Goal: Task Accomplishment & Management: Complete application form

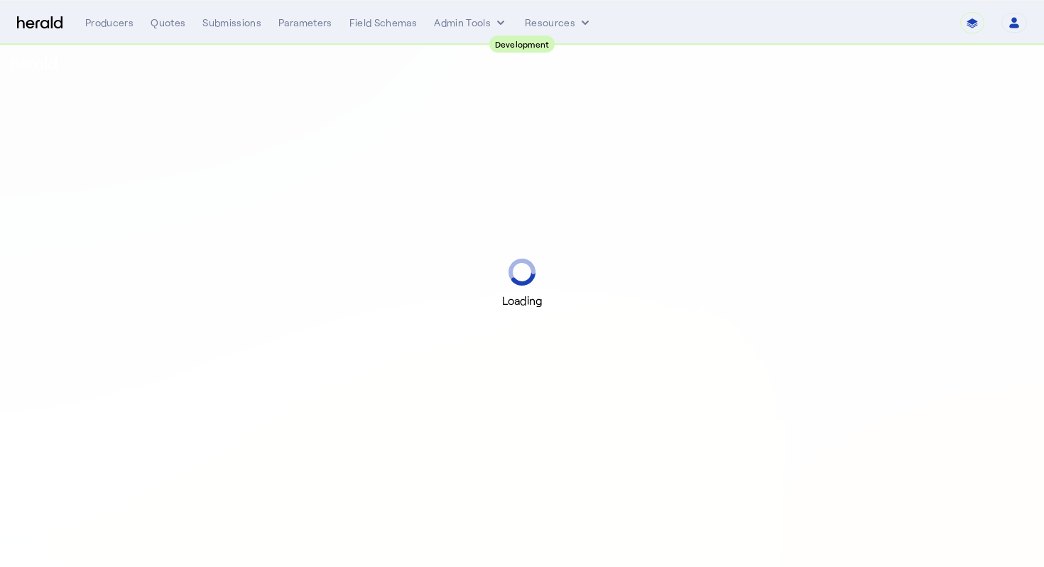
select select "pfm_2v8p_herald_api"
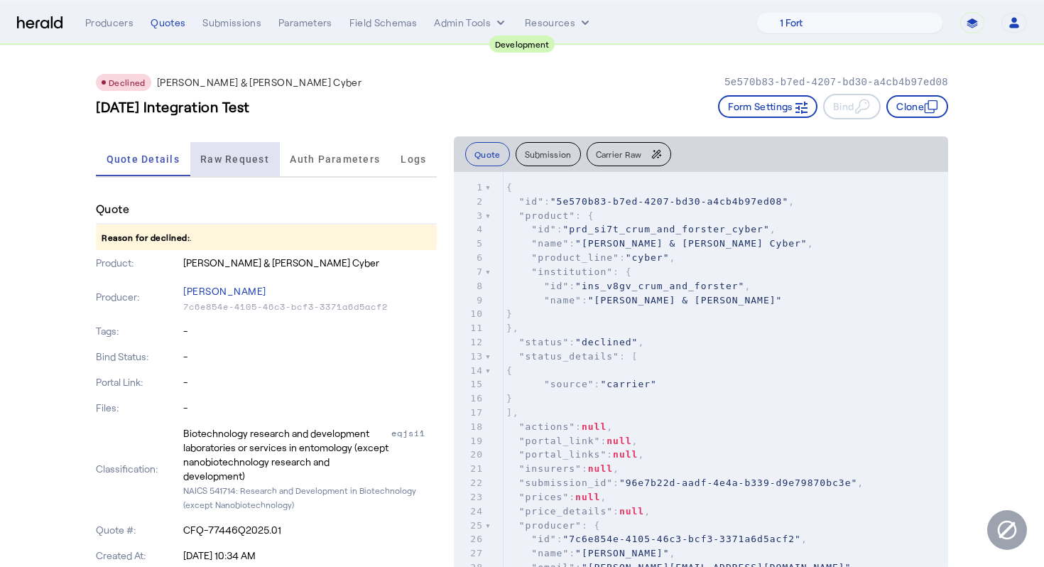
click at [224, 159] on span "Raw Request" at bounding box center [234, 159] width 69 height 10
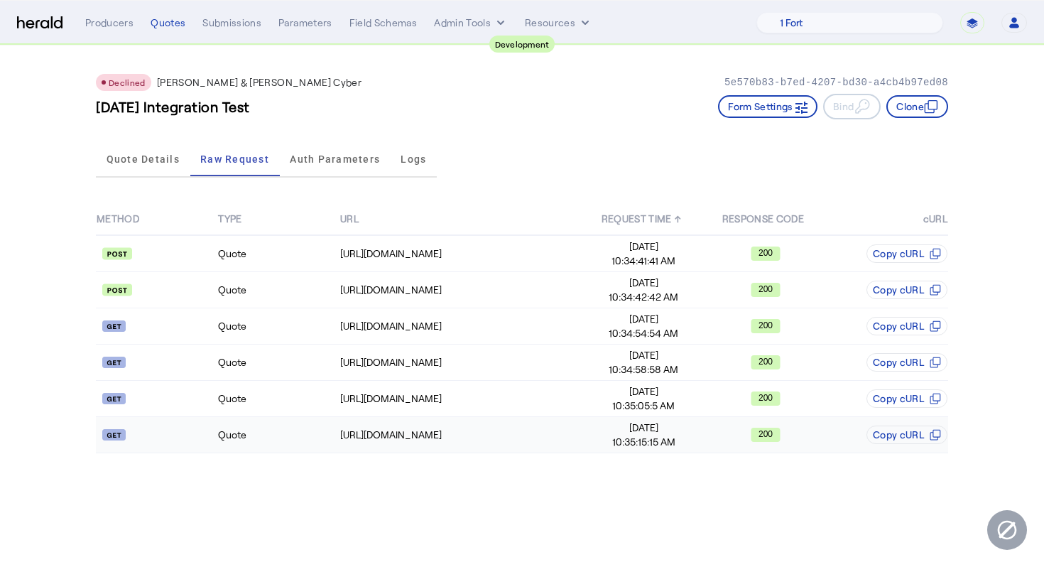
click at [269, 418] on td "Quote" at bounding box center [277, 435] width 121 height 36
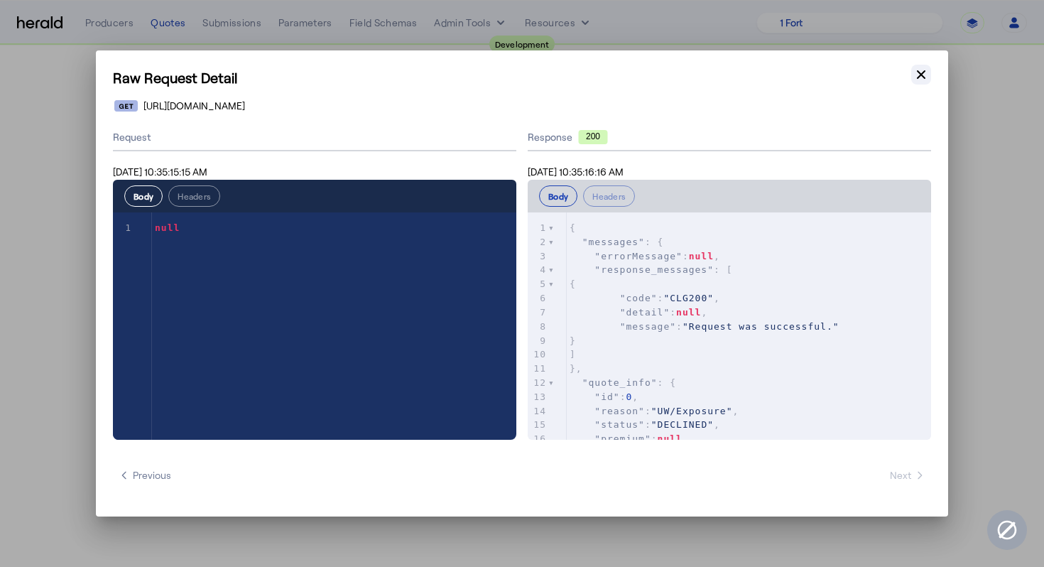
click at [923, 78] on icon "button" at bounding box center [921, 74] width 14 height 14
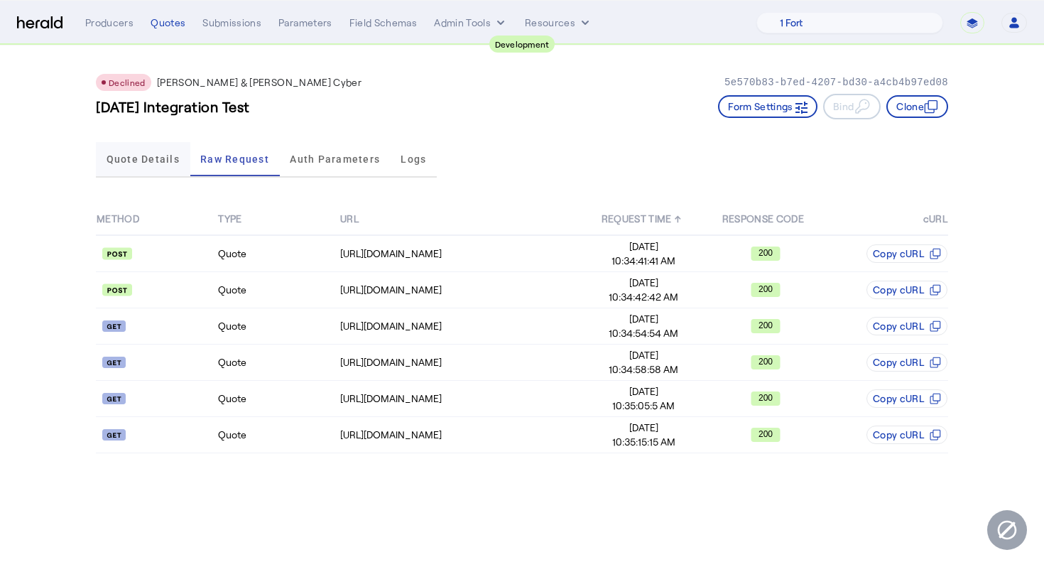
click at [163, 161] on span "Quote Details" at bounding box center [143, 159] width 73 height 10
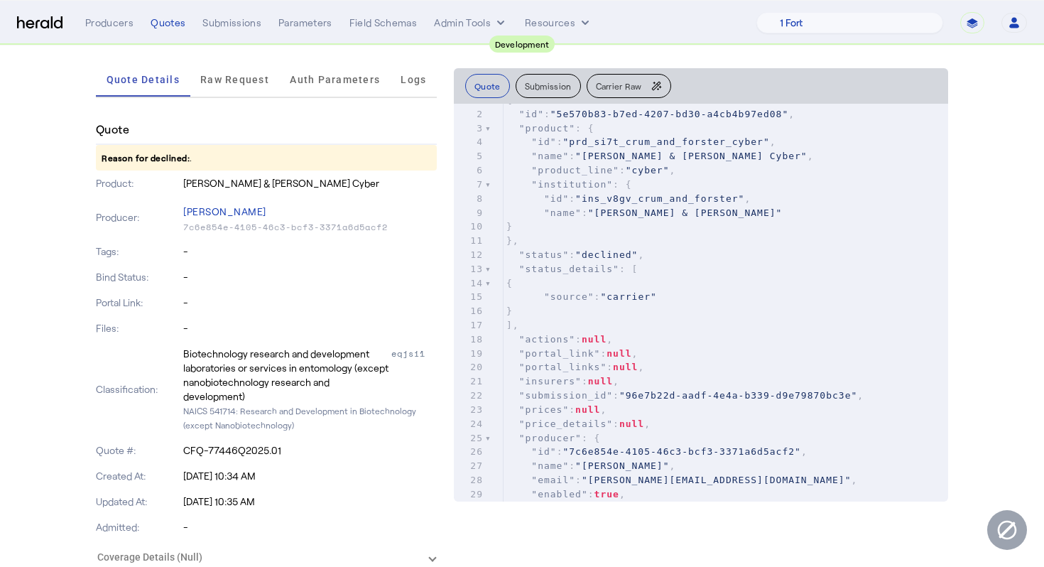
scroll to position [19, 0]
type textarea "**********"
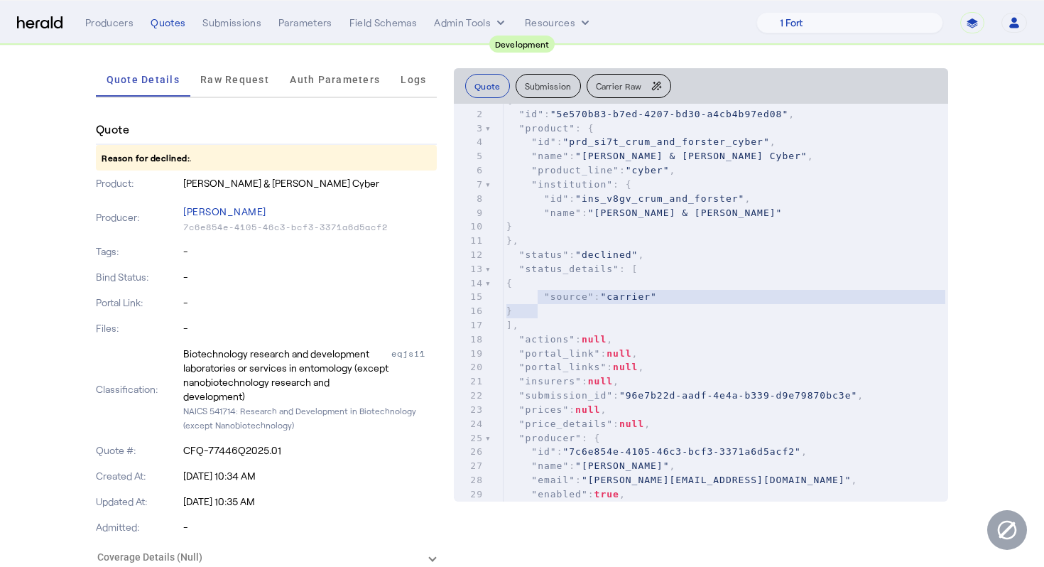
drag, startPoint x: 689, startPoint y: 310, endPoint x: 536, endPoint y: 303, distance: 153.6
click at [536, 303] on div "1 { 2 "id" : "5e570b83-b7ed-4207-bd30-a4cb4b97ed08" , 3 "product" : { 4 "id" : …" at bounding box center [726, 353] width 445 height 521
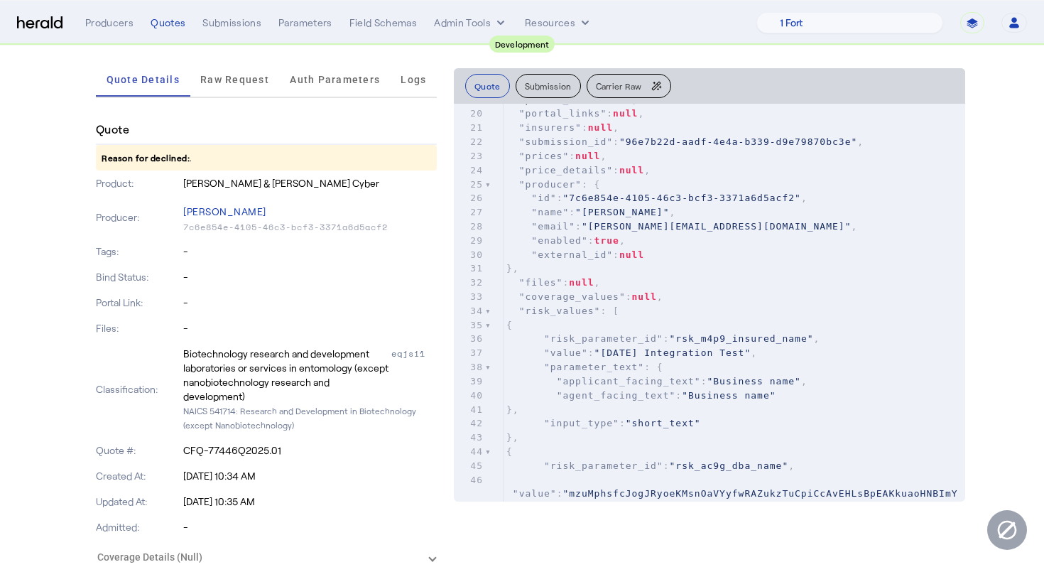
scroll to position [271, 0]
click at [485, 312] on div at bounding box center [488, 312] width 6 height 14
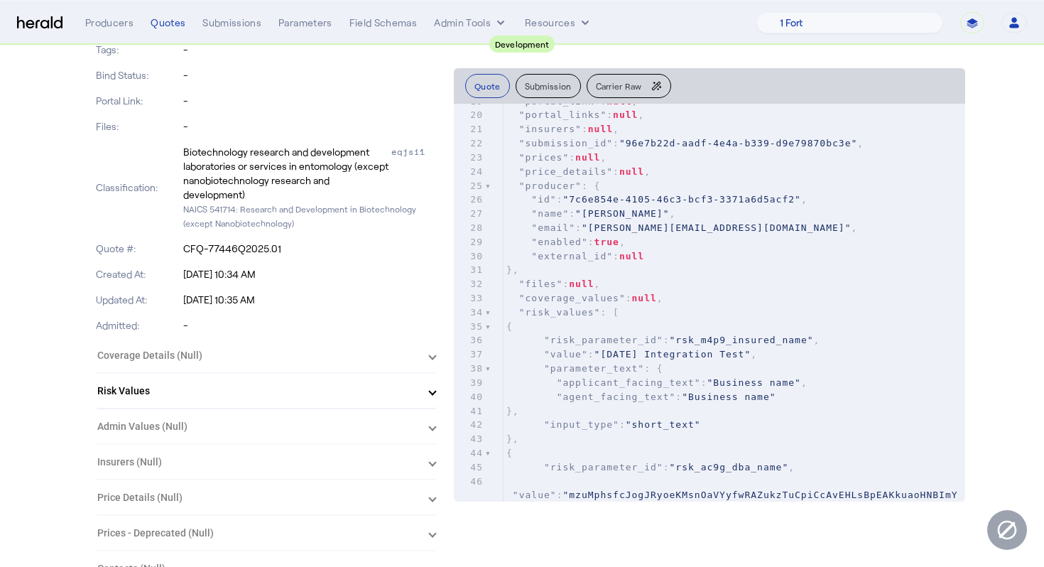
scroll to position [0, 0]
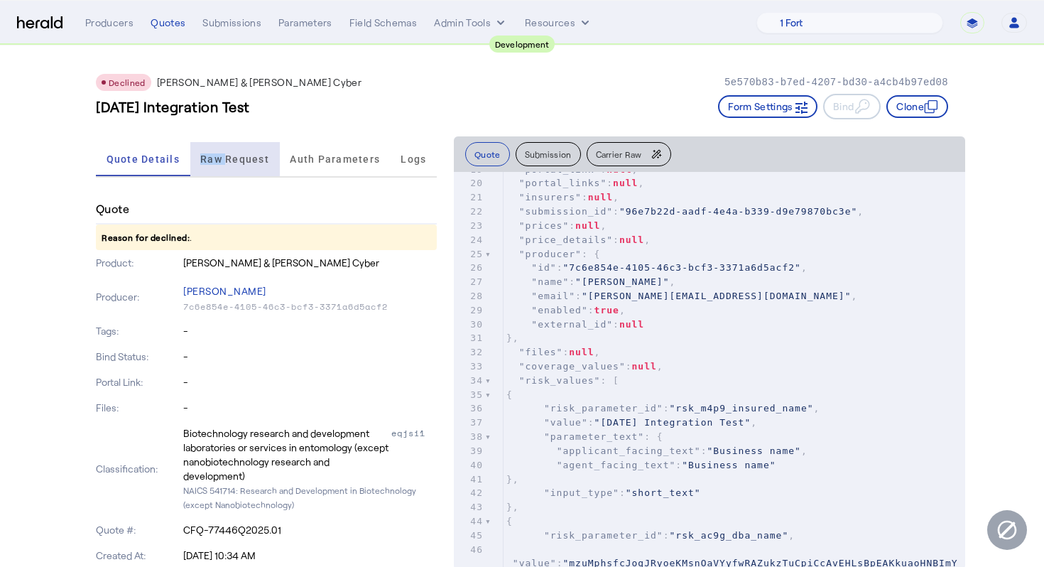
click at [227, 154] on span "Raw Request" at bounding box center [234, 159] width 69 height 10
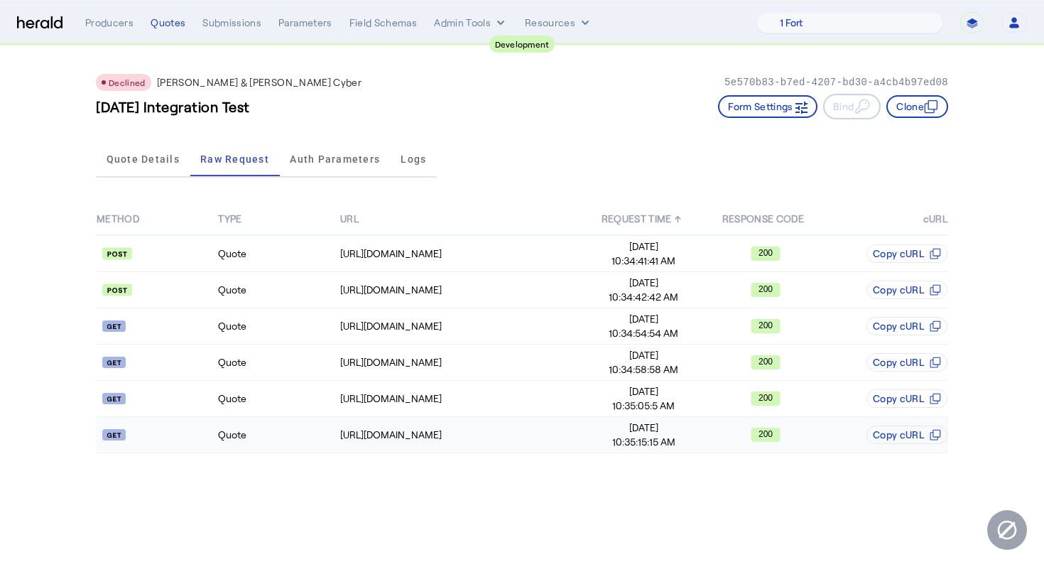
click at [241, 435] on td "Quote" at bounding box center [277, 435] width 121 height 36
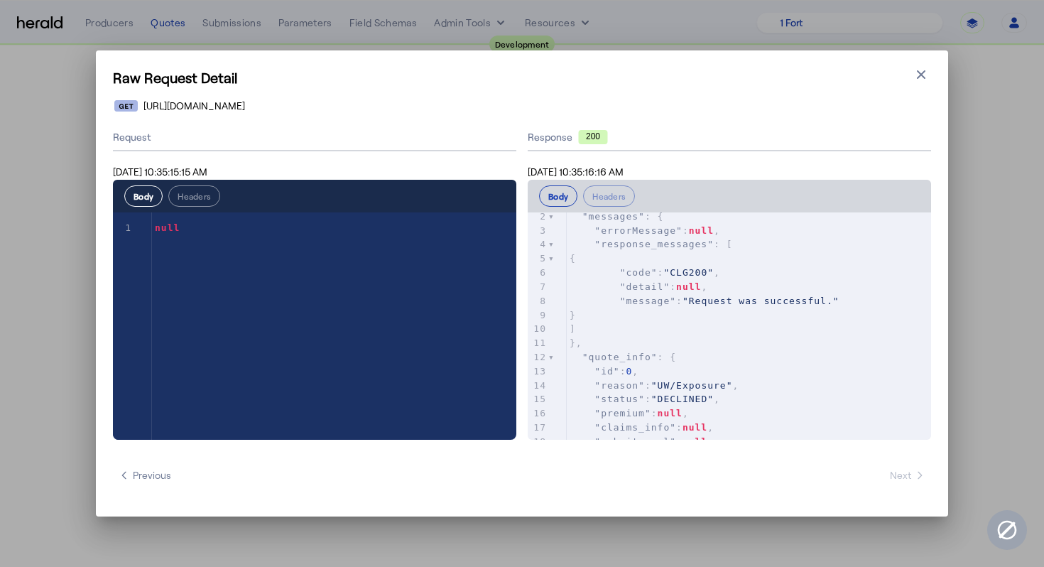
scroll to position [25, 0]
click at [699, 385] on span ""UW/Exposure"" at bounding box center [692, 385] width 82 height 11
type textarea "********"
click at [699, 385] on span ""UW/Exposure"" at bounding box center [692, 385] width 82 height 11
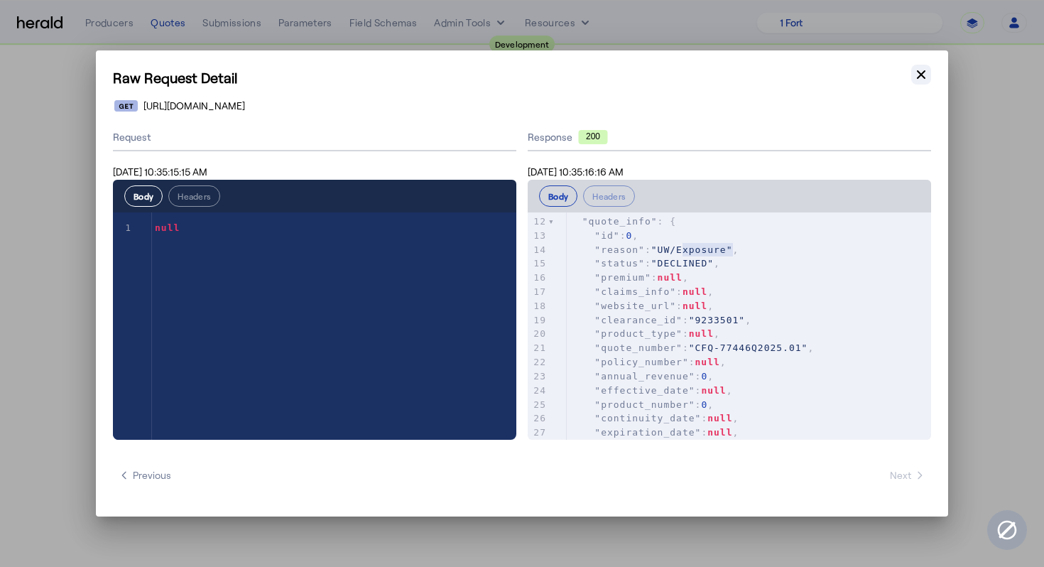
click at [920, 74] on icon "button" at bounding box center [921, 74] width 9 height 9
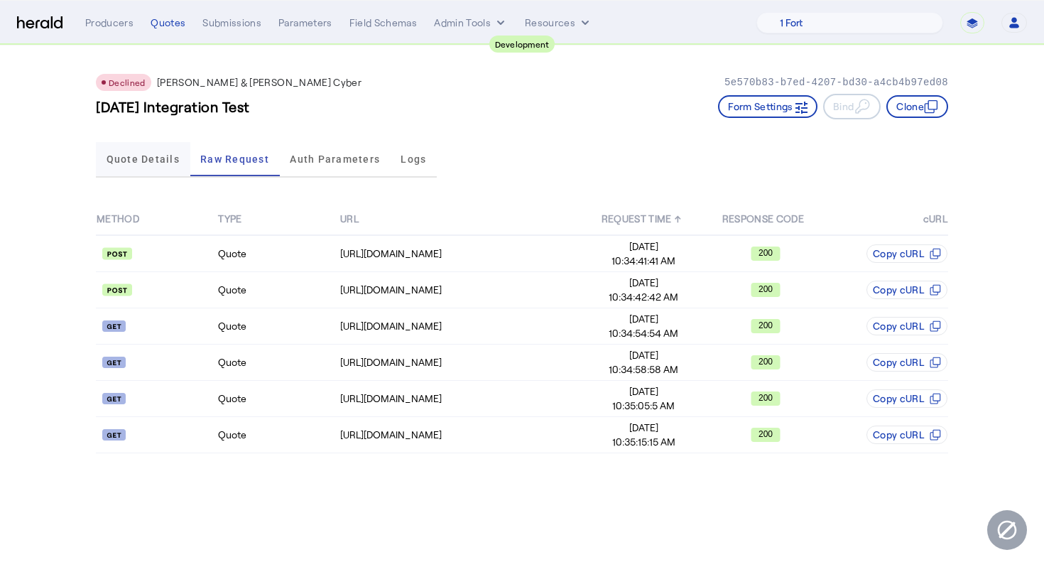
click at [150, 161] on span "Quote Details" at bounding box center [143, 159] width 73 height 10
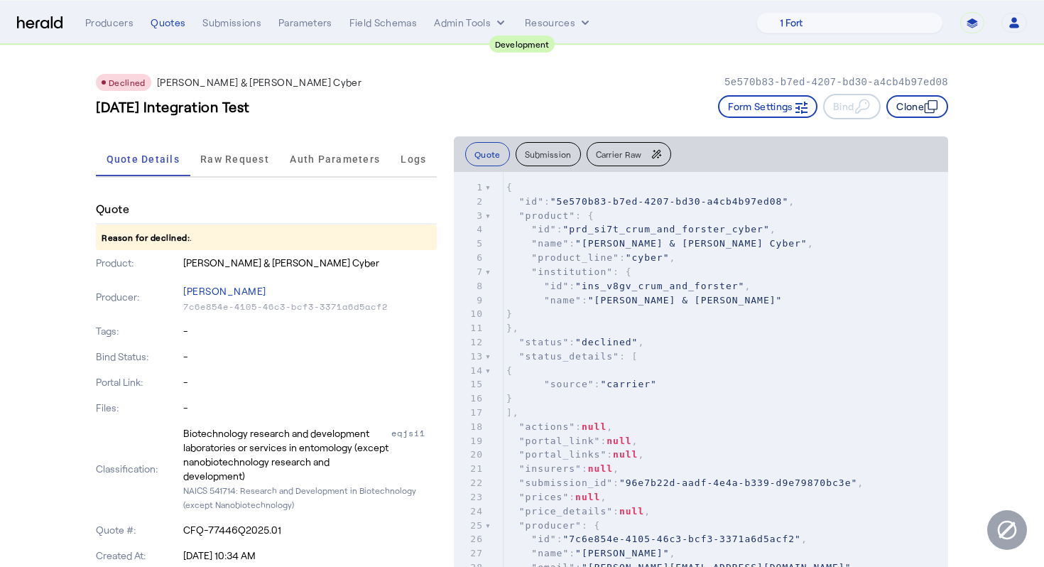
click at [929, 102] on icon "button" at bounding box center [931, 106] width 14 height 14
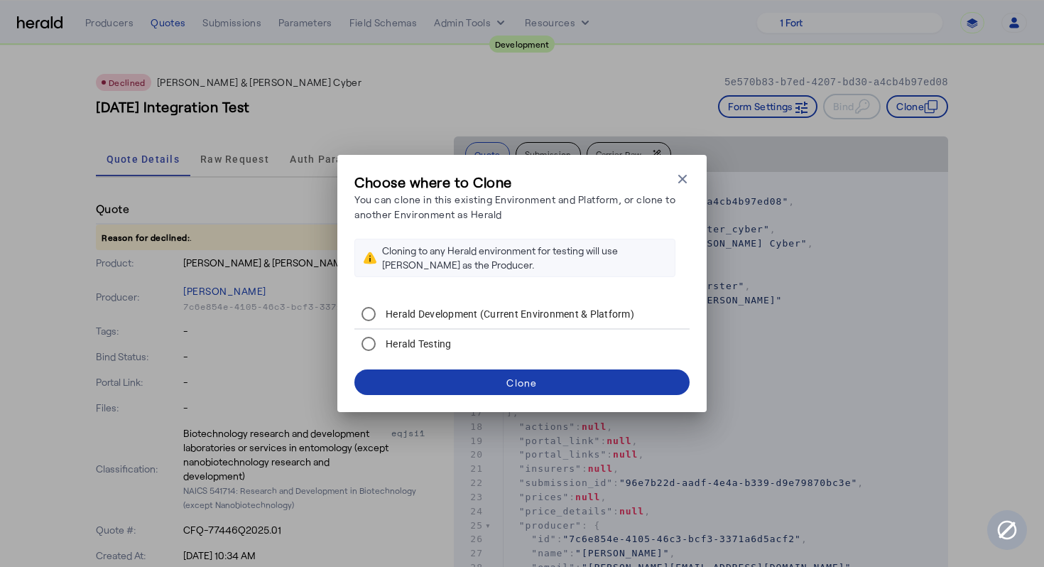
click at [567, 385] on span at bounding box center [522, 382] width 335 height 34
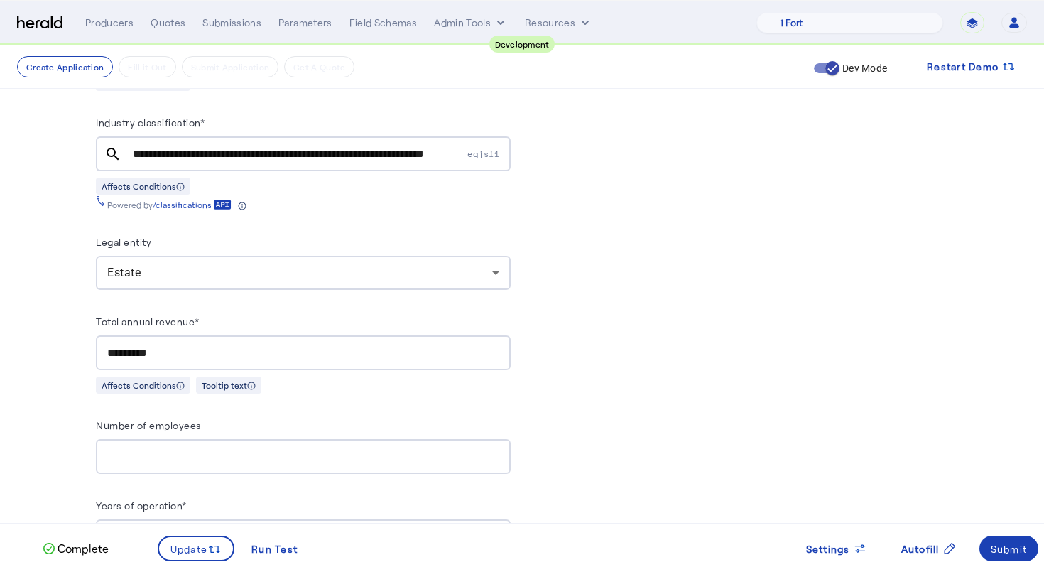
click at [197, 345] on input "*********" at bounding box center [303, 353] width 392 height 17
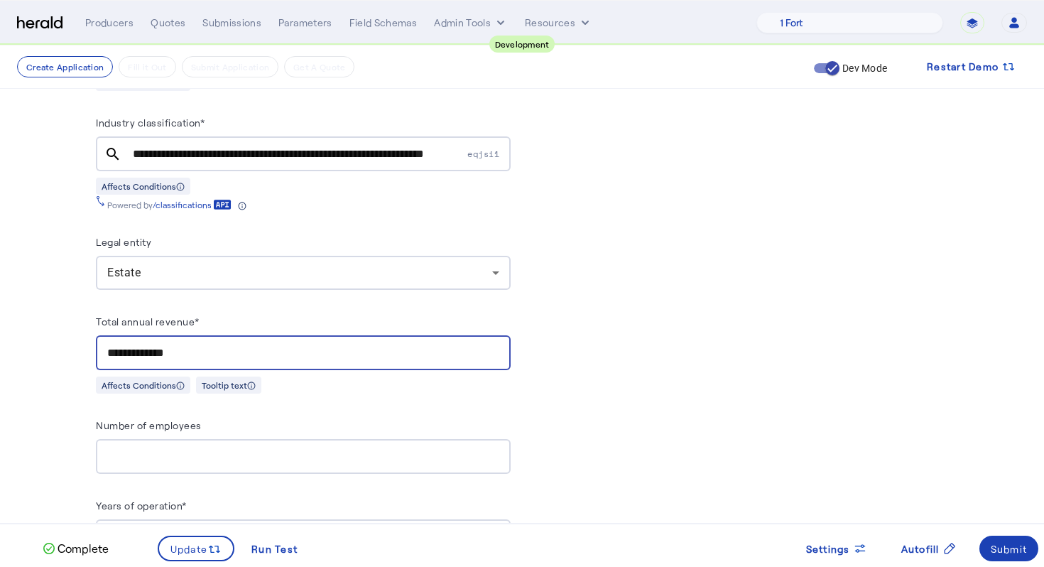
type input "**********"
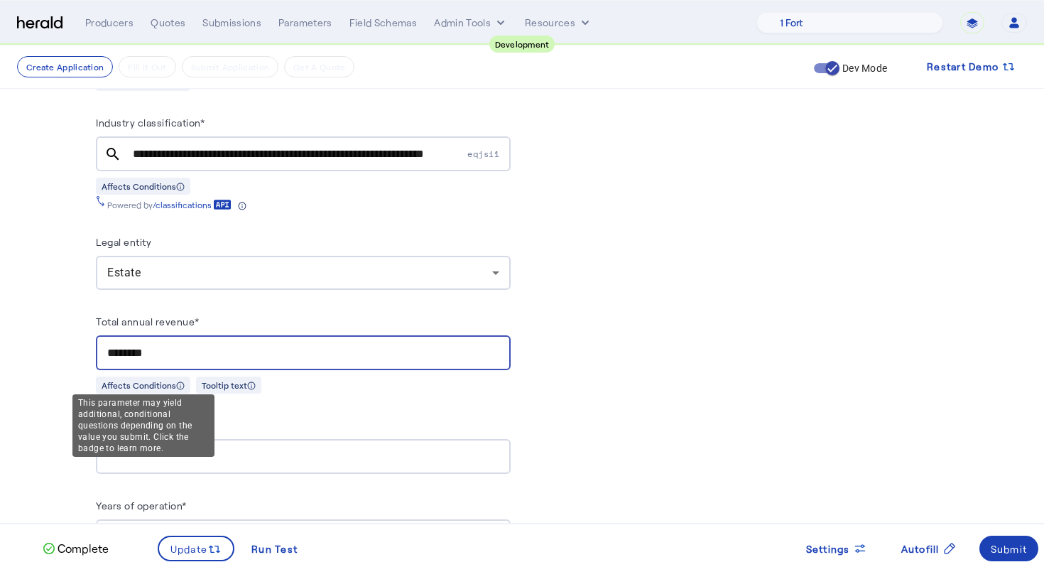
type input "********"
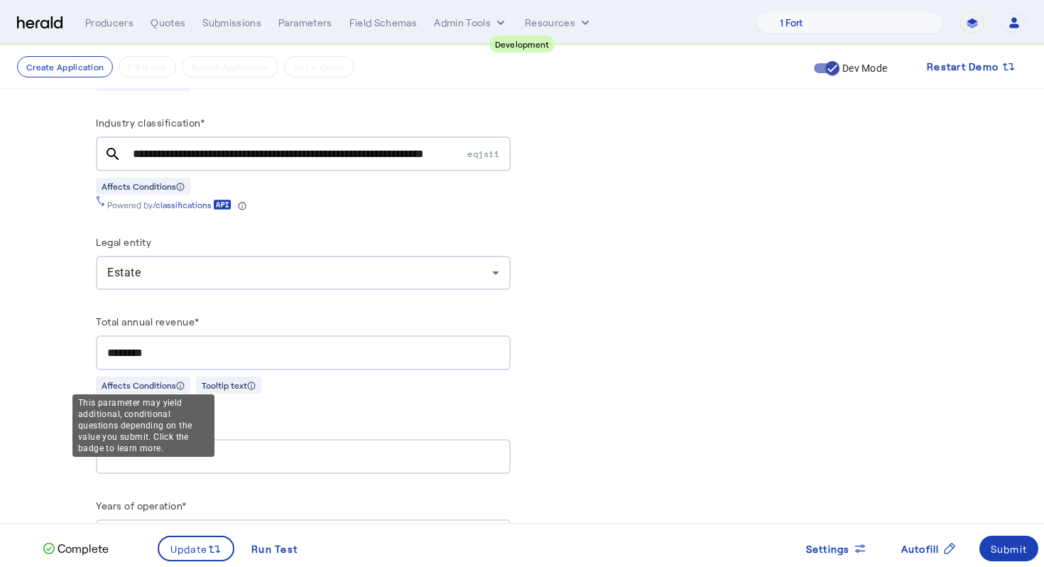
click at [207, 452] on div "This parameter may yield additional, conditional questions depending on the val…" at bounding box center [143, 425] width 142 height 63
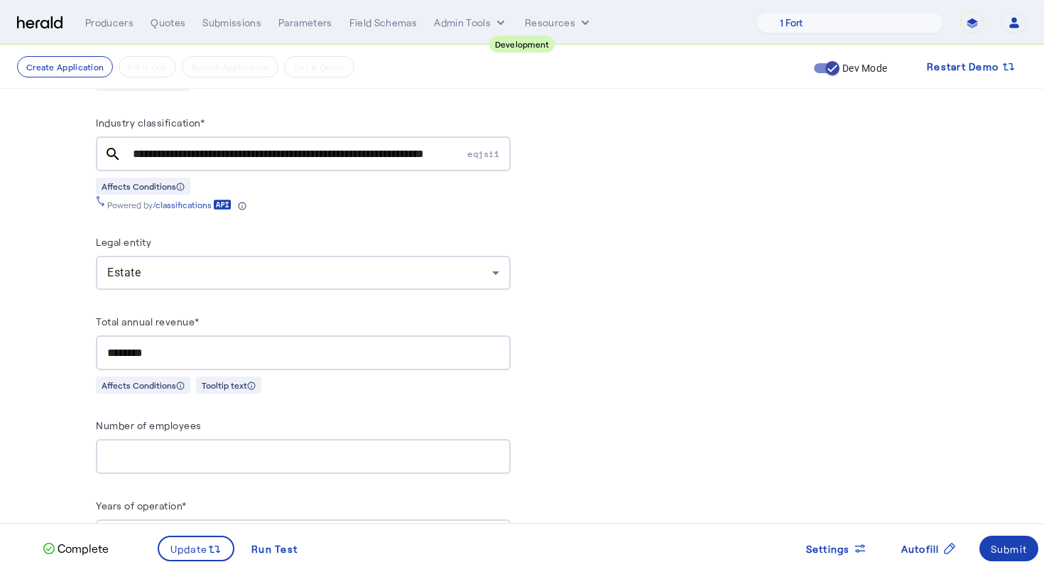
click at [239, 451] on input "*******" at bounding box center [303, 456] width 392 height 17
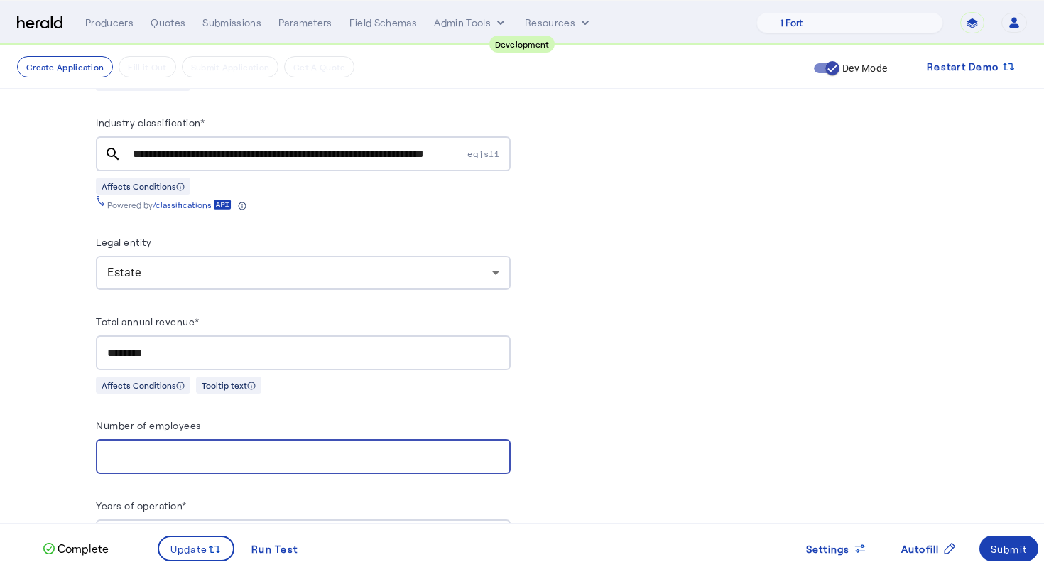
type input "*"
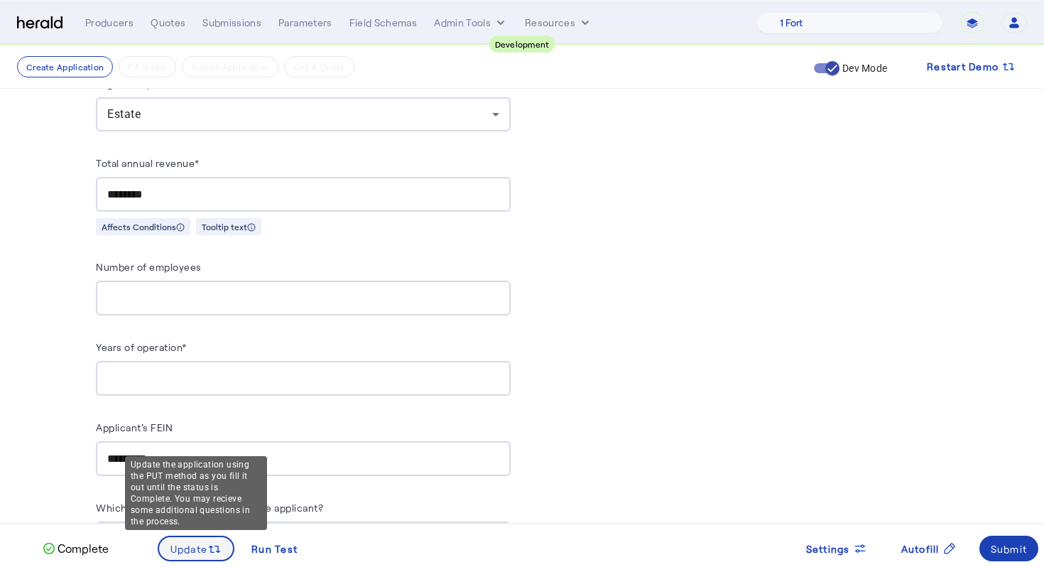
click at [201, 536] on span at bounding box center [196, 548] width 75 height 34
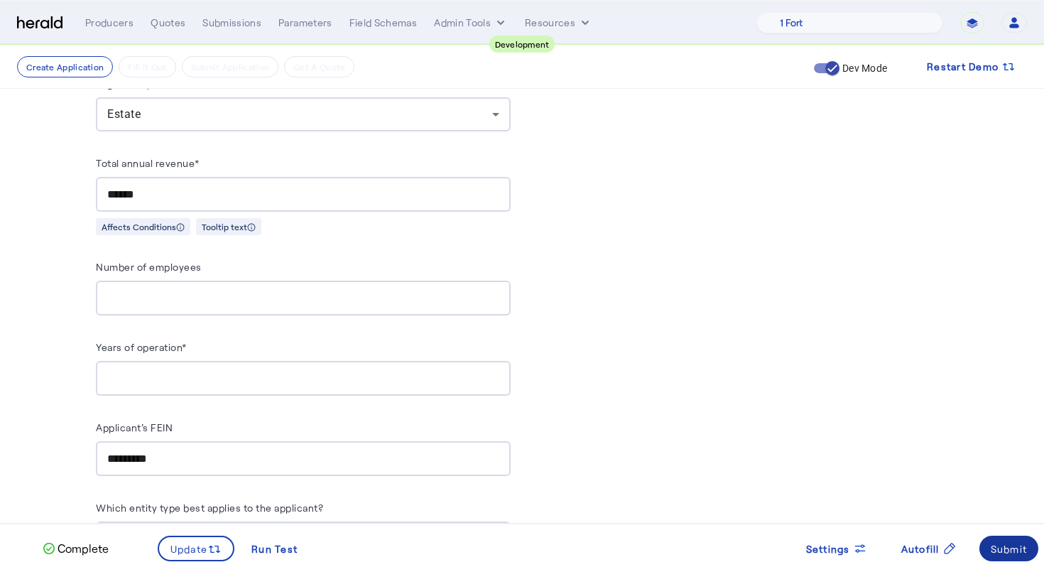
click at [1016, 552] on div "Submit" at bounding box center [1009, 548] width 37 height 15
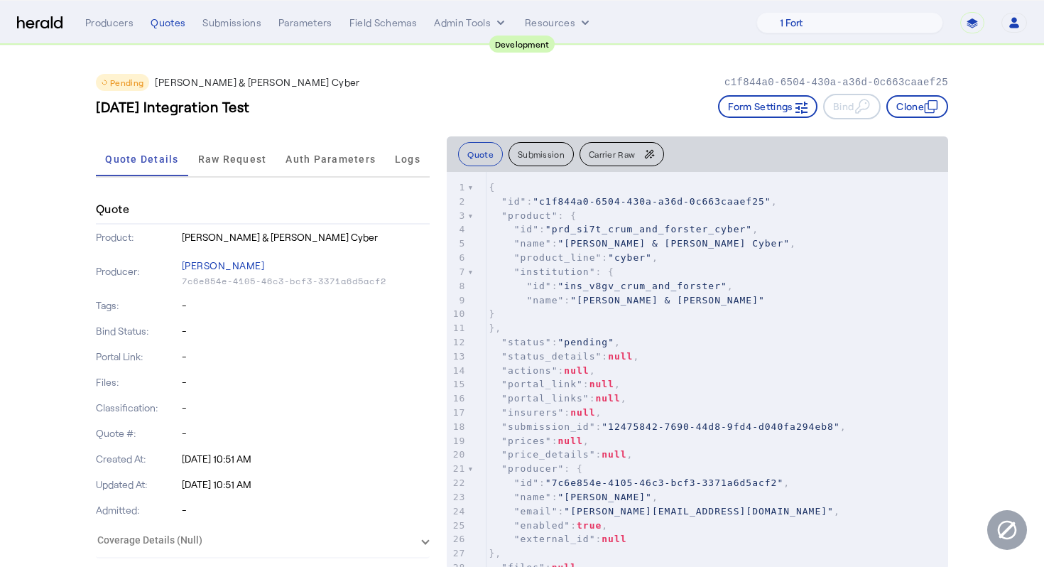
click at [611, 97] on div "[DATE] Integration Test Form Settings Bind Clone" at bounding box center [522, 107] width 853 height 26
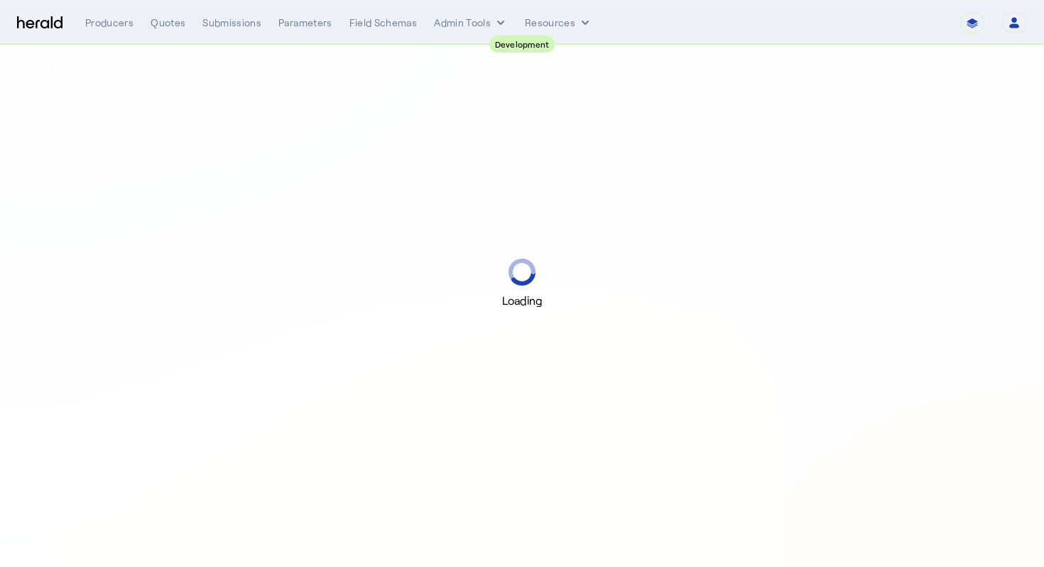
select select "pfm_2v8p_herald_api"
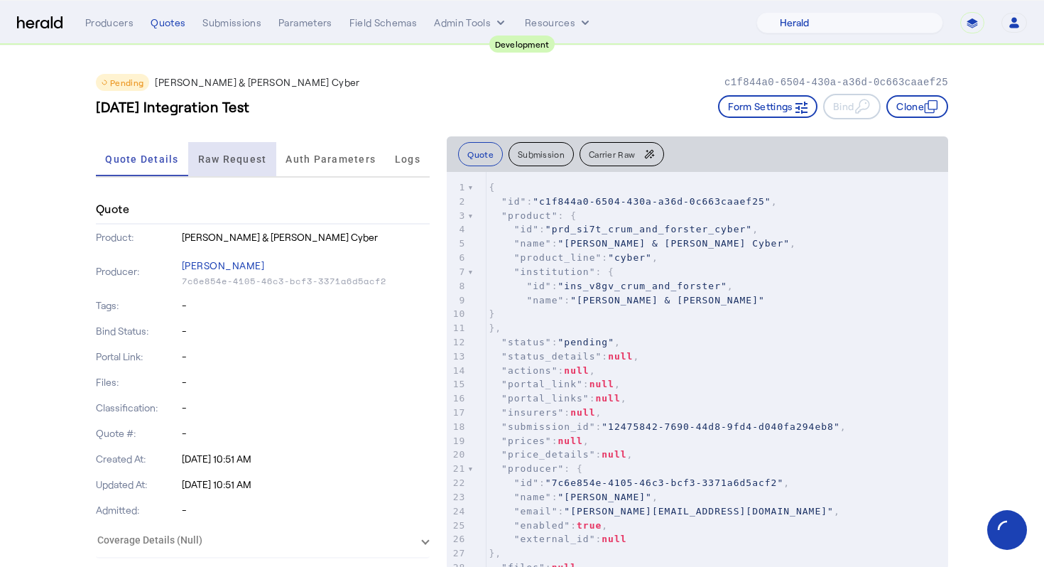
click at [215, 158] on span "Raw Request" at bounding box center [232, 159] width 69 height 10
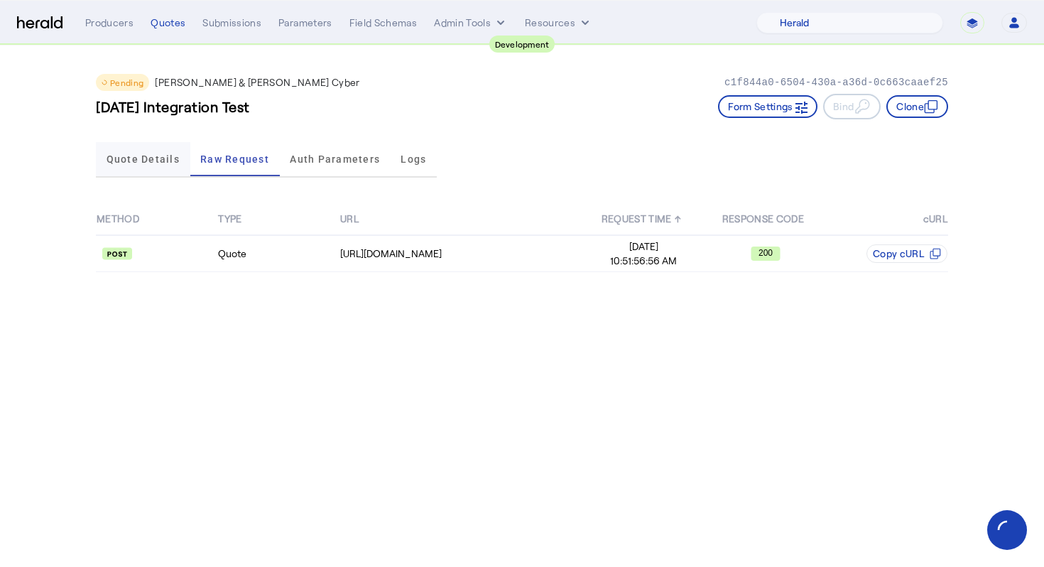
click at [114, 160] on span "Quote Details" at bounding box center [143, 159] width 73 height 10
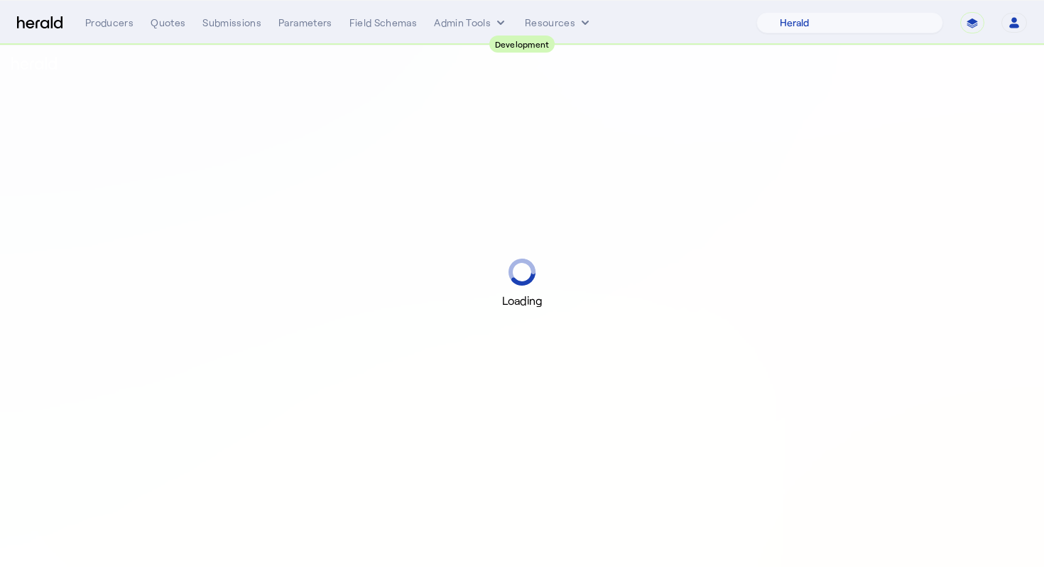
select select "pfm_2v8p_herald_api"
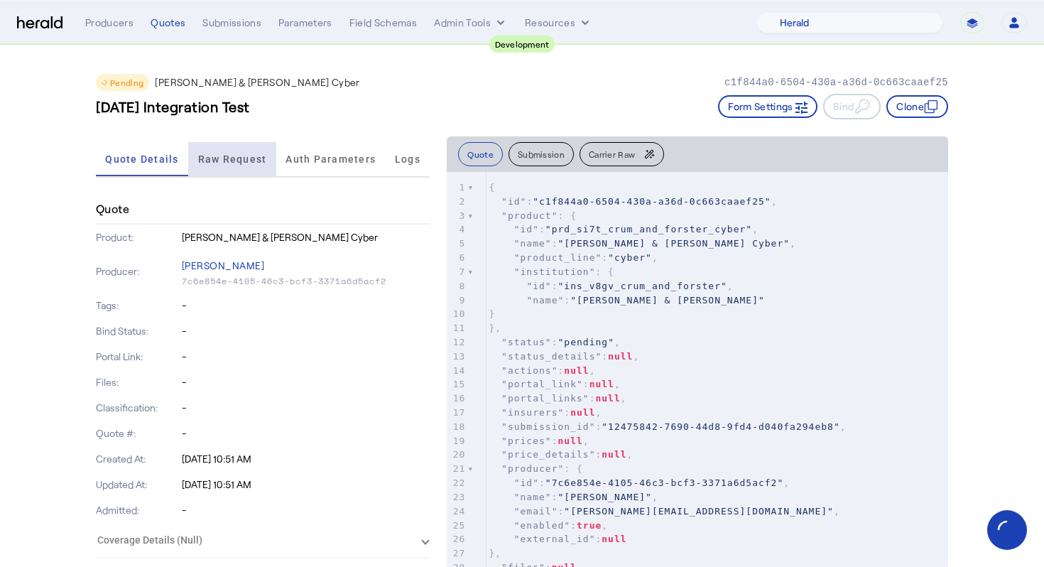
click at [225, 157] on span "Raw Request" at bounding box center [232, 159] width 69 height 10
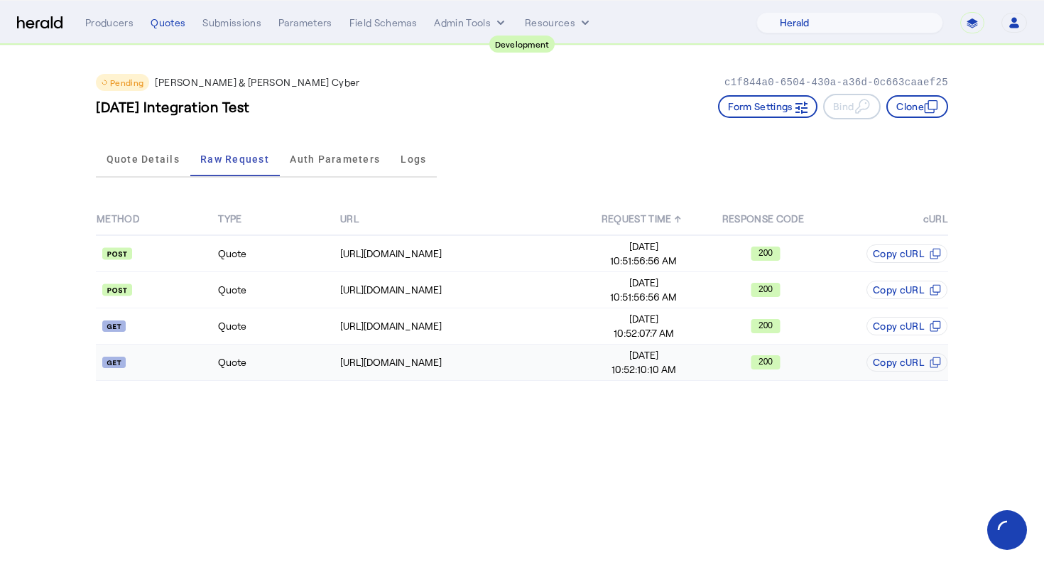
click at [209, 378] on td at bounding box center [156, 363] width 121 height 36
click at [247, 357] on td "Quote" at bounding box center [277, 363] width 121 height 36
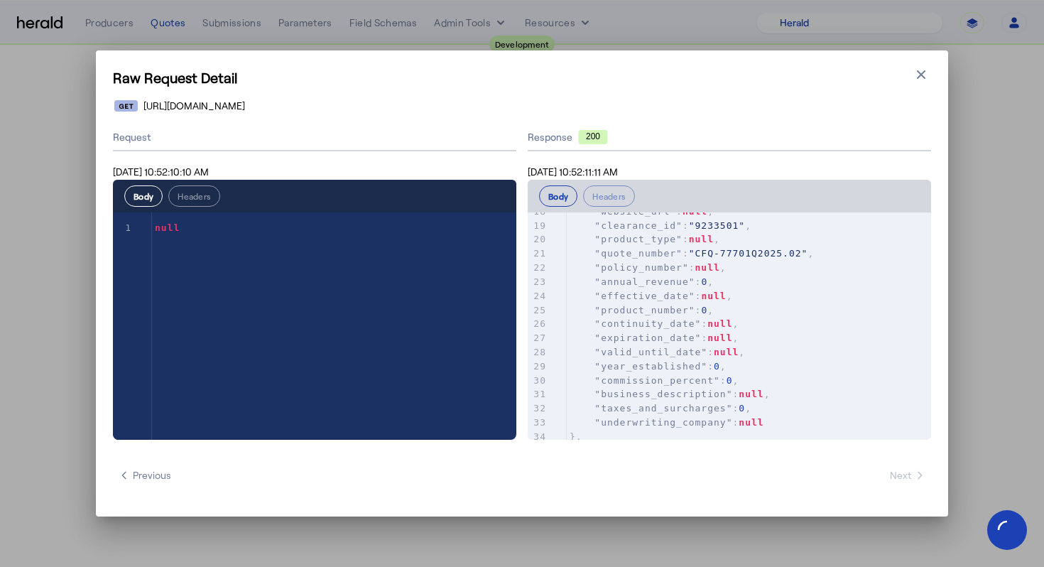
scroll to position [254, 0]
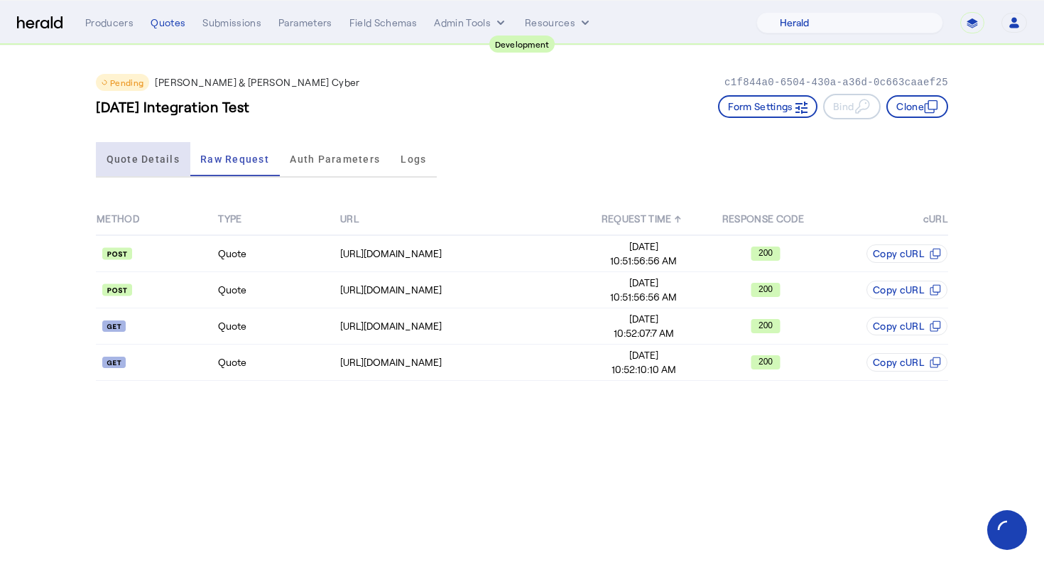
click at [148, 162] on span "Quote Details" at bounding box center [143, 159] width 73 height 10
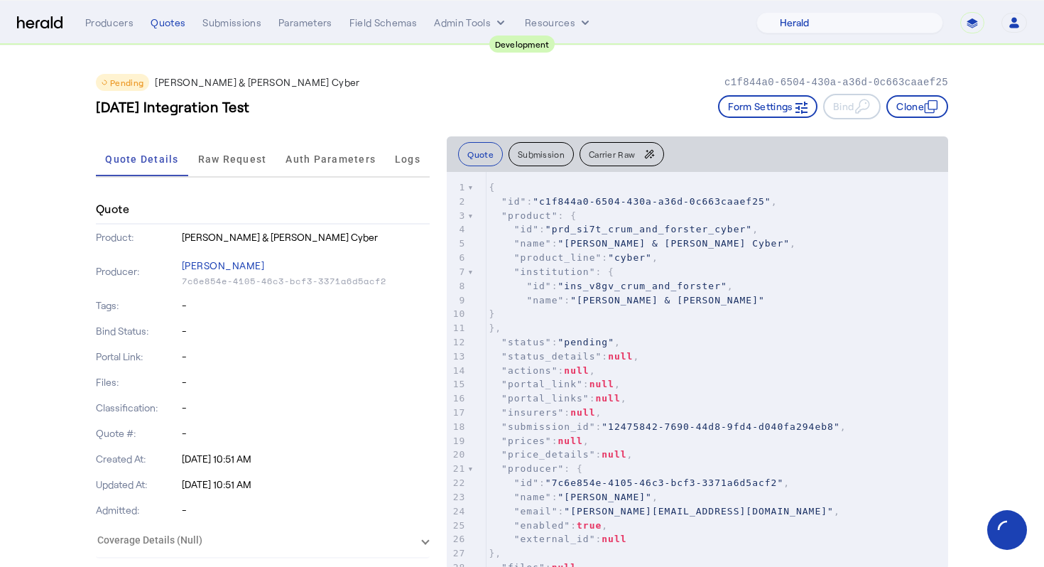
click at [449, 80] on div "Pending Crum & Forster Cyber c1f844a0-6504-430a-a36d-0c663caaef25" at bounding box center [522, 82] width 853 height 17
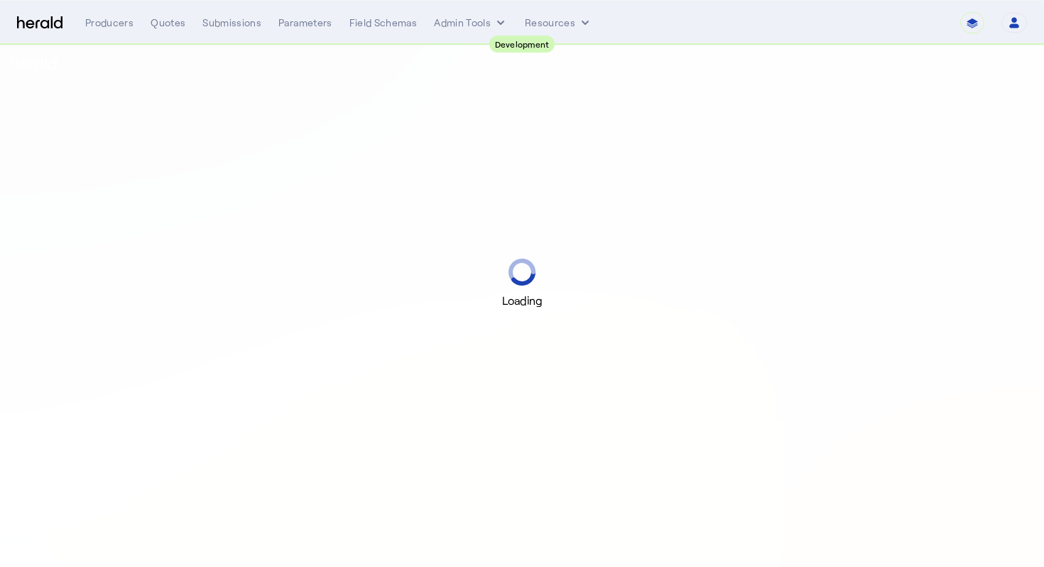
select select "pfm_2v8p_herald_api"
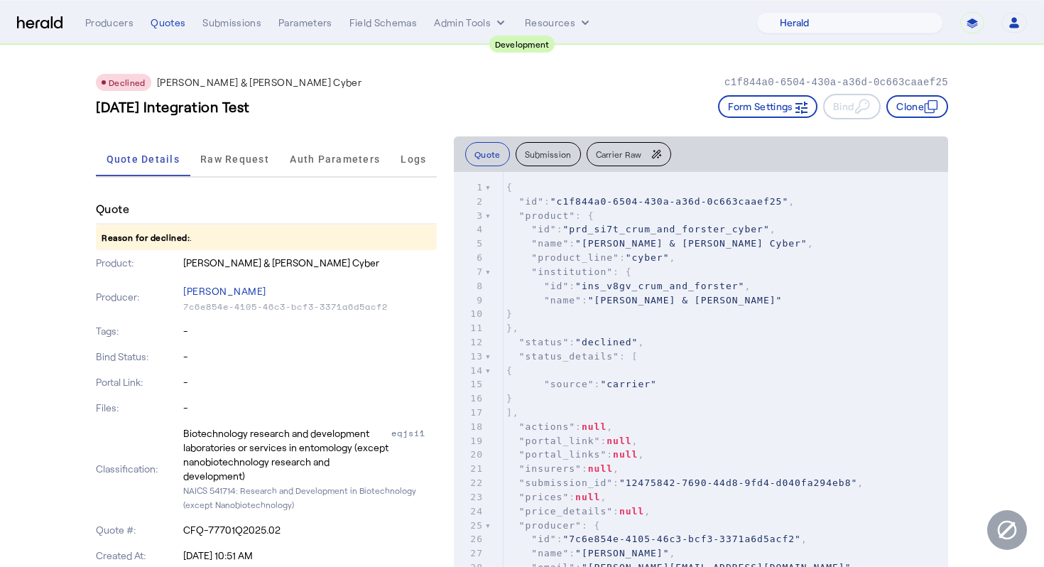
scroll to position [16, 0]
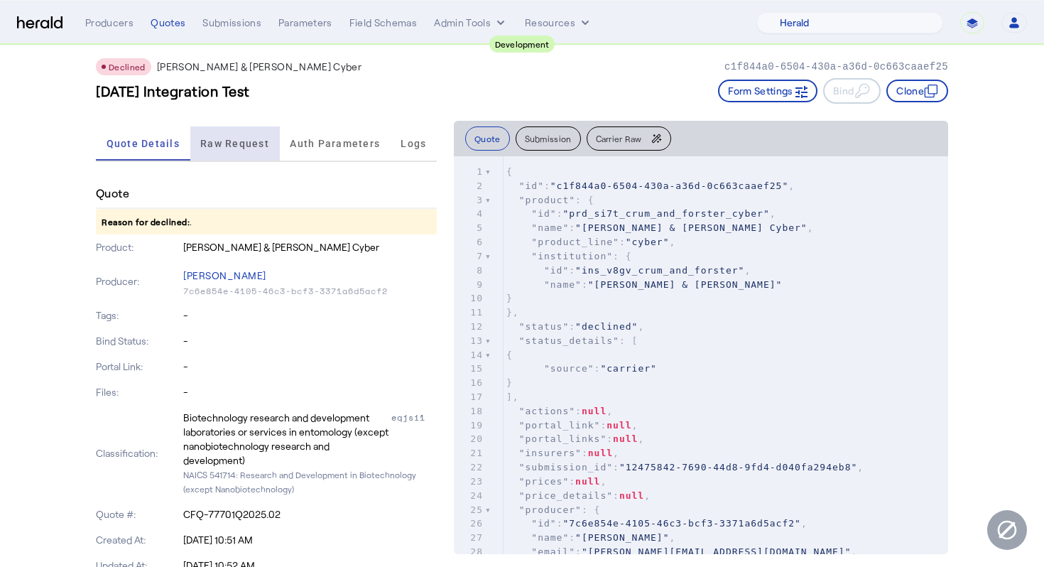
click at [229, 135] on span "Raw Request" at bounding box center [234, 143] width 69 height 34
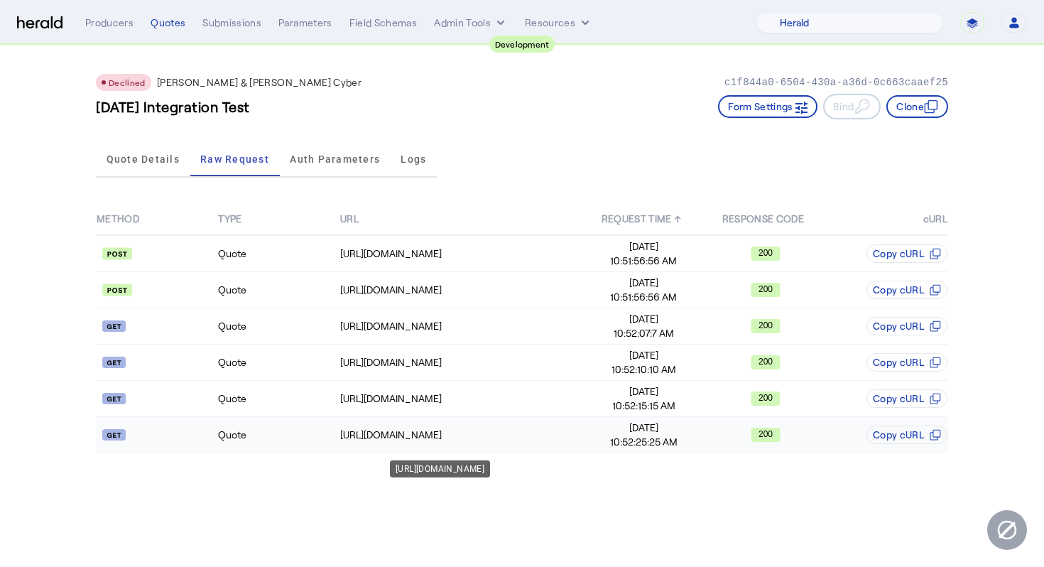
click at [374, 433] on div "[URL][DOMAIN_NAME]" at bounding box center [461, 435] width 242 height 14
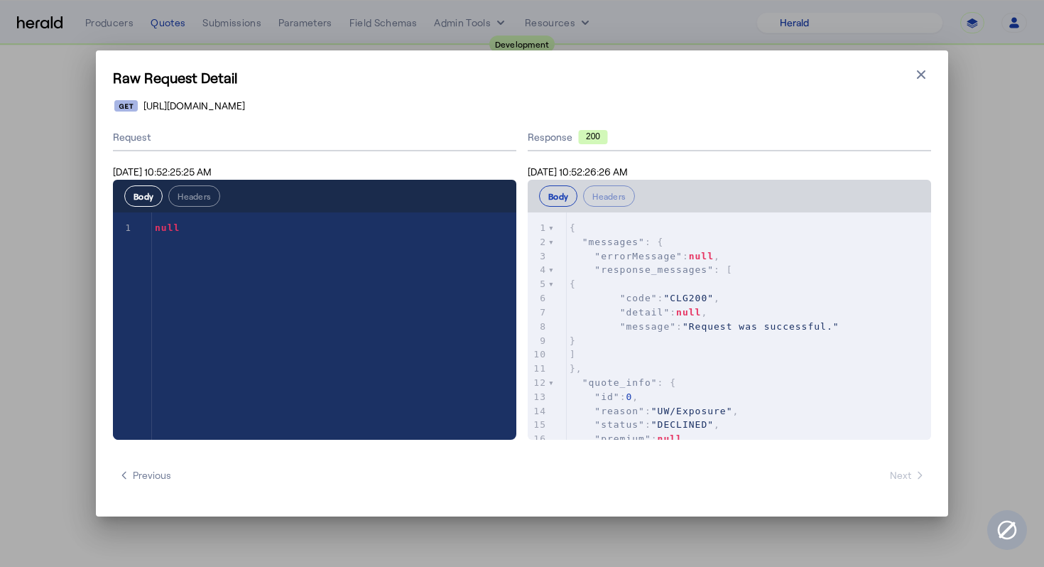
scroll to position [4, 0]
click at [919, 67] on icon "button" at bounding box center [921, 74] width 14 height 14
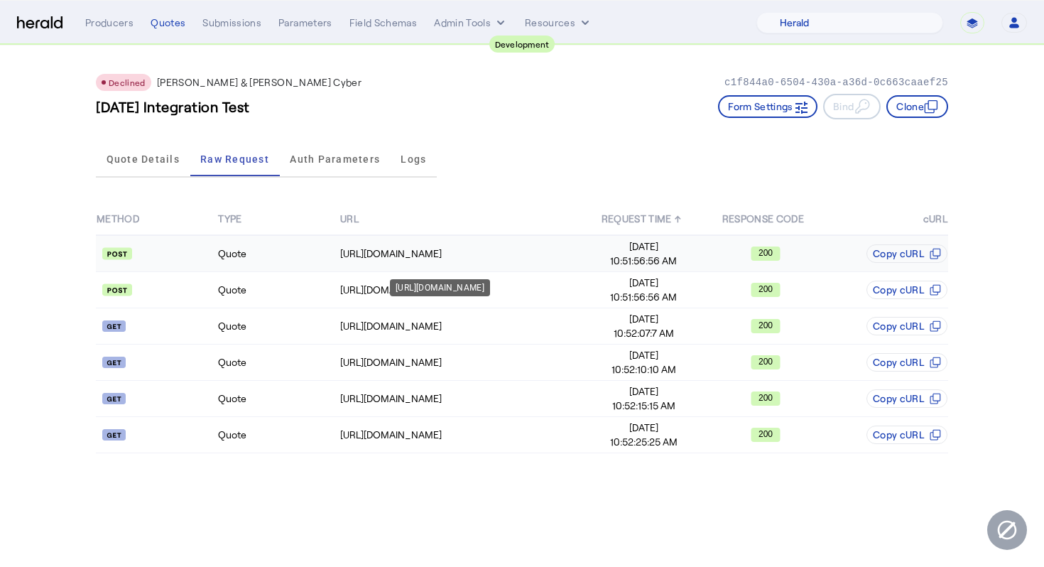
click at [375, 239] on td "[URL][DOMAIN_NAME]" at bounding box center [462, 253] width 244 height 37
click at [332, 307] on td "Quote" at bounding box center [277, 290] width 121 height 36
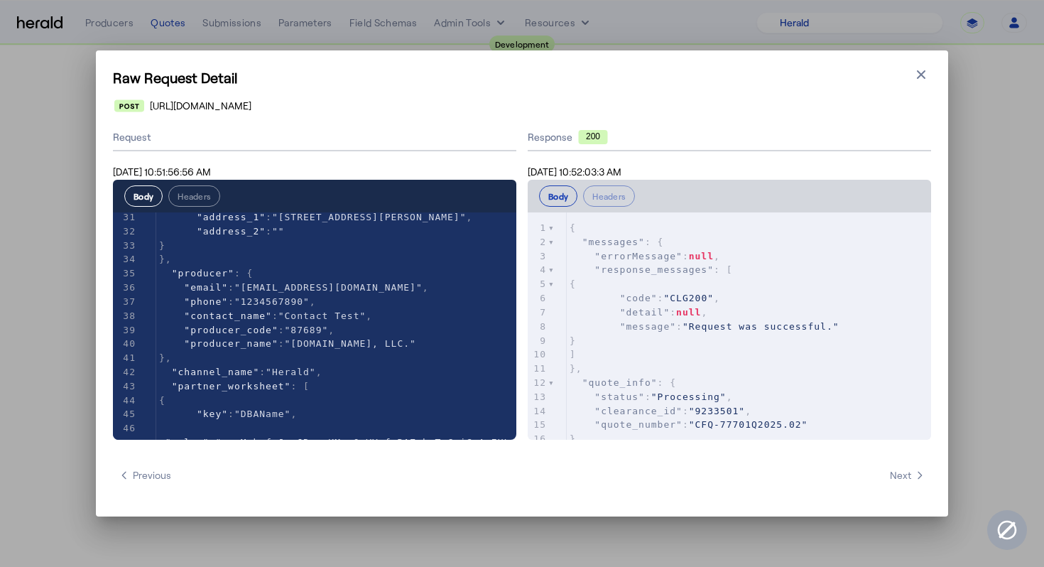
scroll to position [0, 0]
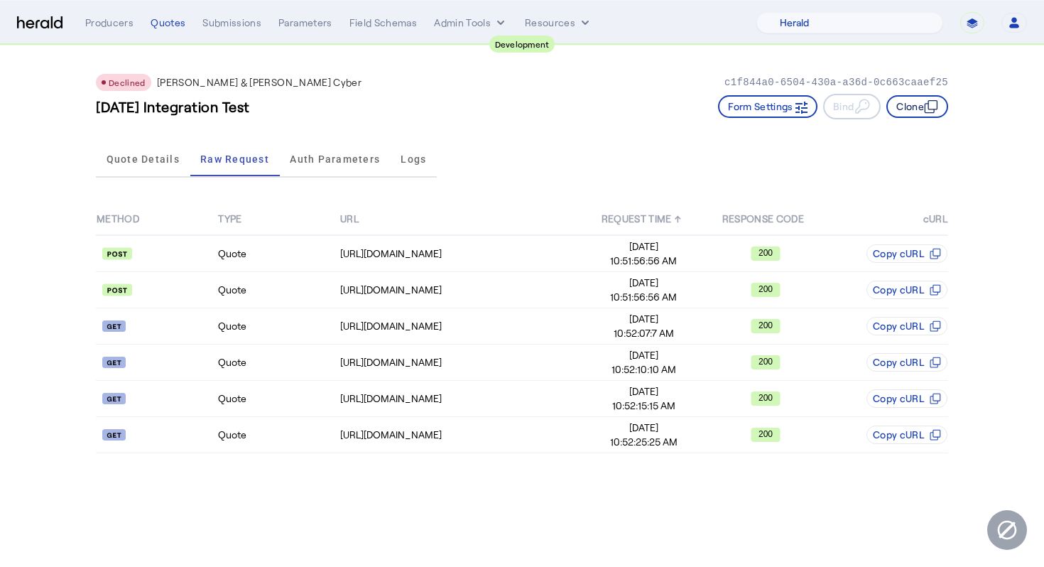
click at [907, 109] on button "Clone" at bounding box center [918, 106] width 62 height 23
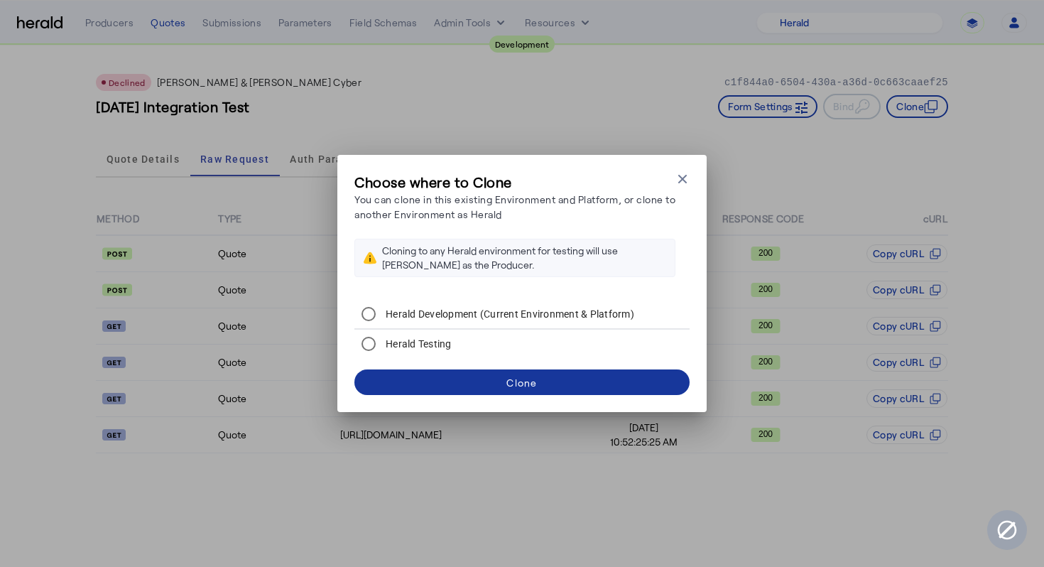
click at [631, 376] on span at bounding box center [522, 382] width 335 height 34
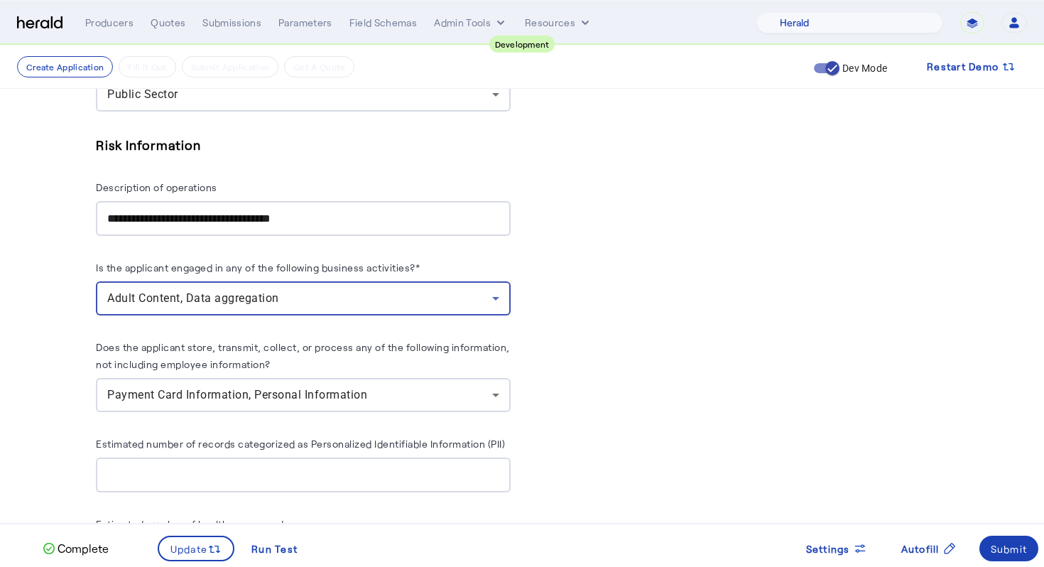
click at [305, 290] on div "Adult Content, Data aggregation" at bounding box center [299, 298] width 385 height 17
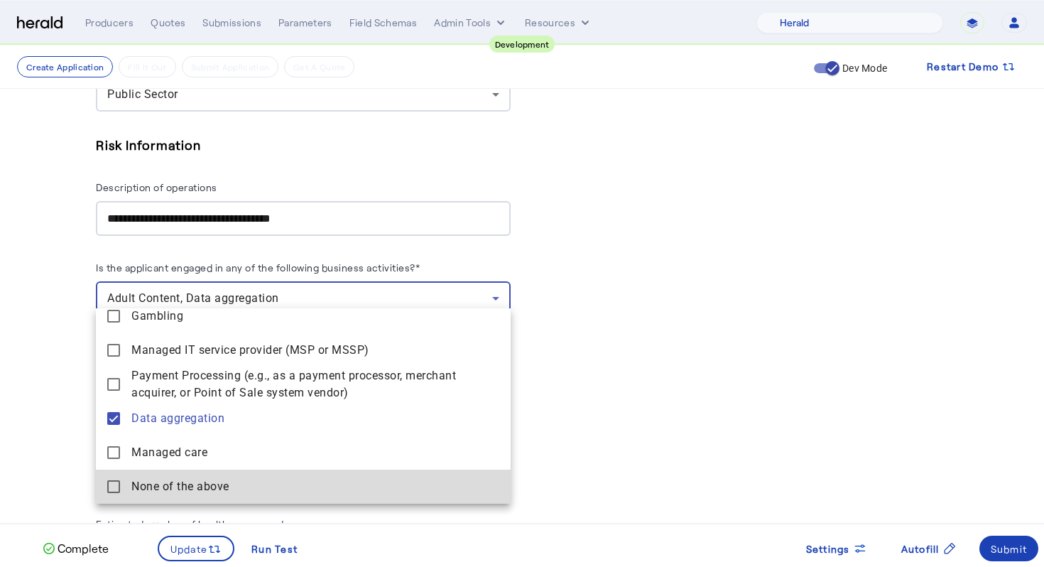
click at [271, 485] on span "None of the above" at bounding box center [315, 486] width 368 height 17
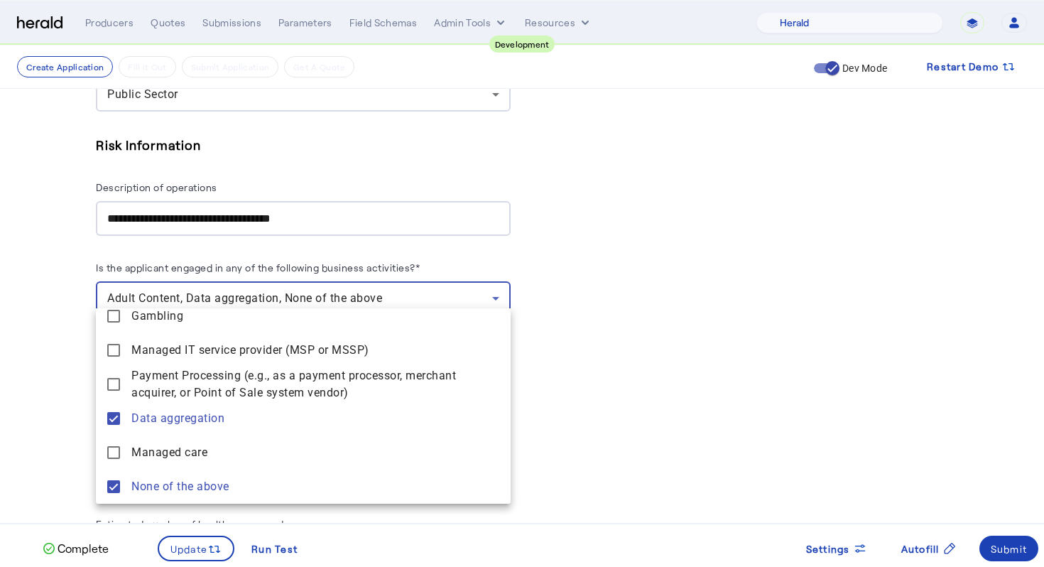
click at [644, 373] on div at bounding box center [522, 283] width 1044 height 567
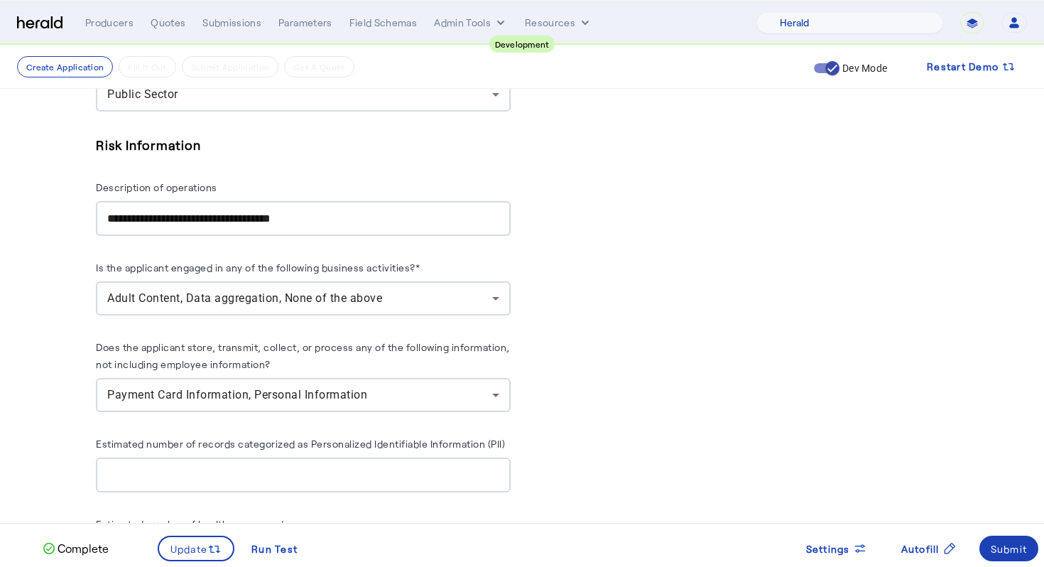
click at [355, 458] on div "*********" at bounding box center [303, 475] width 392 height 35
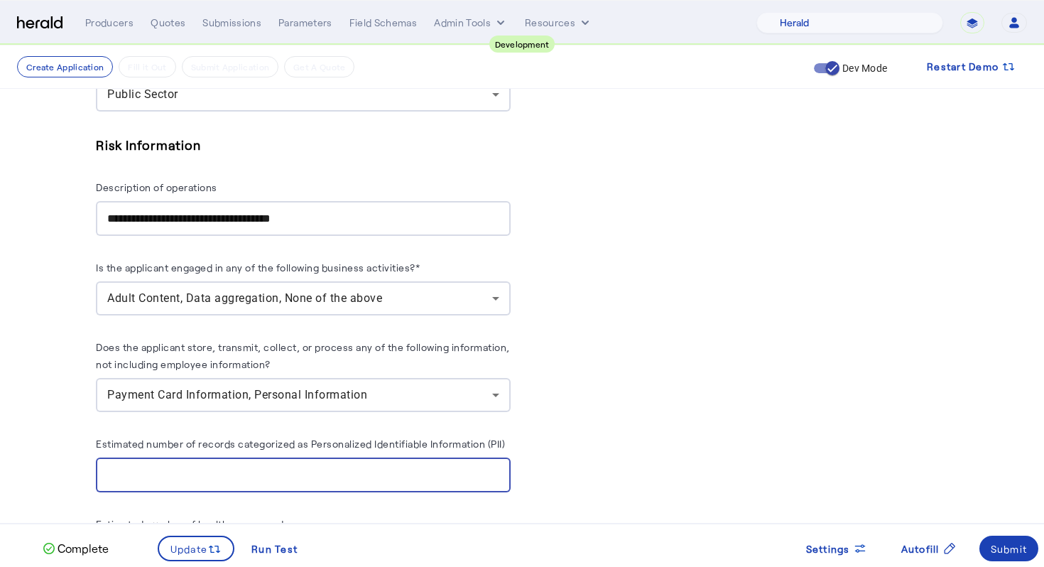
type input "*"
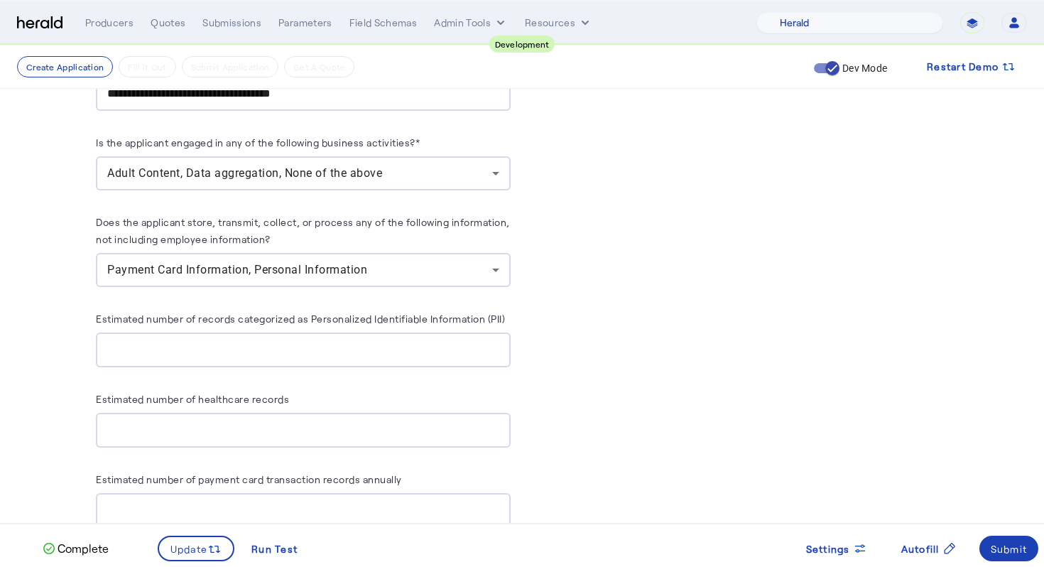
click at [299, 422] on input "*********" at bounding box center [303, 430] width 392 height 17
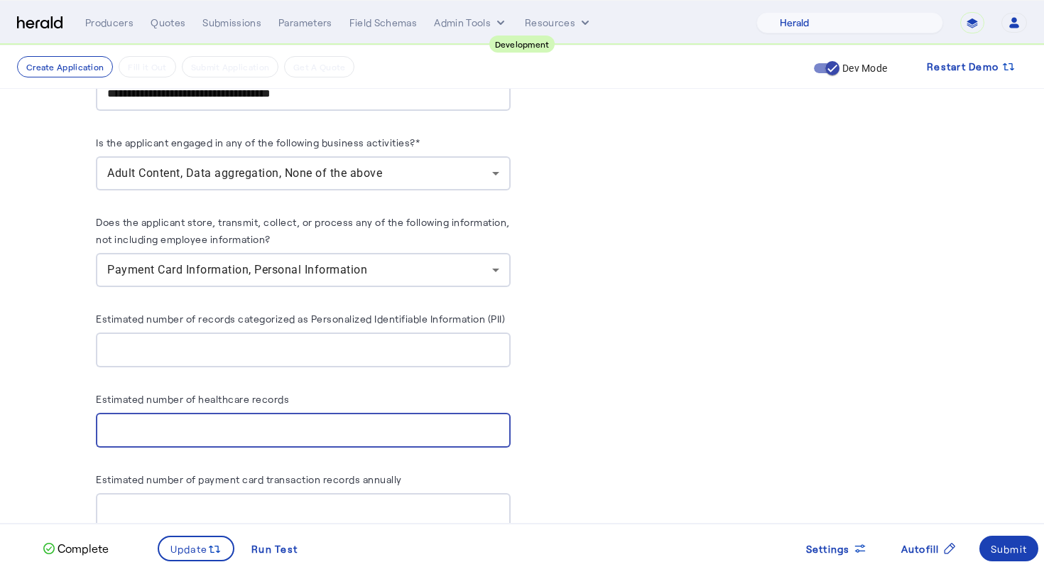
type input "*"
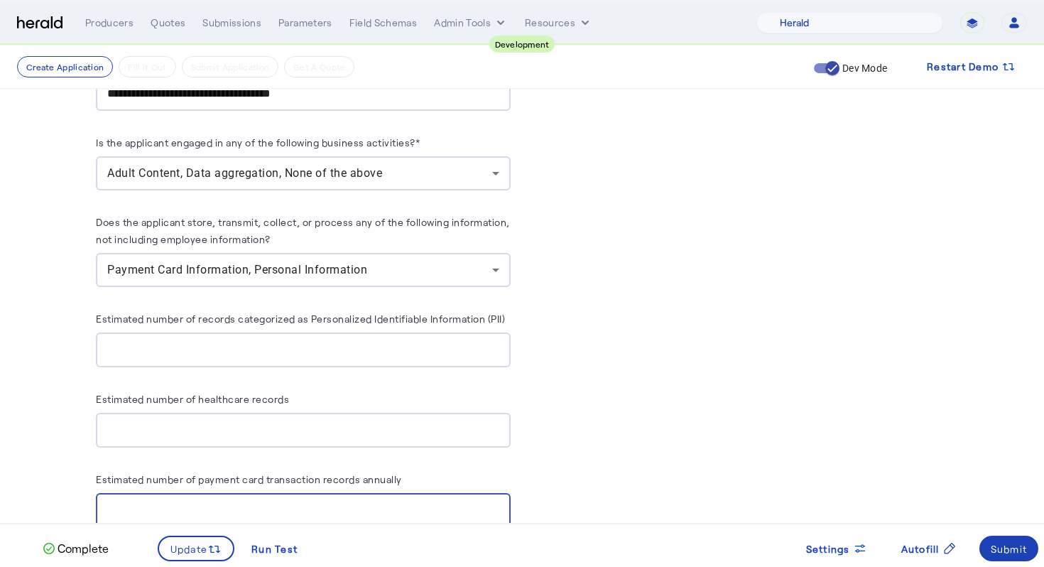
click at [266, 502] on input "*********" at bounding box center [303, 510] width 392 height 17
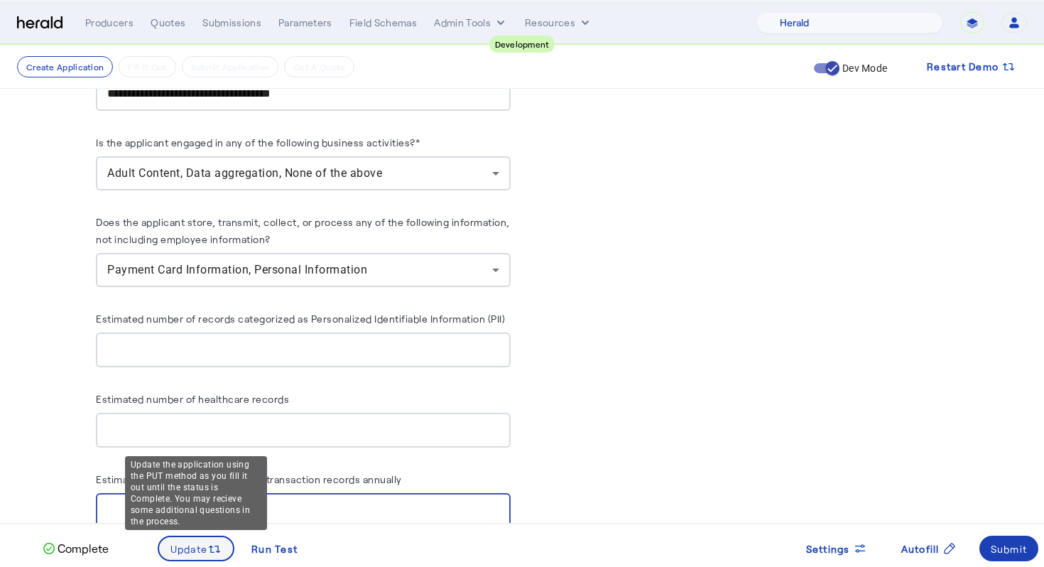
type input "*"
click at [219, 542] on icon at bounding box center [214, 549] width 14 height 14
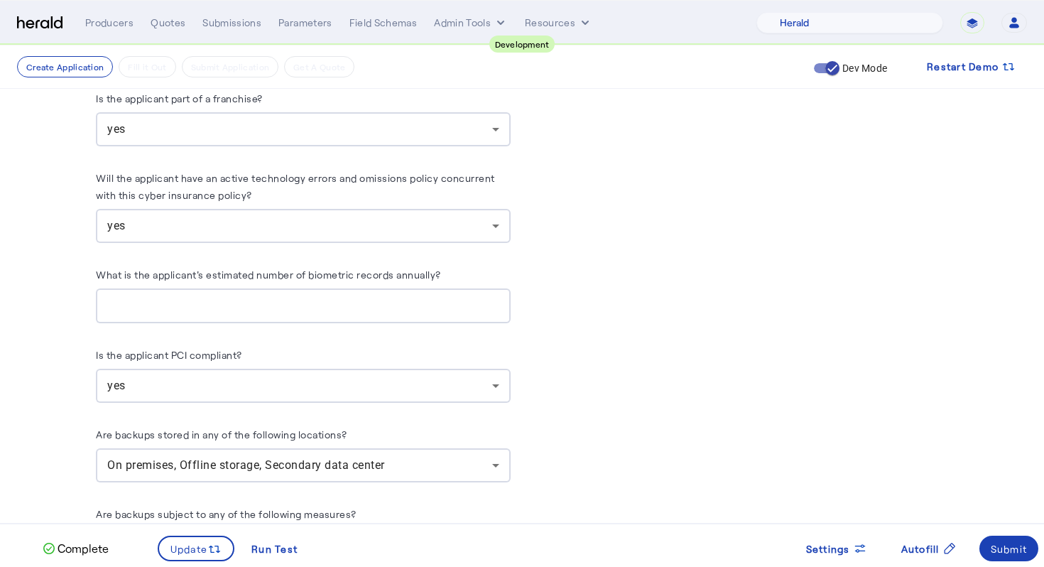
click at [354, 298] on input "*********" at bounding box center [303, 306] width 392 height 17
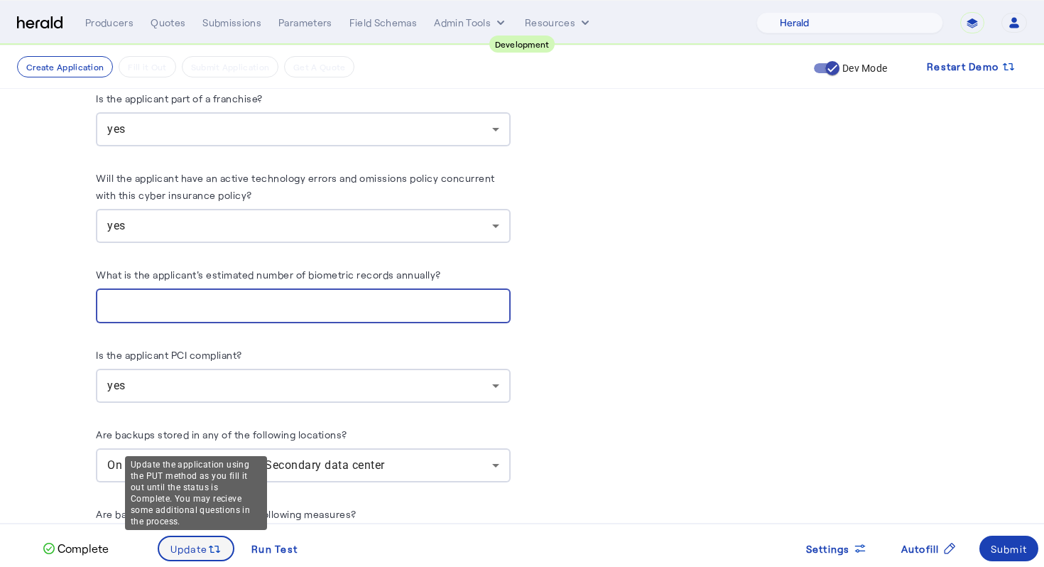
type input "*"
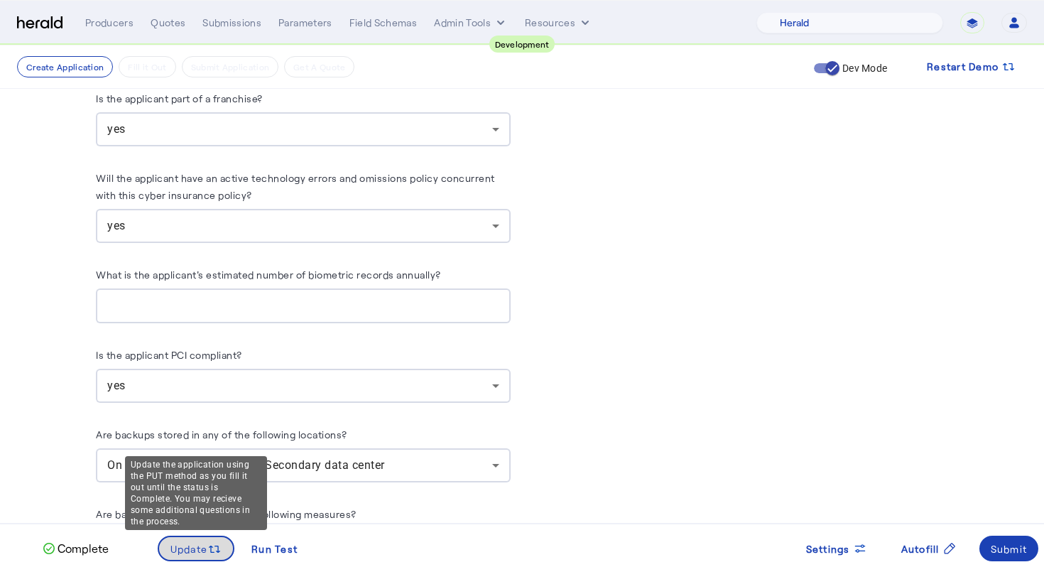
click at [223, 546] on span at bounding box center [196, 548] width 75 height 34
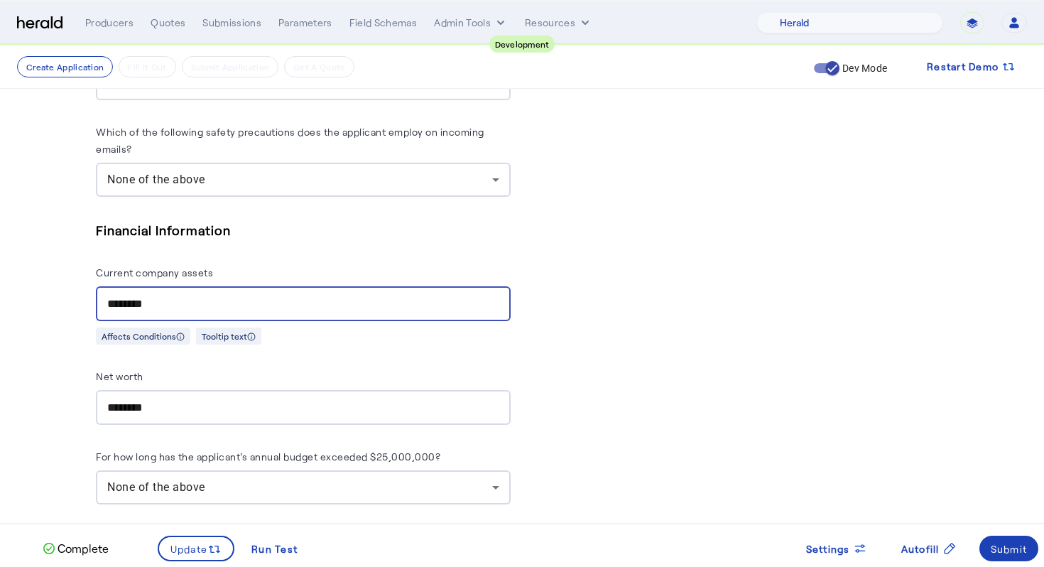
click at [333, 303] on input "********" at bounding box center [303, 304] width 392 height 17
type input "**"
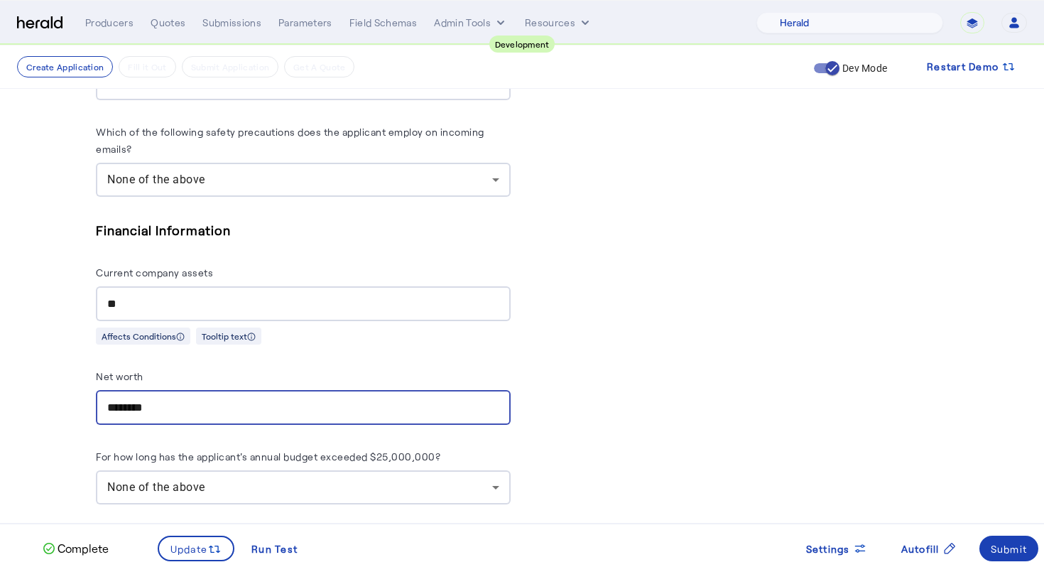
click at [232, 407] on input "********" at bounding box center [303, 407] width 392 height 17
type input "**"
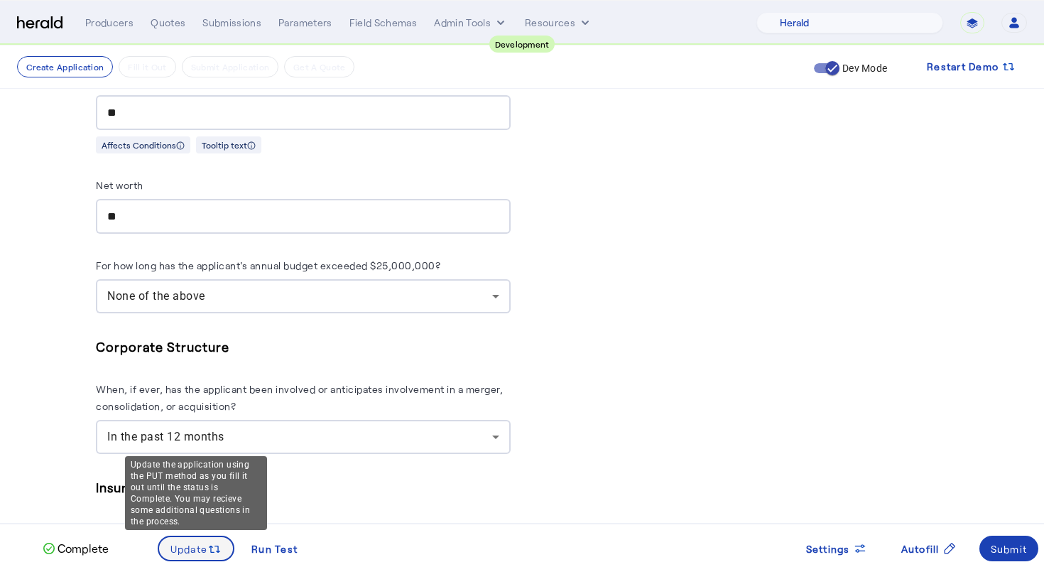
click at [227, 548] on span at bounding box center [196, 548] width 75 height 34
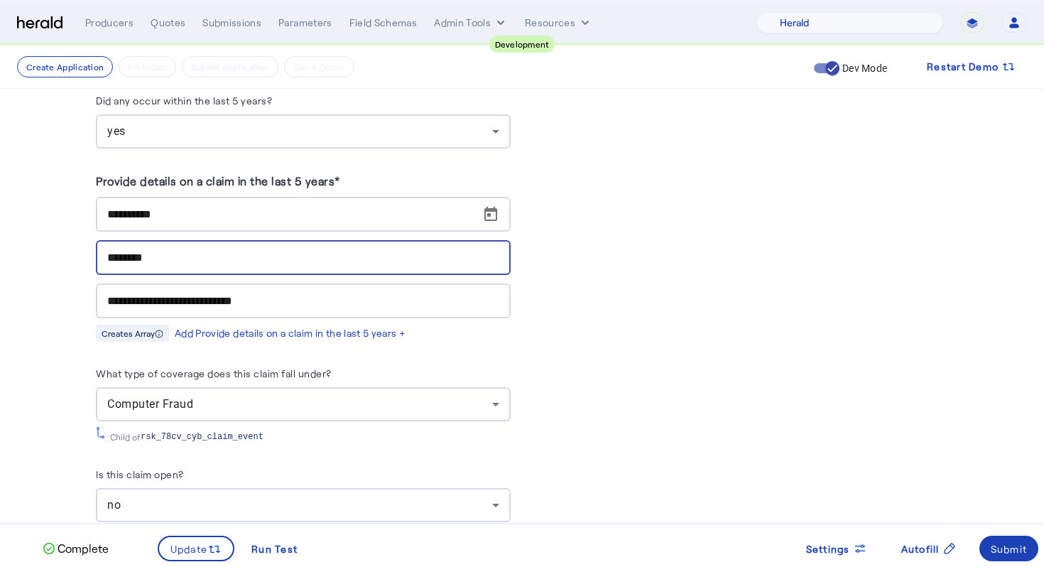
click at [309, 261] on input "********" at bounding box center [303, 257] width 392 height 17
type input "**********"
type input "**"
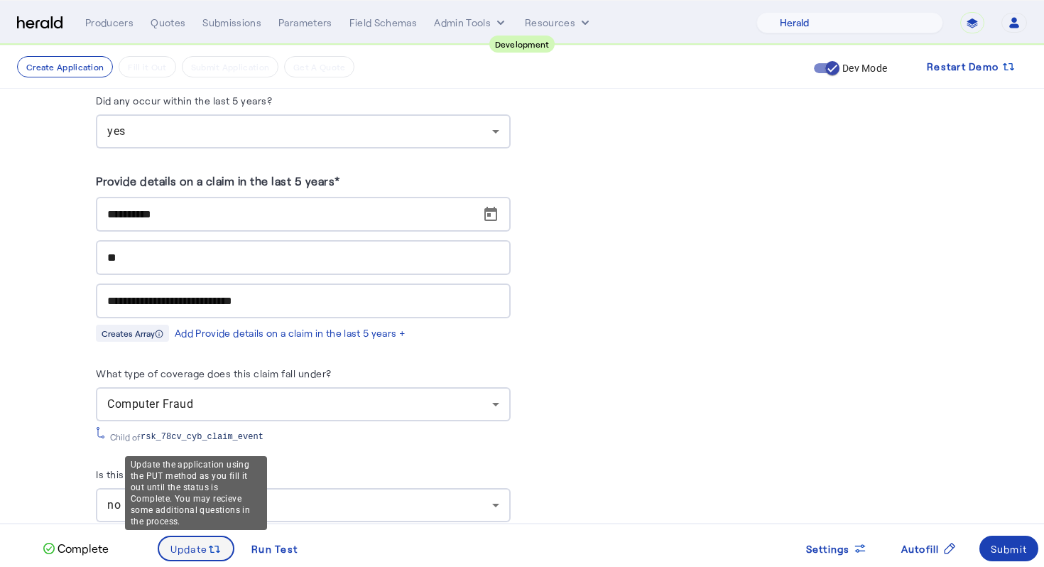
click at [222, 552] on icon at bounding box center [214, 549] width 14 height 14
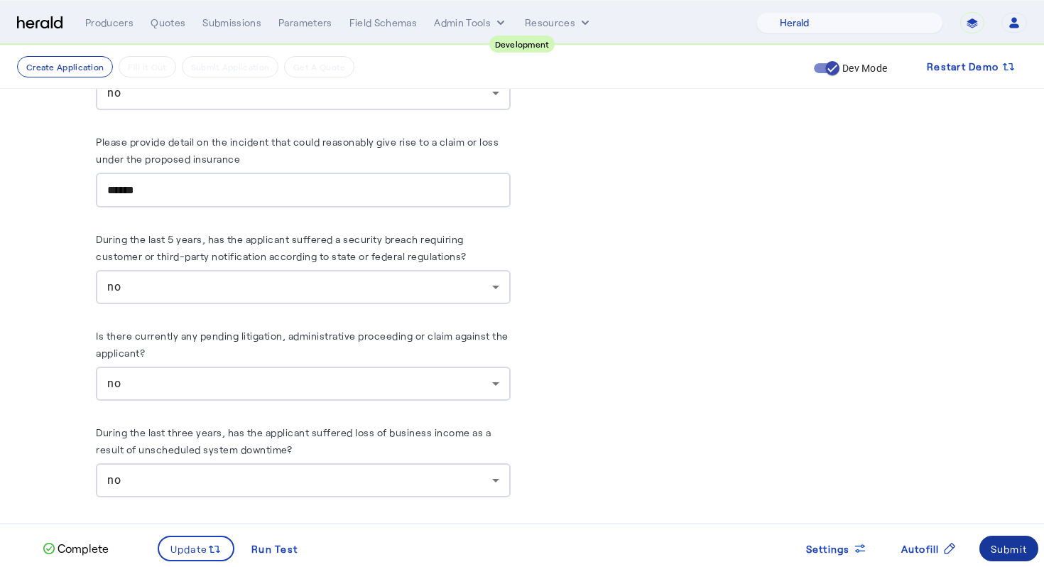
click at [1005, 549] on div "Submit" at bounding box center [1009, 548] width 37 height 15
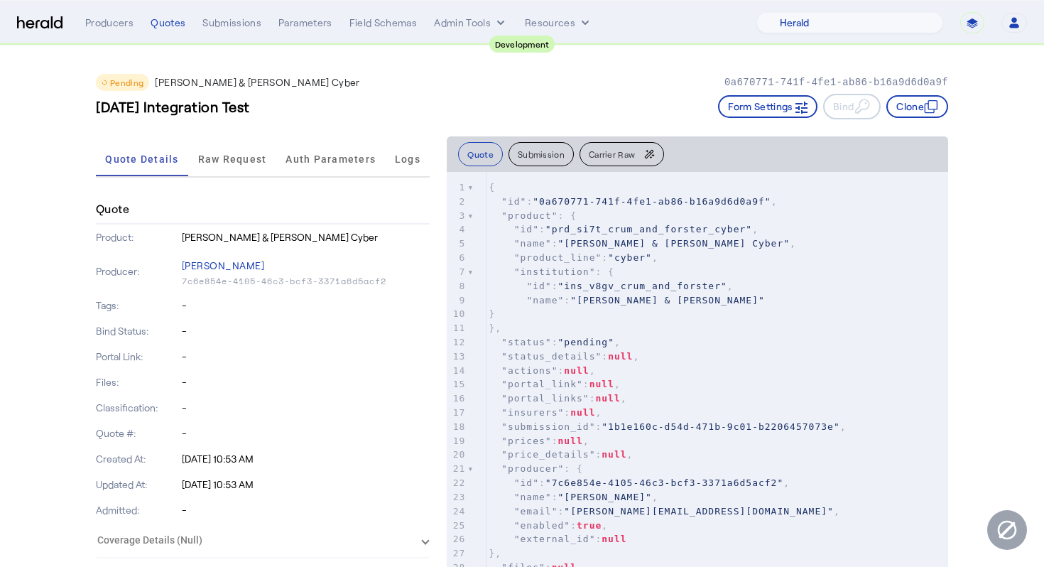
click at [509, 119] on div "2025-09-22 Integration Test Form Settings Bind Clone" at bounding box center [522, 107] width 853 height 26
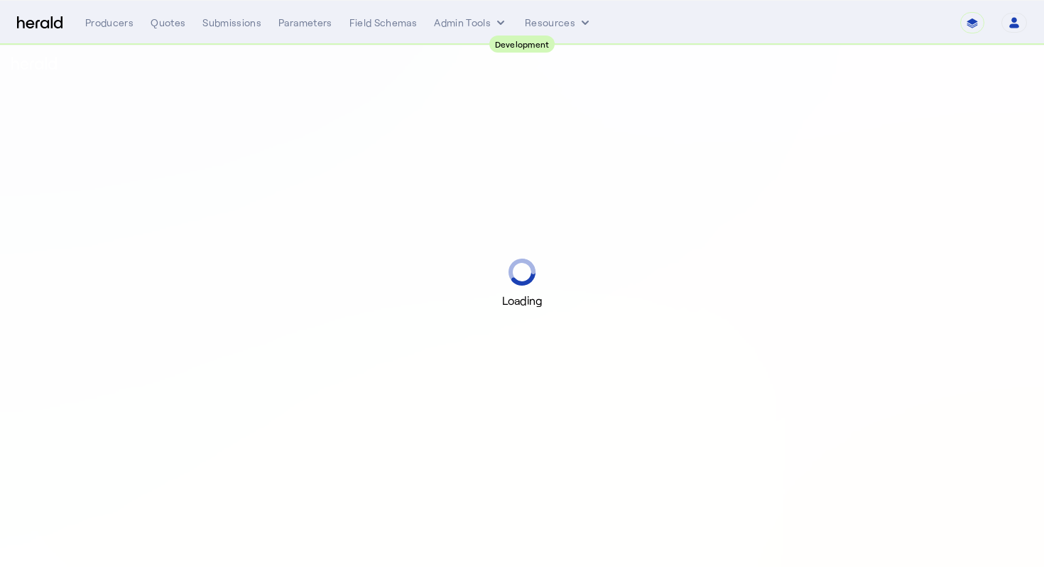
select select "pfm_2v8p_herald_api"
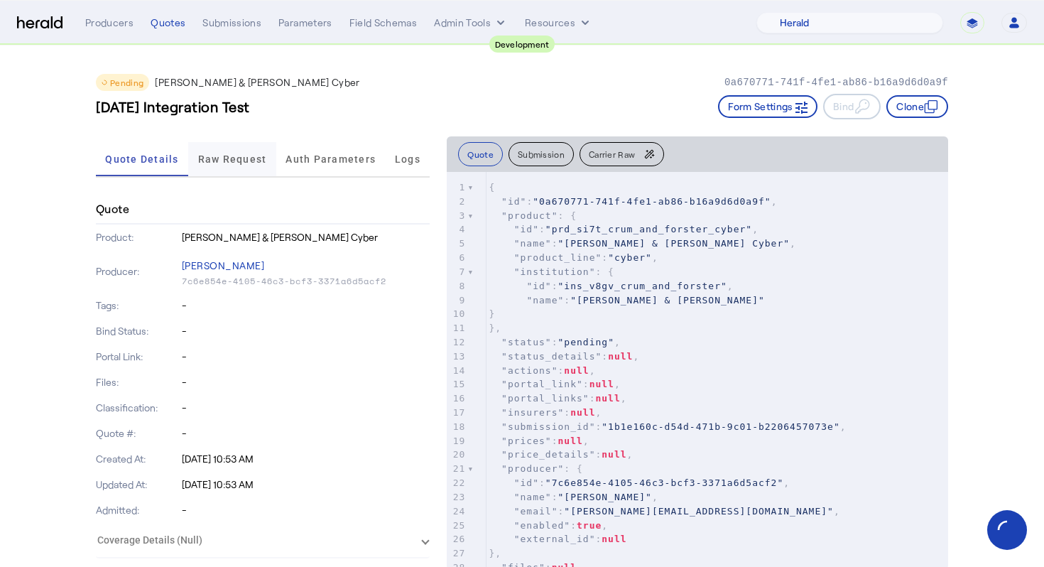
click at [206, 149] on span "Raw Request" at bounding box center [232, 159] width 69 height 34
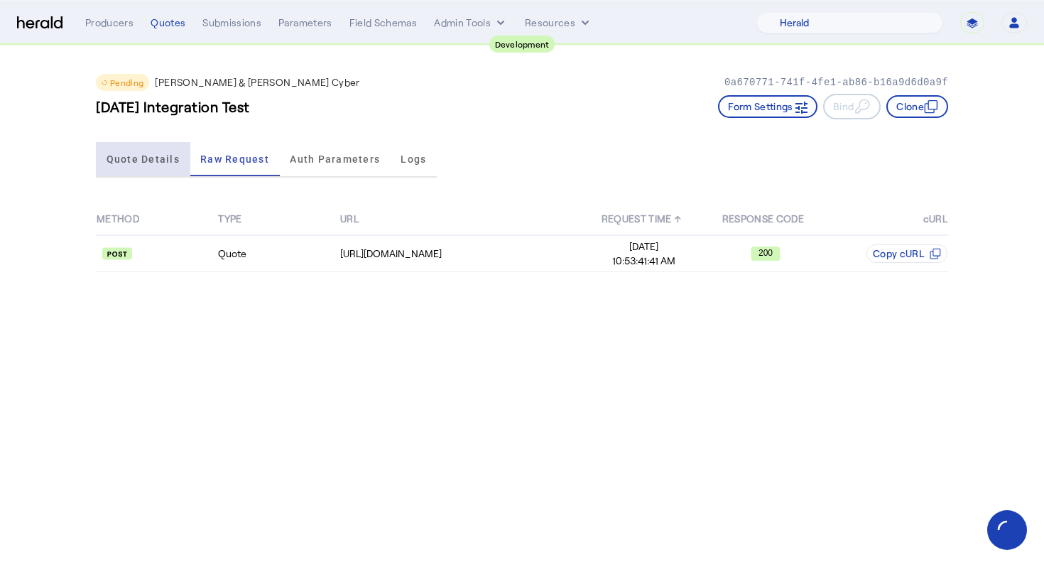
click at [156, 163] on span "Quote Details" at bounding box center [143, 159] width 73 height 10
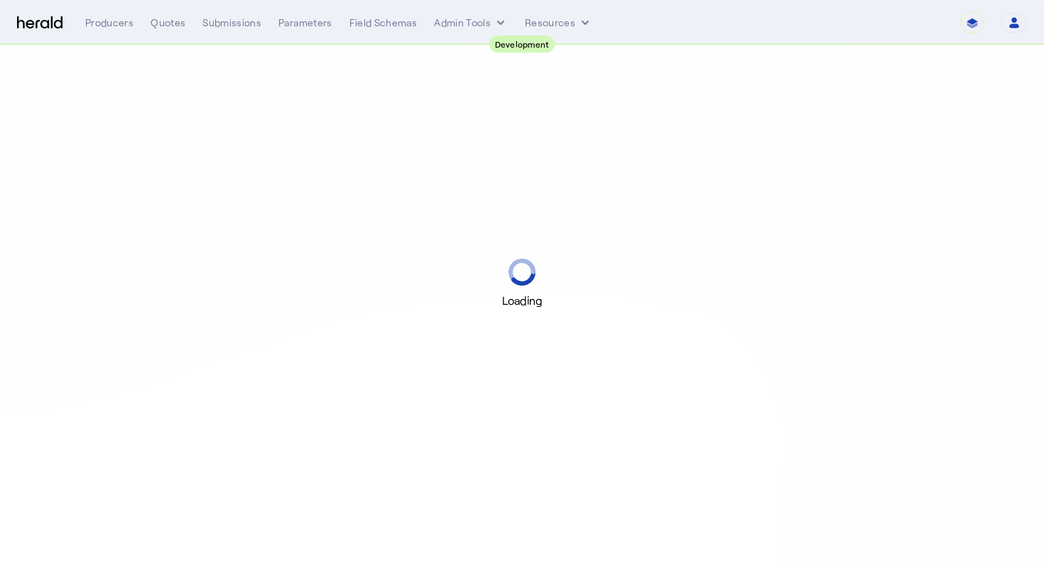
select select "pfm_2v8p_herald_api"
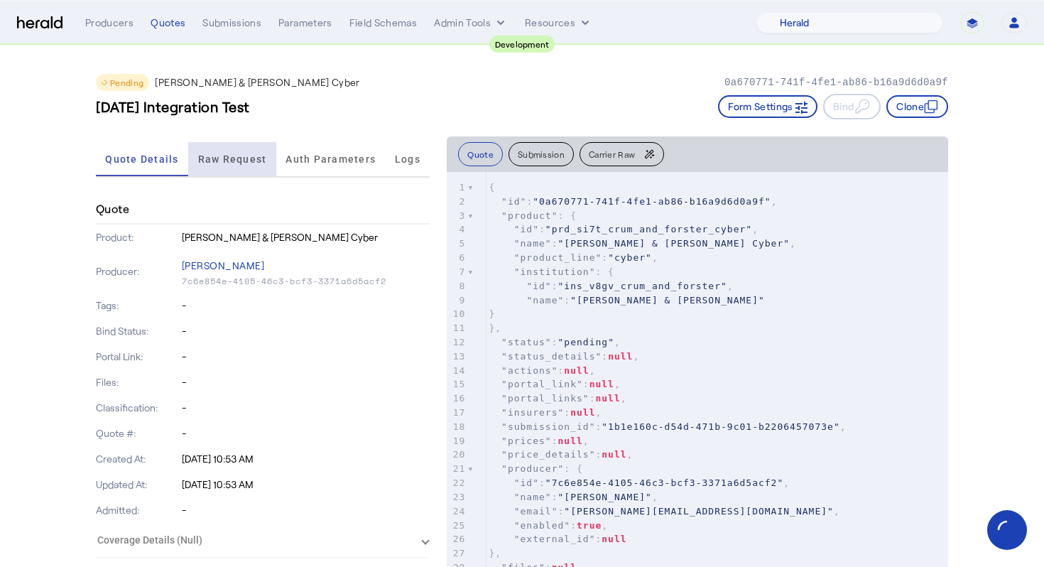
click at [248, 152] on span "Raw Request" at bounding box center [232, 159] width 69 height 34
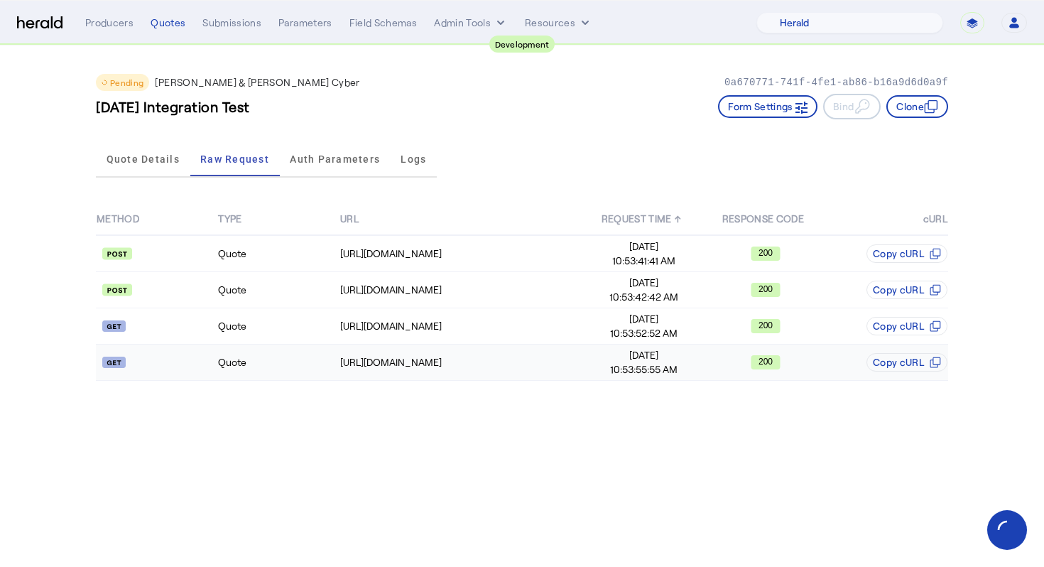
click at [371, 364] on div "[URL][DOMAIN_NAME]" at bounding box center [461, 362] width 242 height 14
click at [588, 357] on span "[DATE]" at bounding box center [644, 355] width 120 height 14
click at [147, 163] on span "Quote Details" at bounding box center [143, 159] width 73 height 10
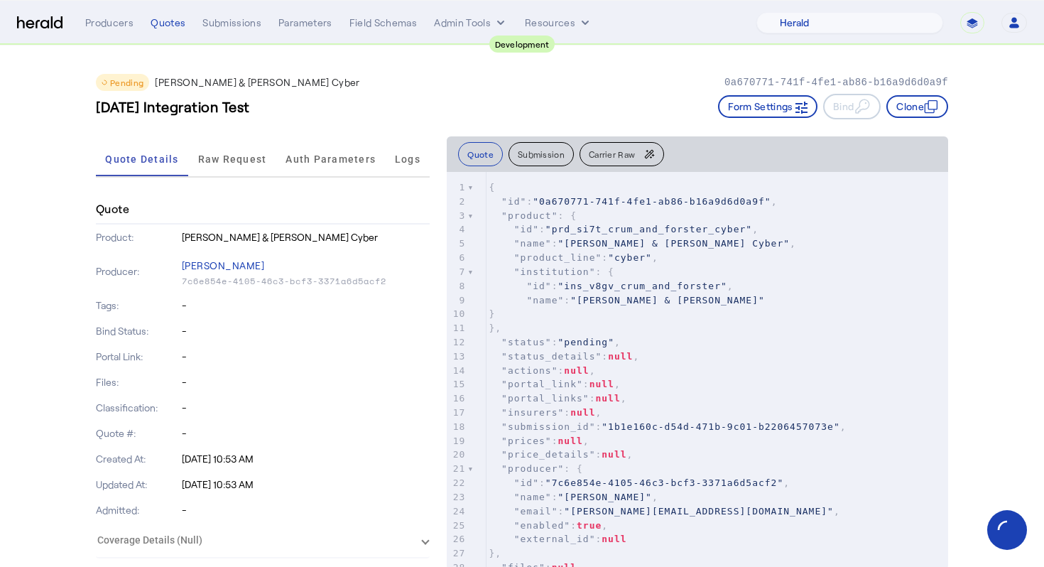
click at [418, 65] on div "Pending Crum & Forster Cyber 0a670771-741f-4fe1-ab86-b16a9d6d0a9f 2025-09-22 In…" at bounding box center [522, 90] width 853 height 91
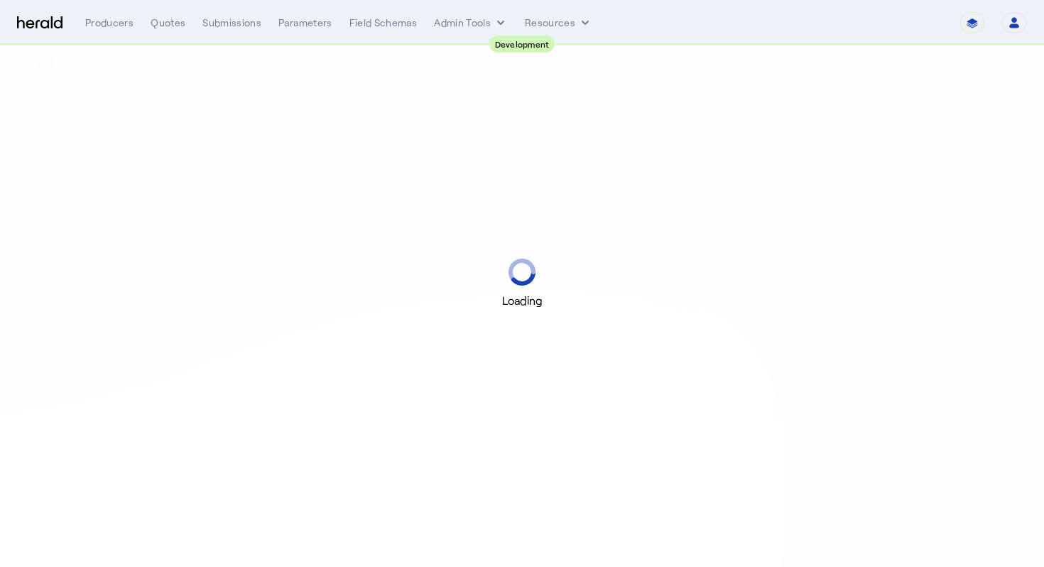
select select "pfm_2v8p_herald_api"
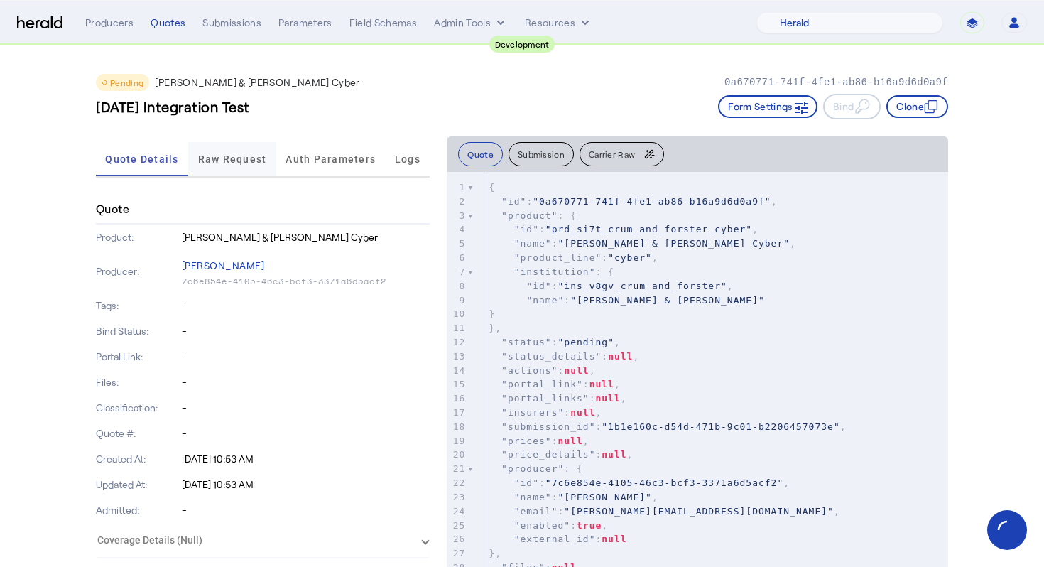
click at [243, 163] on span "Raw Request" at bounding box center [232, 159] width 69 height 10
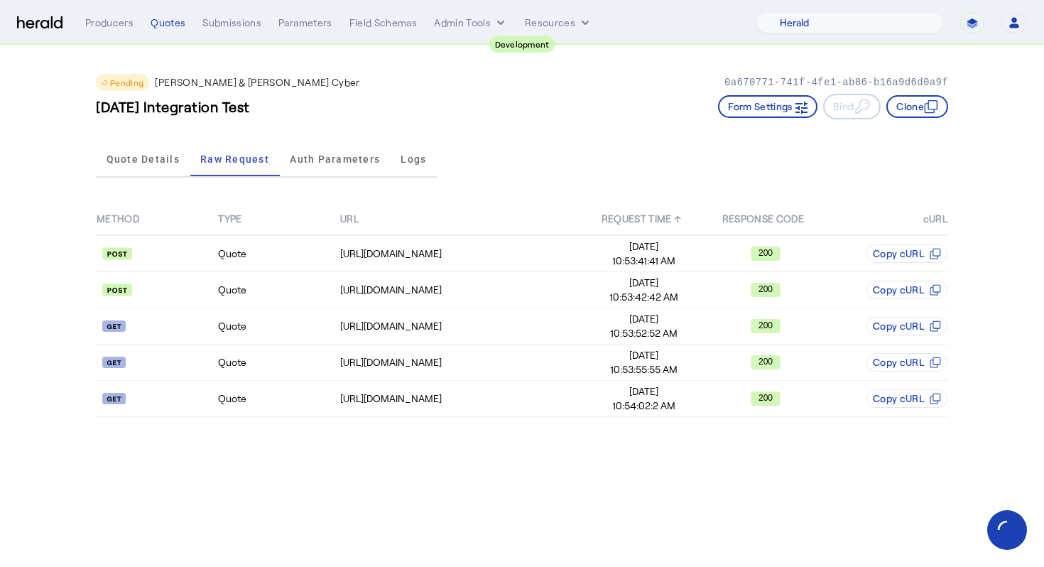
click at [108, 178] on div "Quote Details Raw Request Auth Parameters Logs" at bounding box center [266, 159] width 341 height 47
click at [116, 158] on span "Quote Details" at bounding box center [143, 159] width 73 height 10
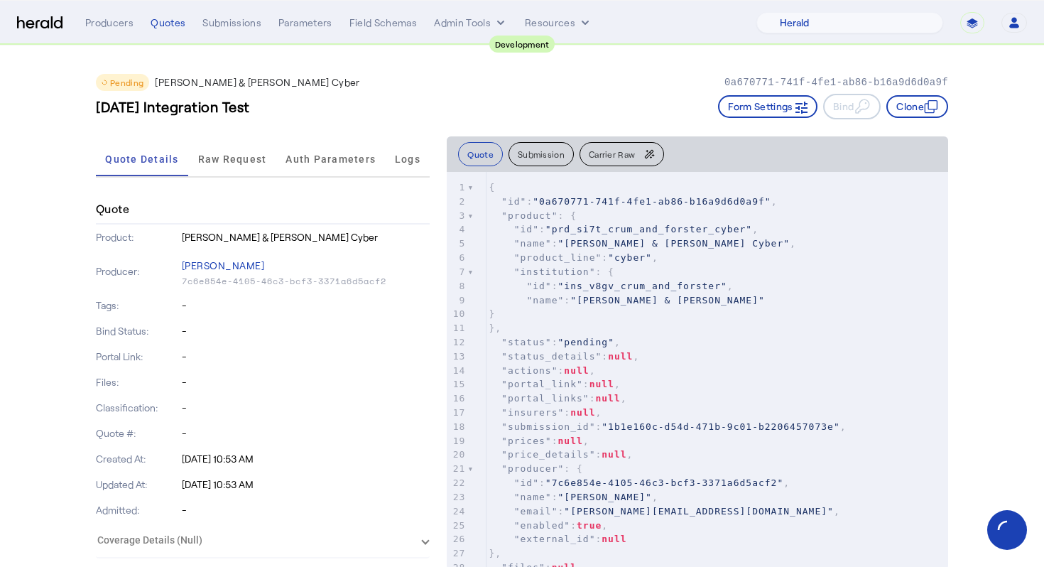
click at [350, 94] on div "2025-09-22 Integration Test Form Settings Bind Clone" at bounding box center [522, 107] width 853 height 26
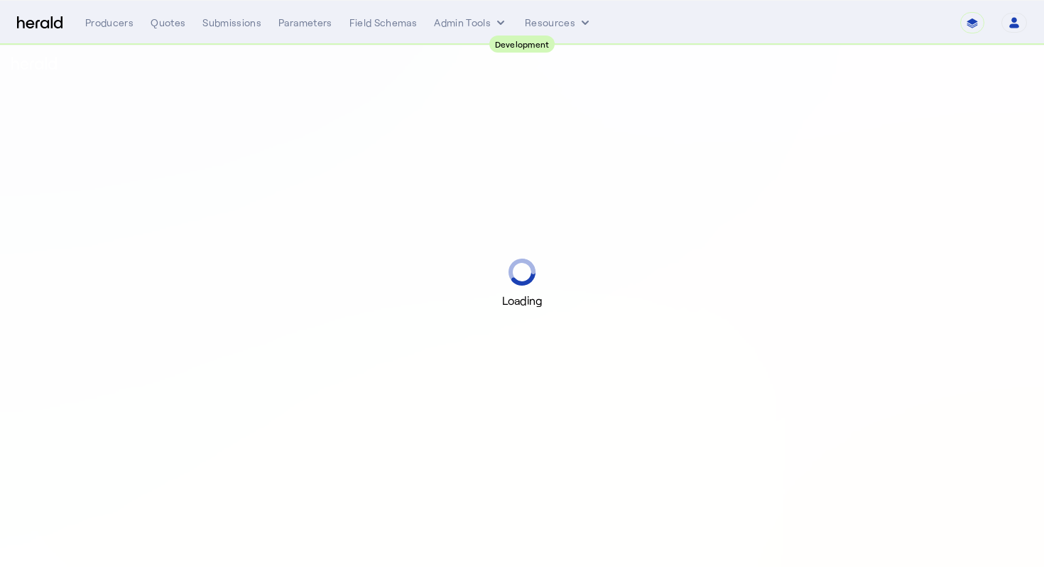
select select "pfm_2v8p_herald_api"
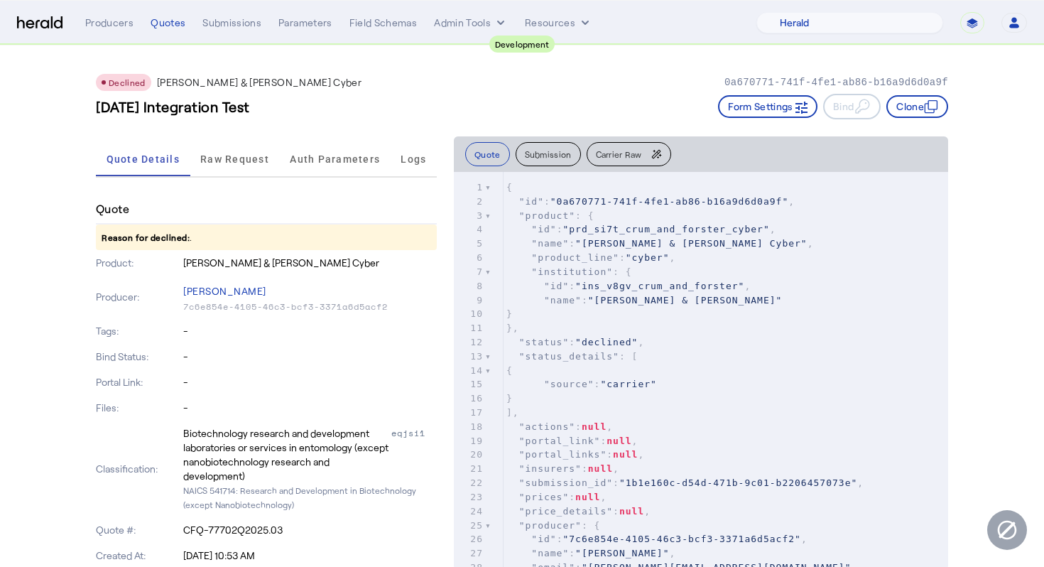
click at [237, 177] on div "Quote Details Raw Request Auth Parameters Logs" at bounding box center [266, 160] width 341 height 36
click at [244, 160] on span "Raw Request" at bounding box center [234, 159] width 69 height 10
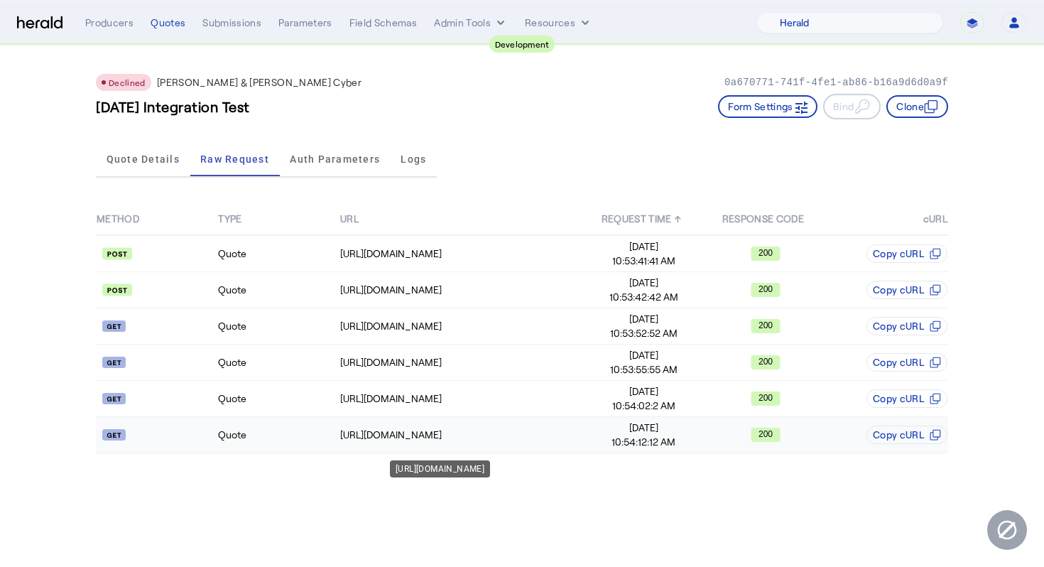
click at [340, 418] on td "[URL][DOMAIN_NAME]" at bounding box center [462, 435] width 244 height 36
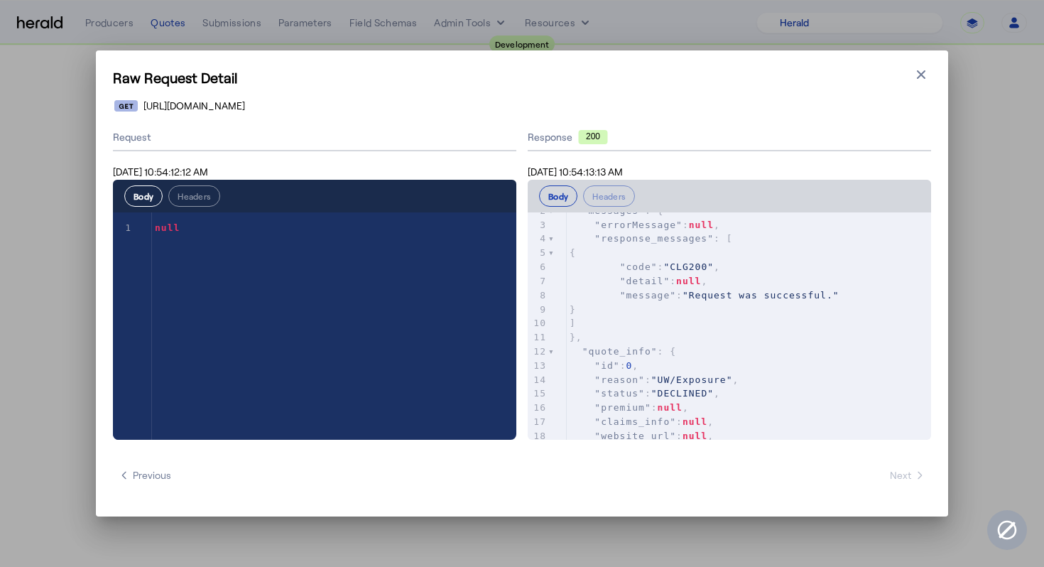
scroll to position [30, 0]
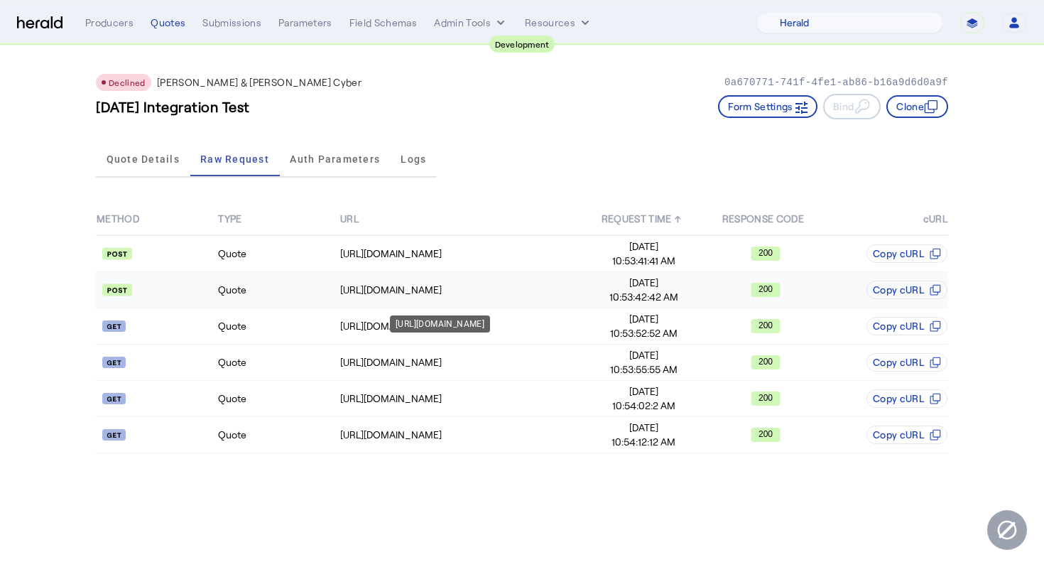
click at [434, 286] on div "[URL][DOMAIN_NAME]" at bounding box center [461, 290] width 242 height 14
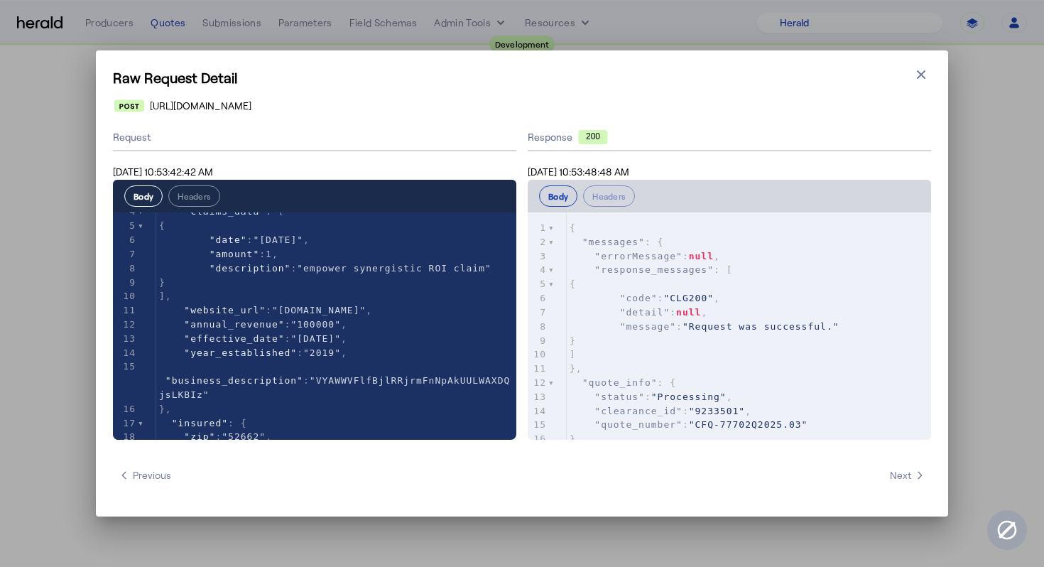
scroll to position [0, 0]
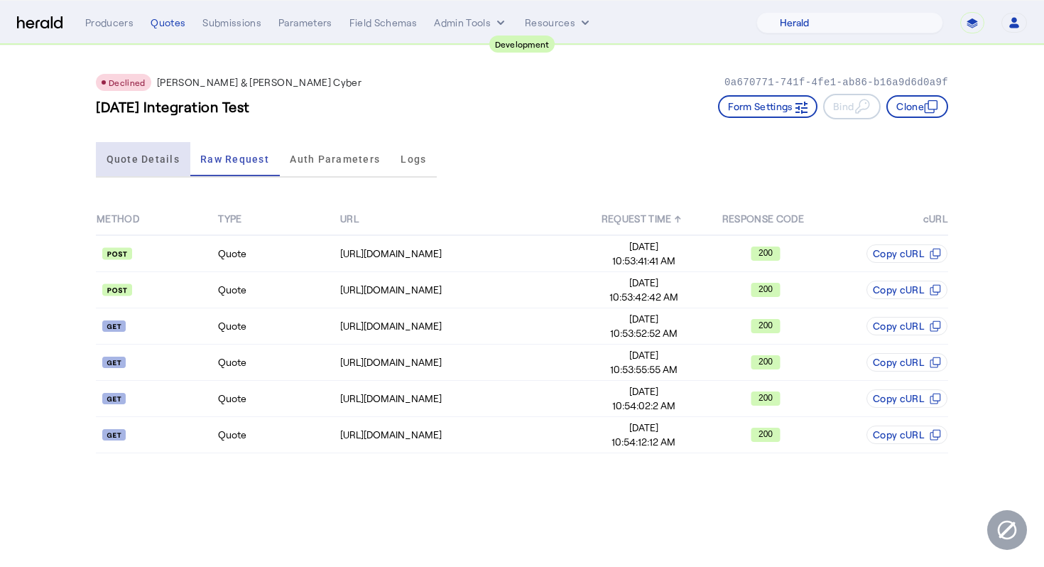
click at [153, 151] on span "Quote Details" at bounding box center [143, 159] width 73 height 34
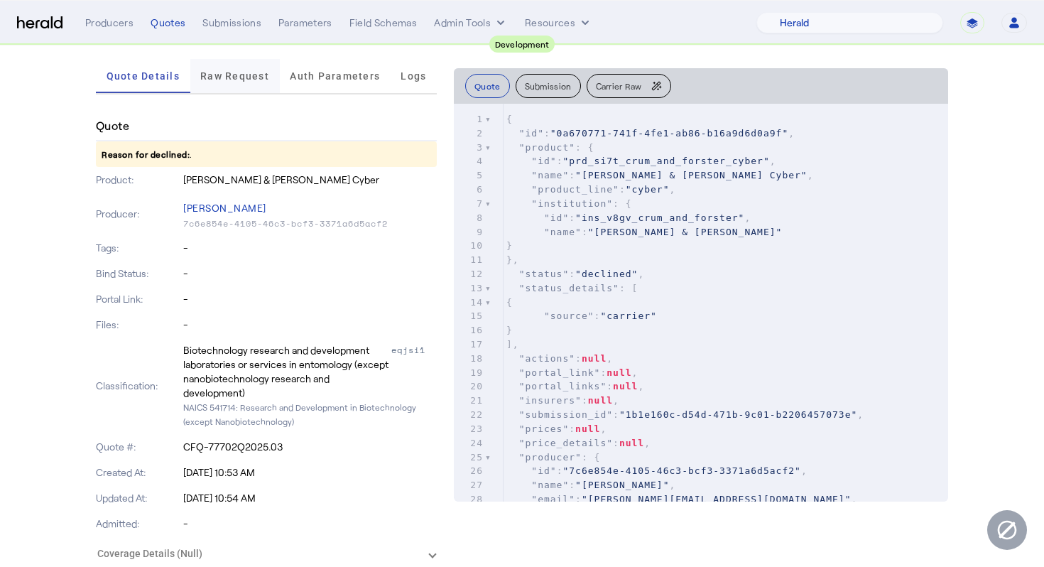
click at [237, 84] on span "Raw Request" at bounding box center [234, 76] width 69 height 34
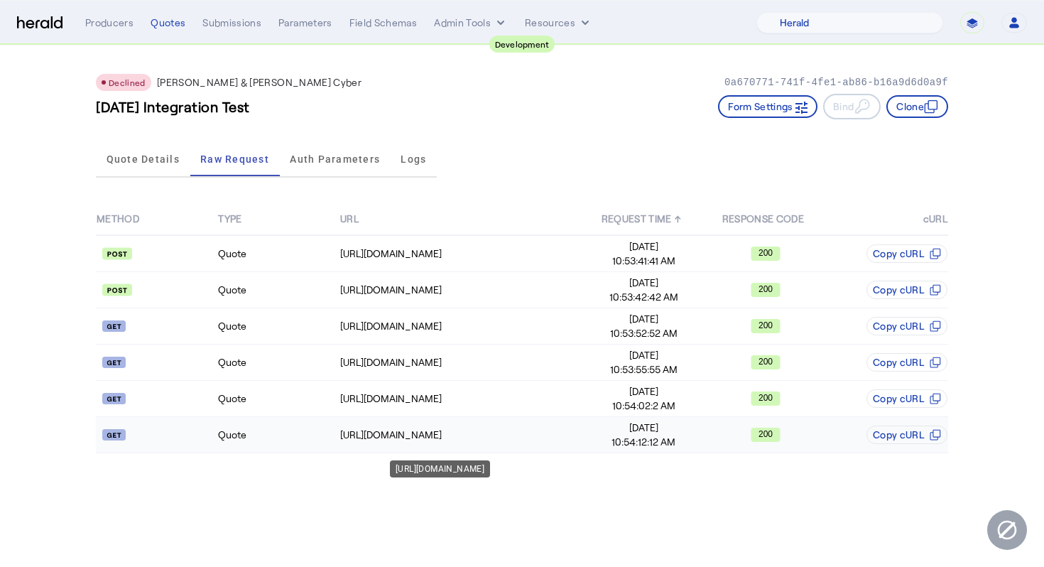
click at [416, 426] on td "https://cf-connect-api-sbox.cfins.com/cybp/v1/quotes/CFQ-77702Q2025.03/9233501" at bounding box center [462, 435] width 244 height 36
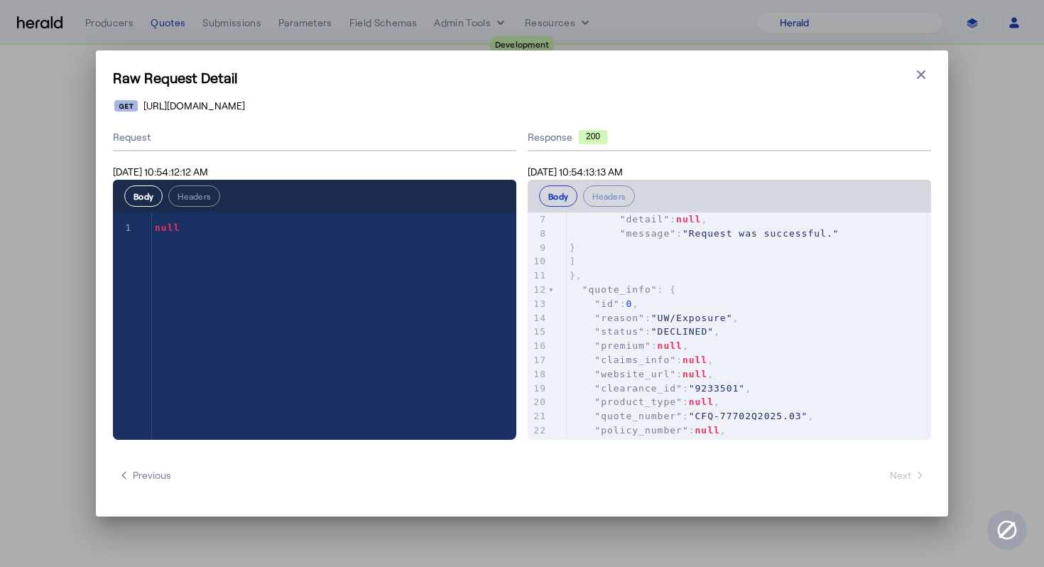
click at [710, 317] on span ""UW/Exposure"" at bounding box center [692, 318] width 82 height 11
type textarea "********"
click at [710, 317] on span ""UW/Exposure"" at bounding box center [692, 318] width 82 height 11
type textarea "**********"
drag, startPoint x: 597, startPoint y: 321, endPoint x: 753, endPoint y: 319, distance: 156.3
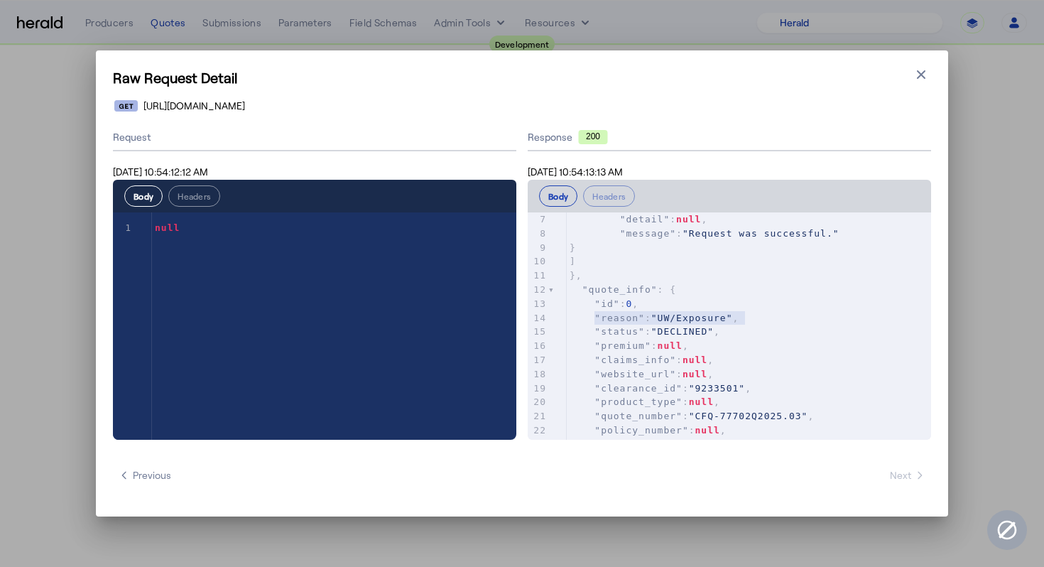
click at [753, 319] on pre ""reason" : "UW/Exposure" ," at bounding box center [749, 318] width 364 height 14
click at [923, 77] on icon "button" at bounding box center [921, 74] width 9 height 9
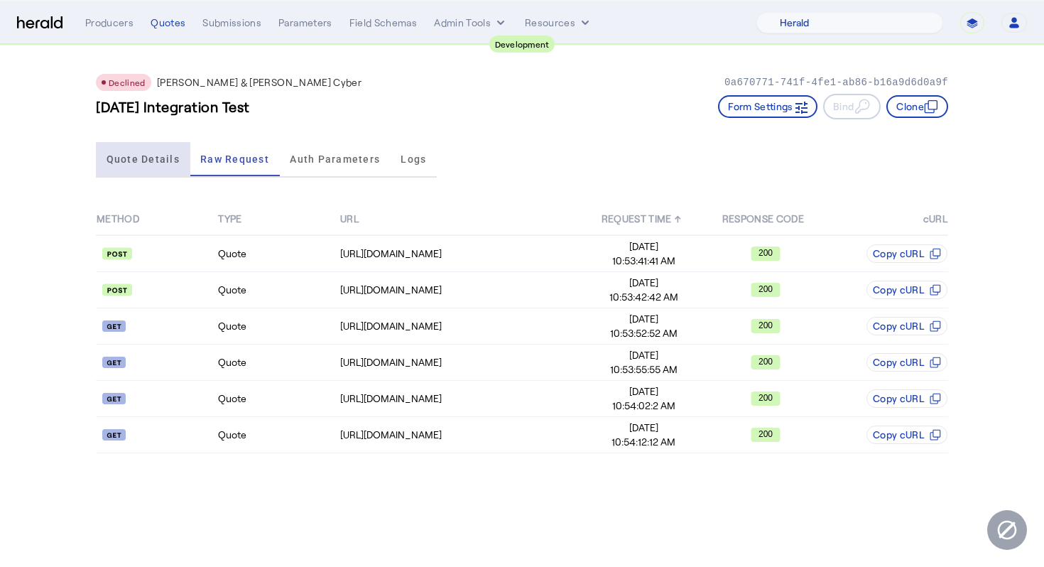
click at [156, 146] on span "Quote Details" at bounding box center [143, 159] width 73 height 34
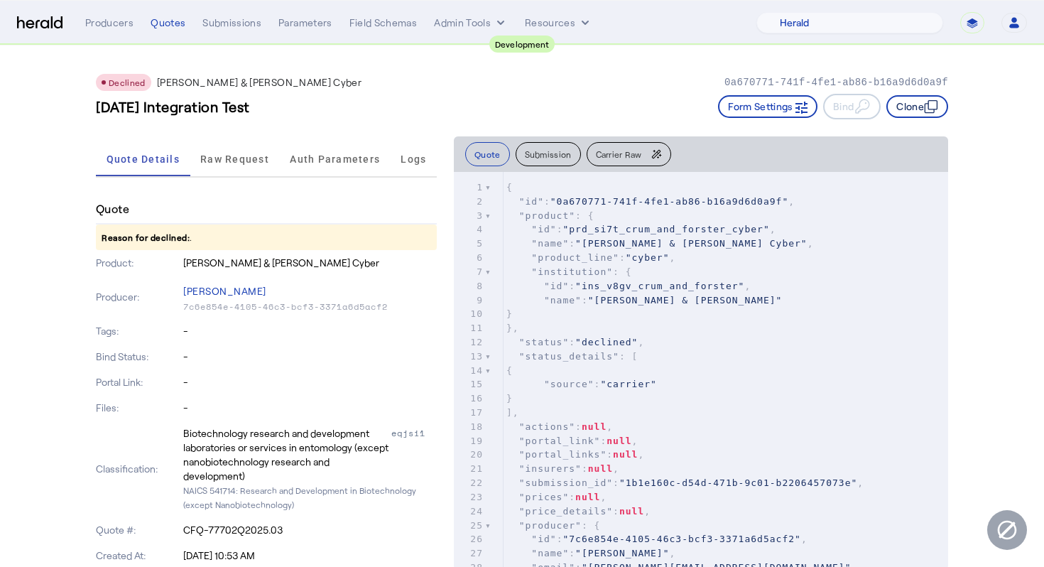
click at [922, 103] on button "Clone" at bounding box center [918, 106] width 62 height 23
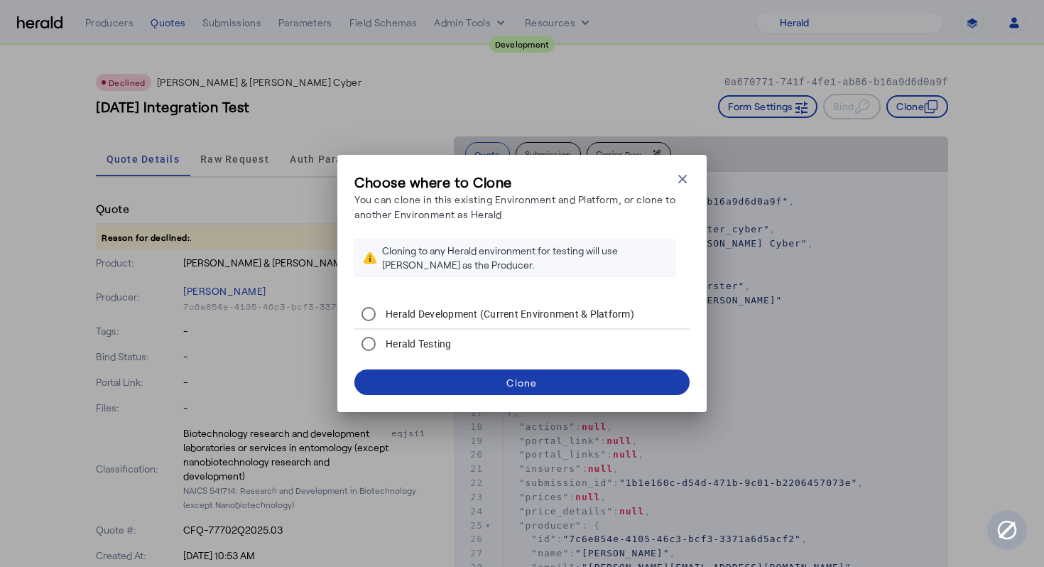
click at [589, 391] on span at bounding box center [522, 382] width 335 height 34
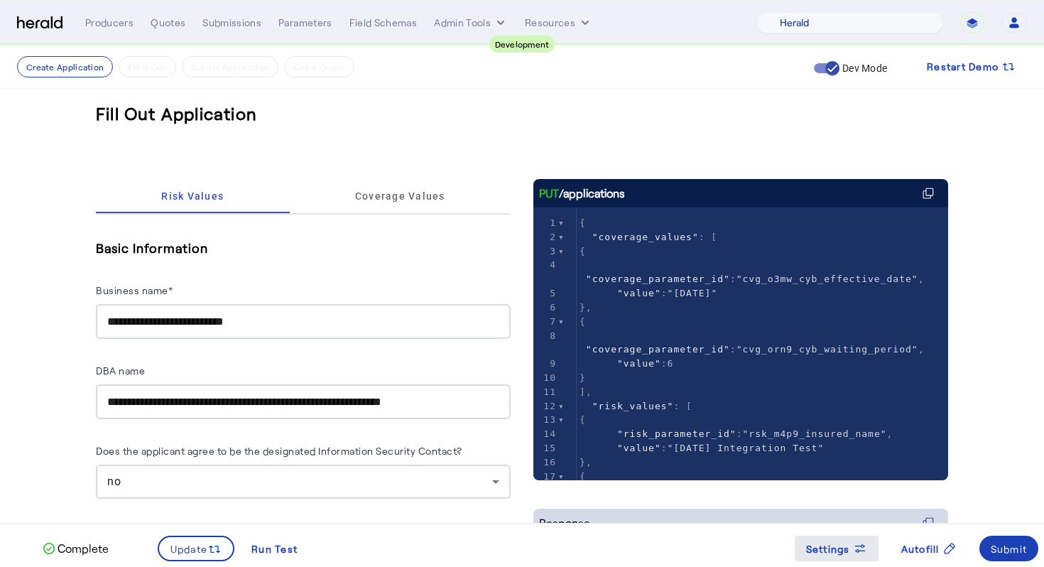
click at [835, 551] on span "Settings" at bounding box center [828, 548] width 44 height 15
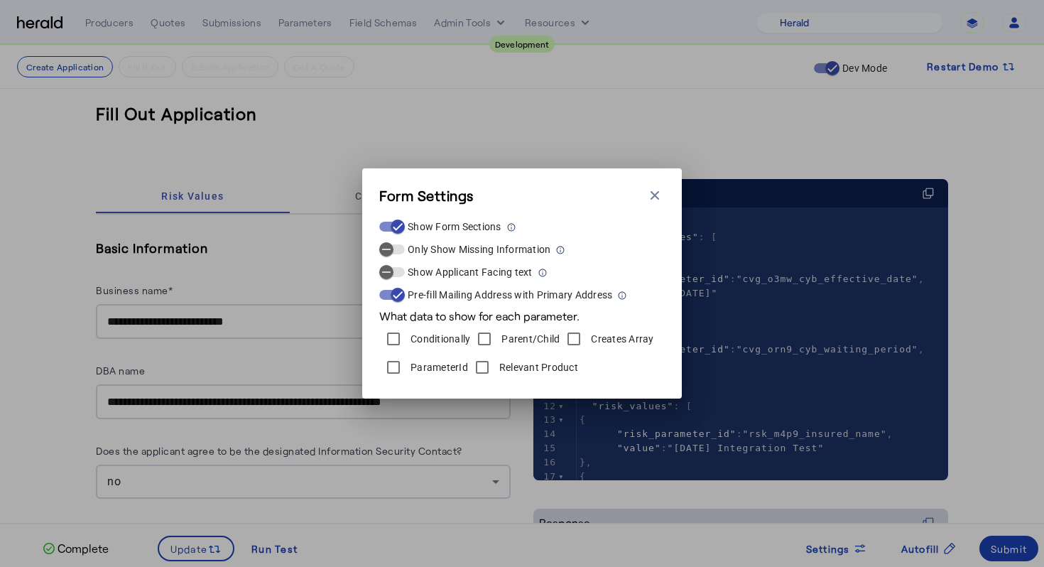
click at [438, 367] on label "ParameterId" at bounding box center [438, 367] width 60 height 14
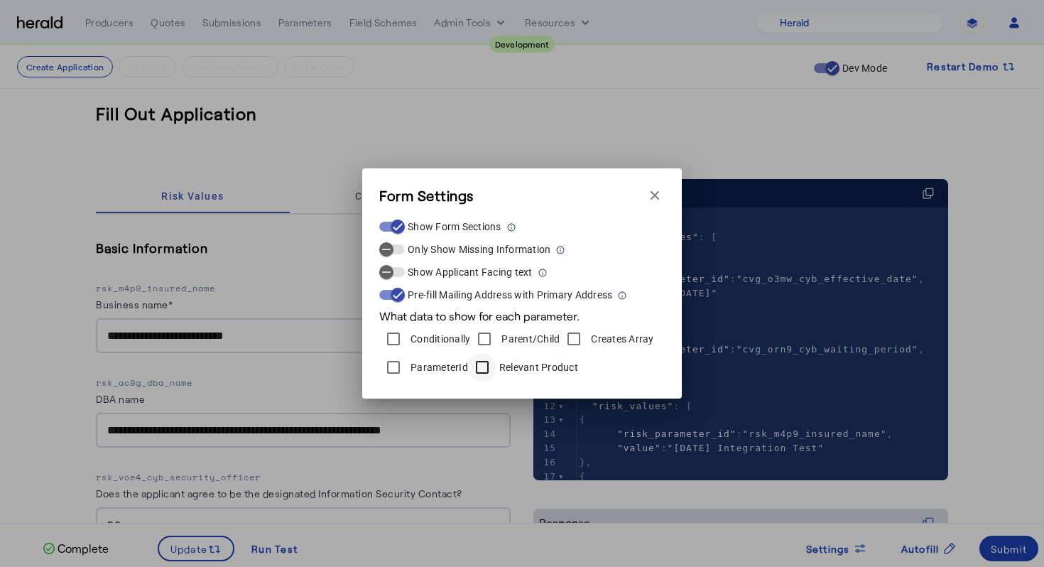
click at [495, 367] on div at bounding box center [482, 367] width 34 height 34
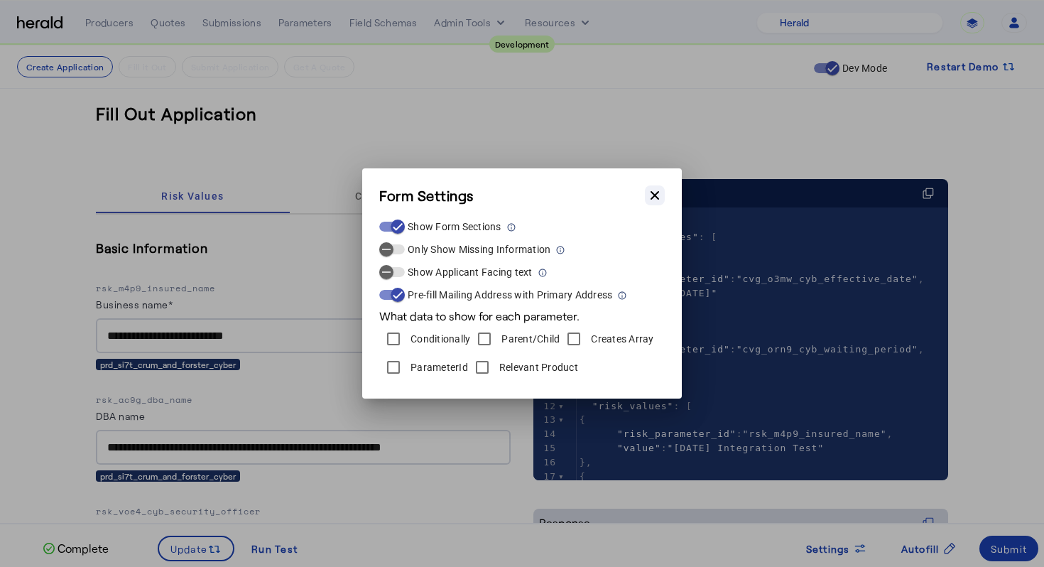
click at [650, 195] on icon "button" at bounding box center [655, 195] width 14 height 14
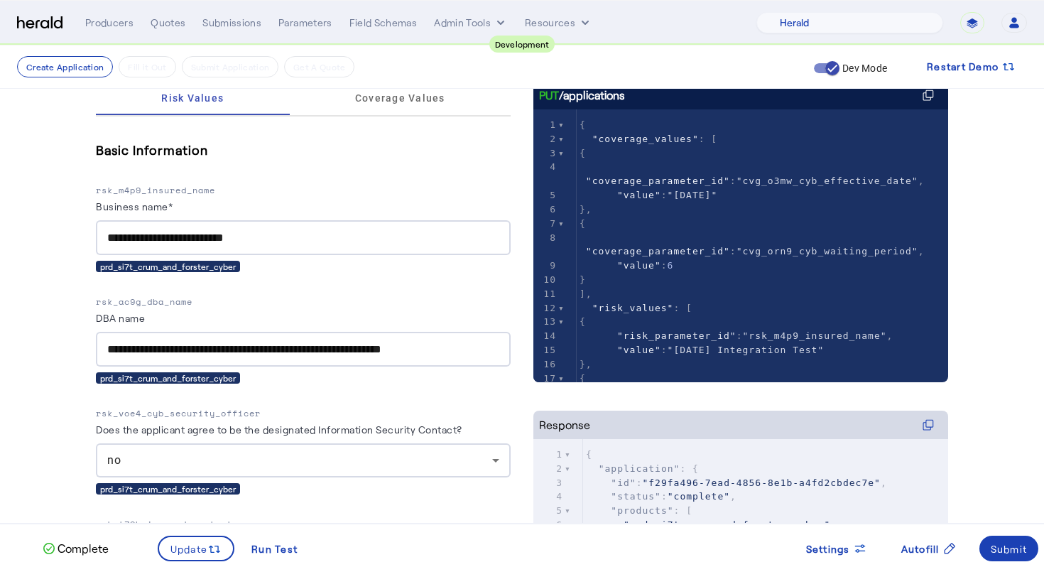
scroll to position [99, 0]
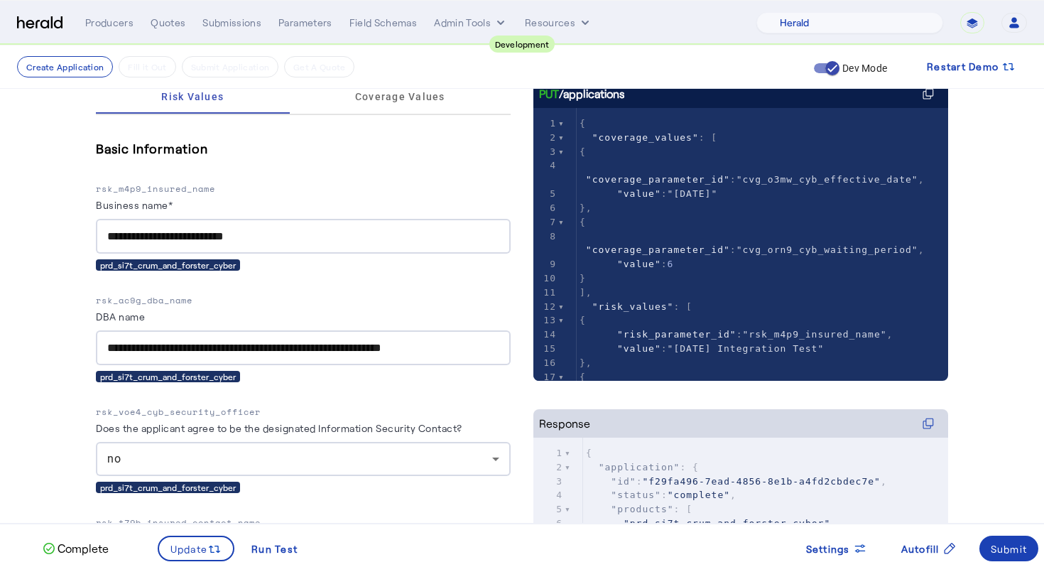
click at [170, 209] on label "Business name*" at bounding box center [134, 205] width 77 height 12
click at [170, 228] on input "**********" at bounding box center [303, 236] width 392 height 17
click at [298, 166] on div "**********" at bounding box center [303, 204] width 415 height 133
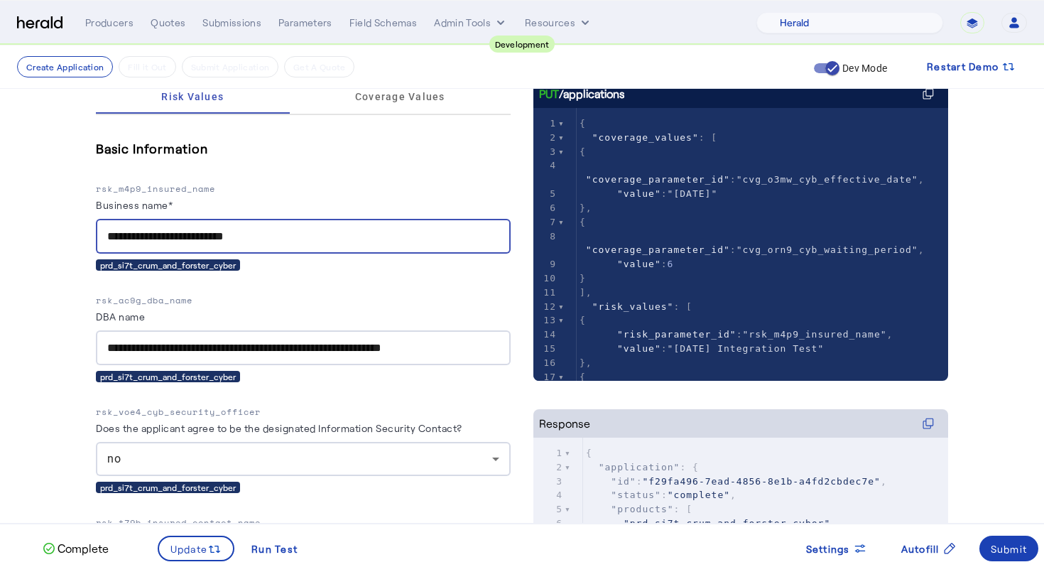
click at [274, 243] on input "**********" at bounding box center [303, 236] width 392 height 17
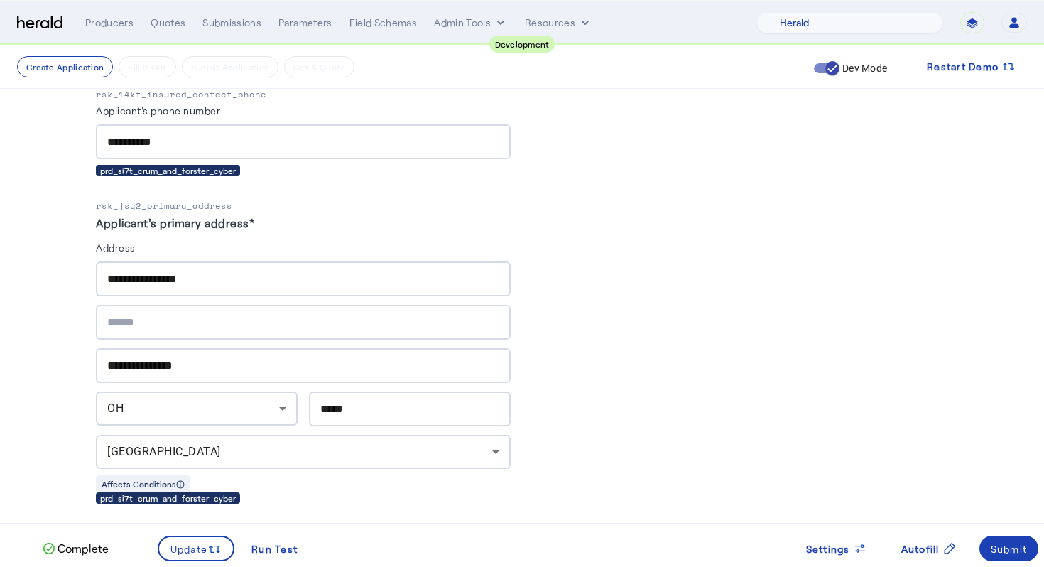
scroll to position [749, 0]
type input "**********"
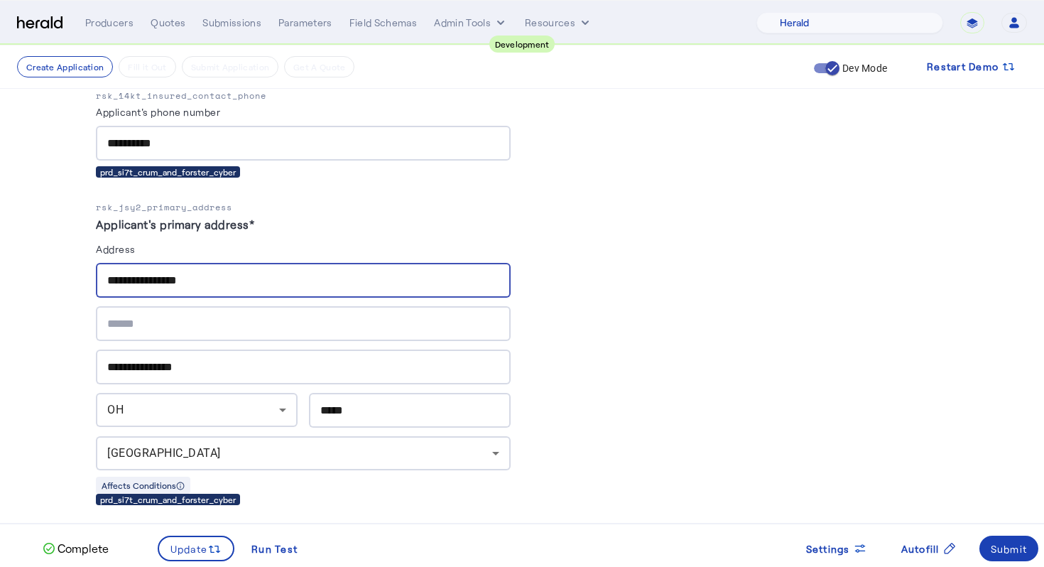
click at [327, 282] on input "**********" at bounding box center [303, 280] width 392 height 17
paste input "****"
type input "**********"
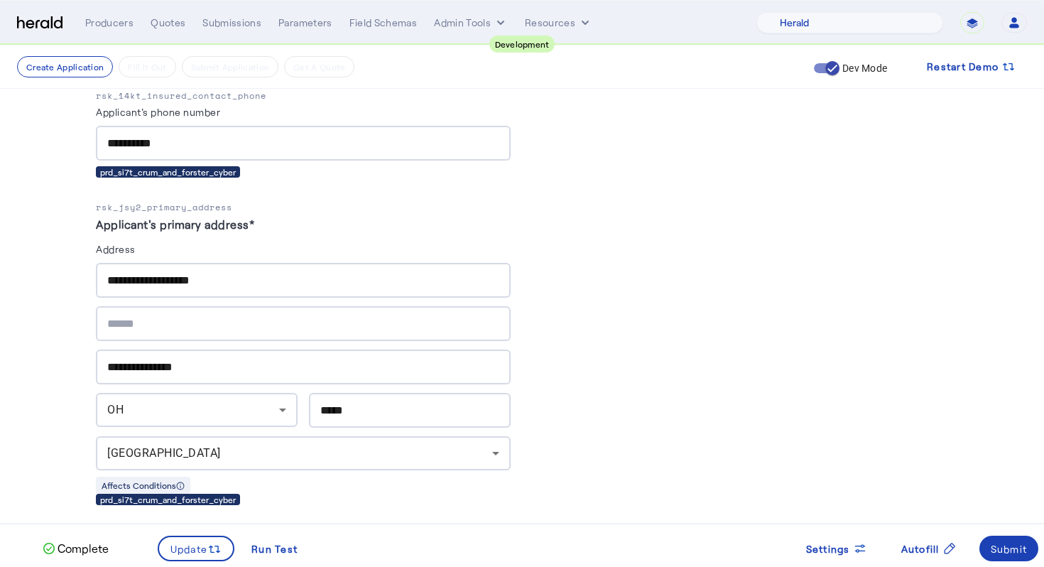
click at [359, 350] on div "**********" at bounding box center [303, 367] width 392 height 35
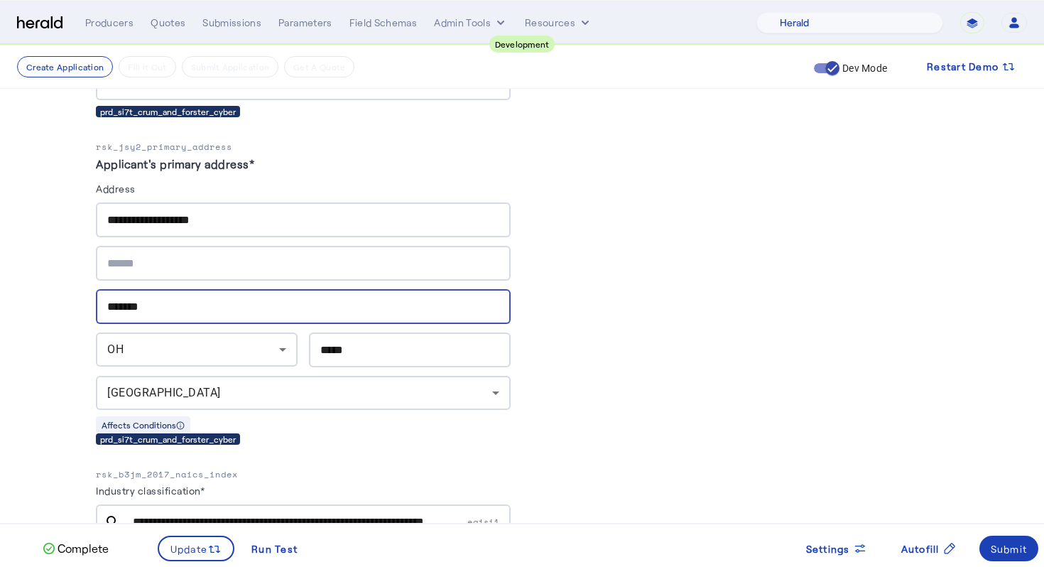
scroll to position [813, 0]
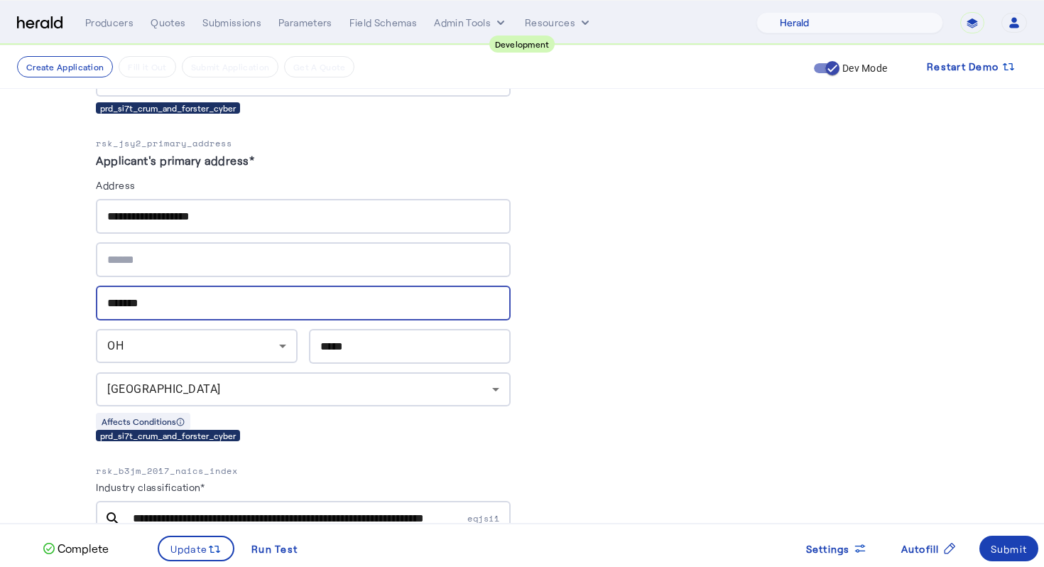
type input "*******"
click at [278, 342] on icon at bounding box center [282, 345] width 17 height 17
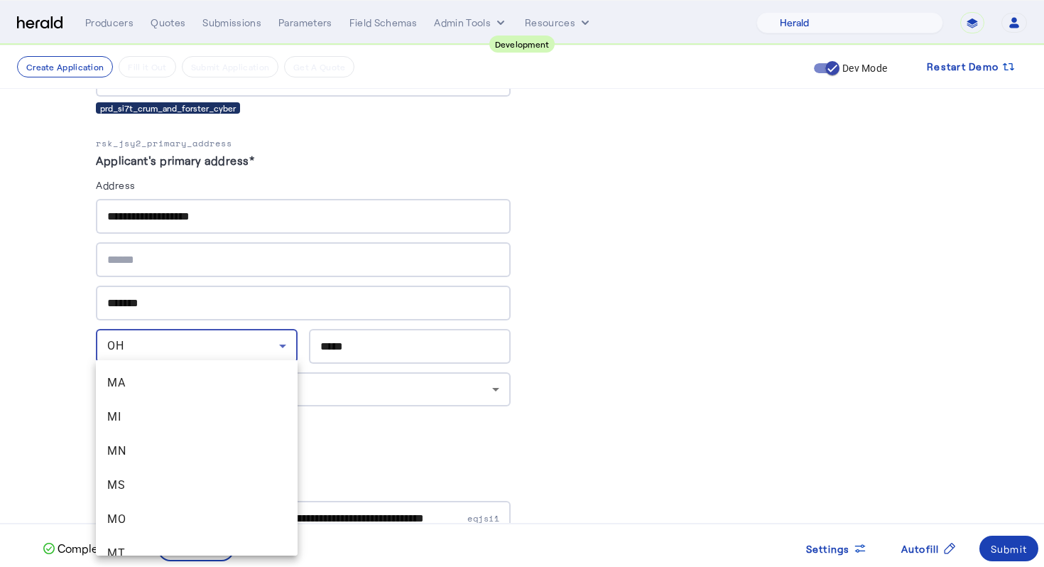
scroll to position [704, 0]
click at [237, 383] on span "MA" at bounding box center [196, 389] width 179 height 17
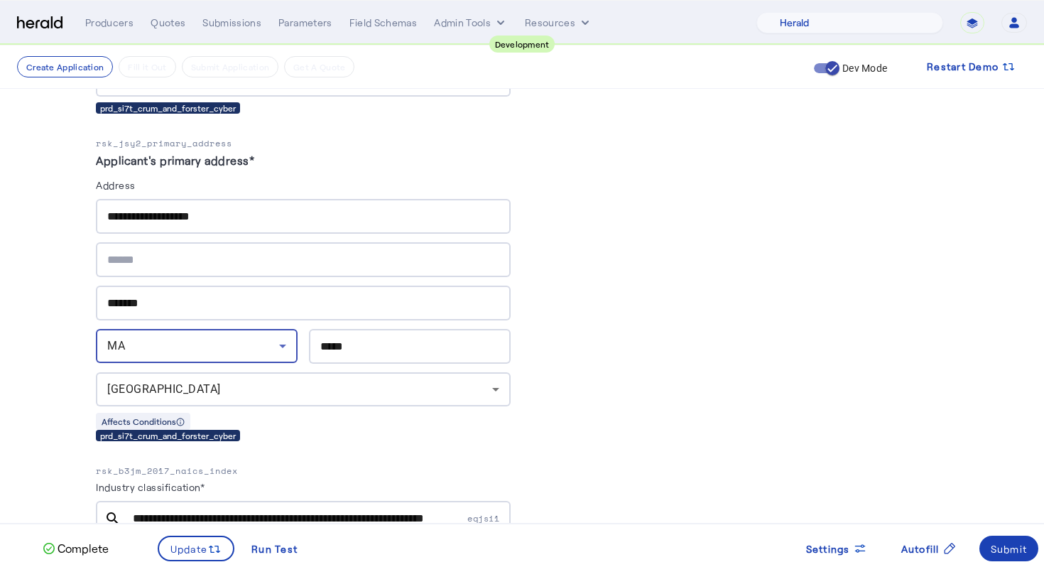
click at [385, 329] on div "*****" at bounding box center [409, 346] width 179 height 35
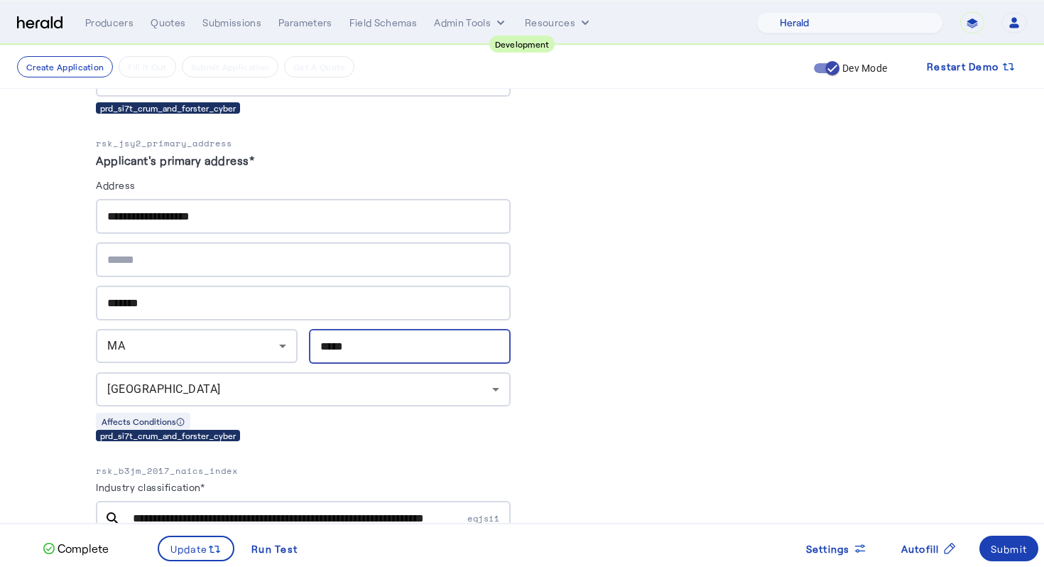
type input "*****"
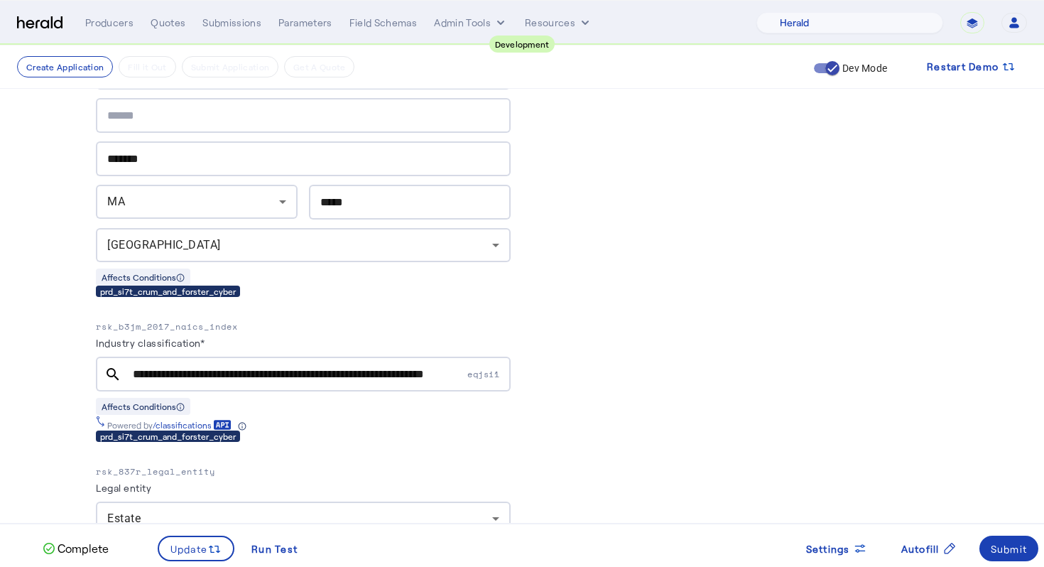
scroll to position [956, 0]
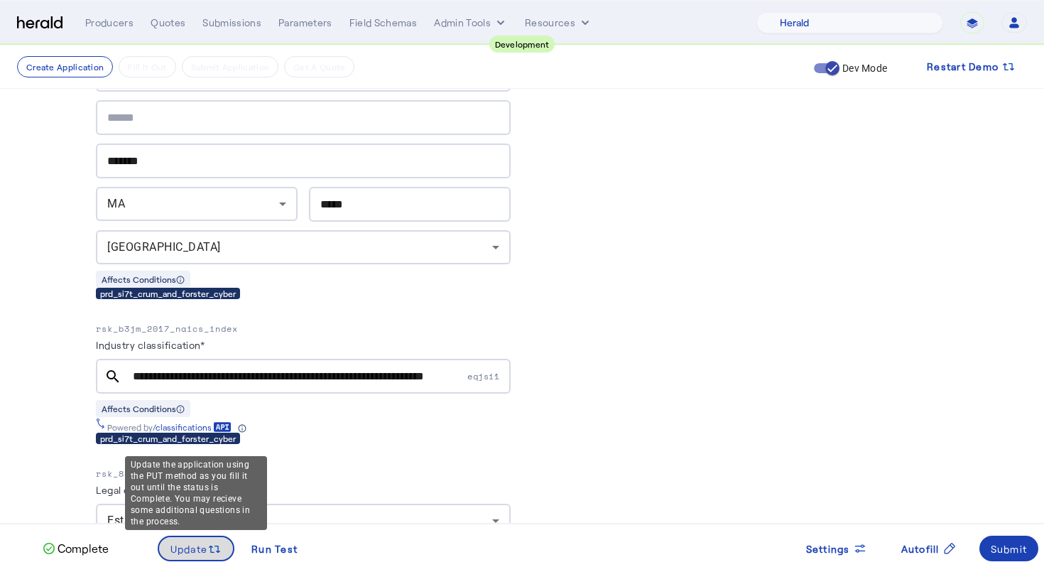
click at [207, 546] on span "Update" at bounding box center [190, 548] width 38 height 15
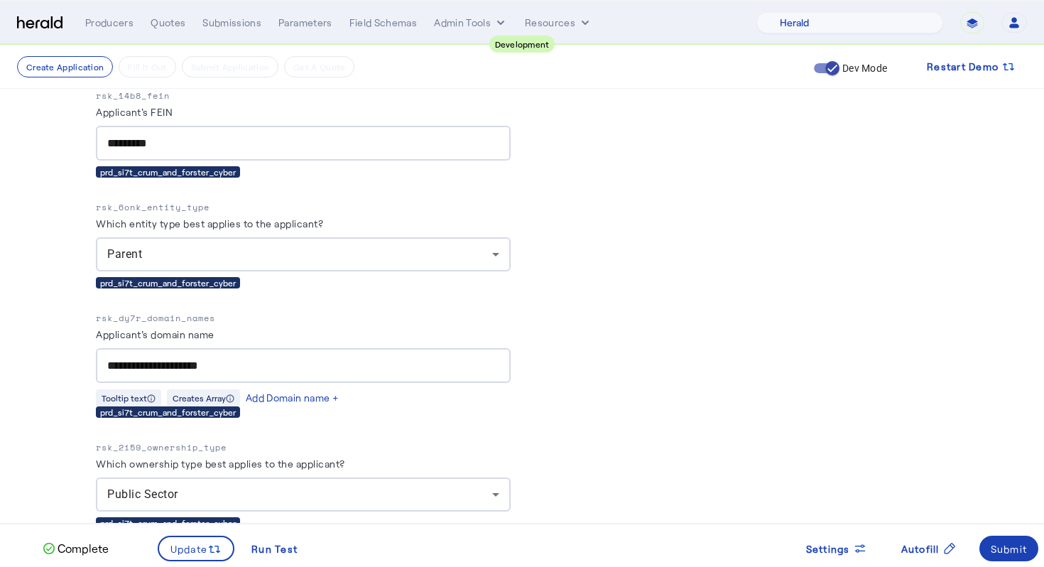
scroll to position [1804, 0]
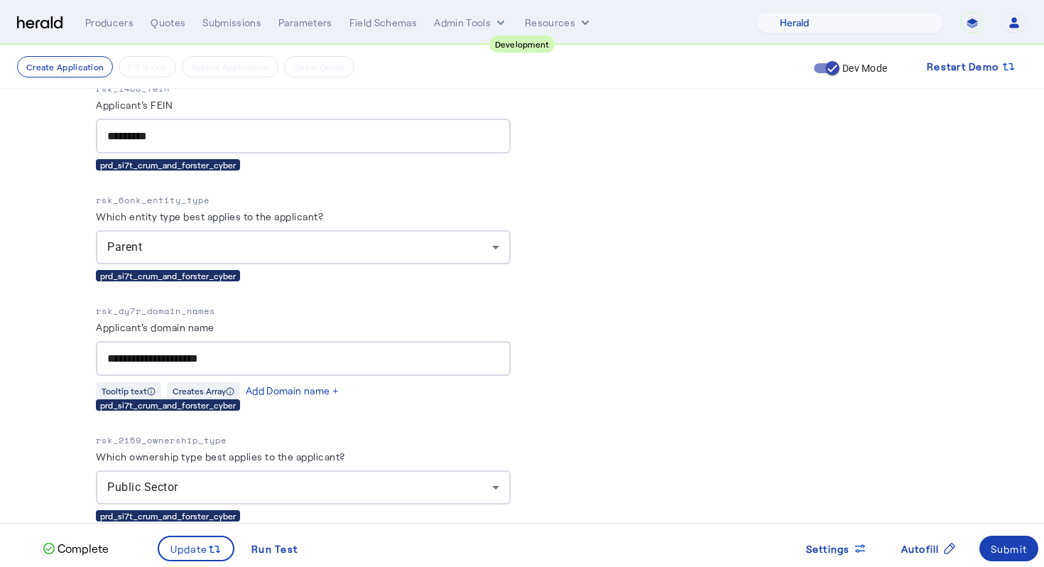
click at [335, 341] on div "**********" at bounding box center [303, 358] width 392 height 35
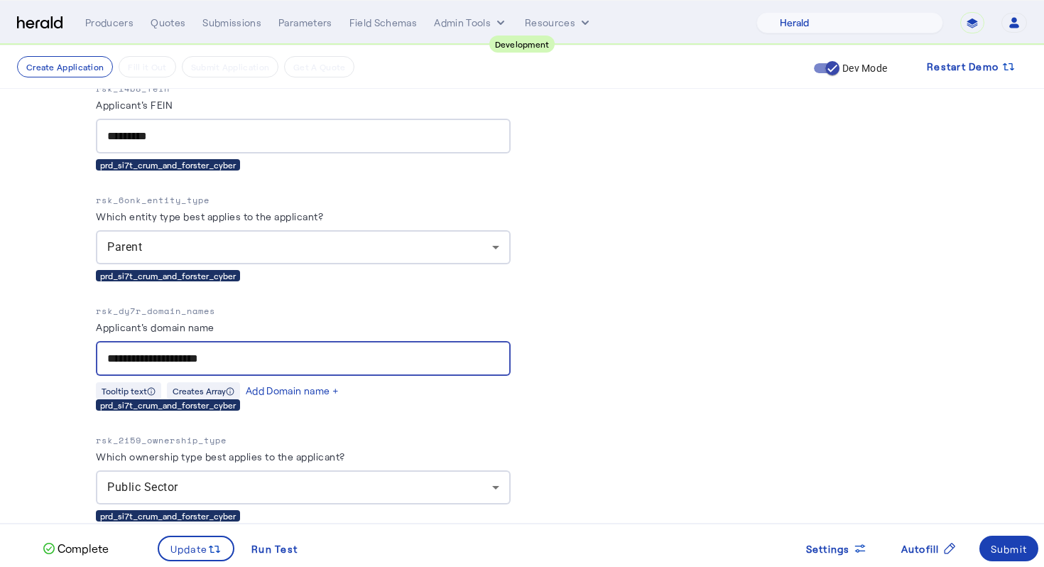
paste input "**"
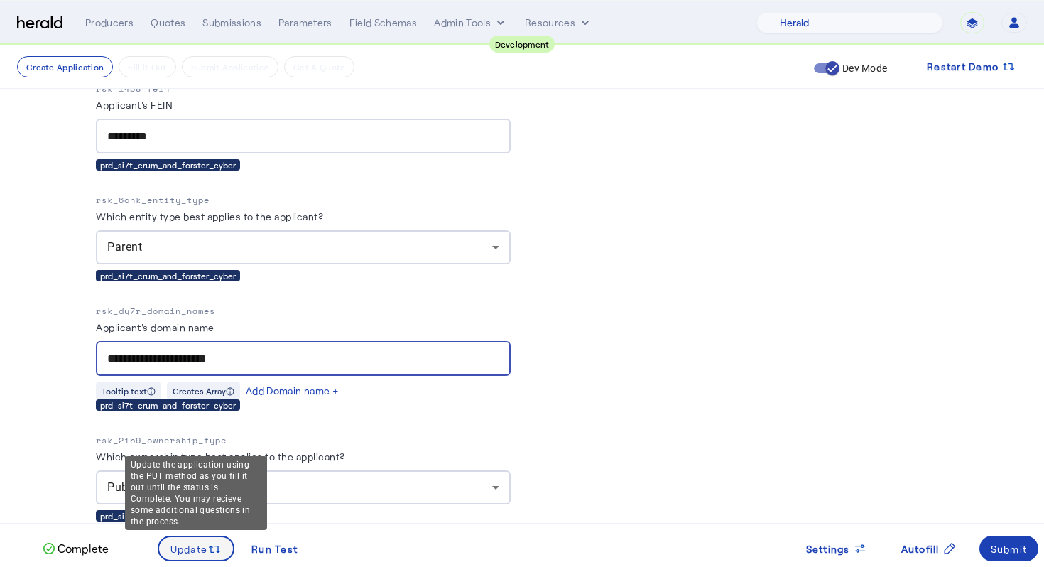
type input "**********"
click at [199, 541] on span "Update" at bounding box center [190, 548] width 38 height 15
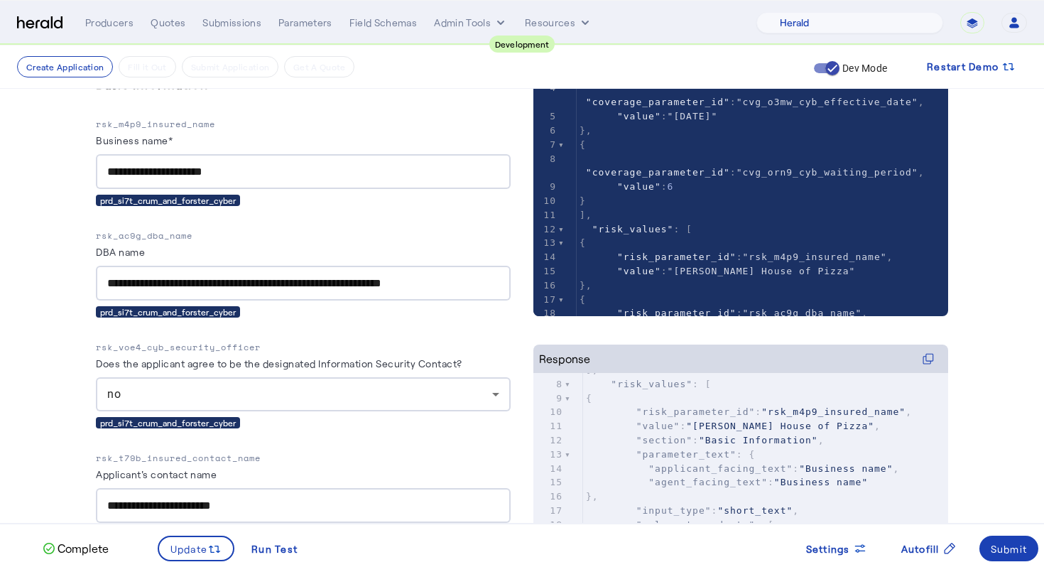
scroll to position [60, 0]
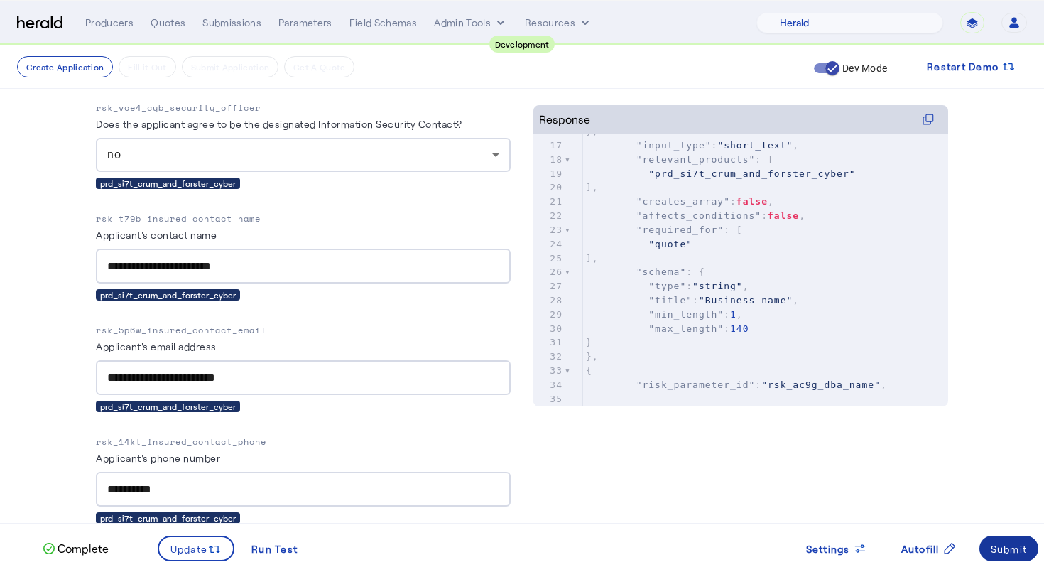
click at [997, 547] on div "Submit" at bounding box center [1009, 548] width 37 height 15
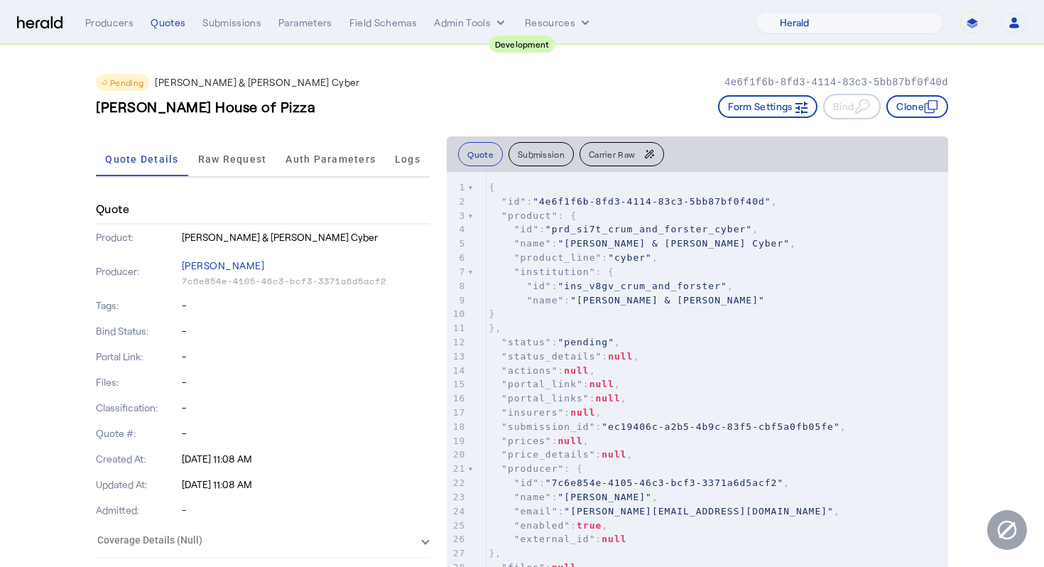
click at [594, 80] on div "Pending Crum & Forster Cyber 4e6f1f6b-8fd3-4114-83c3-5bb87bf0f40d" at bounding box center [522, 82] width 853 height 17
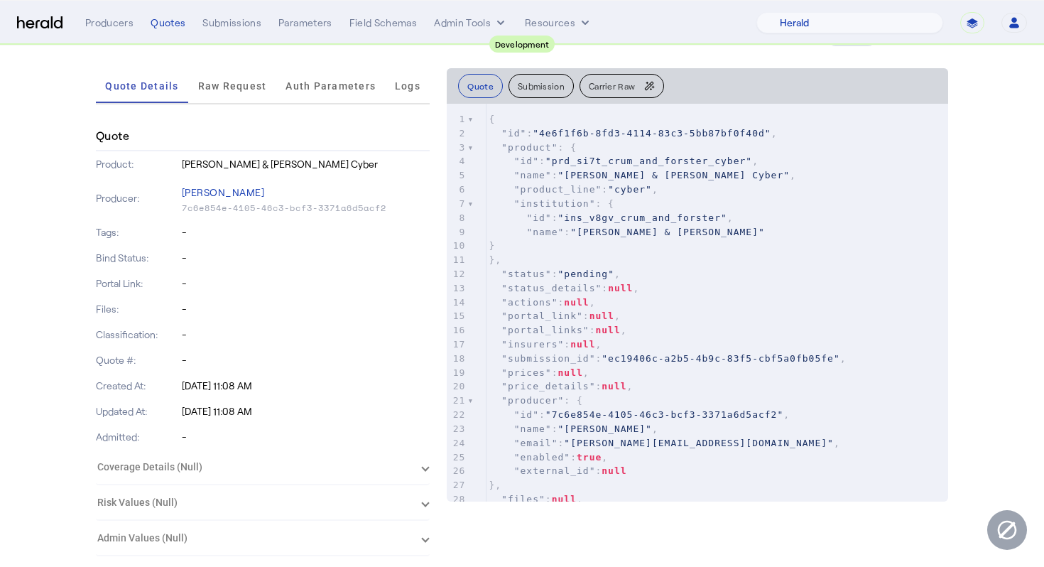
scroll to position [72, 0]
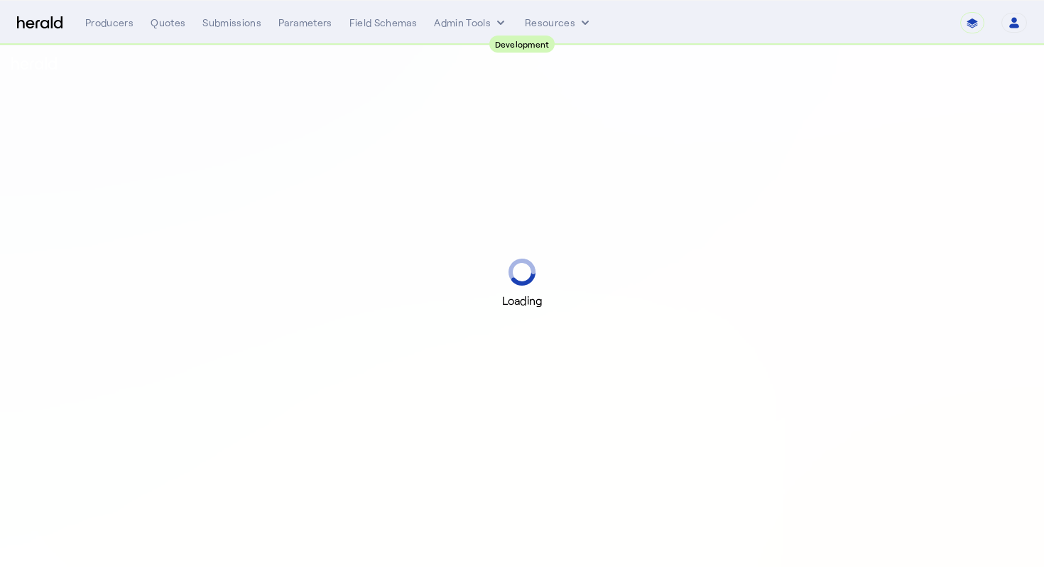
select select "pfm_2v8p_herald_api"
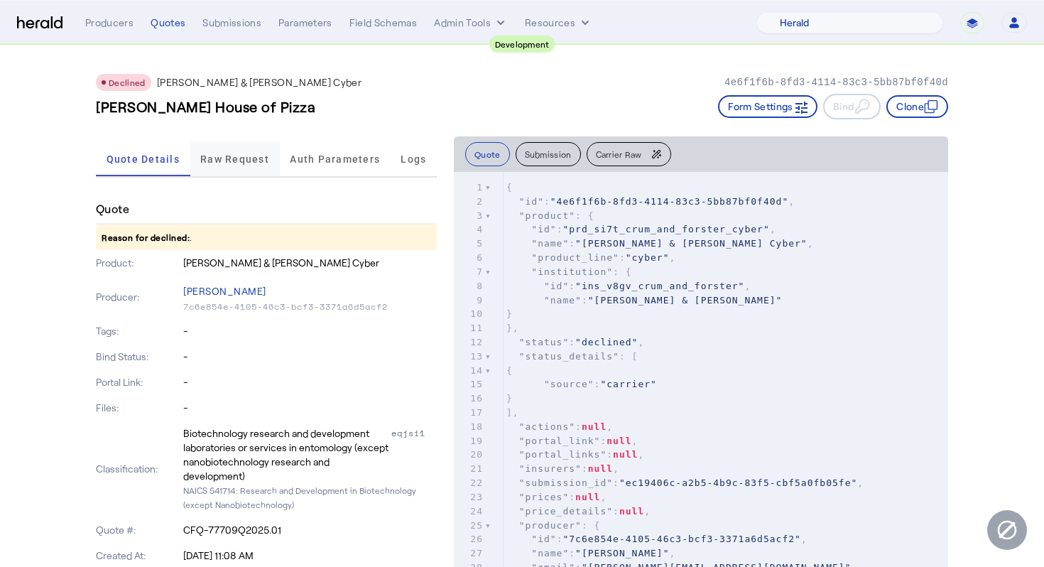
click at [265, 164] on span "Raw Request" at bounding box center [234, 159] width 69 height 10
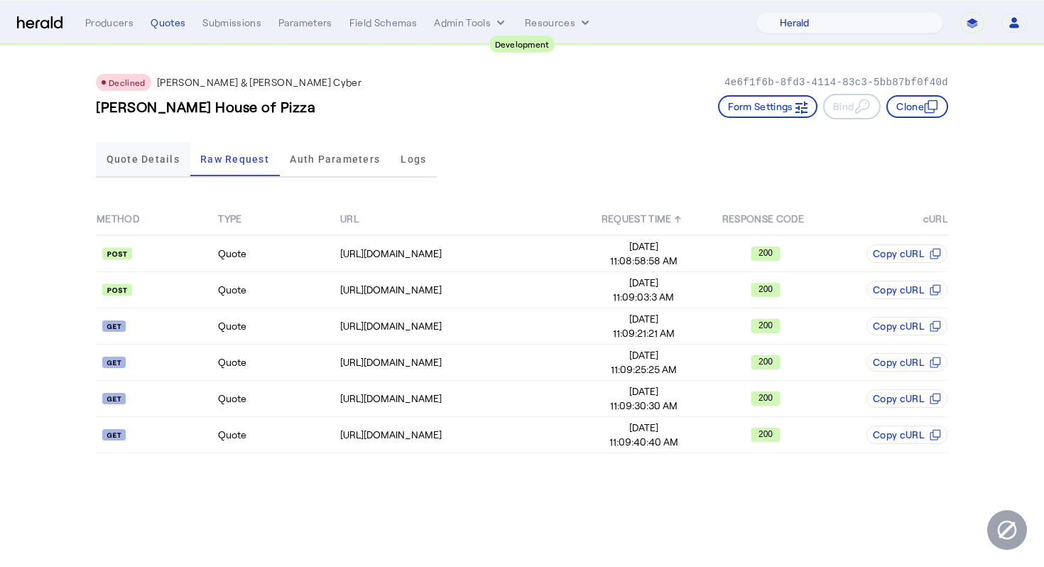
click at [156, 161] on span "Quote Details" at bounding box center [143, 159] width 73 height 10
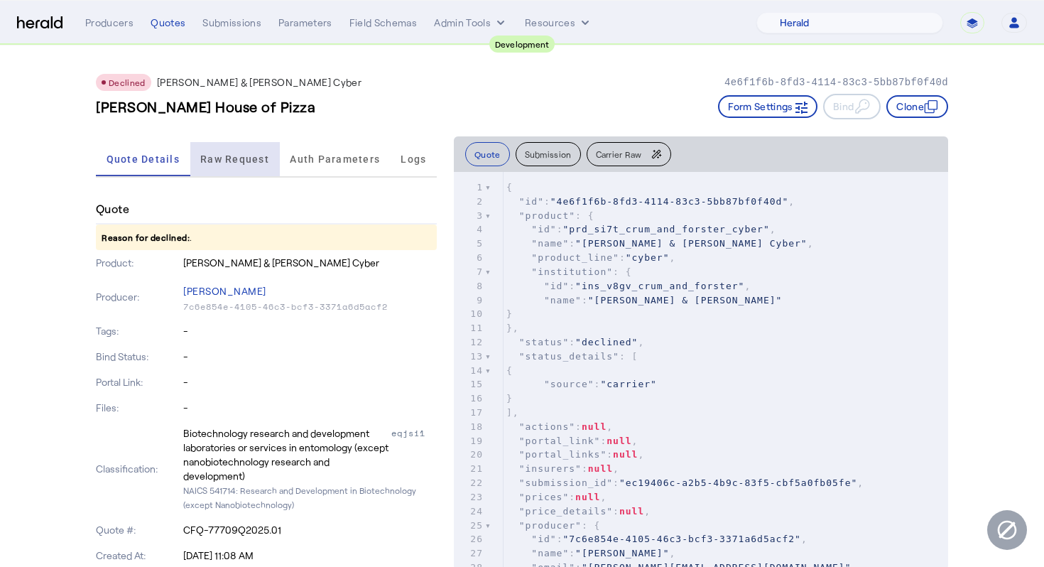
click at [249, 161] on span "Raw Request" at bounding box center [234, 159] width 69 height 10
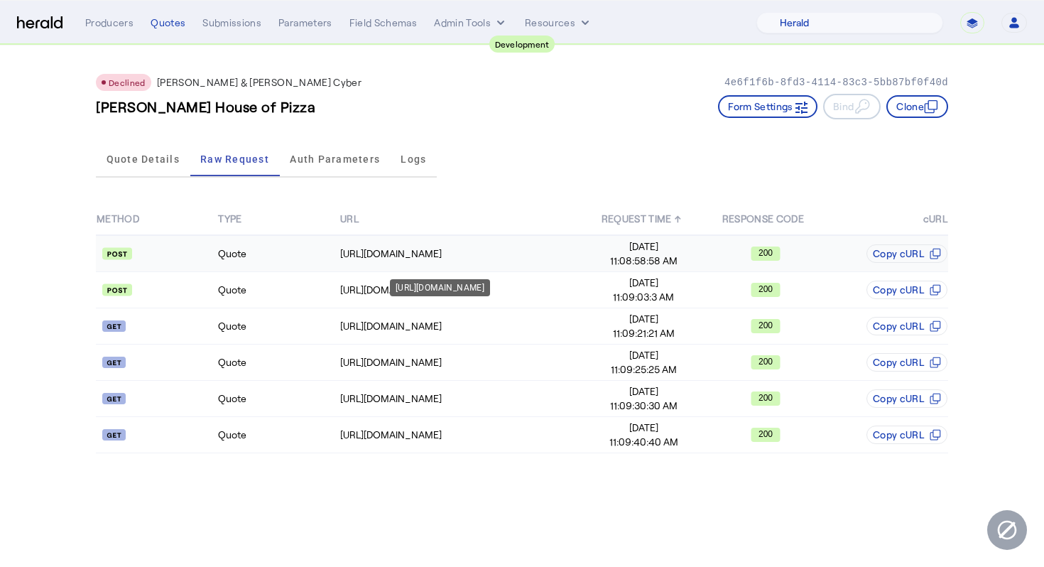
click at [406, 258] on div "https://cf-connect-api-sbox.cfins.com/sec/Security/GetBearerToken" at bounding box center [461, 254] width 242 height 14
click at [375, 298] on td "https://cf-connect-api-sbox.cfins.com/cybp/v1/quotes" at bounding box center [462, 290] width 244 height 36
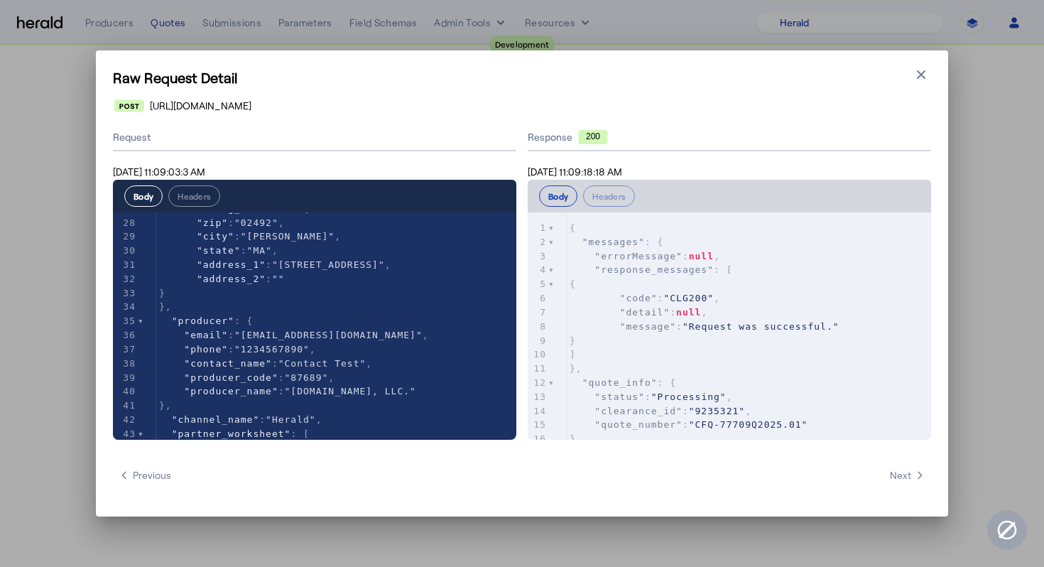
scroll to position [58, 0]
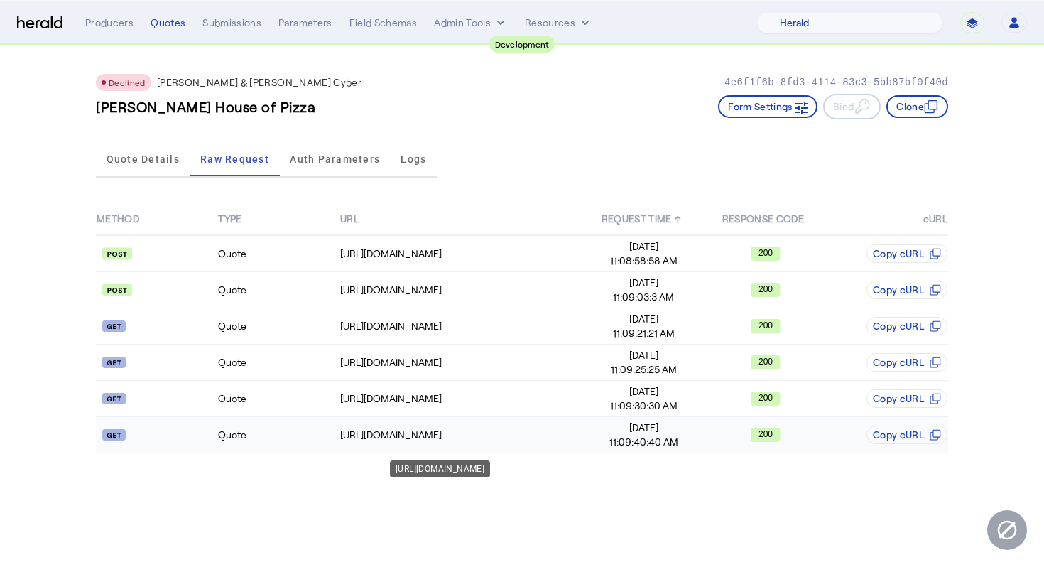
click at [496, 426] on td "https://cf-connect-api-sbox.cfins.com/cybp/v1/quotes/CFQ-77709Q2025.01/9235321" at bounding box center [462, 435] width 244 height 36
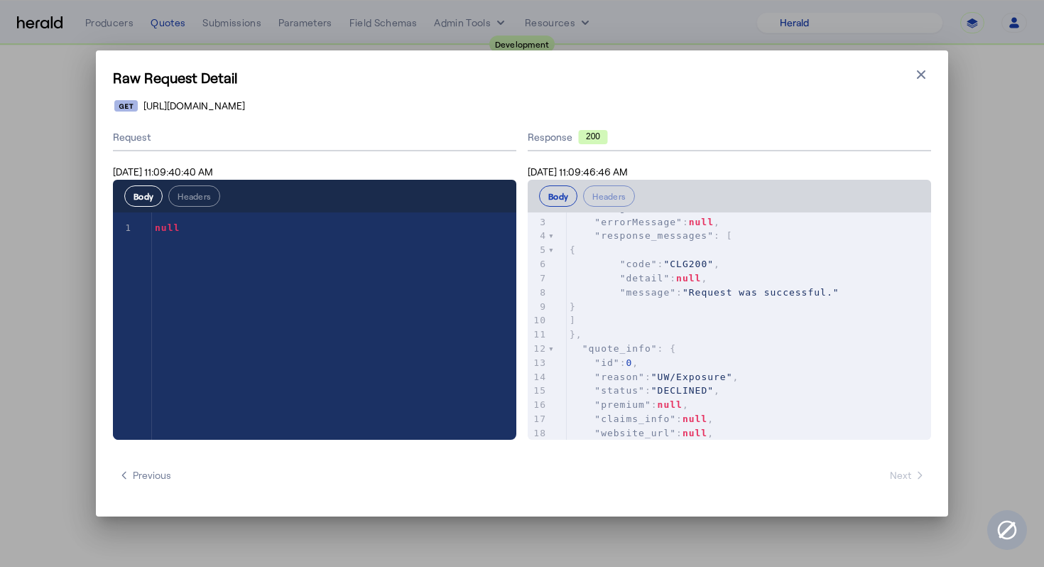
scroll to position [48, 0]
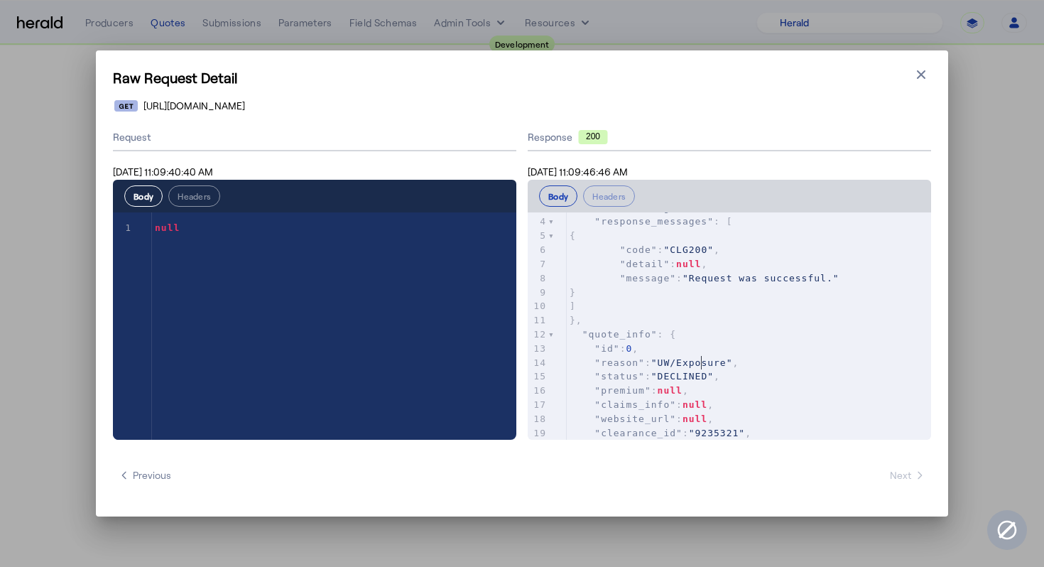
click at [703, 367] on span ""UW/Exposure"" at bounding box center [692, 362] width 82 height 11
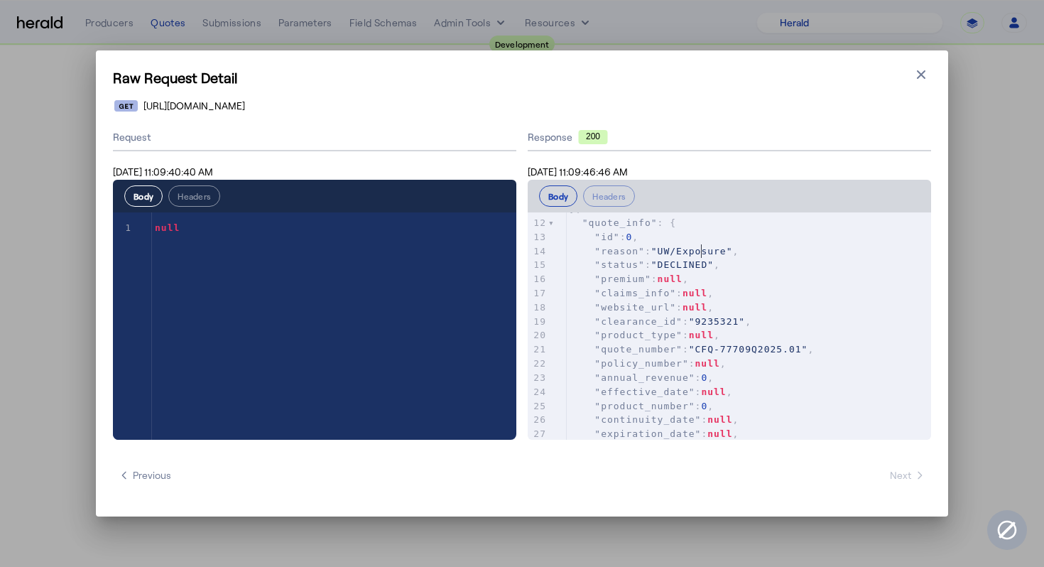
scroll to position [0, 0]
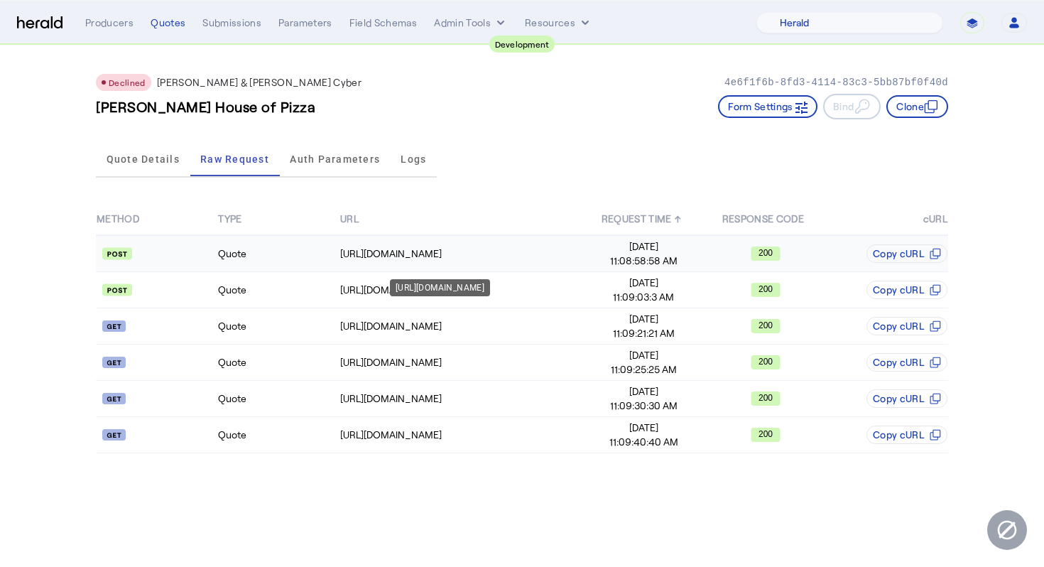
click at [507, 256] on div "[URL][DOMAIN_NAME]" at bounding box center [461, 254] width 242 height 14
click at [489, 290] on div "[URL][DOMAIN_NAME]" at bounding box center [440, 287] width 100 height 17
click at [567, 291] on div "[URL][DOMAIN_NAME]" at bounding box center [461, 290] width 242 height 14
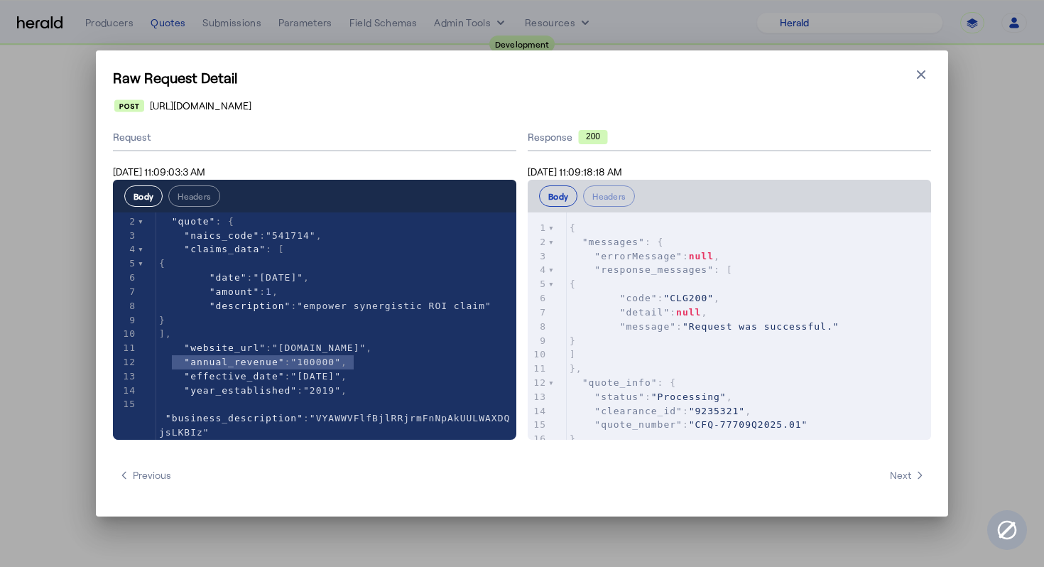
type textarea "**********"
drag, startPoint x: 366, startPoint y: 365, endPoint x: 155, endPoint y: 358, distance: 211.1
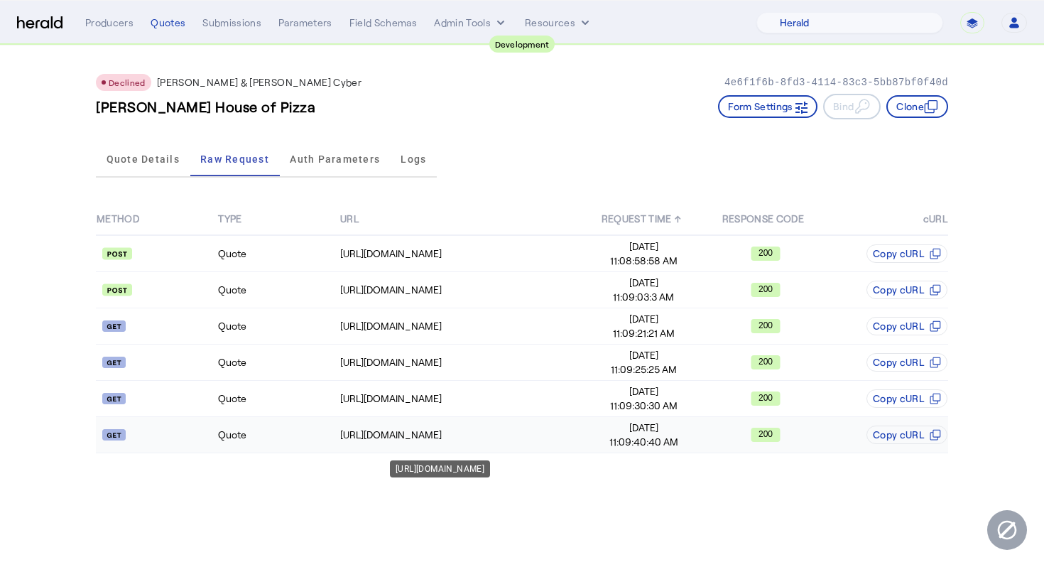
click at [503, 444] on td "https://cf-connect-api-sbox.cfins.com/cybp/v1/quotes/CFQ-77709Q2025.01/9235321" at bounding box center [462, 435] width 244 height 36
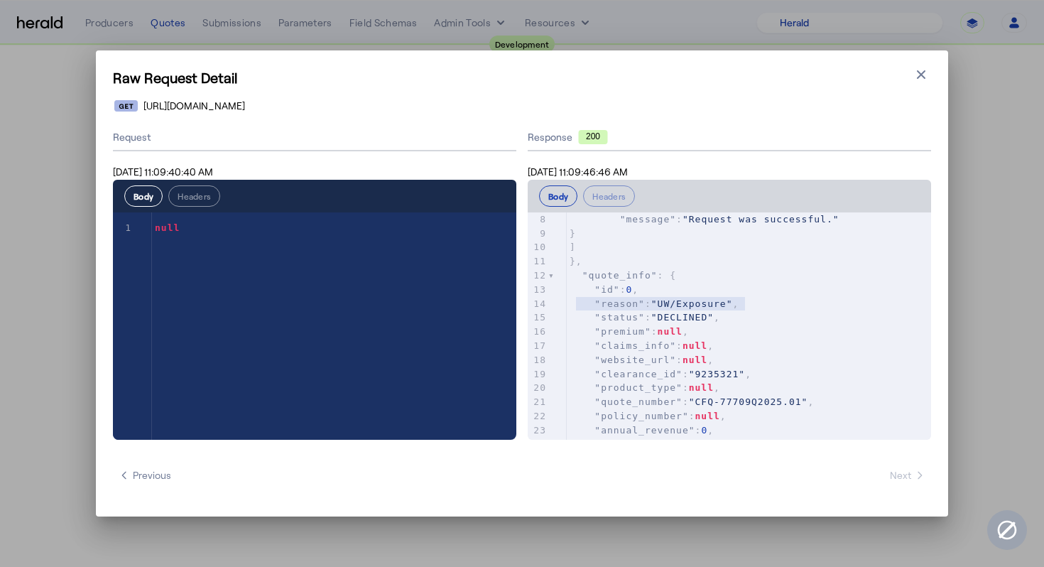
type textarea "**********"
drag, startPoint x: 773, startPoint y: 301, endPoint x: 553, endPoint y: 307, distance: 220.3
click at [553, 307] on div "x 1 { 2 "messages" : { 3 "errorMessage" : null , 4 "response_messages" : [ 5 { …" at bounding box center [747, 343] width 439 height 263
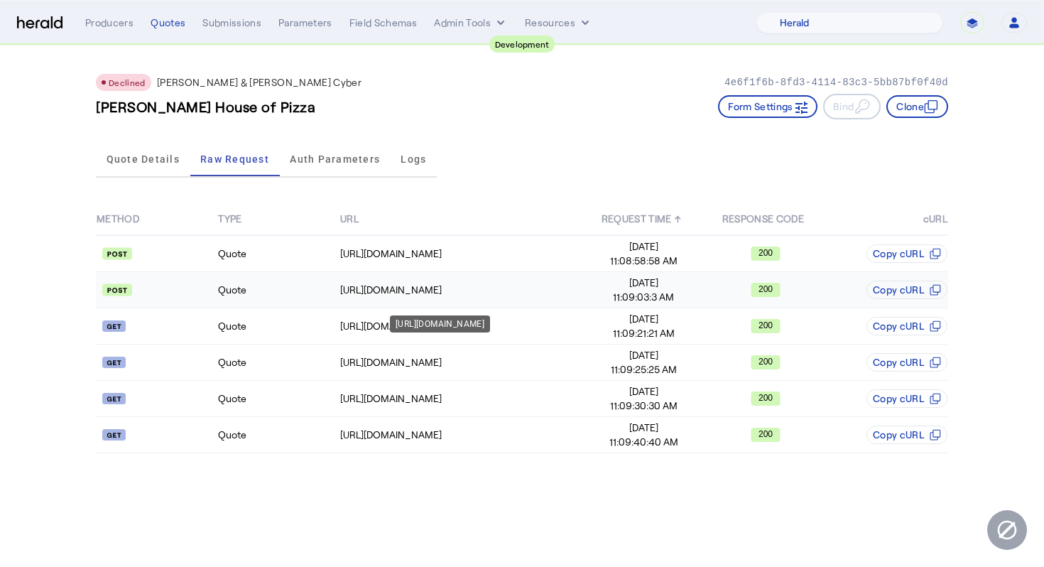
click at [483, 283] on div "[URL][DOMAIN_NAME]" at bounding box center [461, 290] width 242 height 14
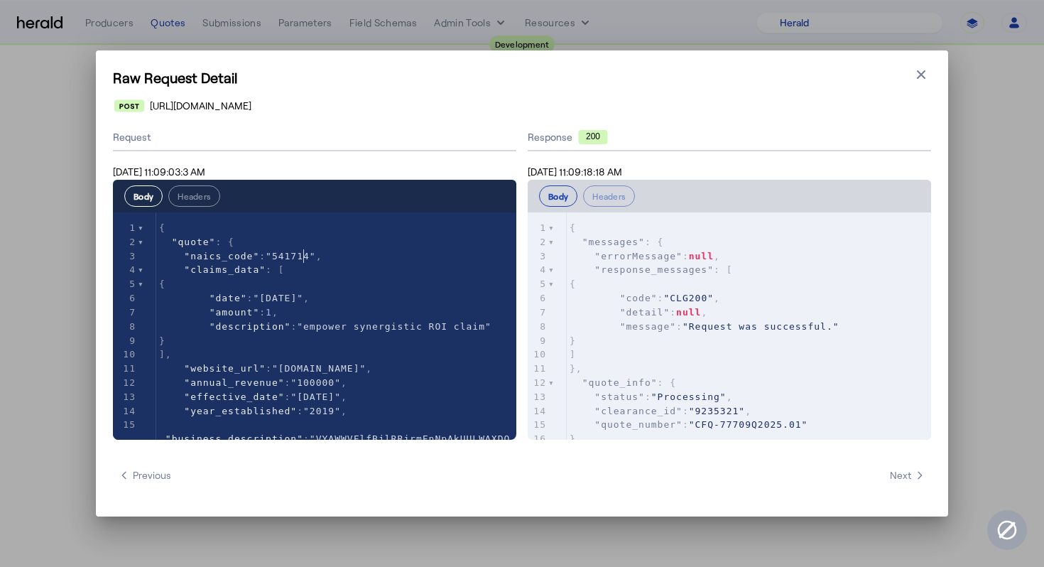
type textarea "******"
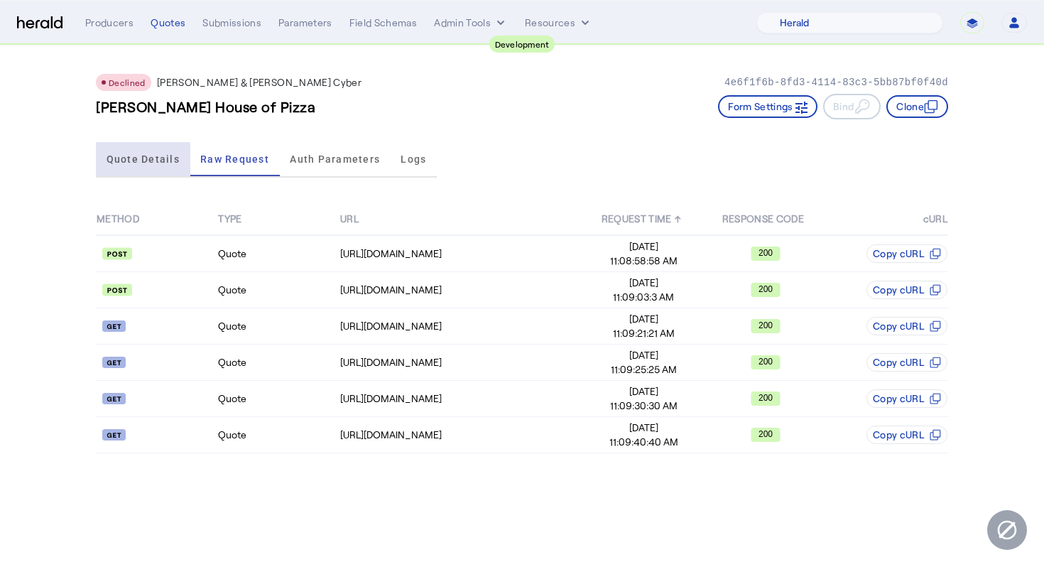
click at [139, 162] on span "Quote Details" at bounding box center [143, 159] width 73 height 10
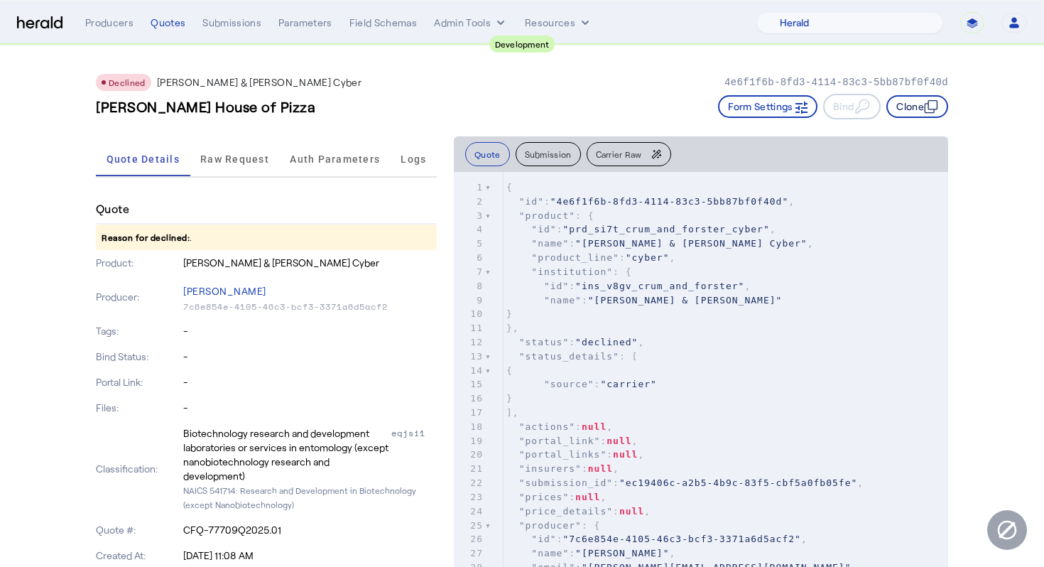
click at [934, 109] on icon "button" at bounding box center [930, 108] width 10 height 10
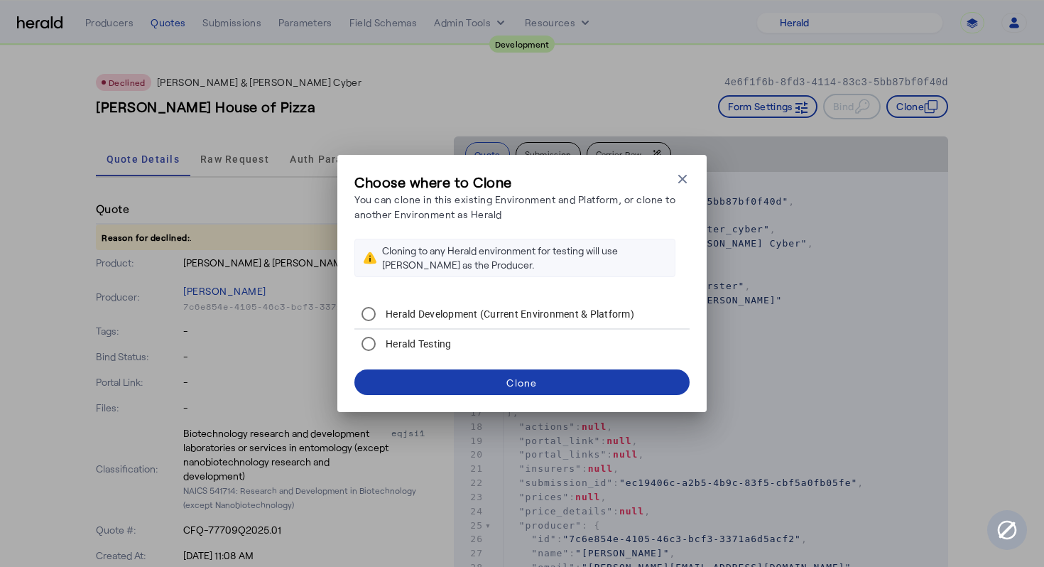
click at [533, 388] on div "Clone" at bounding box center [522, 382] width 31 height 15
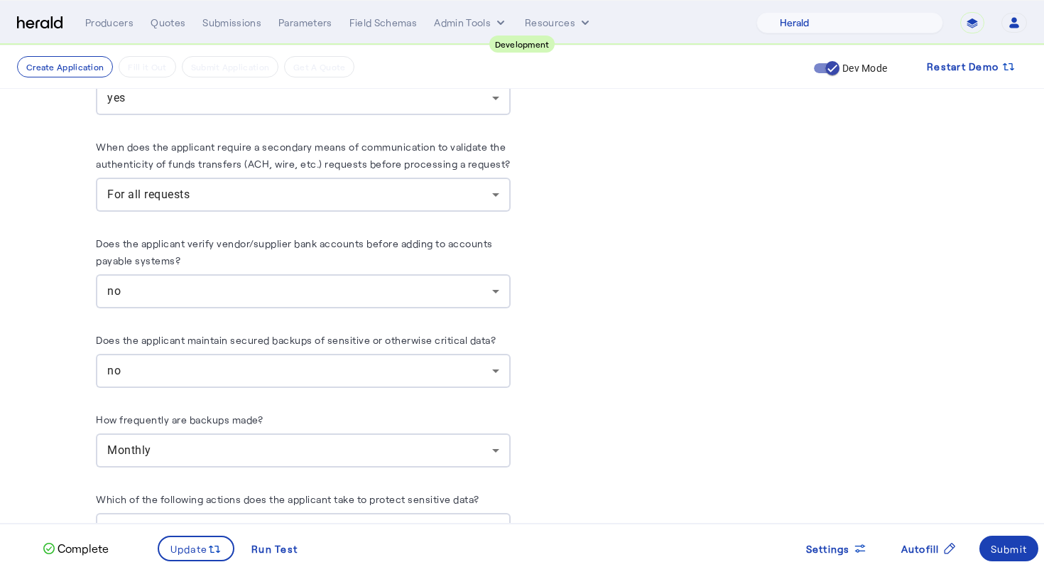
click at [393, 292] on div "no" at bounding box center [303, 291] width 392 height 34
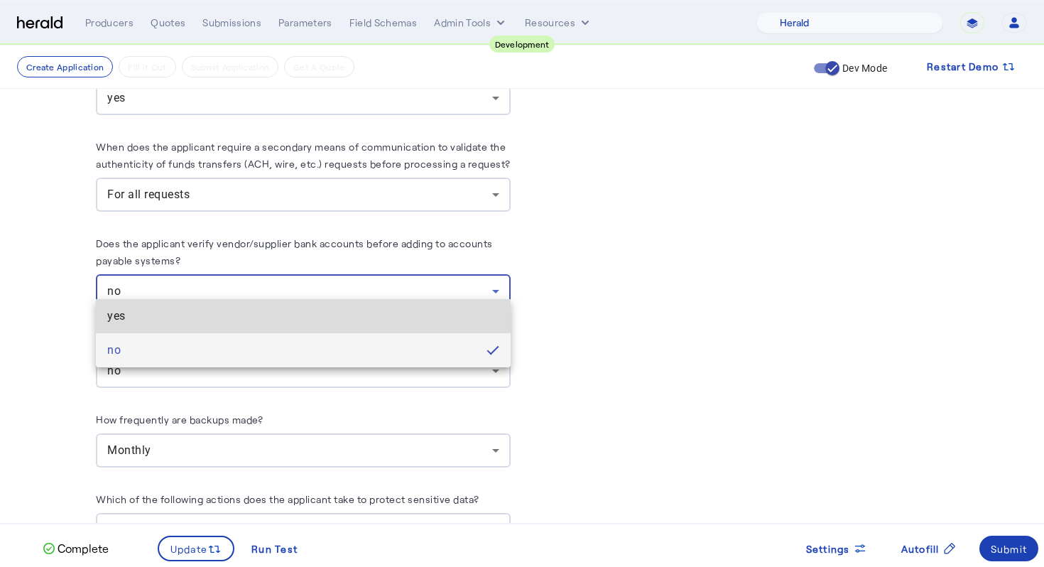
click at [379, 314] on span "yes" at bounding box center [303, 316] width 392 height 17
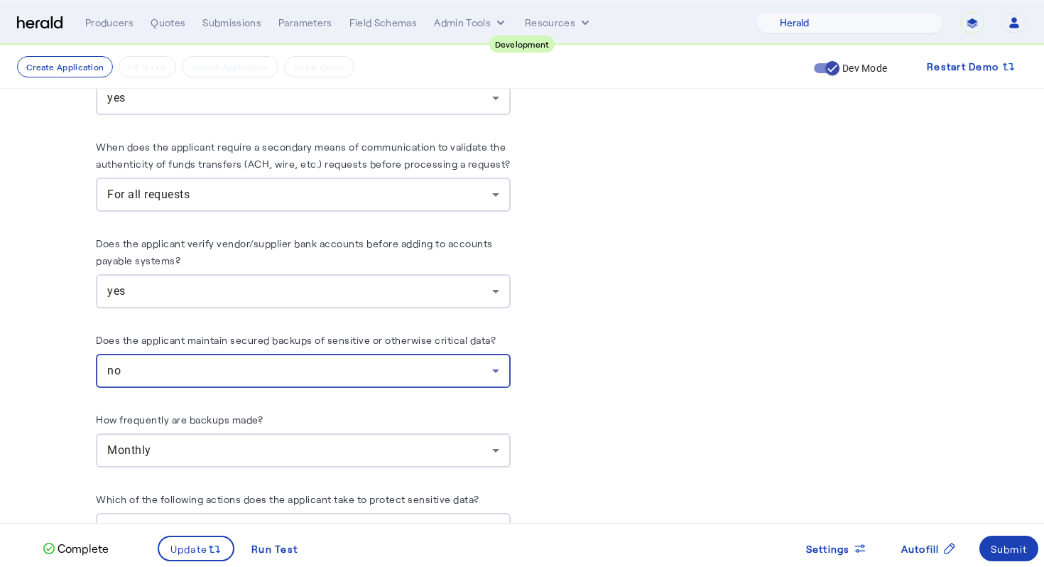
click at [406, 362] on div "no" at bounding box center [299, 370] width 385 height 17
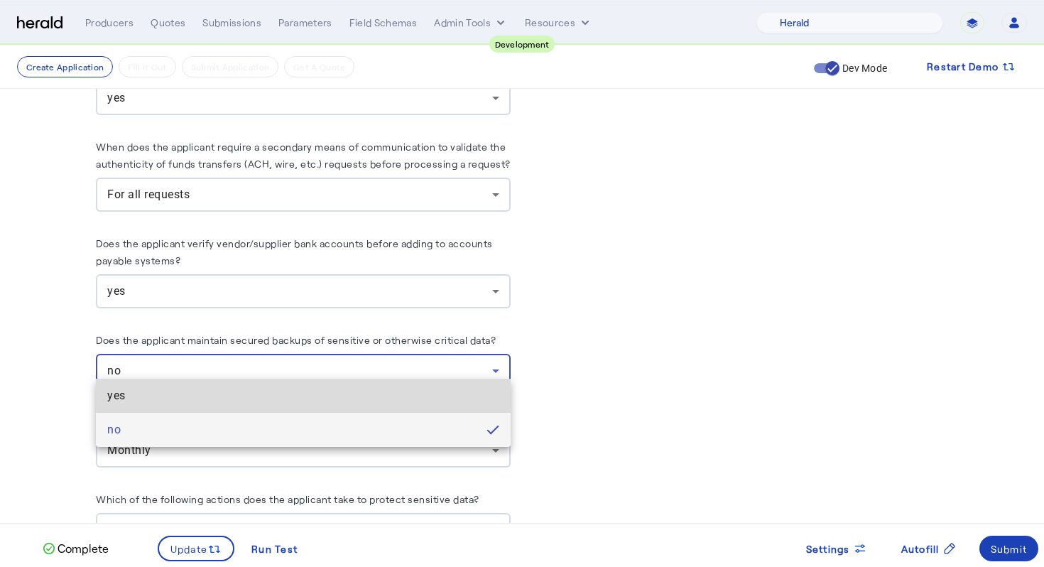
click at [402, 393] on span "yes" at bounding box center [303, 395] width 392 height 17
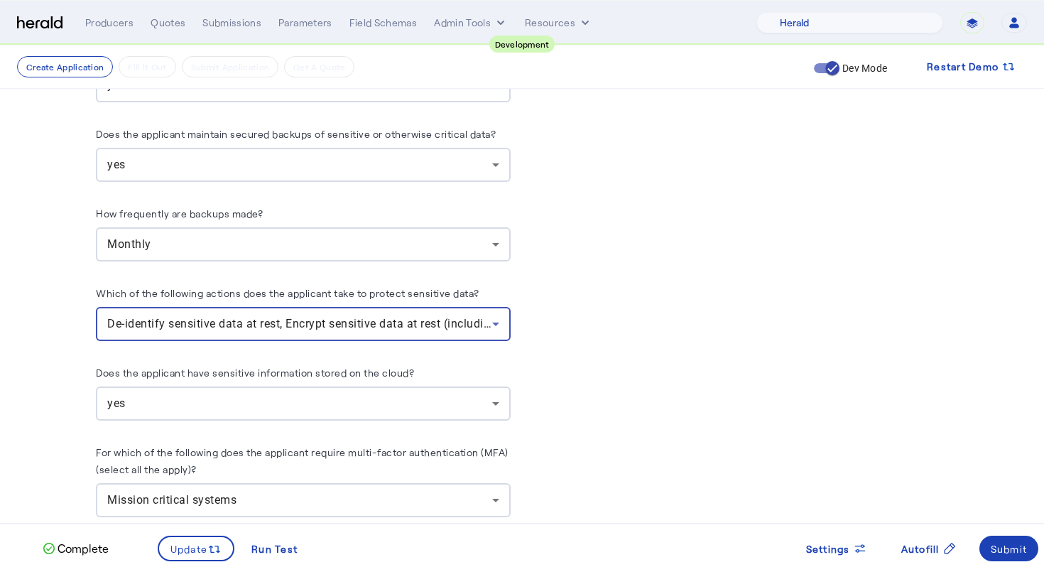
click at [462, 317] on span "De-identify sensitive data at rest, Encrypt sensitive data at rest (including o…" at bounding box center [457, 323] width 700 height 13
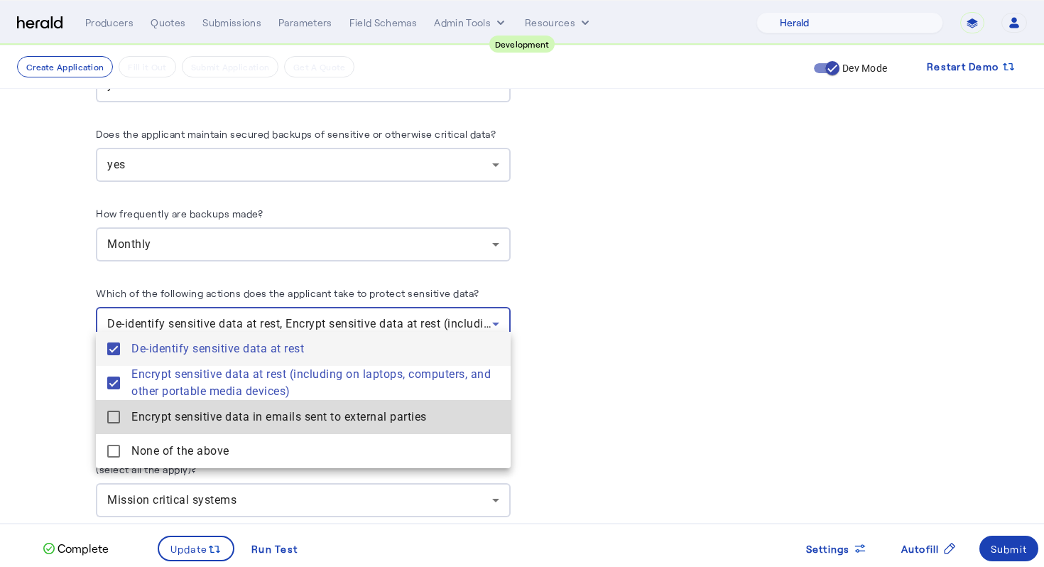
click at [392, 418] on span "Encrypt sensitive data in emails sent to external parties" at bounding box center [315, 416] width 368 height 17
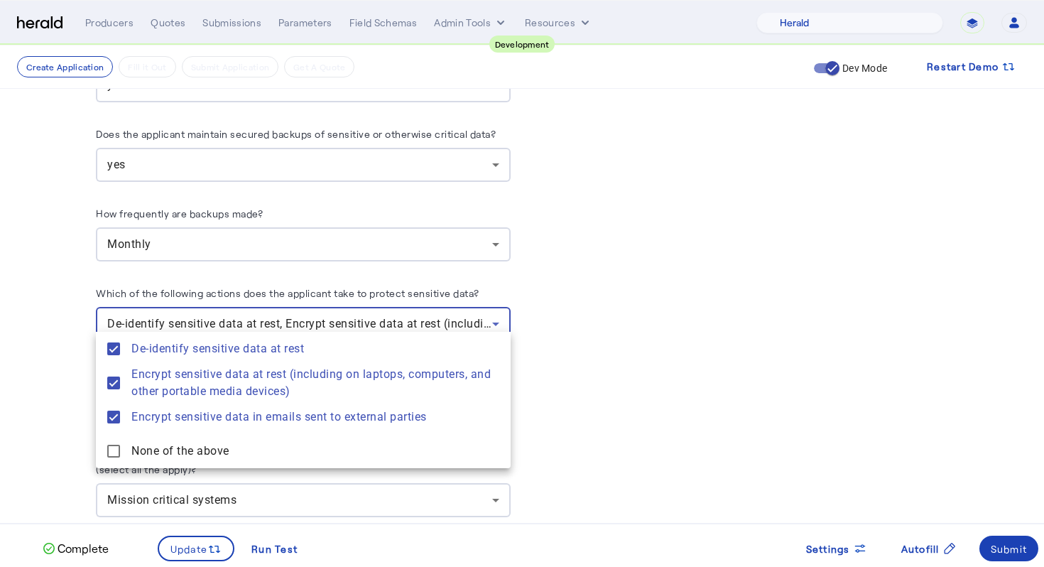
click at [615, 406] on div at bounding box center [522, 283] width 1044 height 567
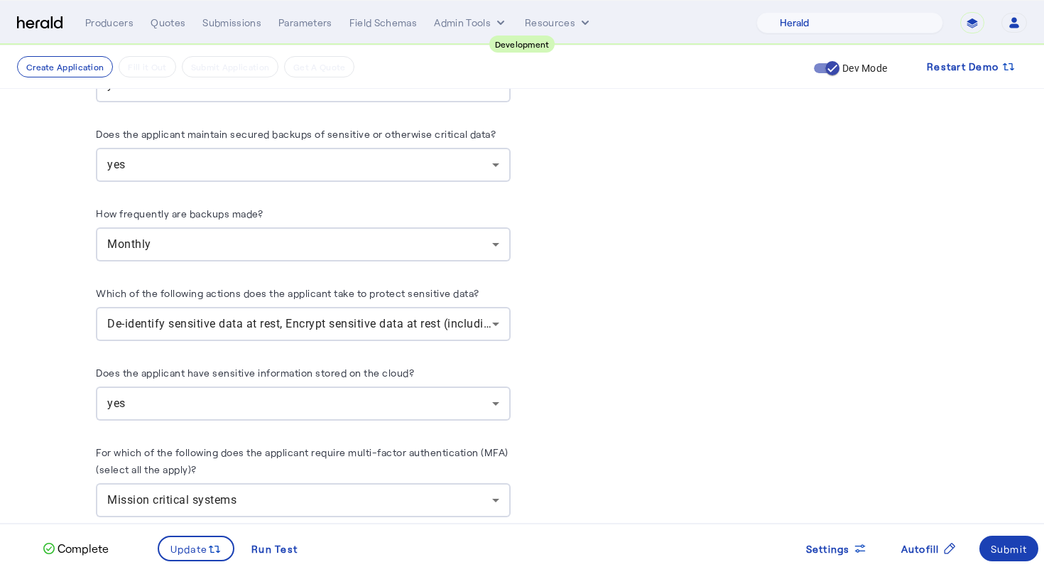
click at [467, 241] on div "Monthly" at bounding box center [303, 244] width 392 height 34
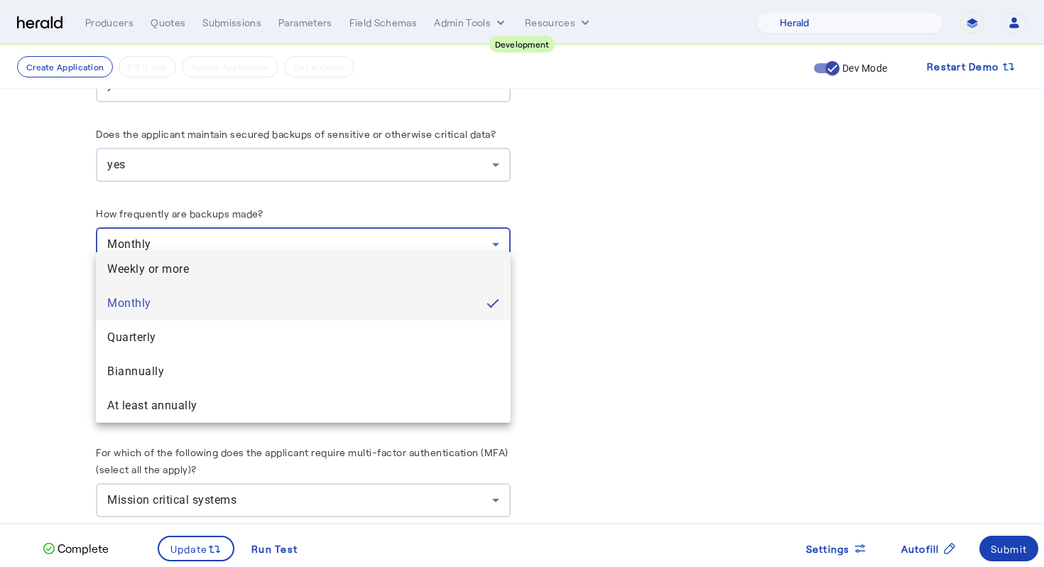
click at [441, 260] on more "Weekly or more" at bounding box center [303, 269] width 415 height 34
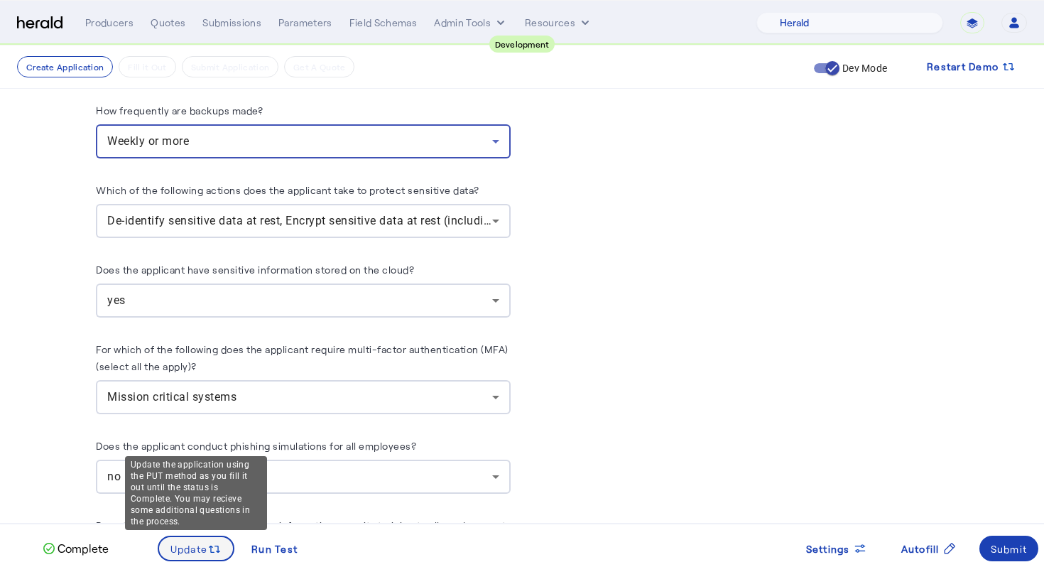
click at [208, 554] on icon at bounding box center [214, 549] width 14 height 14
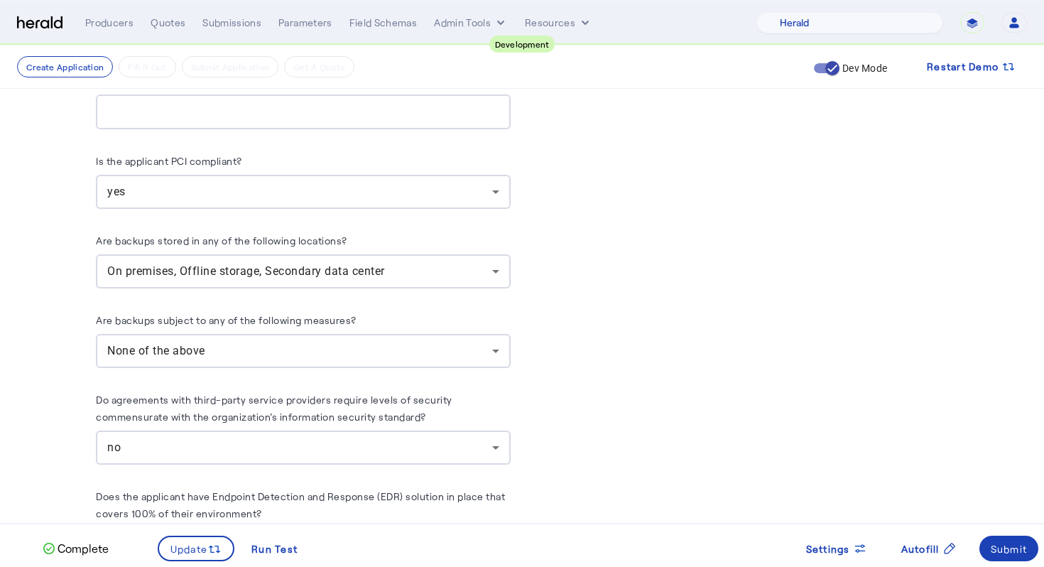
scroll to position [3684, 0]
click at [497, 337] on div "None of the above" at bounding box center [303, 354] width 392 height 34
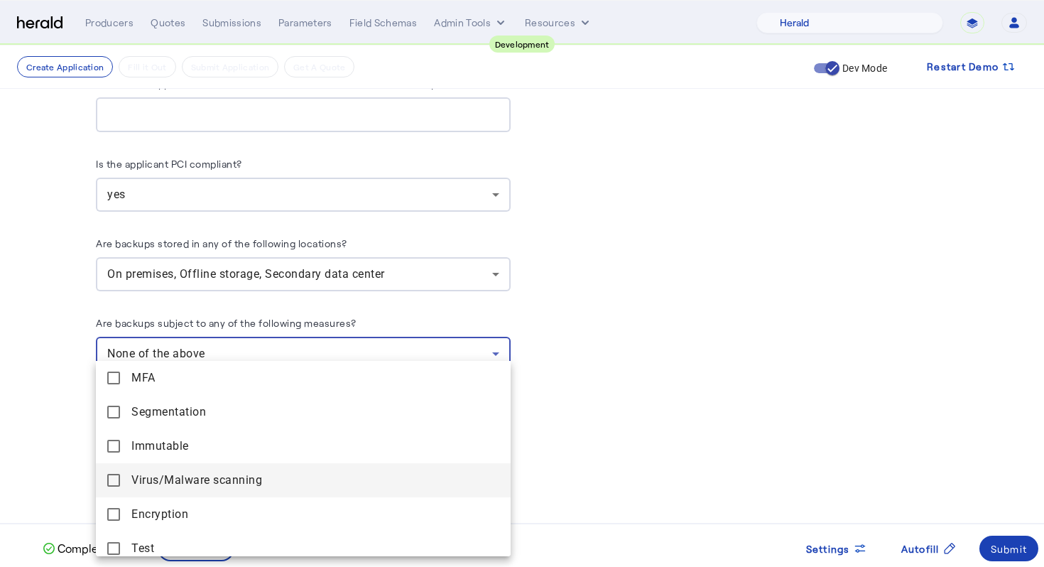
scroll to position [77, 0]
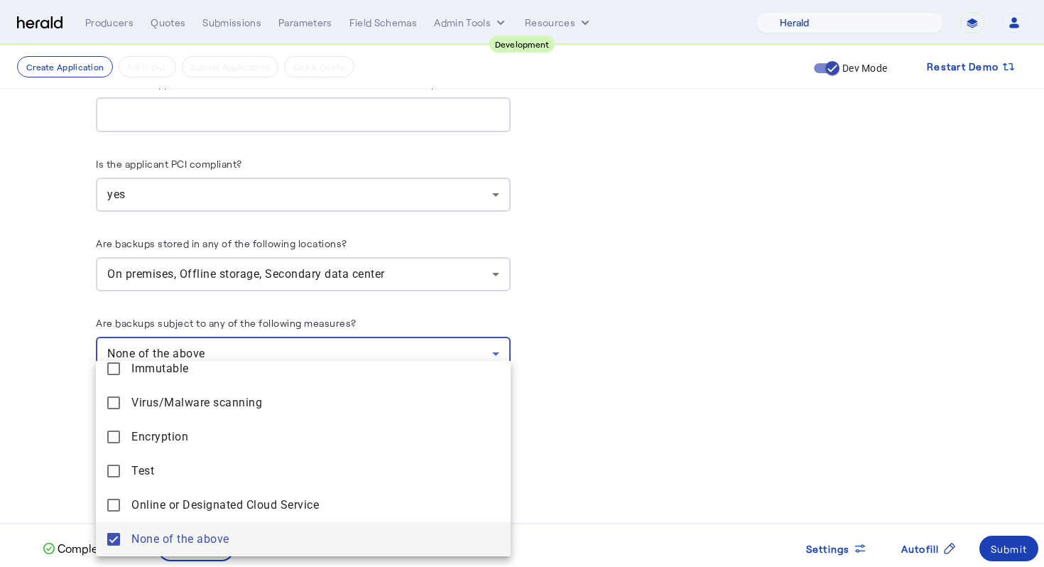
click at [660, 420] on div at bounding box center [522, 283] width 1044 height 567
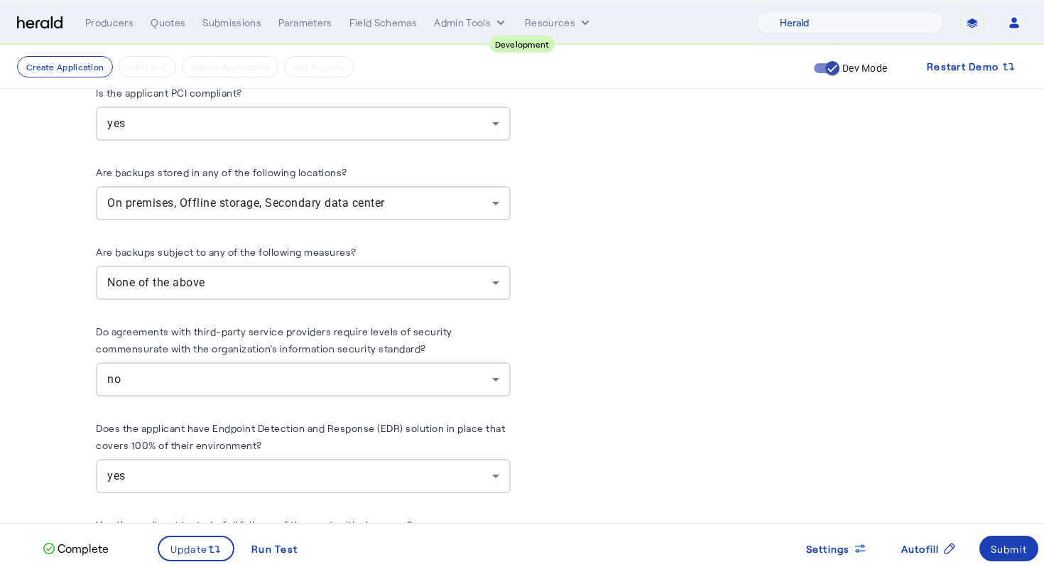
click at [382, 266] on div "None of the above" at bounding box center [303, 283] width 392 height 34
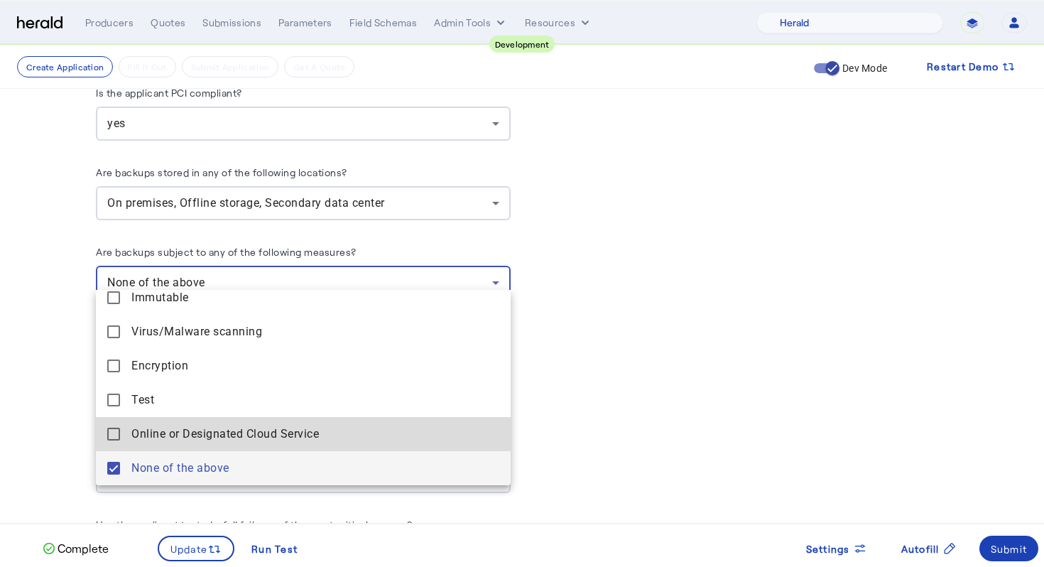
click at [225, 430] on span "Online or Designated Cloud Service" at bounding box center [315, 434] width 368 height 17
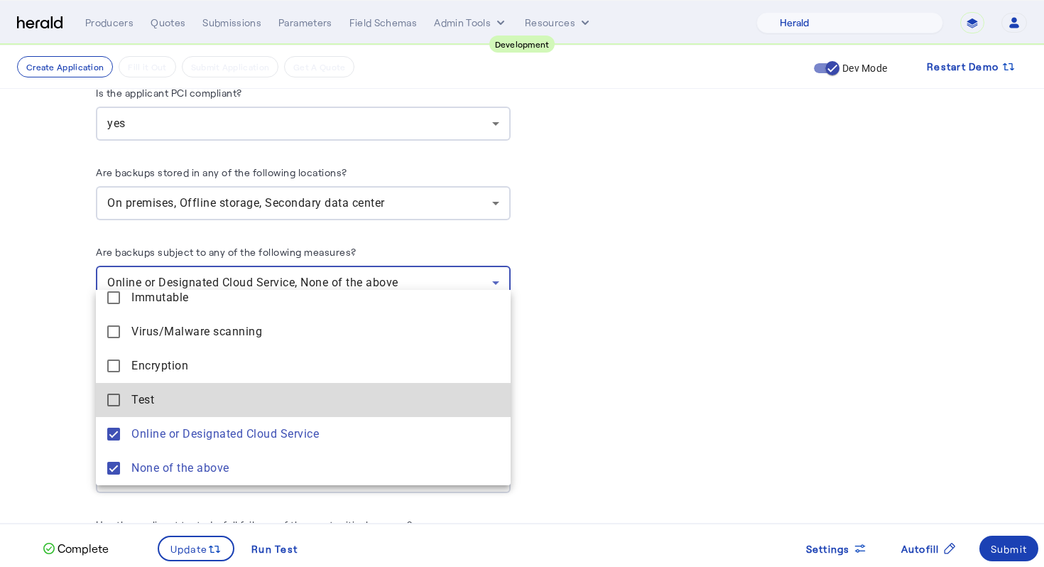
click at [239, 403] on span "Test" at bounding box center [315, 399] width 368 height 17
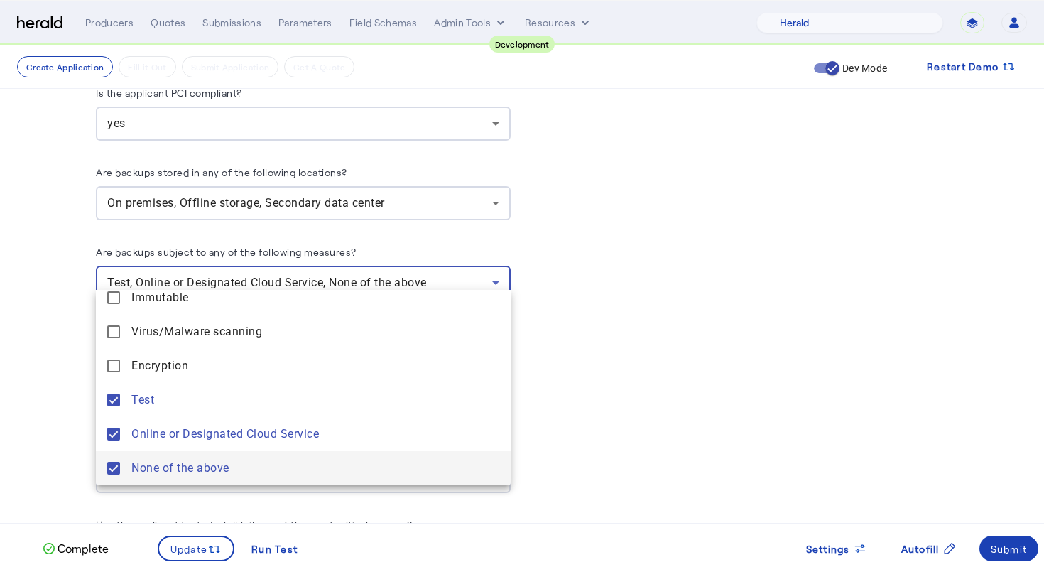
click at [202, 466] on span "None of the above" at bounding box center [315, 468] width 368 height 17
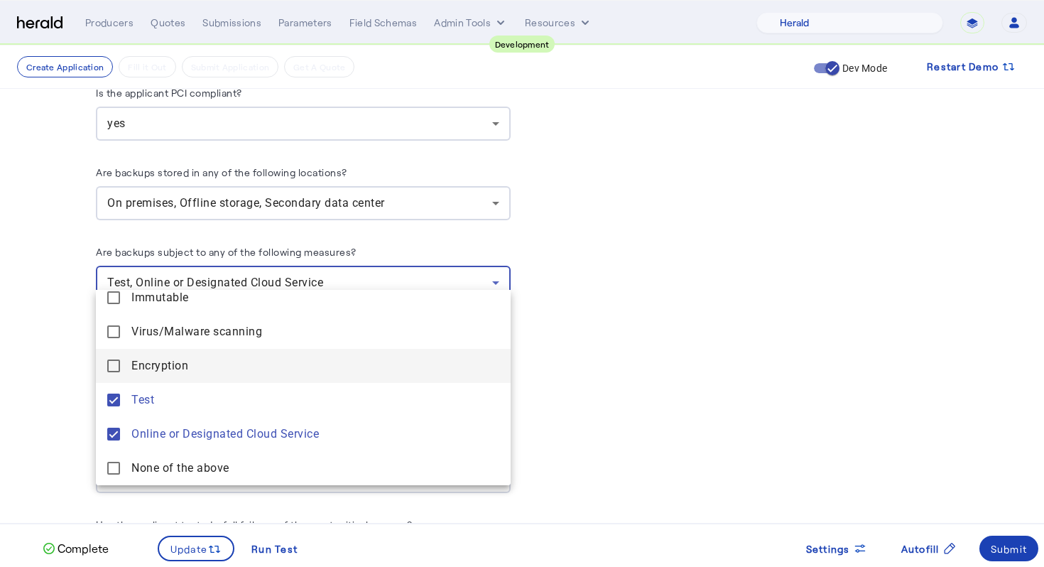
click at [242, 364] on span "Encryption" at bounding box center [315, 365] width 368 height 17
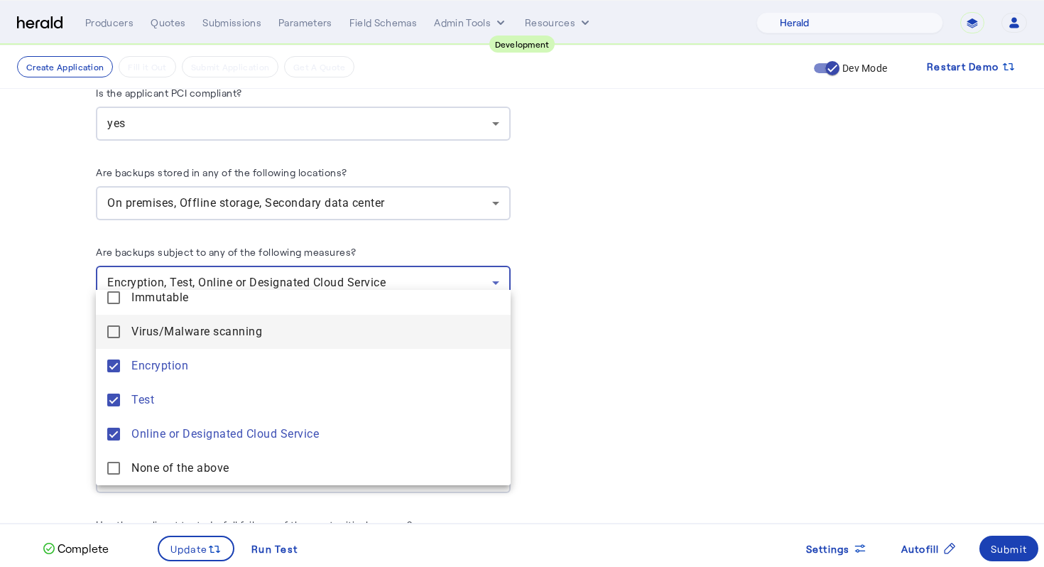
click at [263, 341] on scanning "Virus/Malware scanning" at bounding box center [303, 332] width 415 height 34
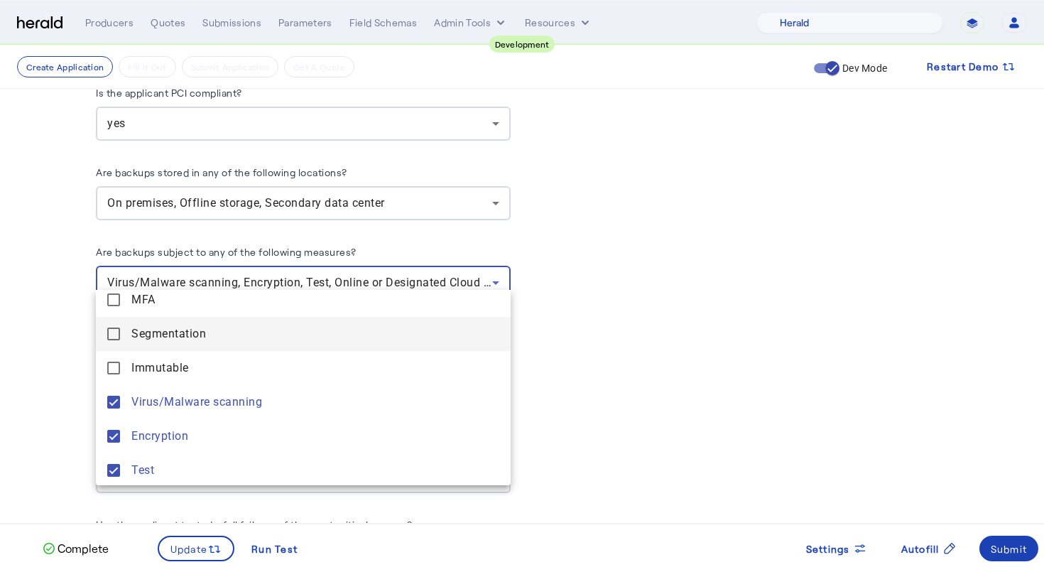
click at [262, 342] on span "Segmentation" at bounding box center [315, 333] width 368 height 17
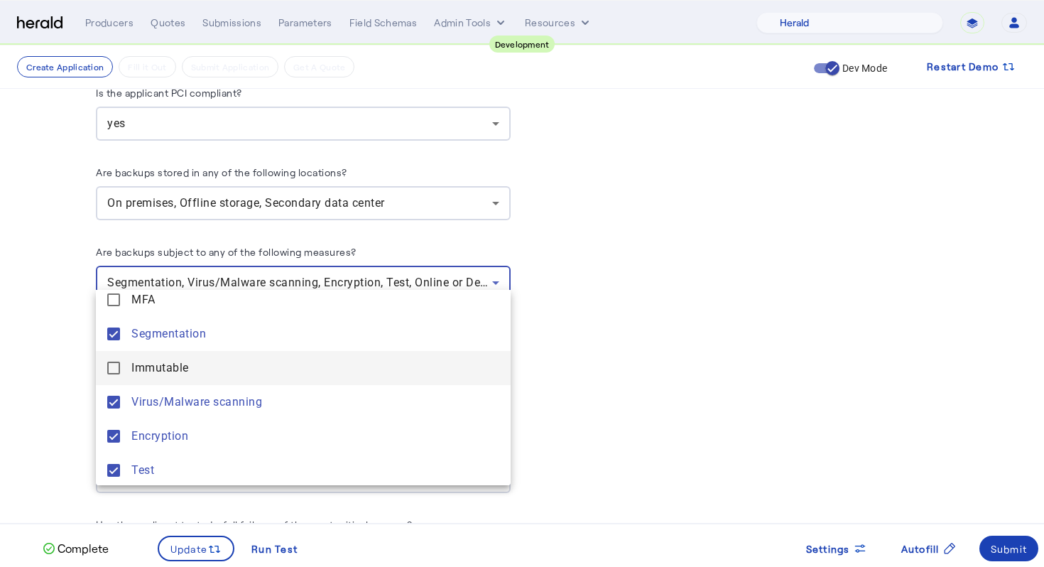
click at [262, 359] on mat-option "Immutable" at bounding box center [303, 368] width 415 height 34
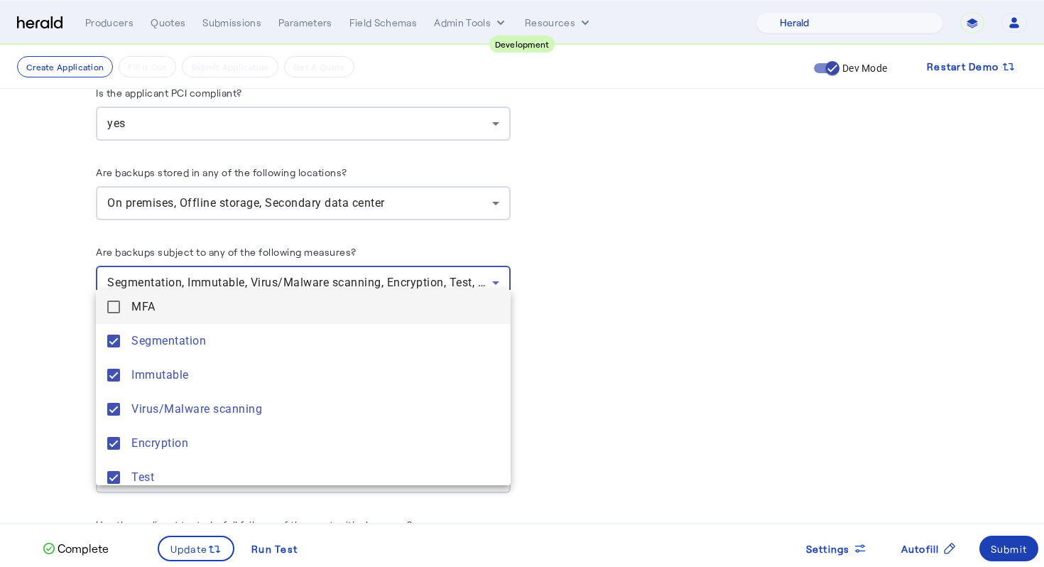
click at [440, 303] on span "MFA" at bounding box center [315, 306] width 368 height 17
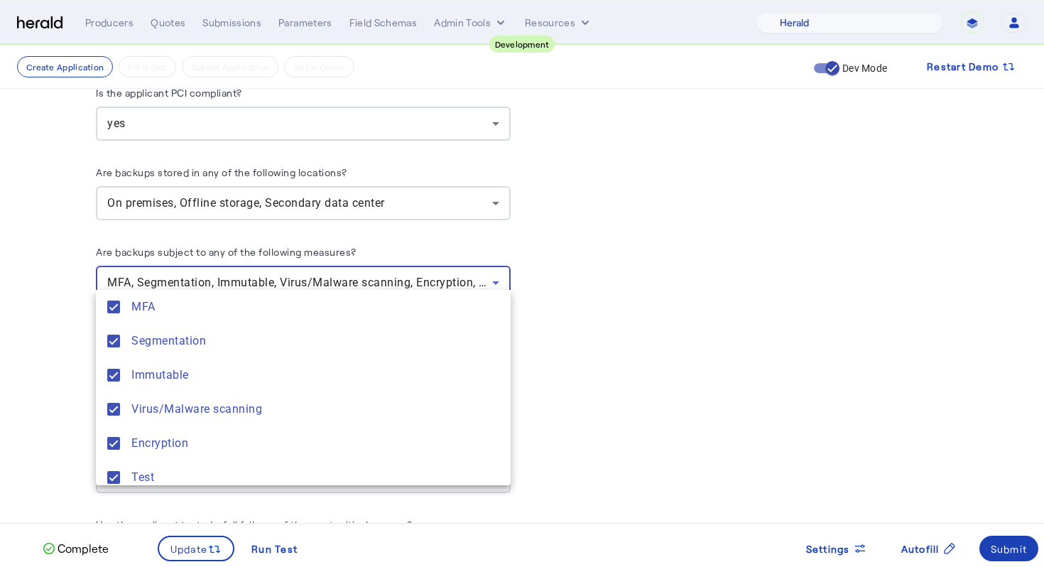
click at [655, 313] on div at bounding box center [522, 283] width 1044 height 567
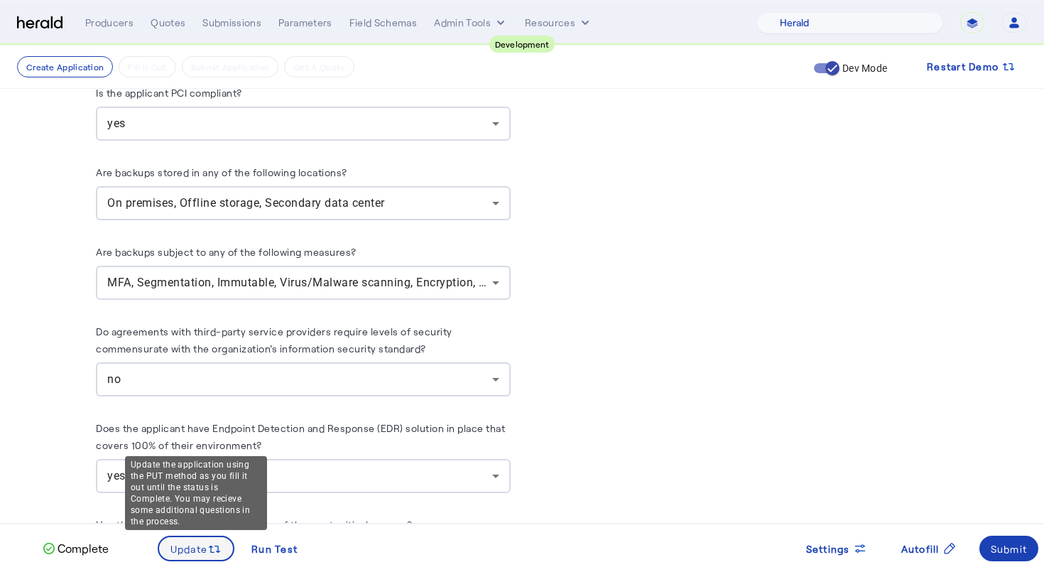
click at [220, 547] on icon at bounding box center [214, 549] width 14 height 14
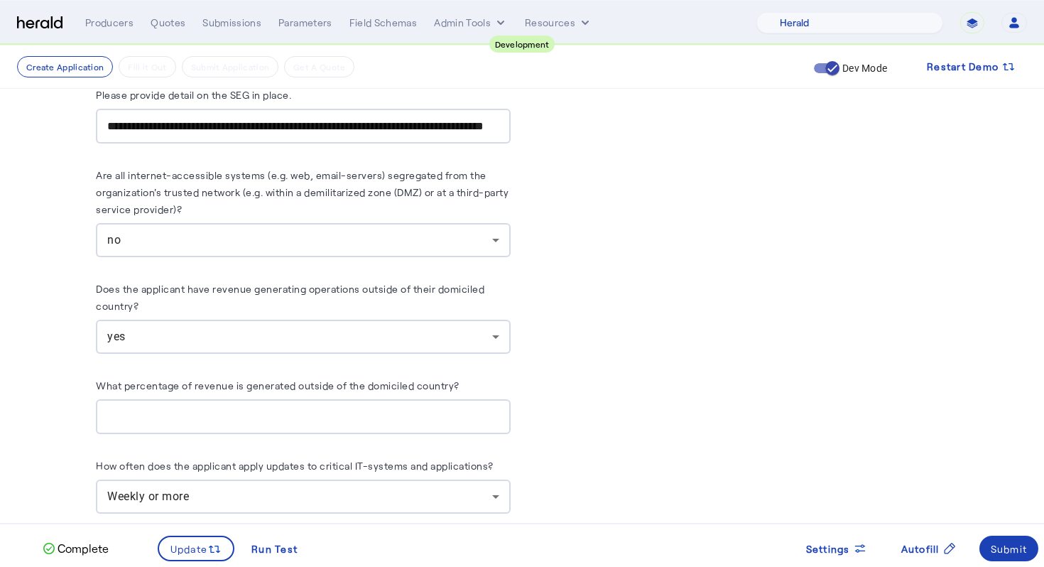
scroll to position [4625, 0]
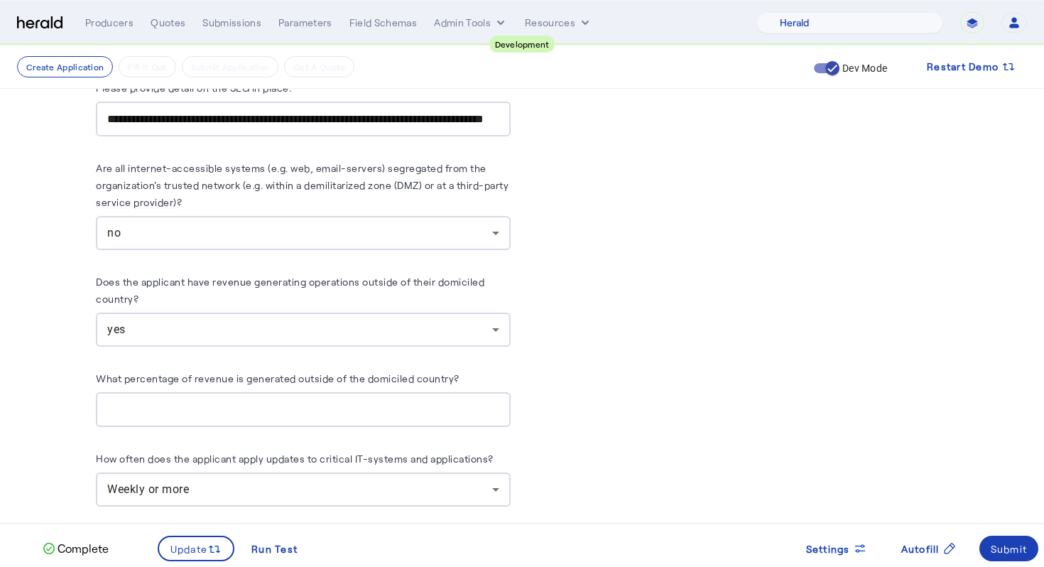
click at [464, 224] on div "no" at bounding box center [299, 232] width 385 height 17
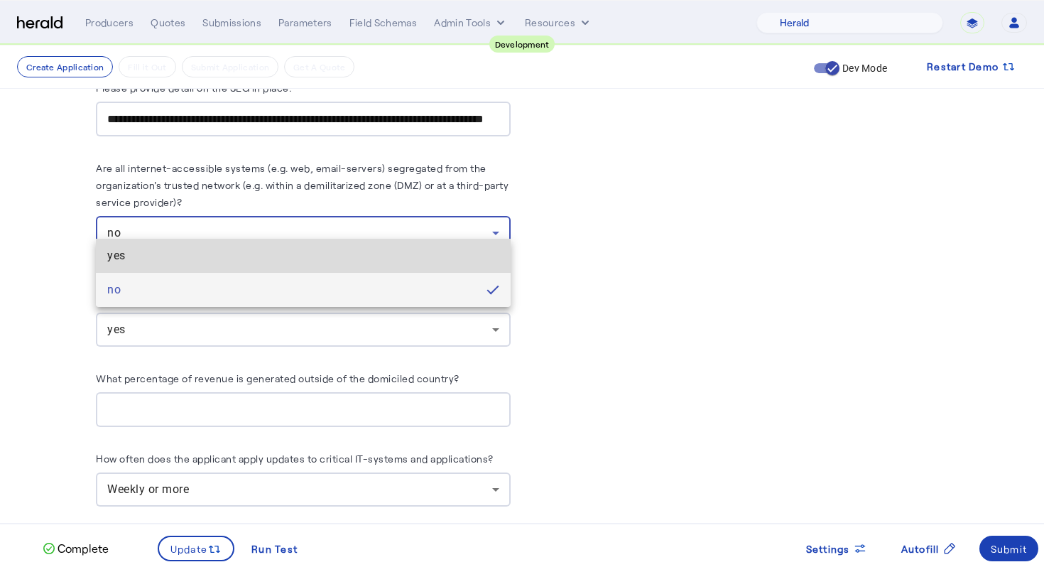
click at [456, 244] on mat-option "yes" at bounding box center [303, 256] width 415 height 34
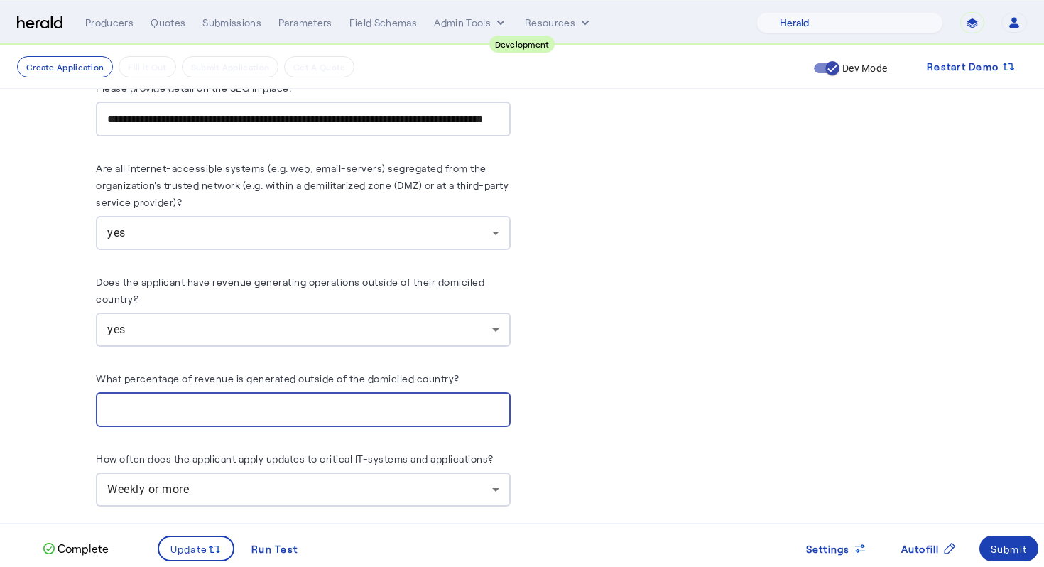
click at [315, 401] on input "**" at bounding box center [303, 409] width 392 height 17
type input "*"
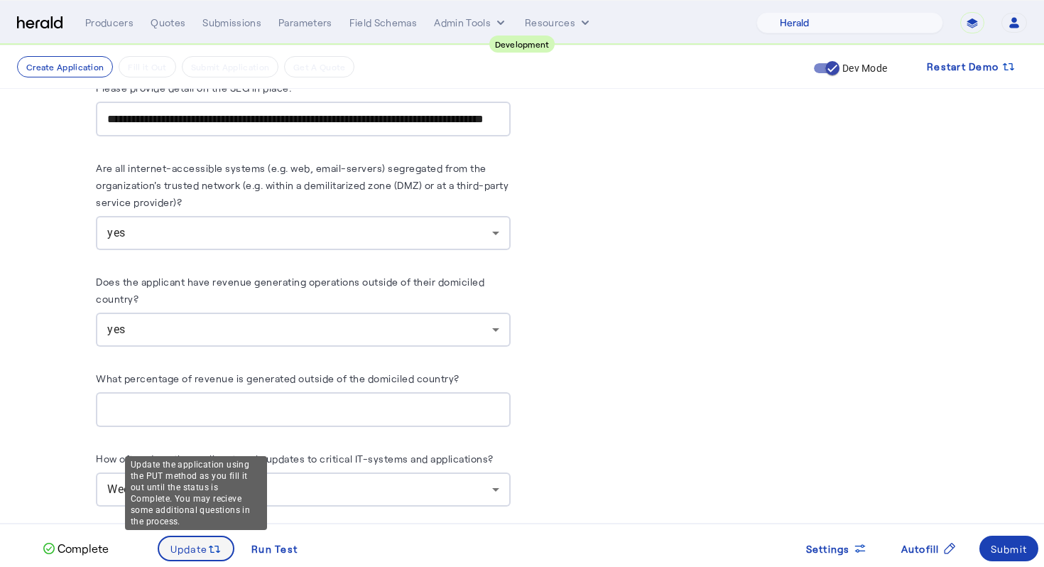
click at [212, 549] on icon at bounding box center [214, 549] width 14 height 14
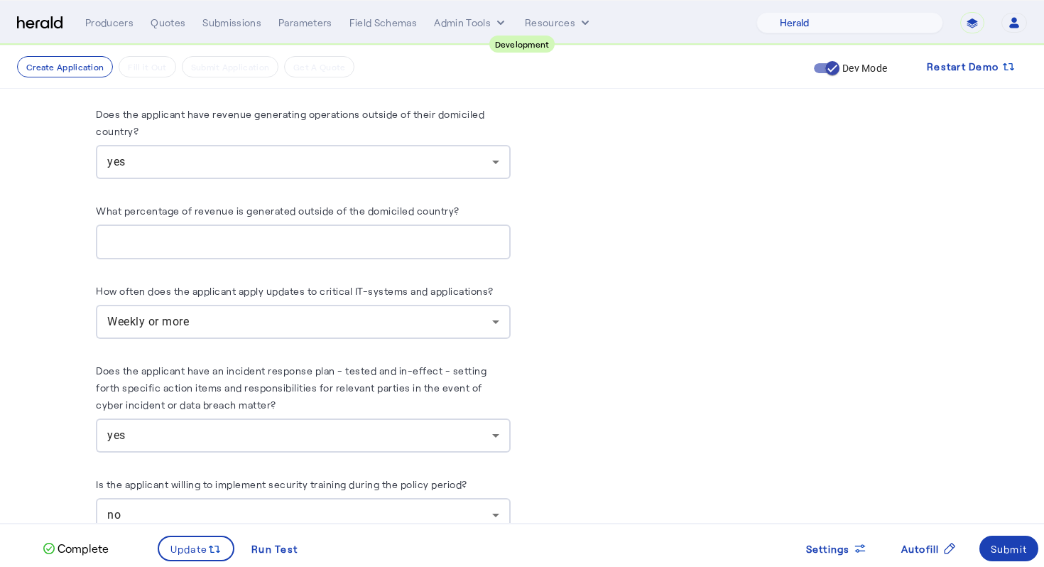
scroll to position [4793, 0]
click at [446, 153] on div "yes" at bounding box center [299, 161] width 385 height 17
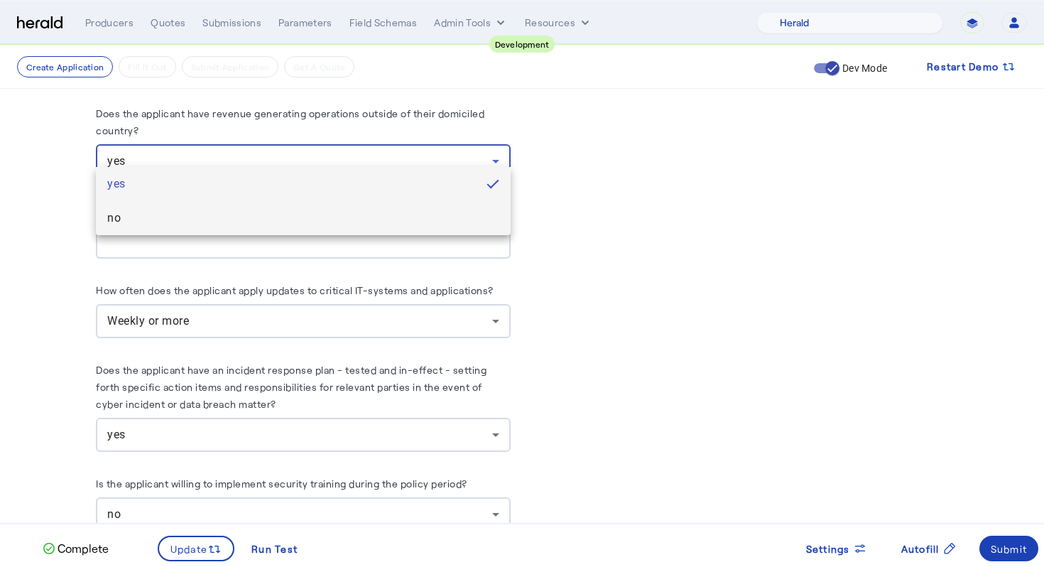
click at [408, 208] on mat-option "no" at bounding box center [303, 218] width 415 height 34
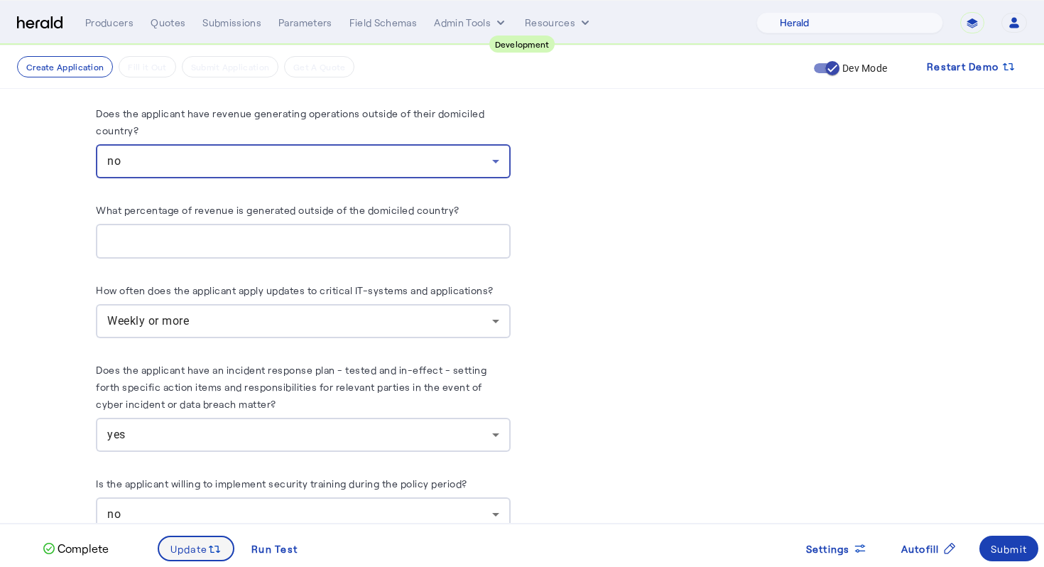
click at [224, 538] on span at bounding box center [196, 548] width 75 height 34
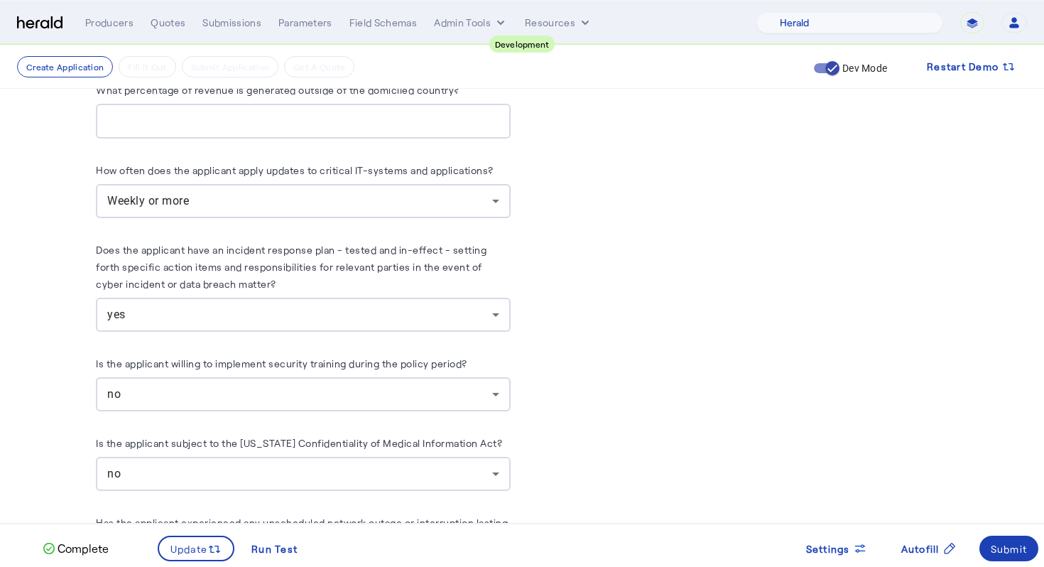
scroll to position [4939, 0]
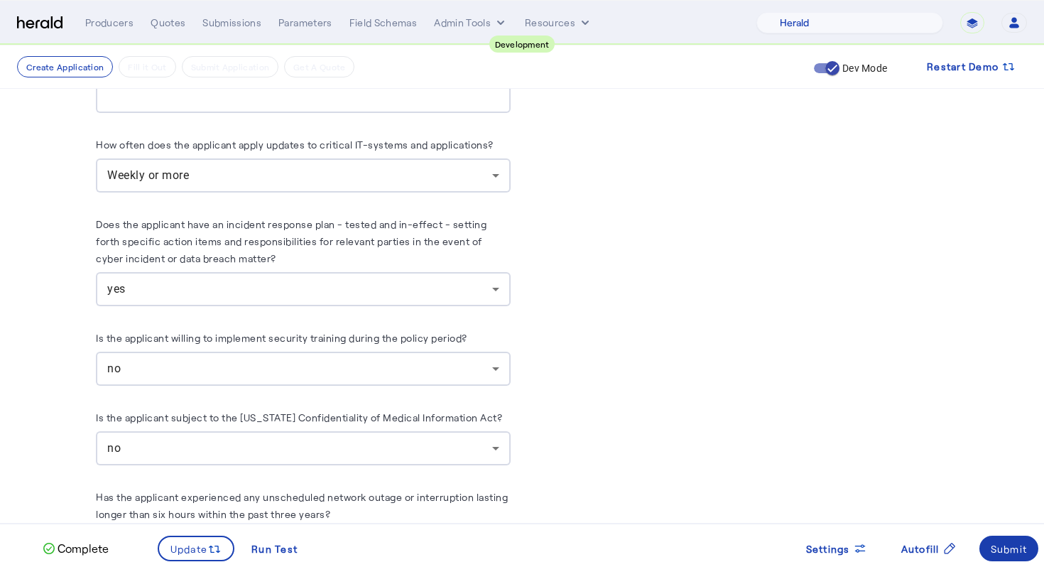
click at [1007, 548] on div "Submit" at bounding box center [1009, 548] width 37 height 15
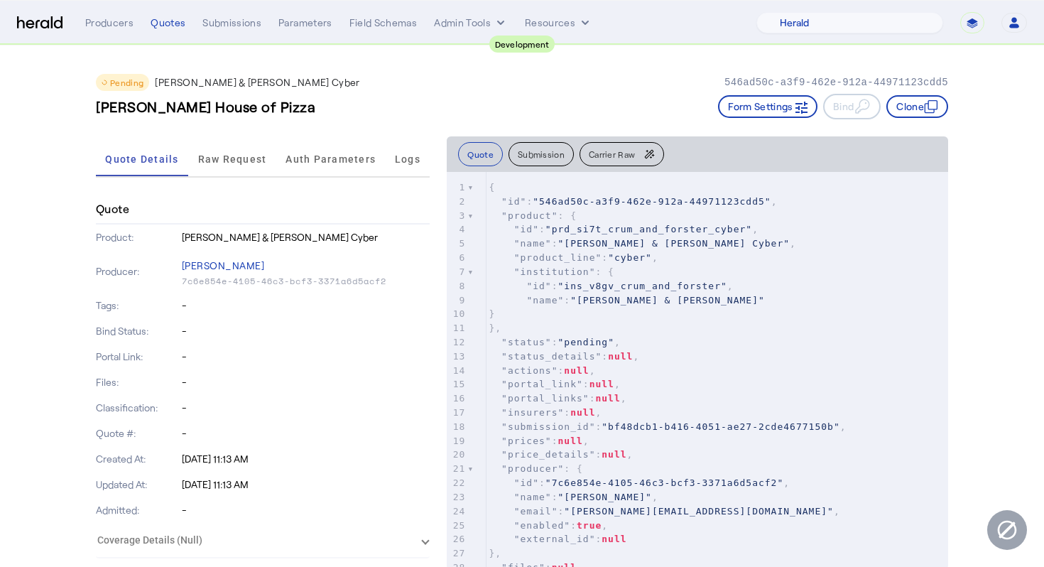
click at [480, 104] on div "[PERSON_NAME] House of Pizza Form Settings Bind Clone" at bounding box center [522, 107] width 853 height 26
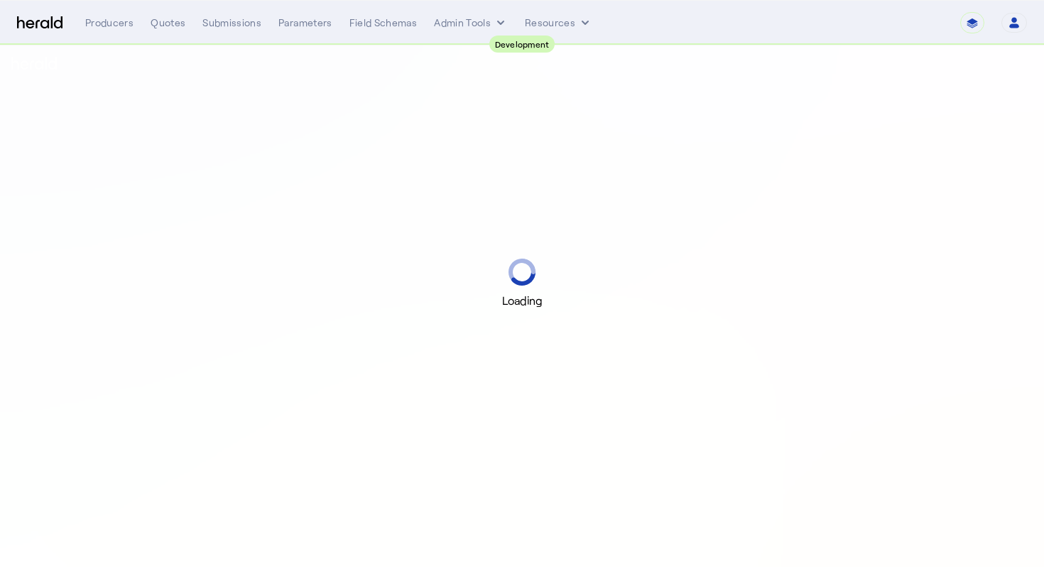
select select "pfm_2v8p_herald_api"
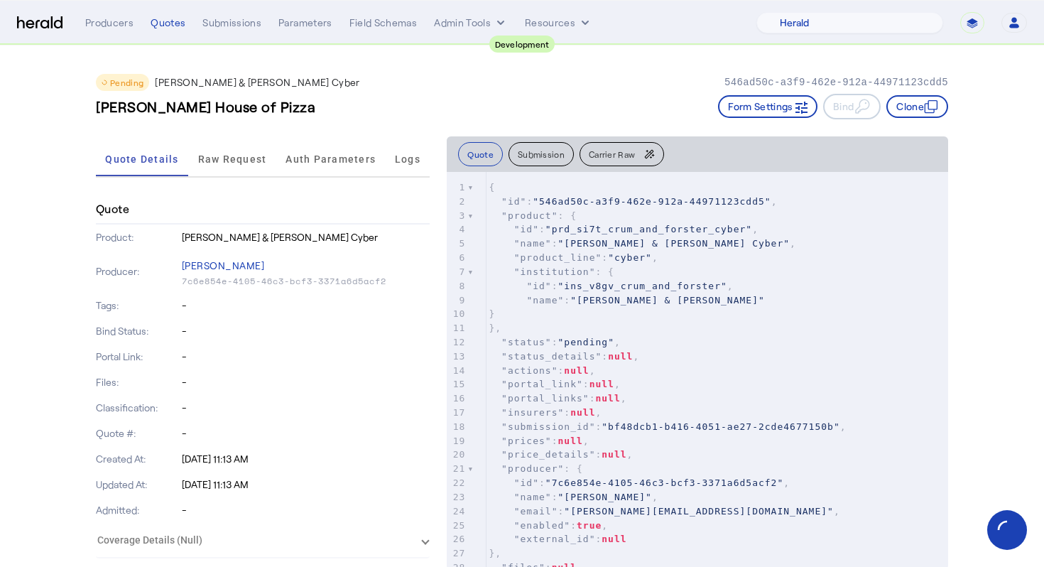
click at [320, 123] on div "Pending [PERSON_NAME] & [PERSON_NAME] Cyber 546ad50c-a3f9-462e-912a-44971123cdd…" at bounding box center [522, 90] width 853 height 91
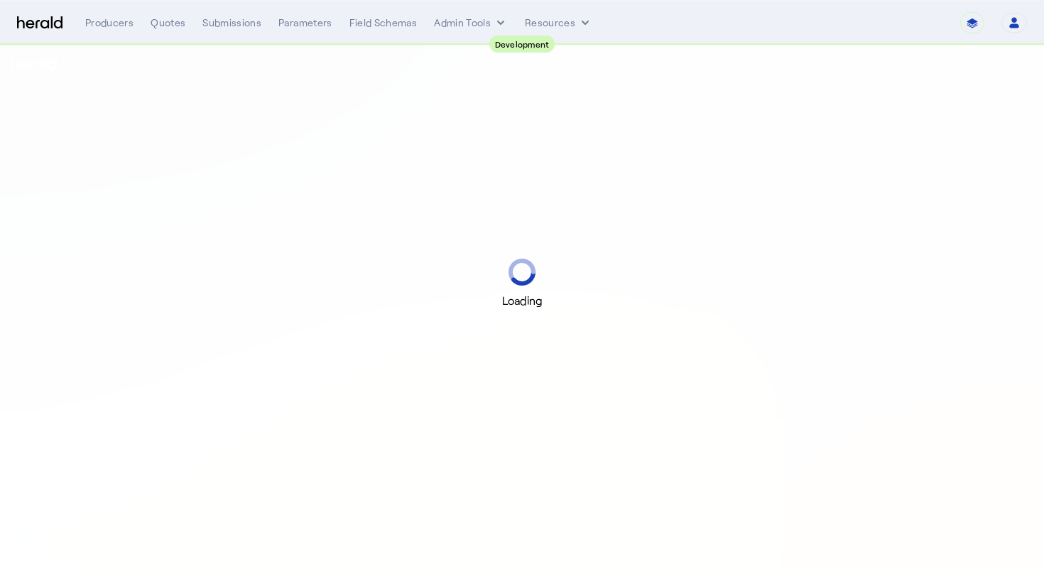
select select "pfm_2v8p_herald_api"
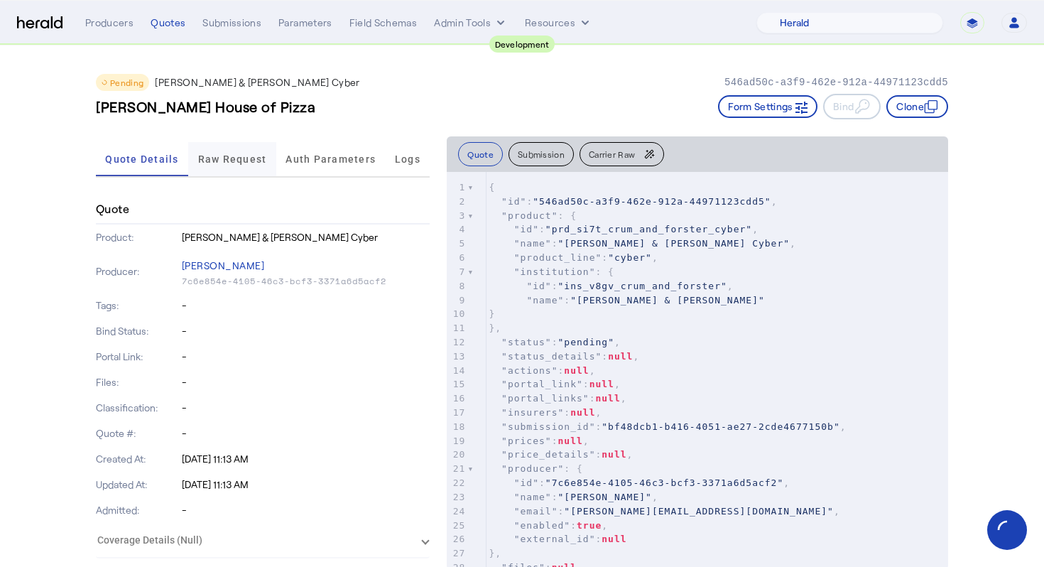
click at [232, 159] on span "Raw Request" at bounding box center [232, 159] width 69 height 10
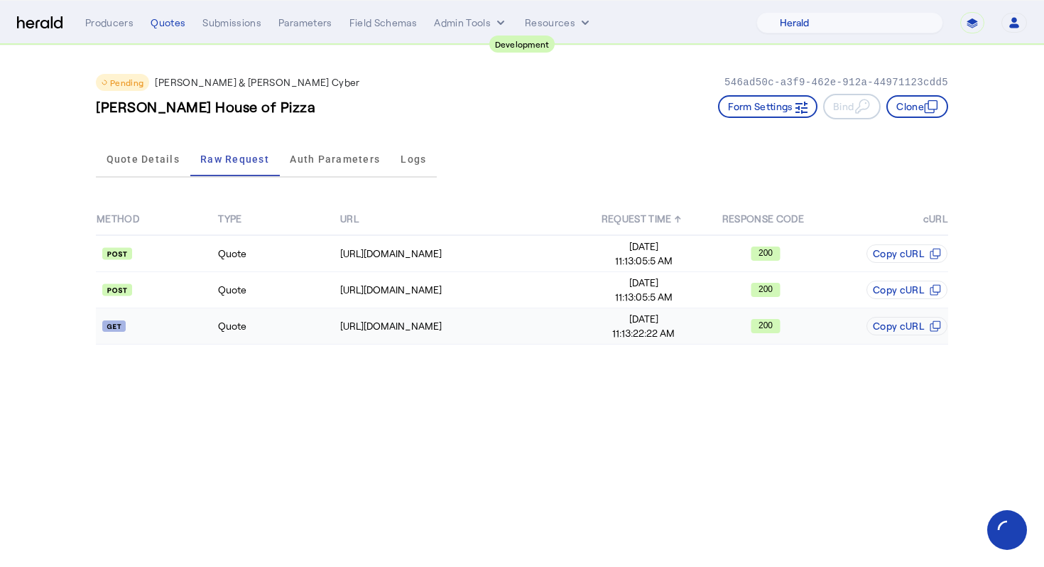
click at [275, 329] on td "Quote" at bounding box center [277, 326] width 121 height 36
click at [161, 161] on span "Quote Details" at bounding box center [143, 159] width 73 height 10
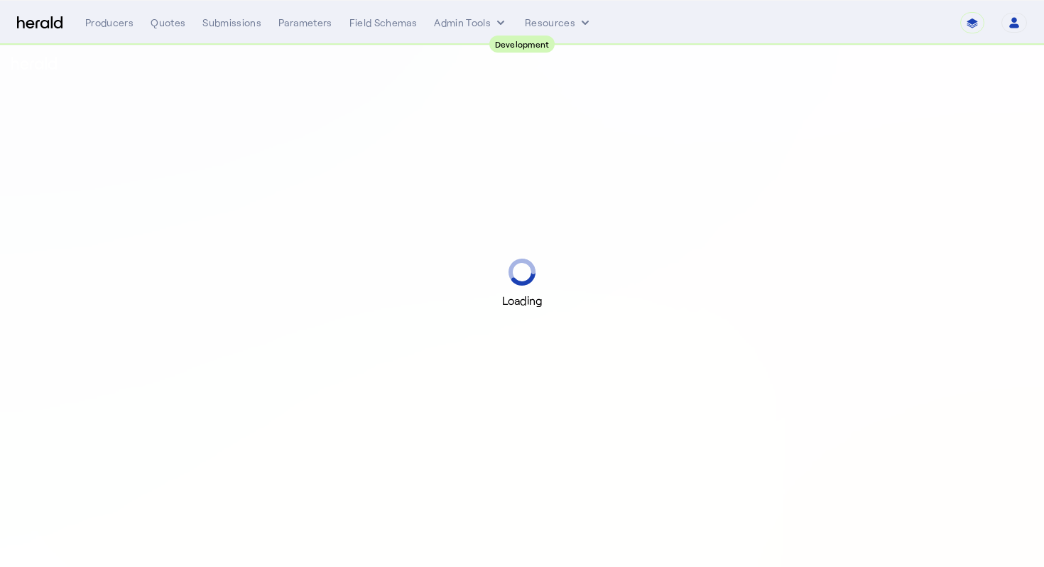
select select "pfm_2v8p_herald_api"
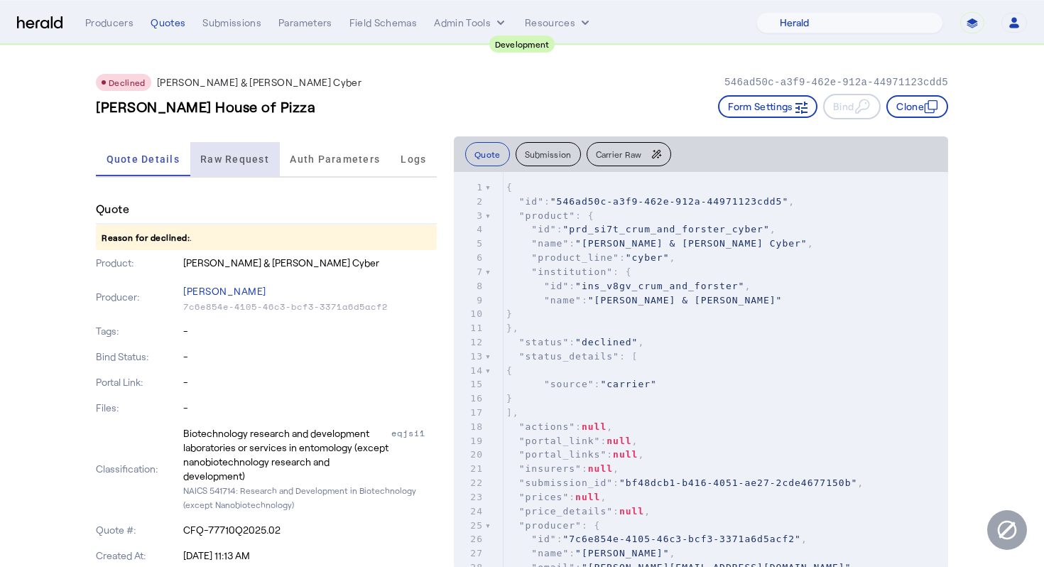
click at [258, 173] on span "Raw Request" at bounding box center [234, 159] width 69 height 34
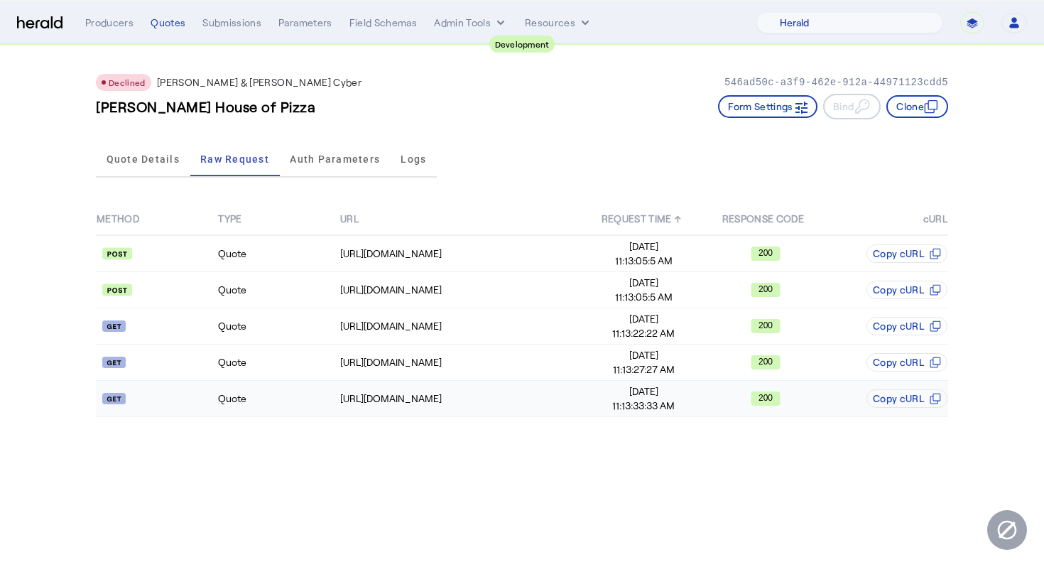
click at [335, 408] on td "Quote" at bounding box center [277, 399] width 121 height 36
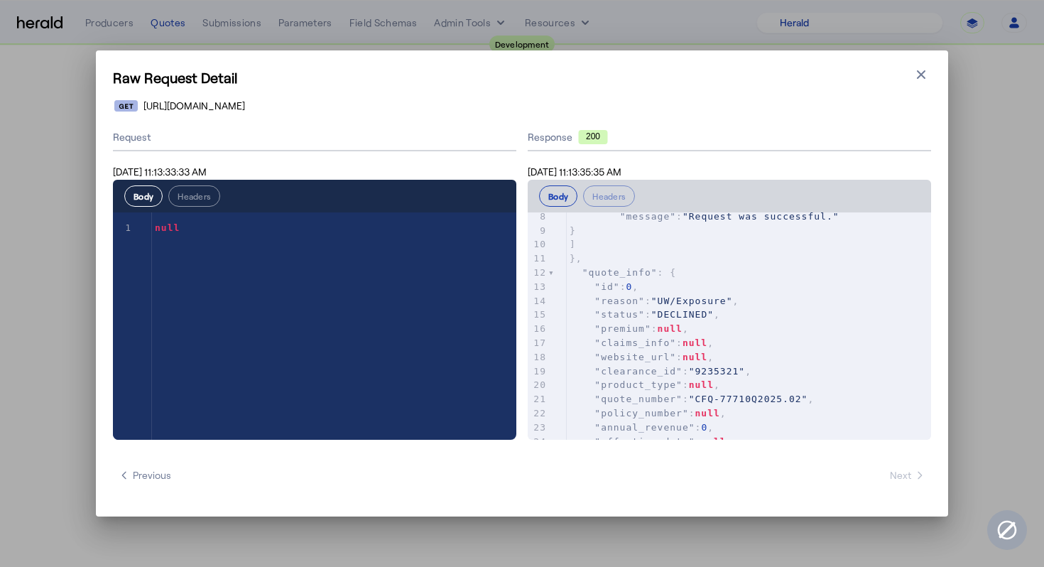
scroll to position [112, 0]
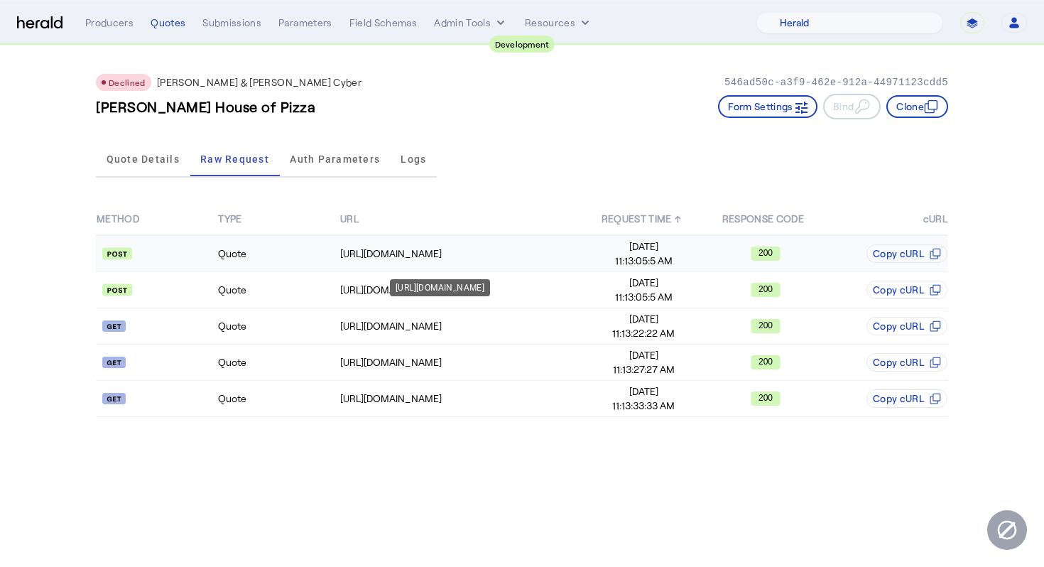
click at [373, 254] on div "[URL][DOMAIN_NAME]" at bounding box center [461, 254] width 242 height 14
click at [368, 301] on td "[URL][DOMAIN_NAME]" at bounding box center [462, 290] width 244 height 36
click at [370, 286] on div "[URL][DOMAIN_NAME]" at bounding box center [461, 290] width 242 height 14
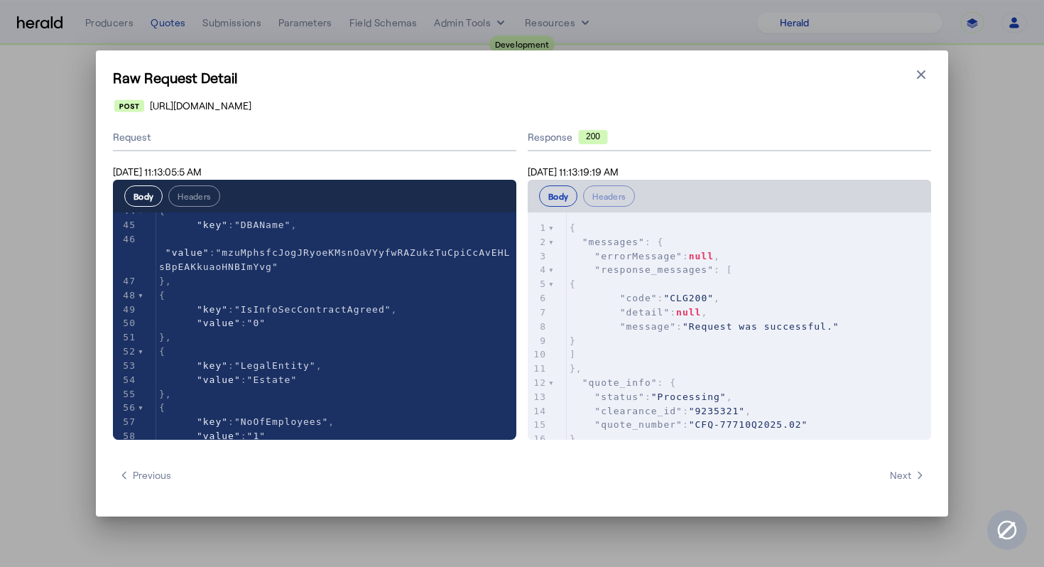
scroll to position [679, 0]
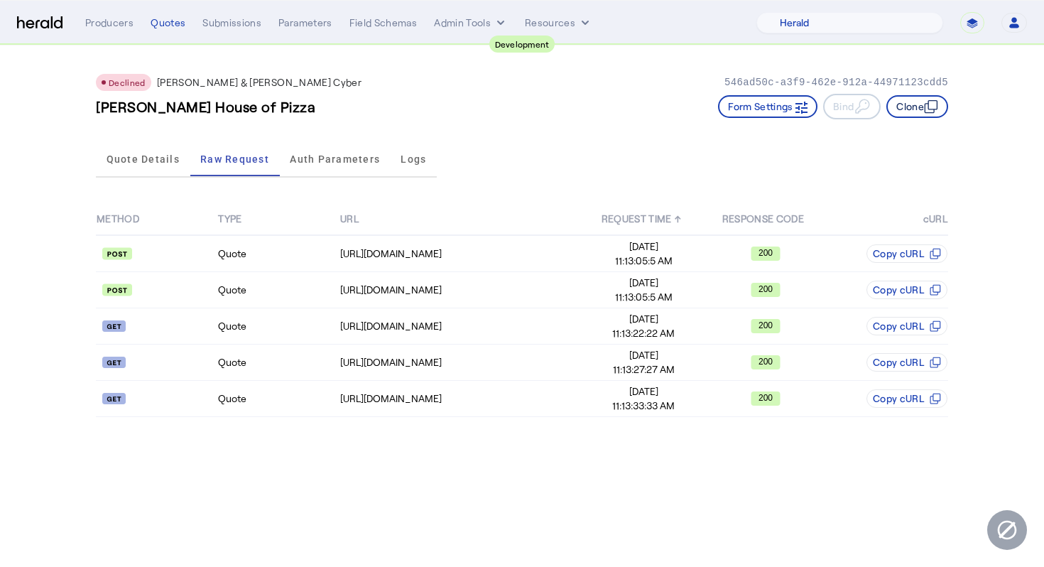
click at [938, 109] on button "Clone" at bounding box center [918, 106] width 62 height 23
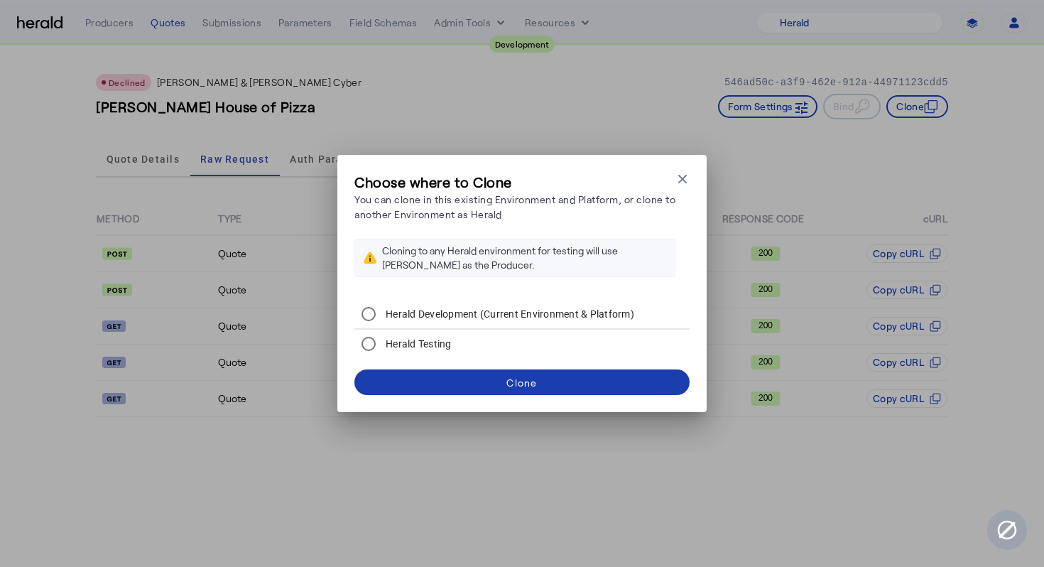
click at [547, 371] on span at bounding box center [522, 382] width 335 height 34
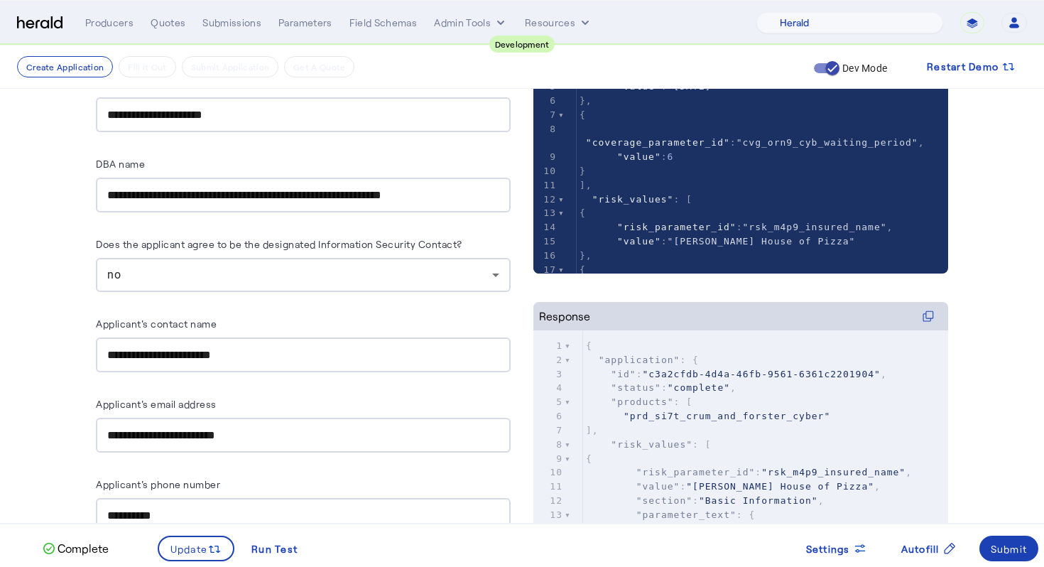
click at [425, 288] on div "no" at bounding box center [303, 275] width 392 height 34
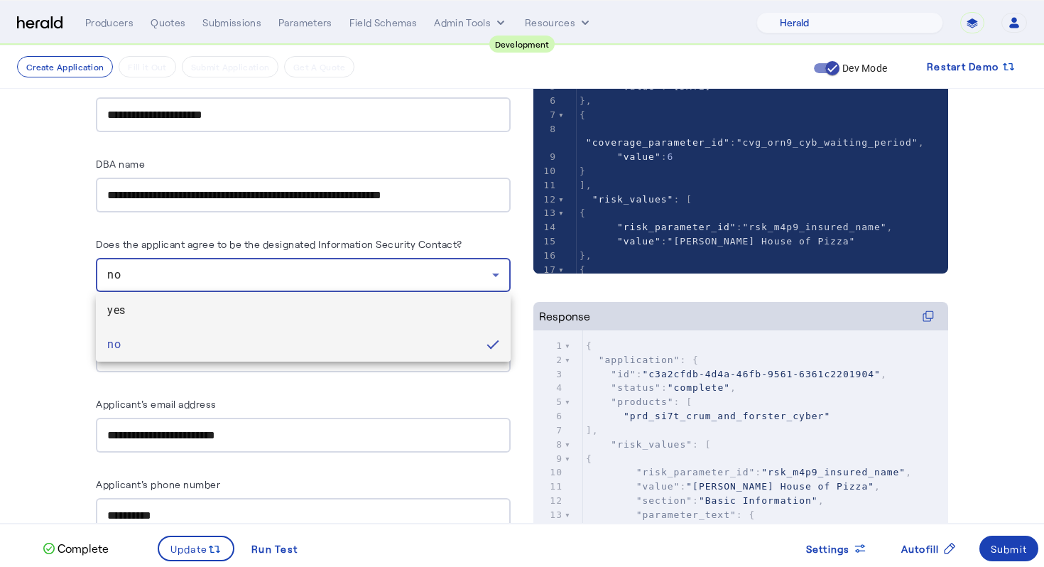
click at [418, 312] on span "yes" at bounding box center [303, 310] width 392 height 17
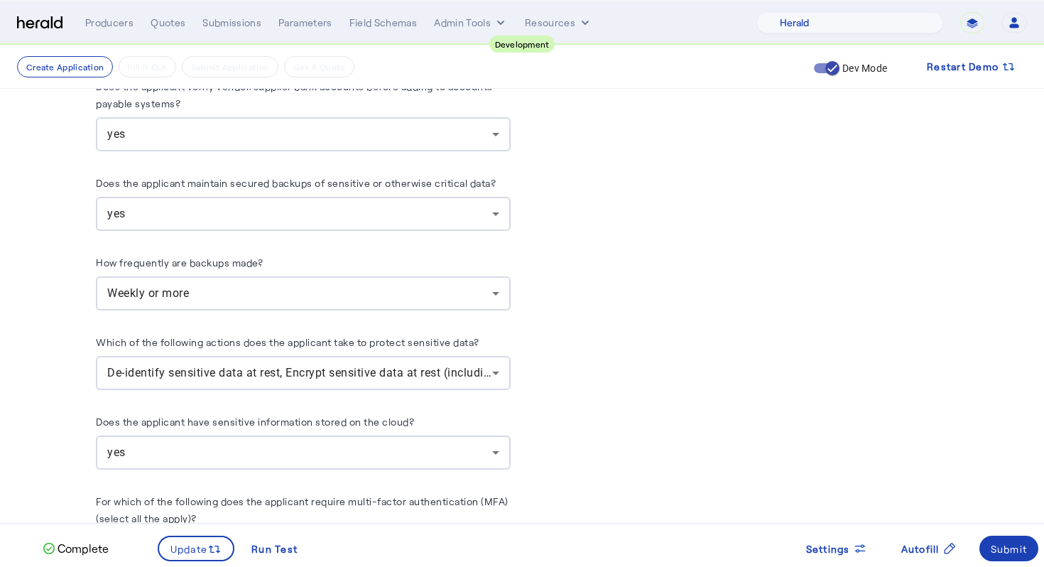
click at [408, 366] on span "De-identify sensitive data at rest, Encrypt sensitive data at rest (including o…" at bounding box center [607, 372] width 1001 height 13
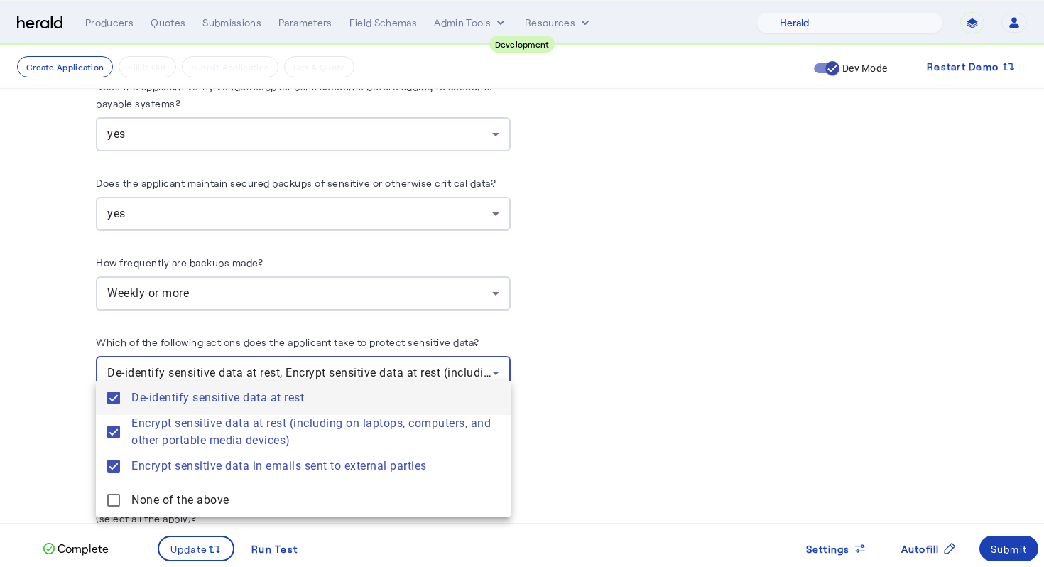
click at [624, 377] on div at bounding box center [522, 283] width 1044 height 567
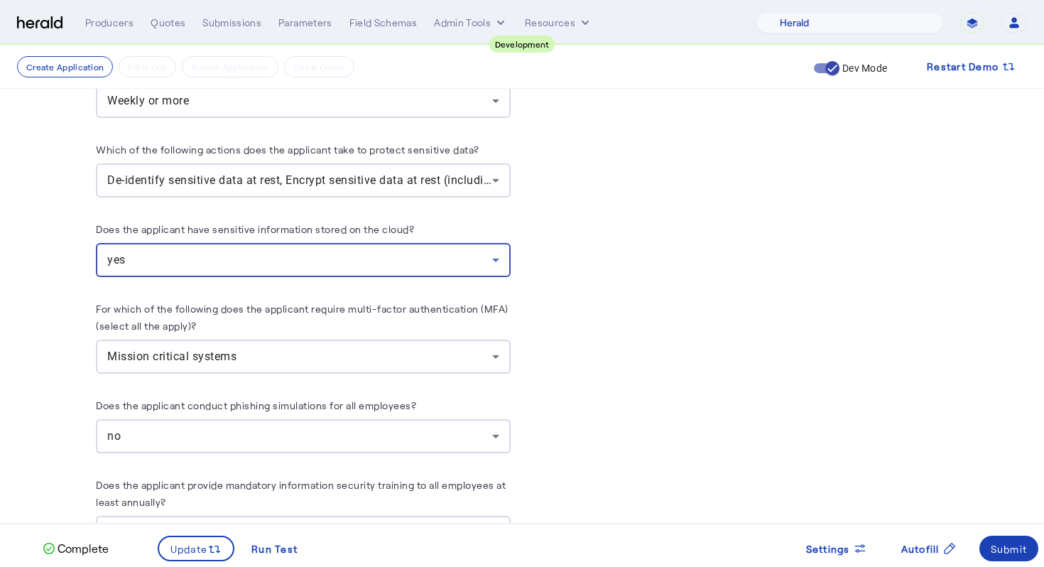
click at [475, 251] on div "yes" at bounding box center [299, 259] width 385 height 17
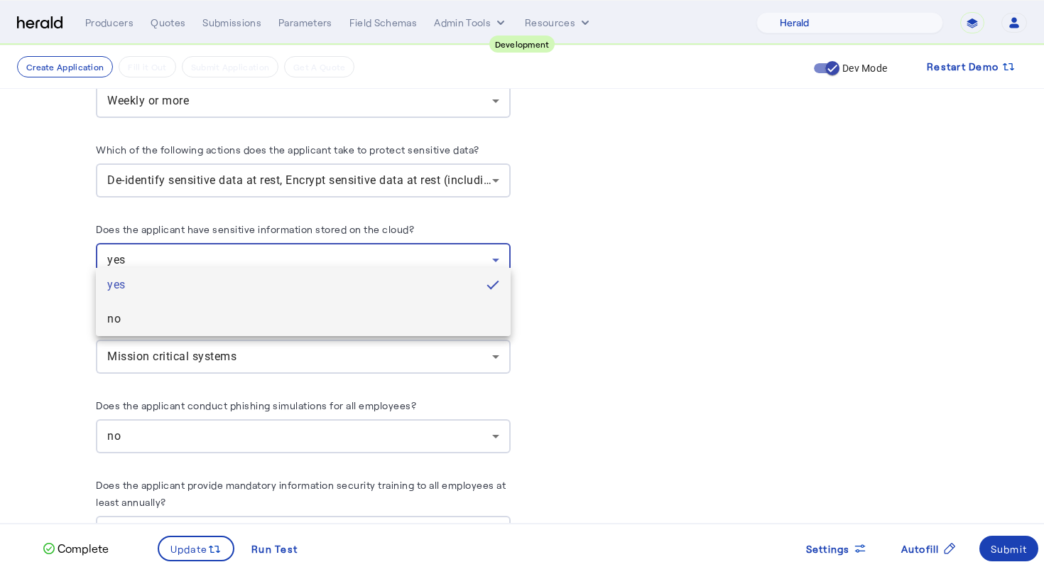
click at [447, 312] on span "no" at bounding box center [303, 318] width 392 height 17
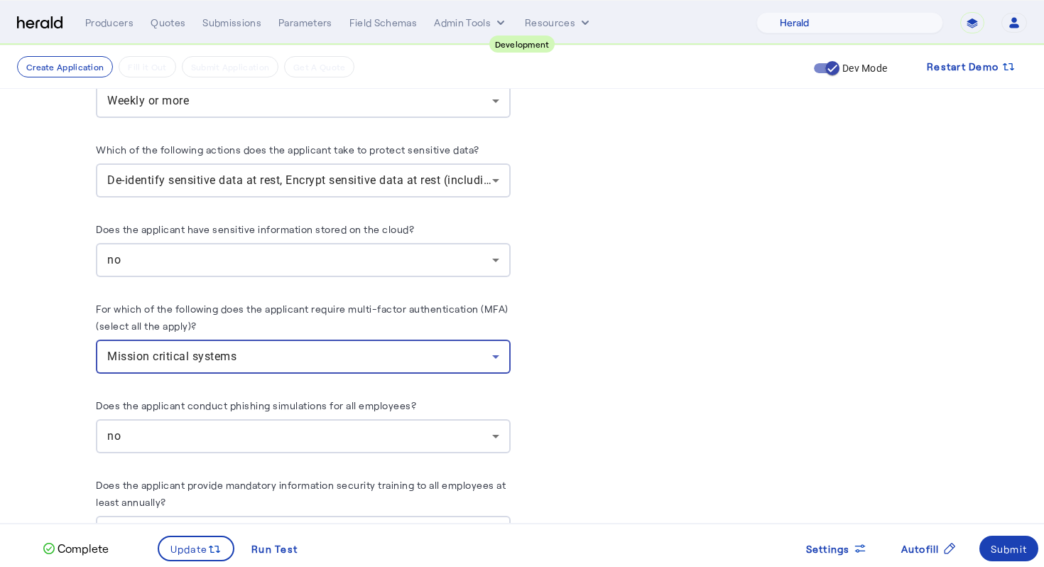
click at [438, 348] on div "Mission critical systems" at bounding box center [299, 356] width 385 height 17
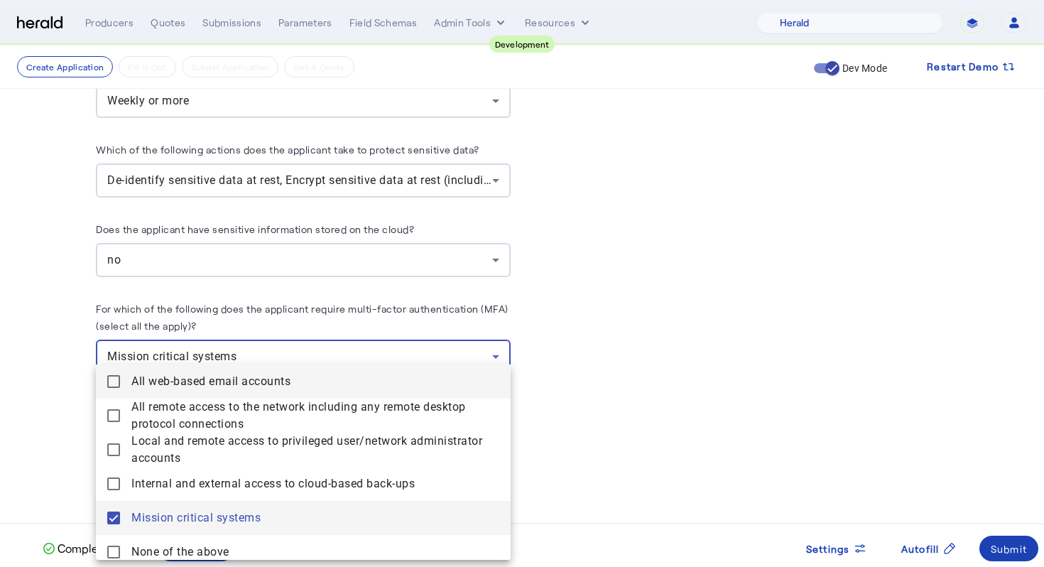
click at [388, 393] on accounts "All web-based email accounts" at bounding box center [303, 381] width 415 height 34
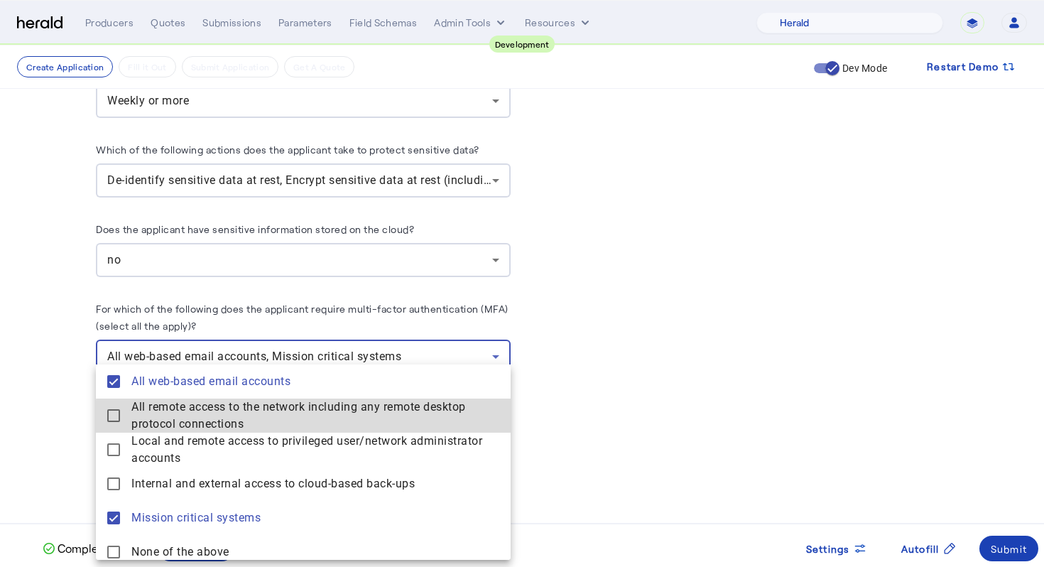
click at [383, 421] on span "All remote access to the network including any remote desktop protocol connecti…" at bounding box center [315, 416] width 368 height 34
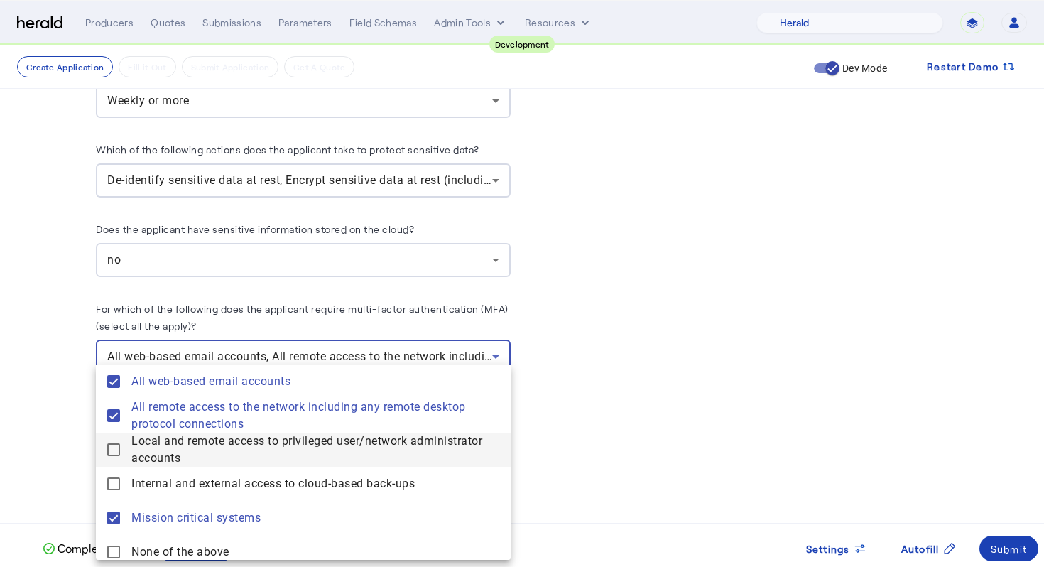
click at [379, 454] on span "Local and remote access to privileged user/network administrator accounts" at bounding box center [315, 450] width 368 height 34
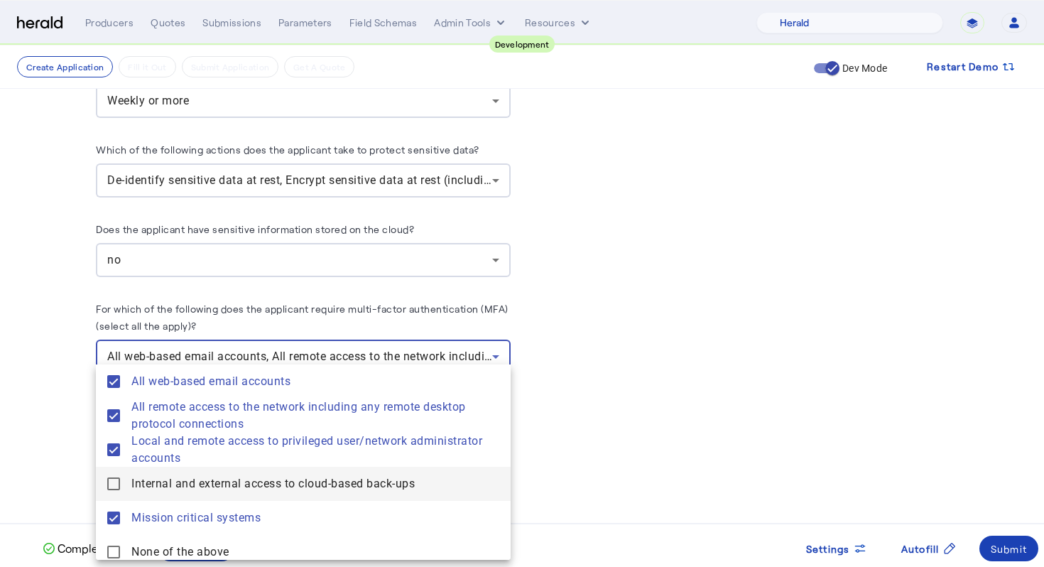
click at [374, 487] on span "Internal and external access to cloud-based back-ups" at bounding box center [315, 483] width 368 height 17
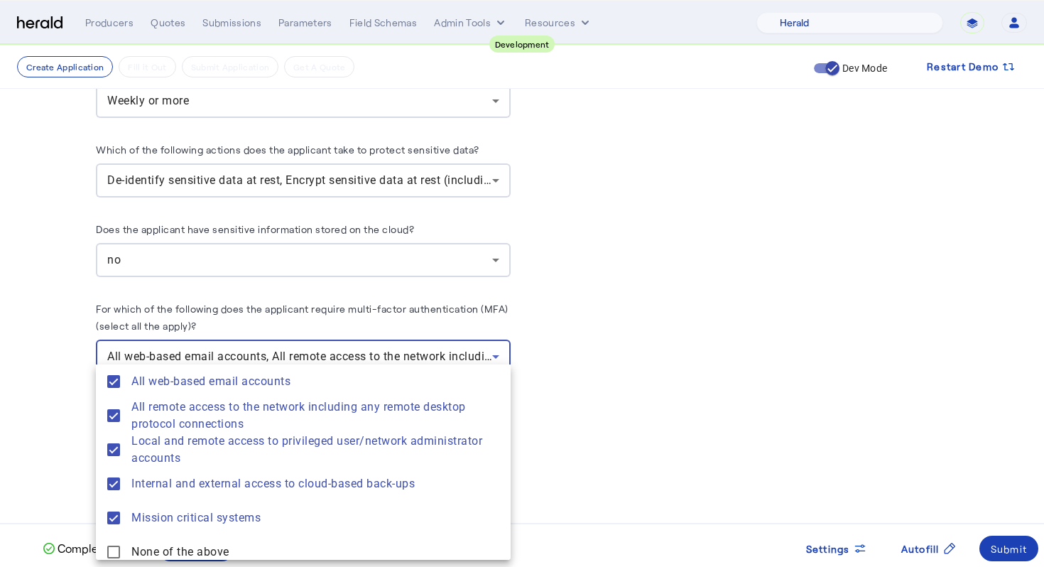
click at [569, 442] on div at bounding box center [522, 283] width 1044 height 567
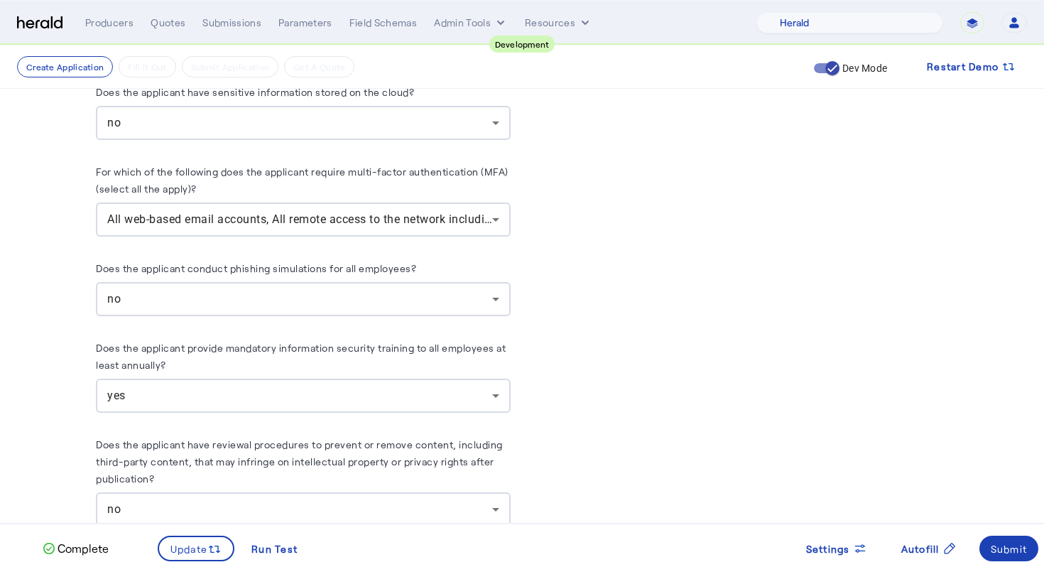
click at [453, 291] on div "no" at bounding box center [299, 299] width 385 height 17
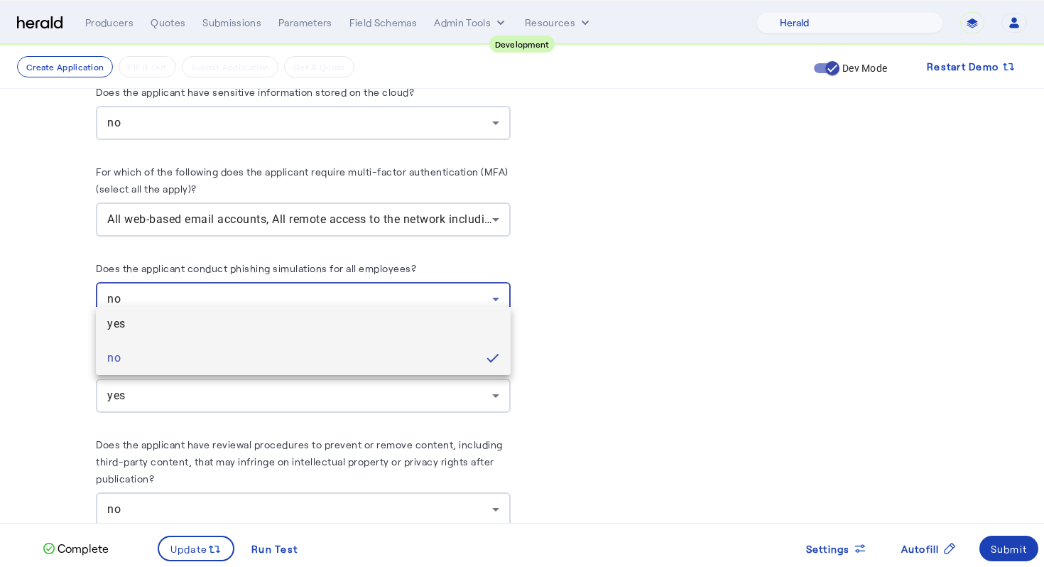
click at [422, 330] on span "yes" at bounding box center [303, 323] width 392 height 17
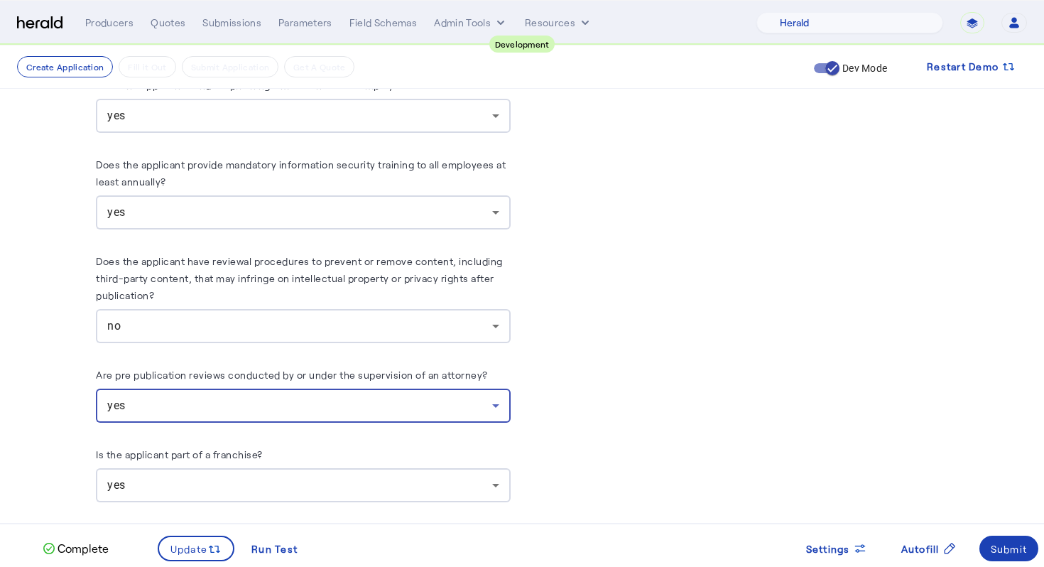
click at [434, 397] on div "yes" at bounding box center [299, 405] width 385 height 17
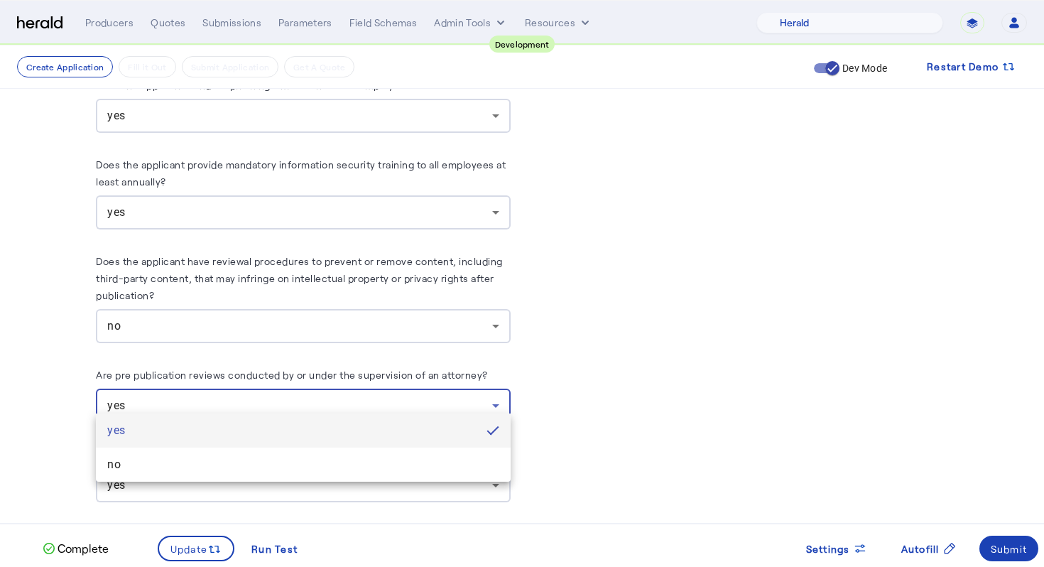
click at [605, 350] on div at bounding box center [522, 283] width 1044 height 567
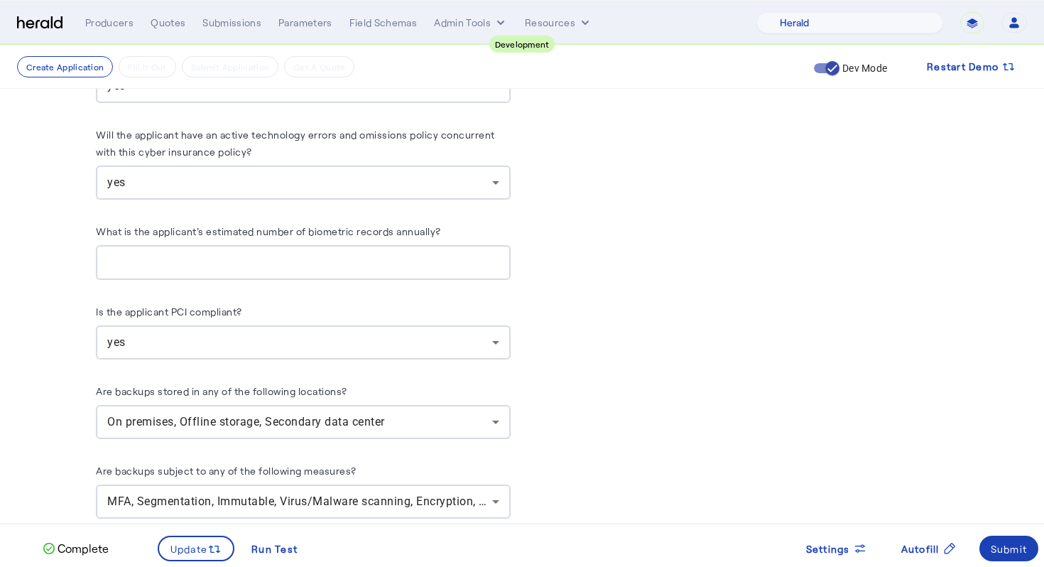
click at [475, 421] on div "On premises, Offline storage, Secondary data center" at bounding box center [303, 422] width 392 height 34
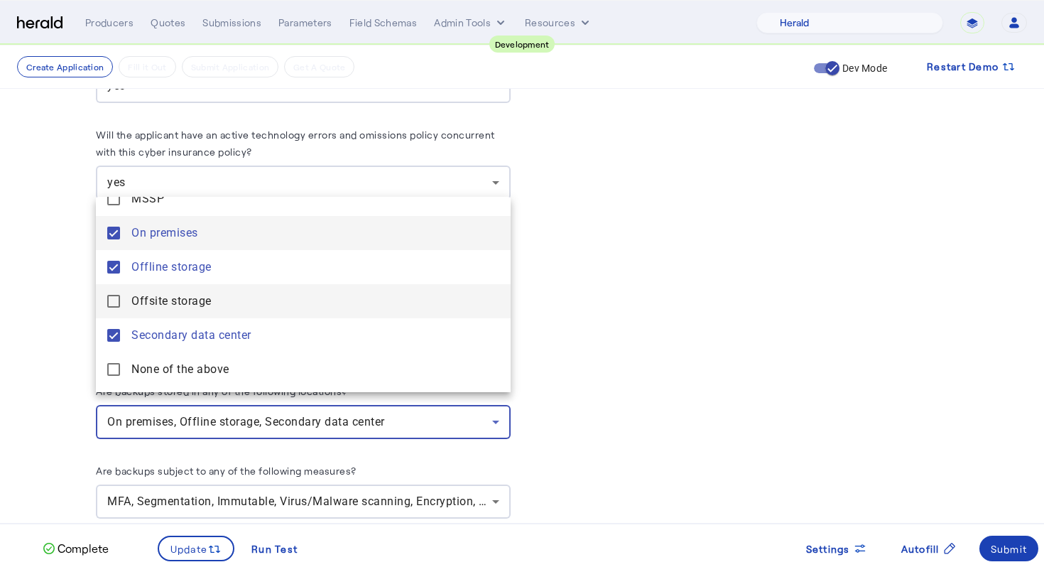
click at [461, 305] on span "Offsite storage" at bounding box center [315, 301] width 368 height 17
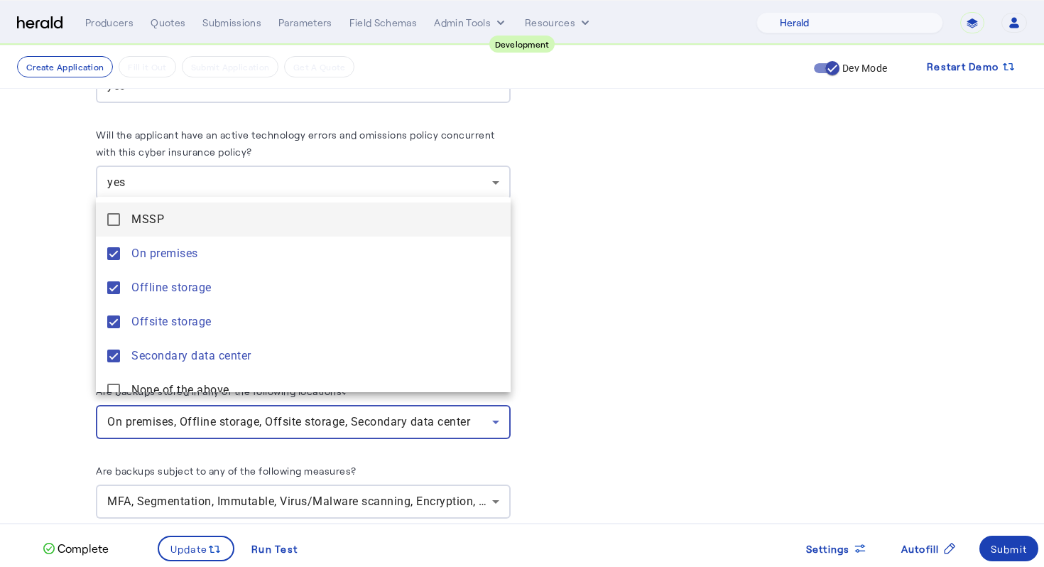
click at [455, 213] on span "MSSP" at bounding box center [315, 219] width 368 height 17
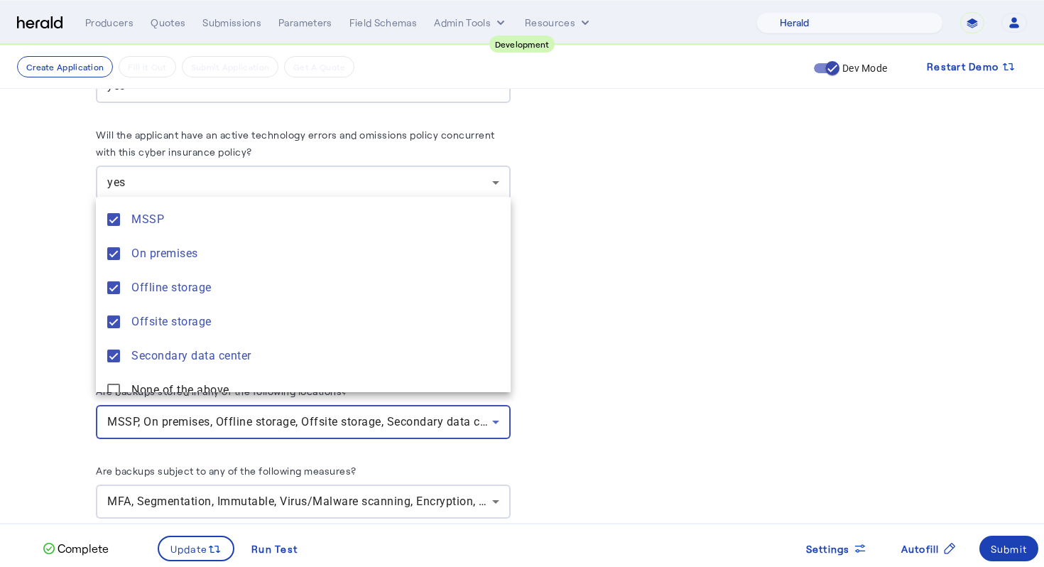
click at [682, 324] on div at bounding box center [522, 283] width 1044 height 567
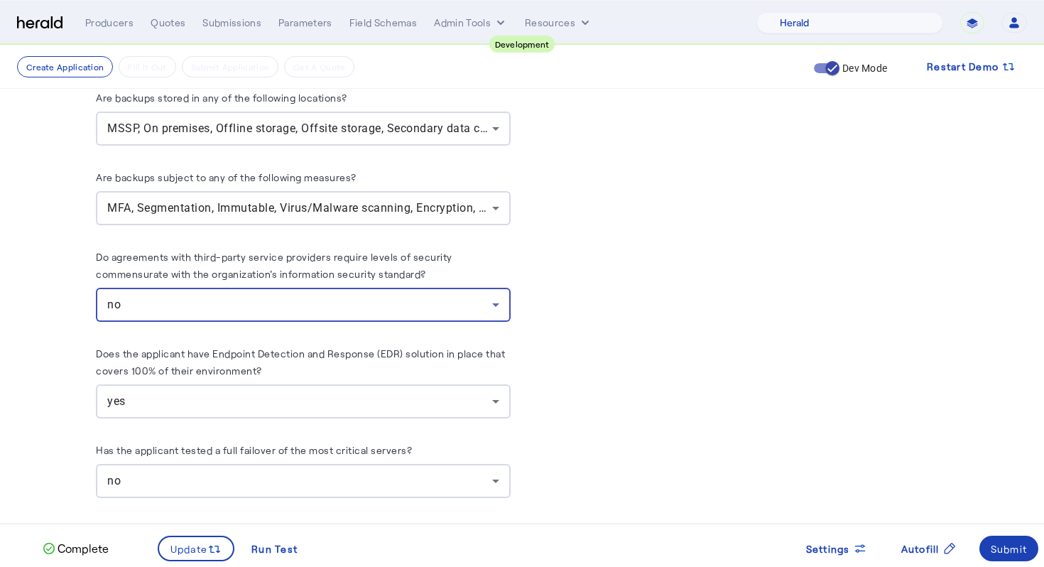
click at [482, 296] on div "no" at bounding box center [299, 304] width 385 height 17
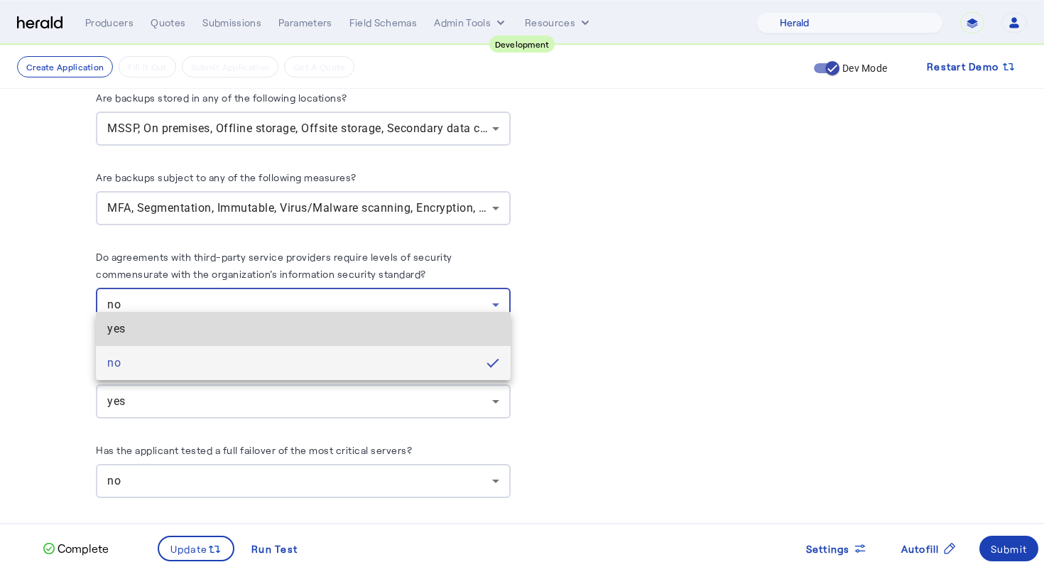
click at [467, 336] on span "yes" at bounding box center [303, 328] width 392 height 17
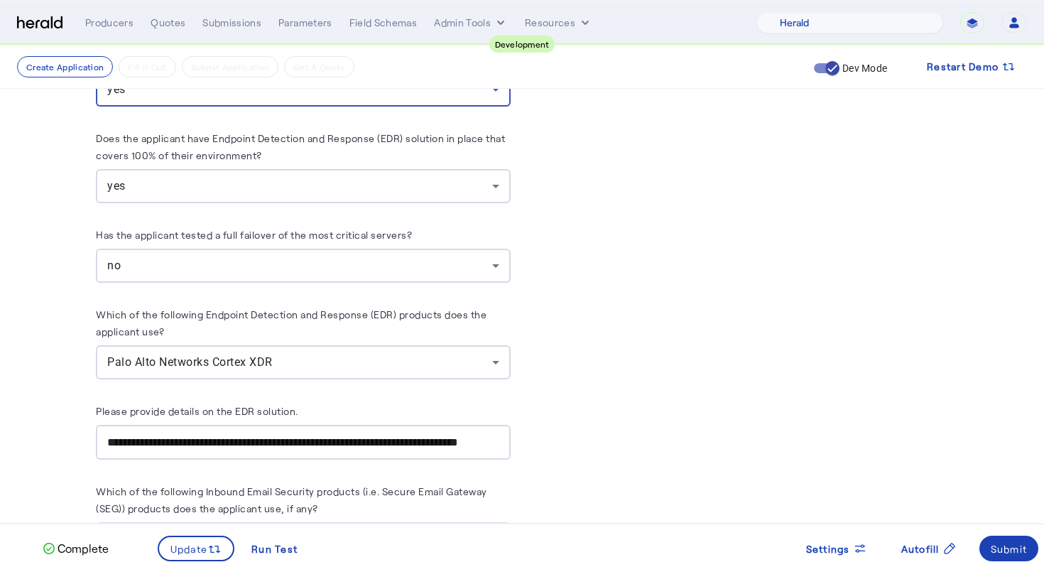
scroll to position [4047, 0]
click at [440, 264] on div "no" at bounding box center [303, 264] width 392 height 34
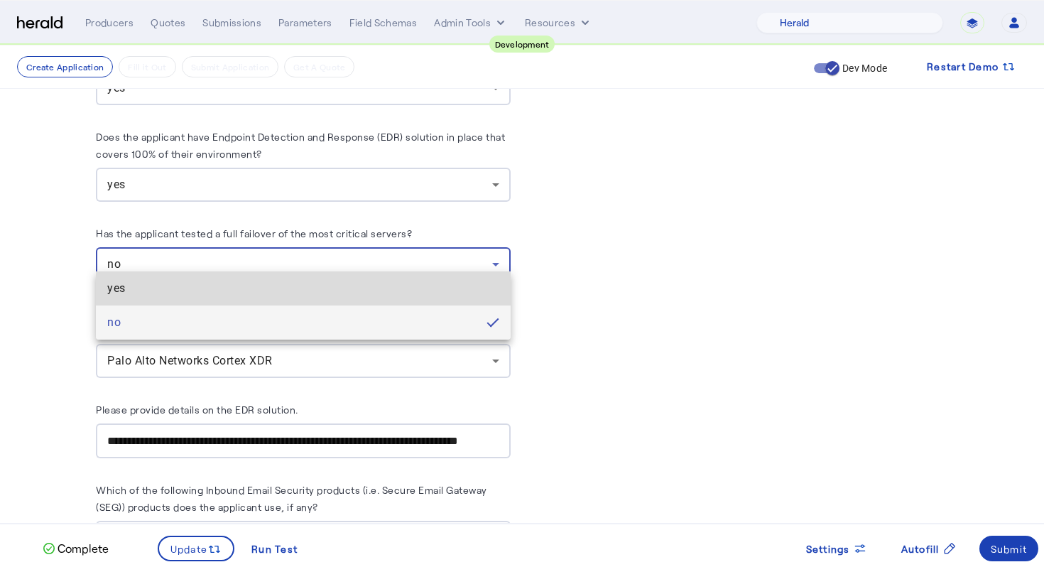
click at [429, 288] on span "yes" at bounding box center [303, 288] width 392 height 17
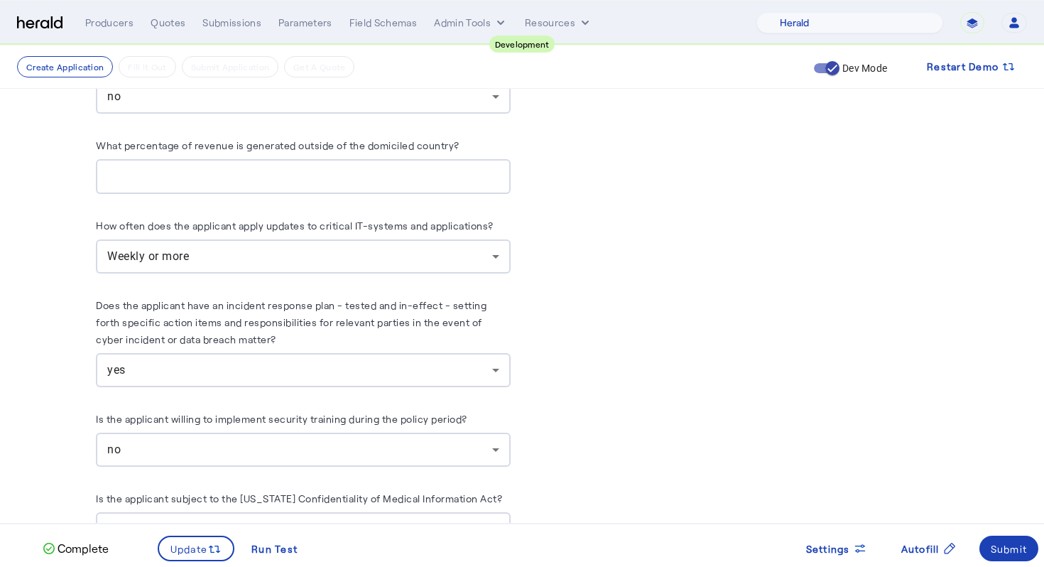
scroll to position [4863, 0]
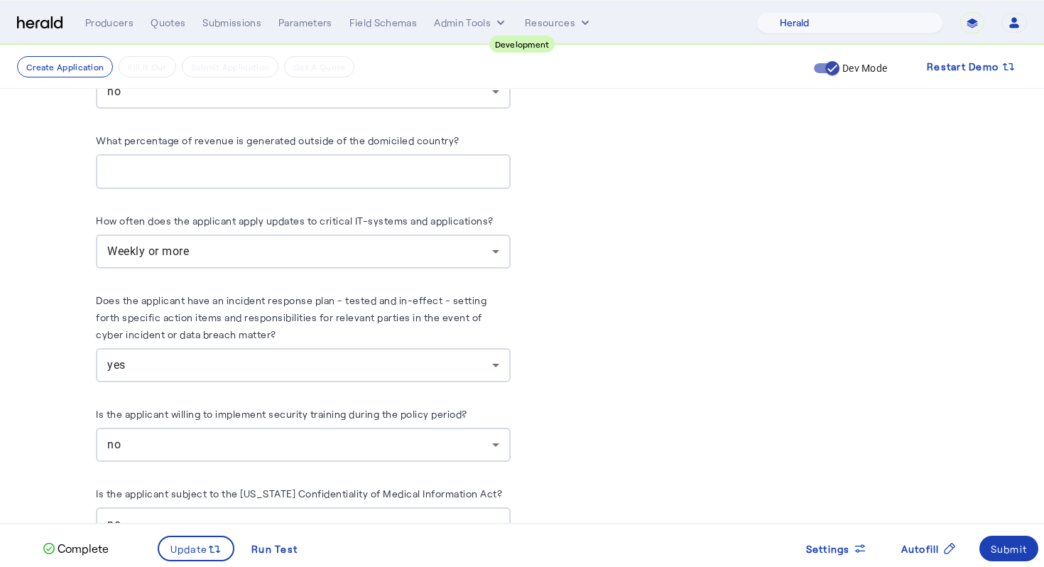
click at [435, 330] on herald-label "Does the applicant have an incident response plan - tested and in-effect - sett…" at bounding box center [303, 319] width 415 height 57
click at [436, 348] on div "yes" at bounding box center [303, 365] width 392 height 34
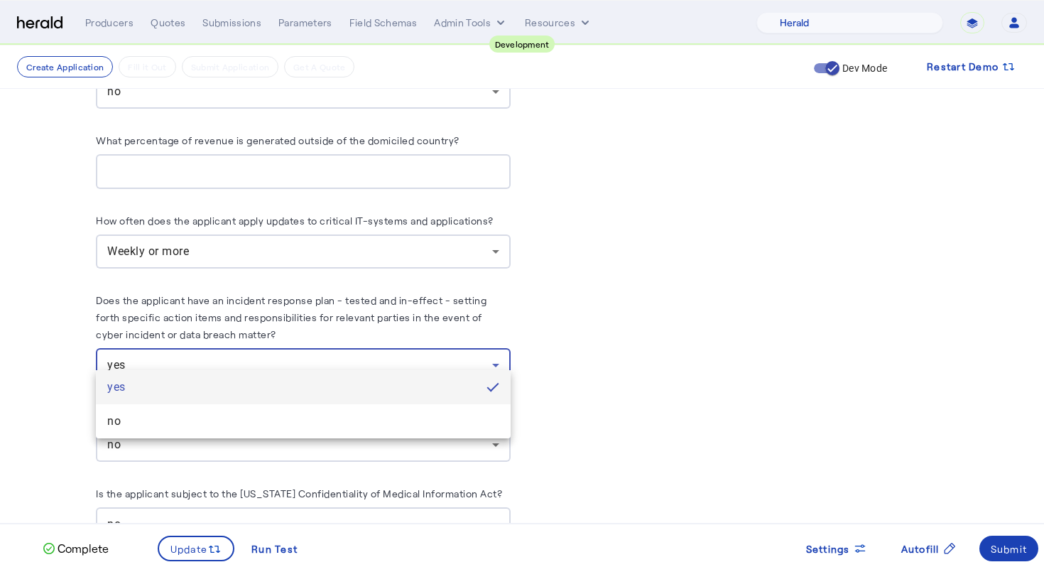
click at [600, 293] on div at bounding box center [522, 283] width 1044 height 567
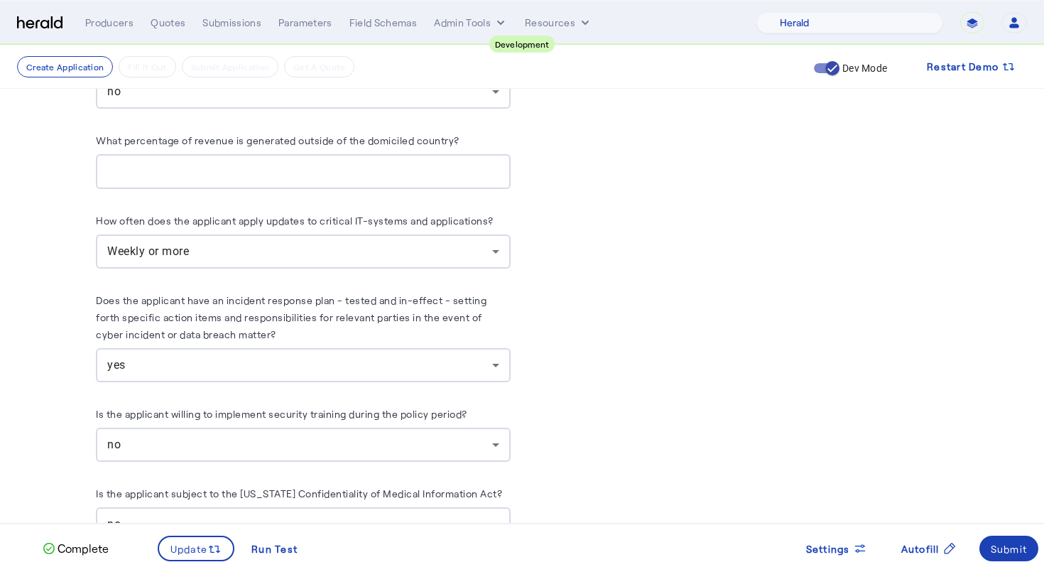
click at [472, 438] on div "no" at bounding box center [303, 445] width 392 height 34
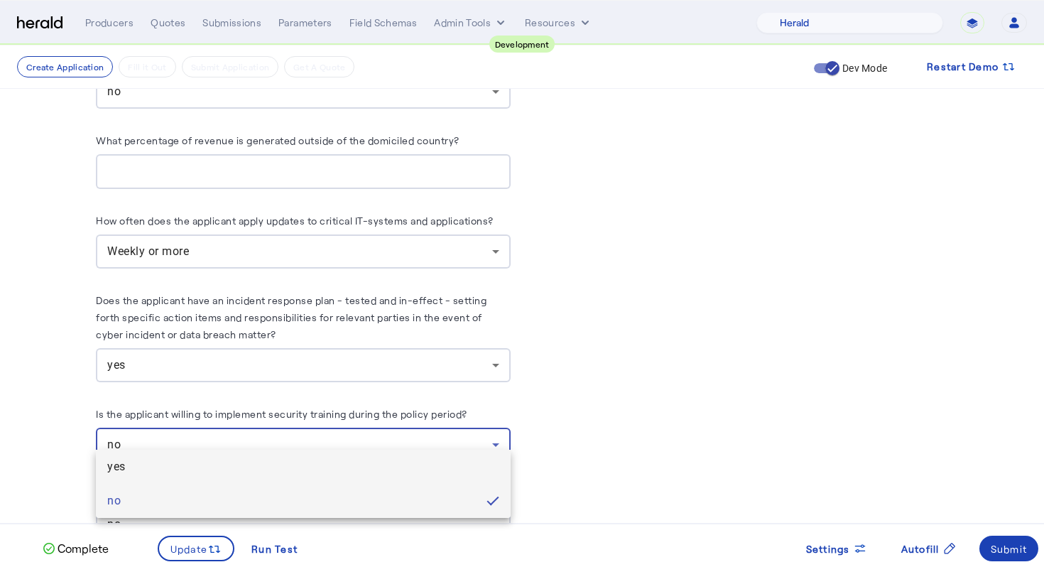
click at [460, 475] on span "yes" at bounding box center [303, 466] width 392 height 17
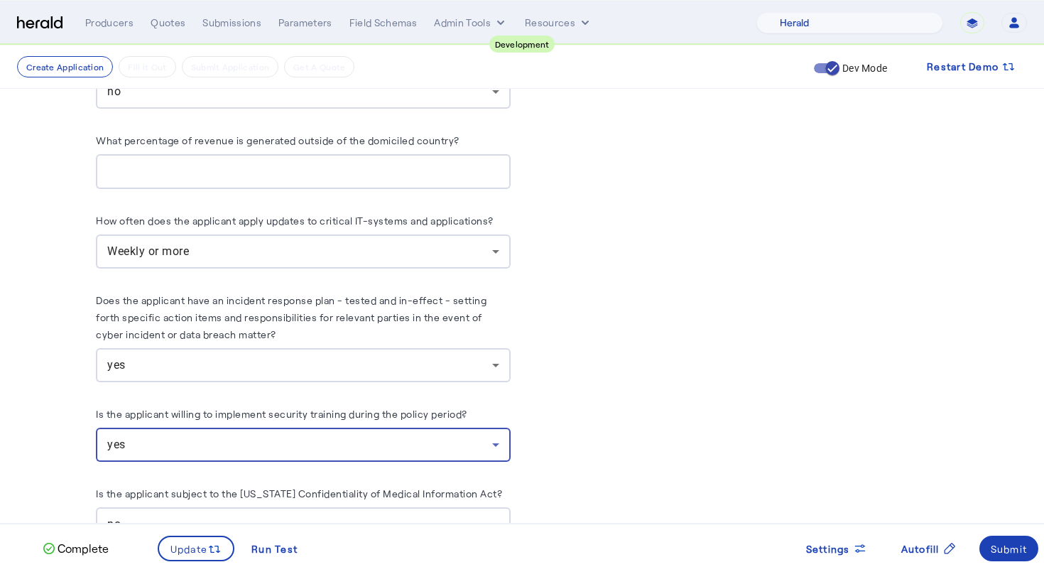
scroll to position [4905, 0]
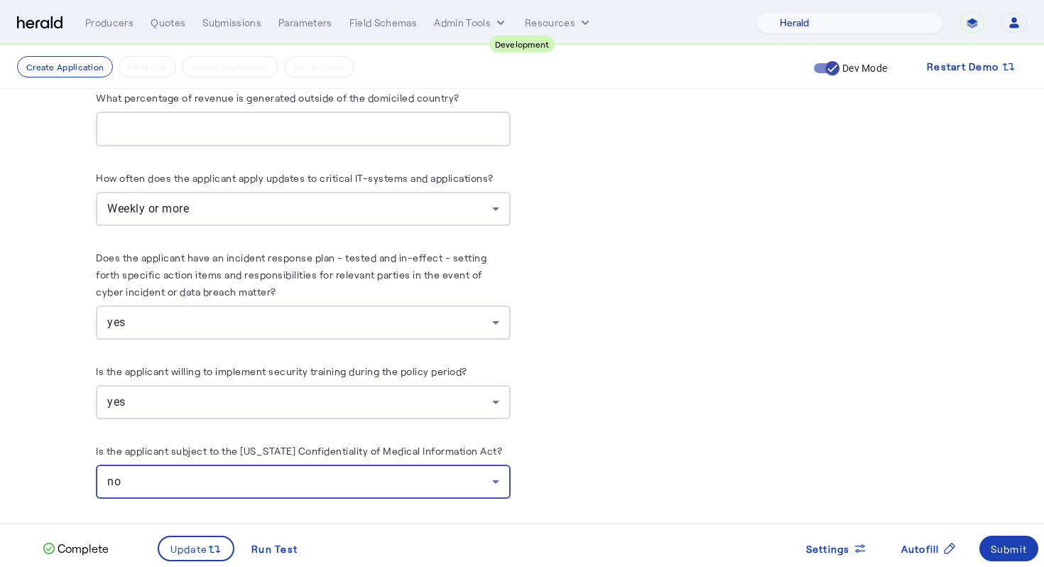
click at [459, 473] on div "no" at bounding box center [299, 481] width 385 height 17
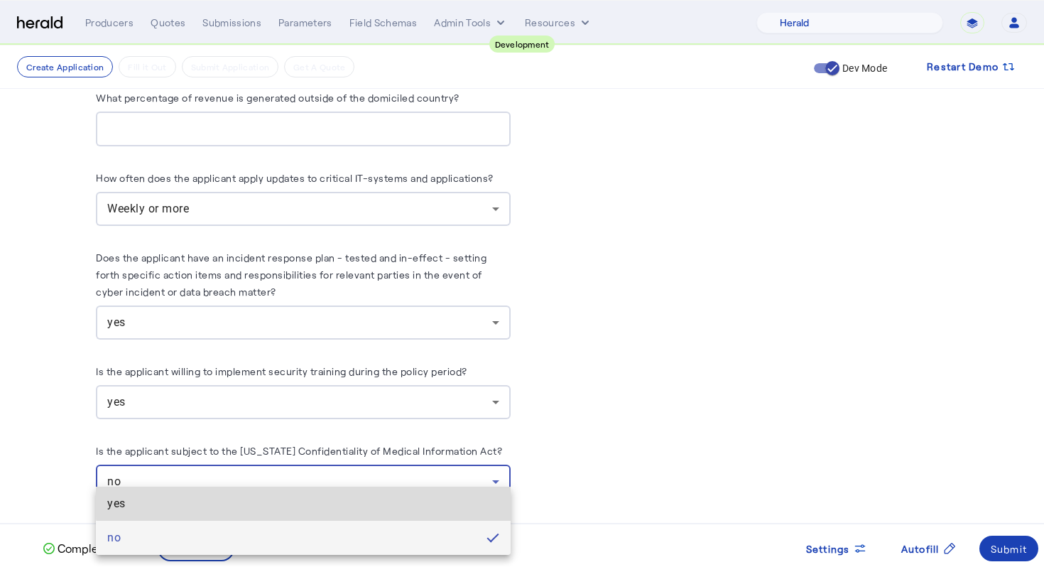
click at [458, 496] on span "yes" at bounding box center [303, 503] width 392 height 17
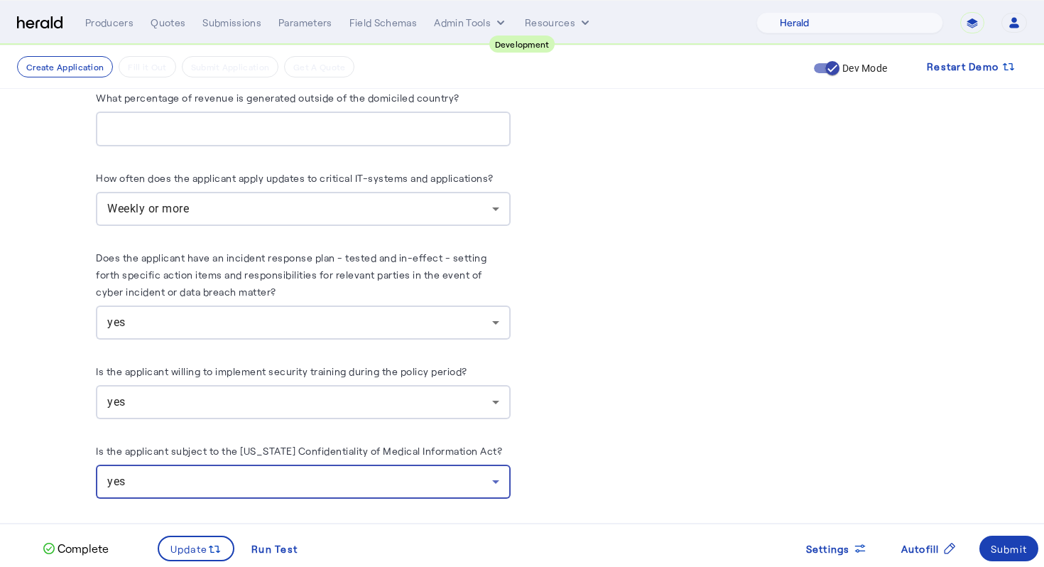
click at [506, 445] on div "Is the applicant subject to the [US_STATE] Confidentiality of Medical Informati…" at bounding box center [303, 453] width 415 height 23
click at [496, 480] on icon at bounding box center [495, 482] width 7 height 4
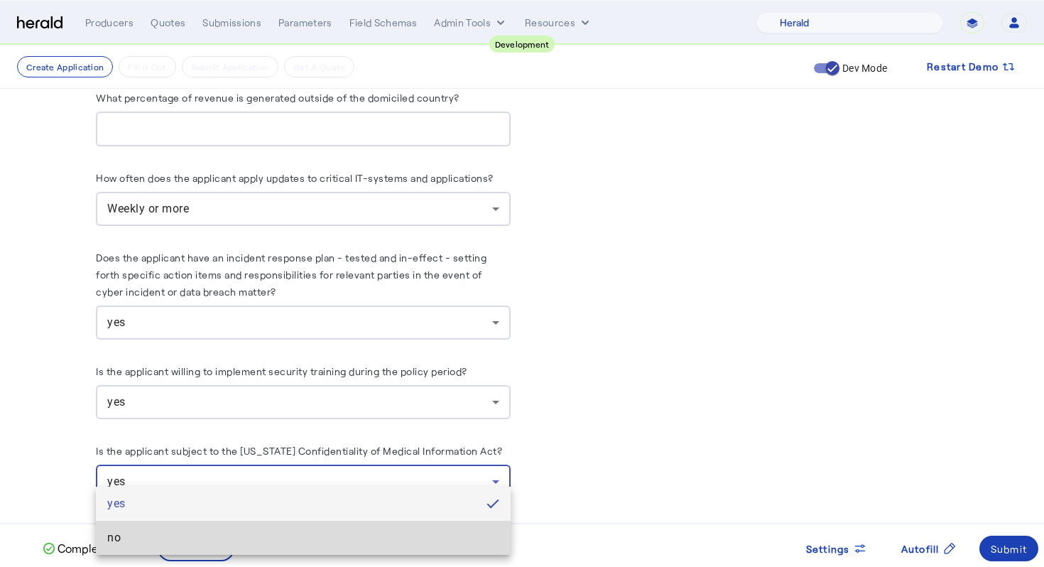
click at [477, 534] on span "no" at bounding box center [303, 537] width 392 height 17
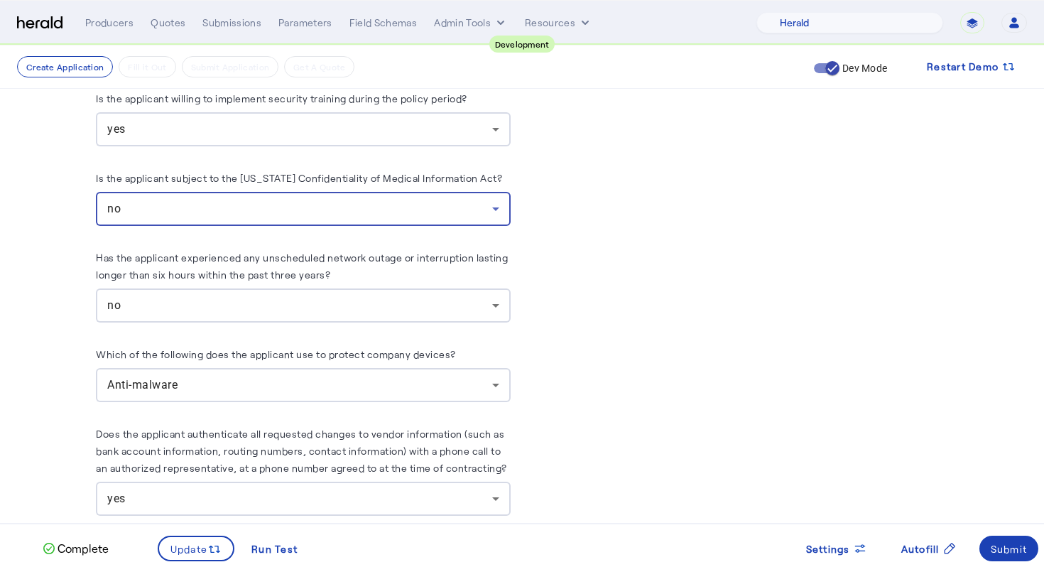
scroll to position [5188, 0]
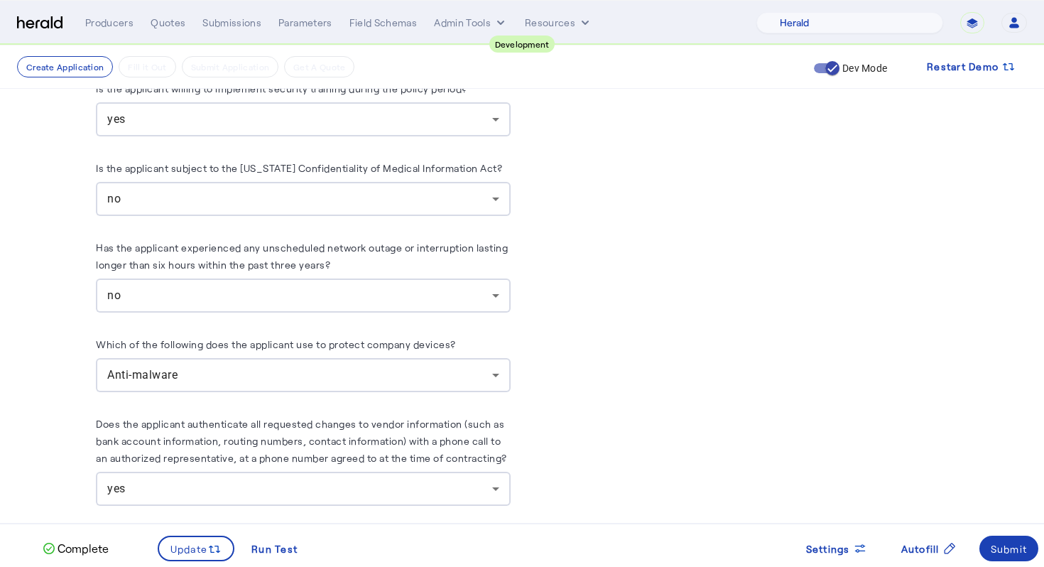
click at [482, 370] on div "Anti-malware" at bounding box center [303, 375] width 392 height 34
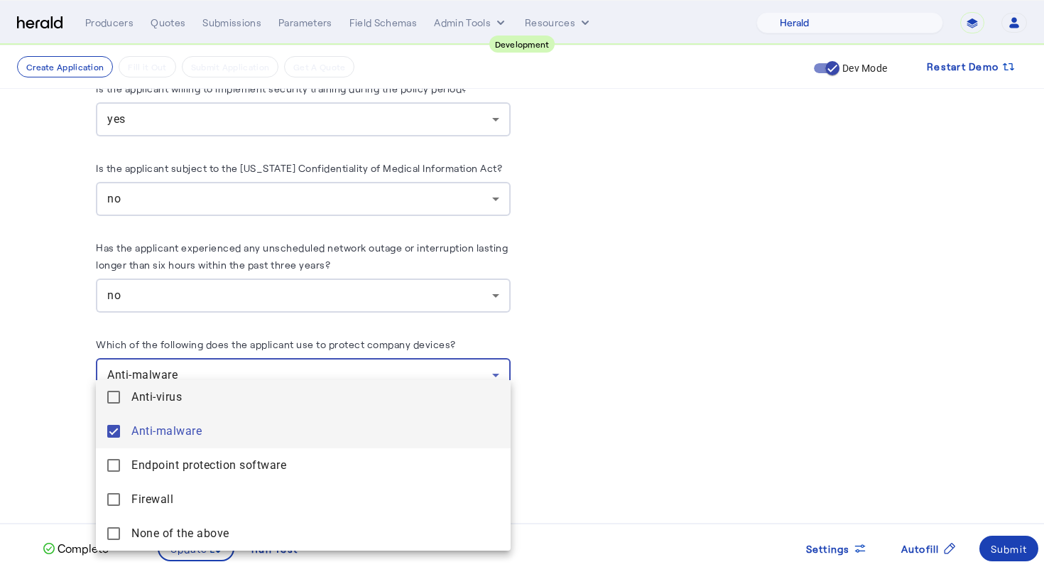
click at [448, 391] on span "Anti-virus" at bounding box center [315, 397] width 368 height 17
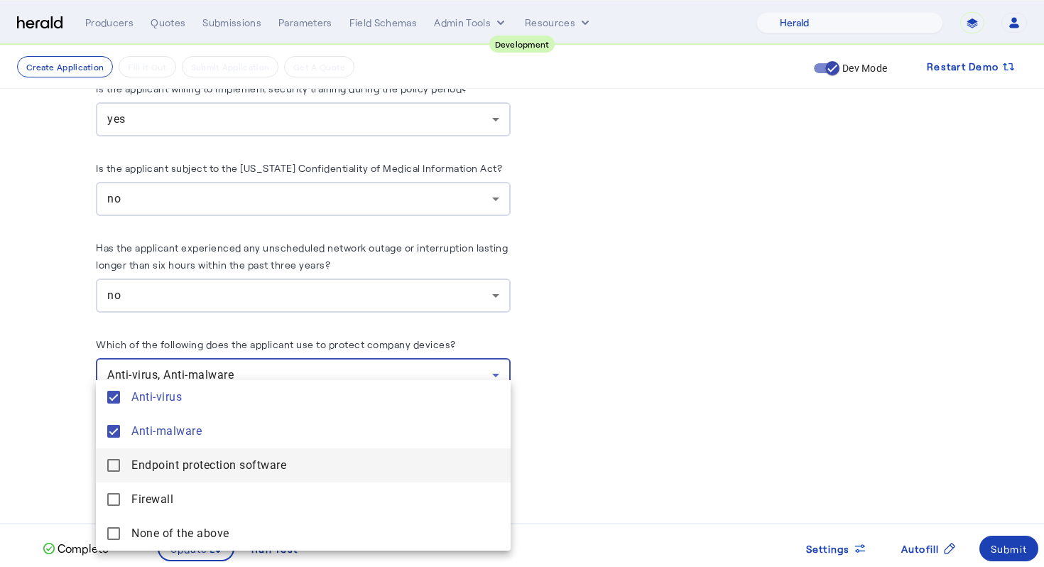
click at [428, 455] on software "Endpoint protection software" at bounding box center [303, 465] width 415 height 34
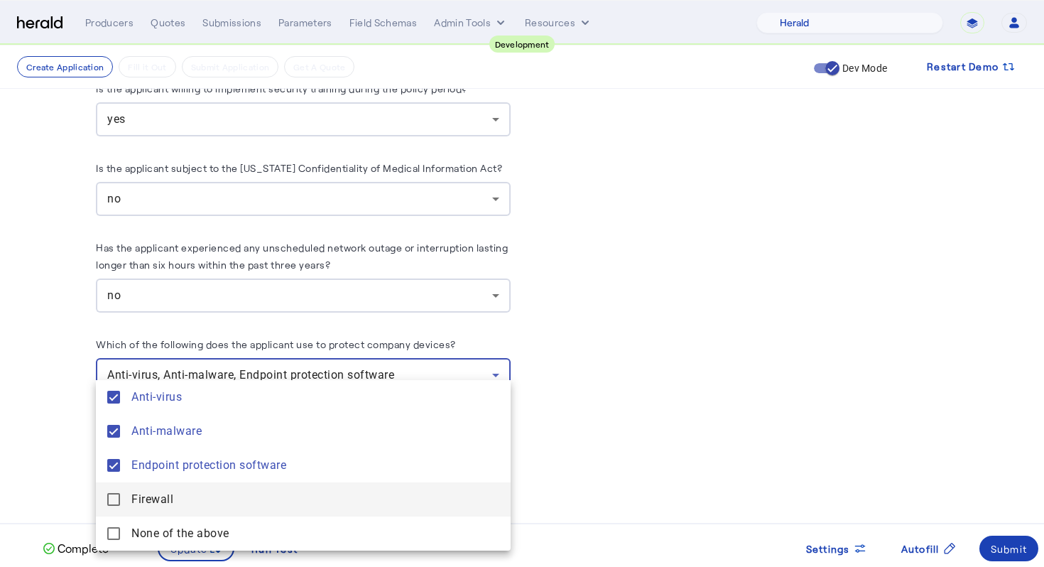
click at [417, 490] on mat-option "Firewall" at bounding box center [303, 499] width 415 height 34
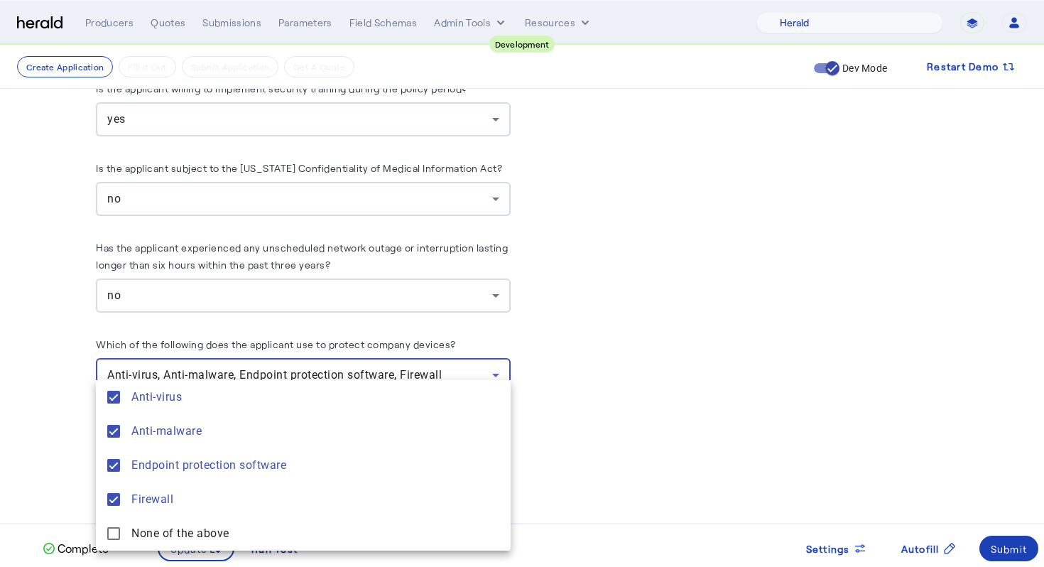
click at [581, 420] on div at bounding box center [522, 283] width 1044 height 567
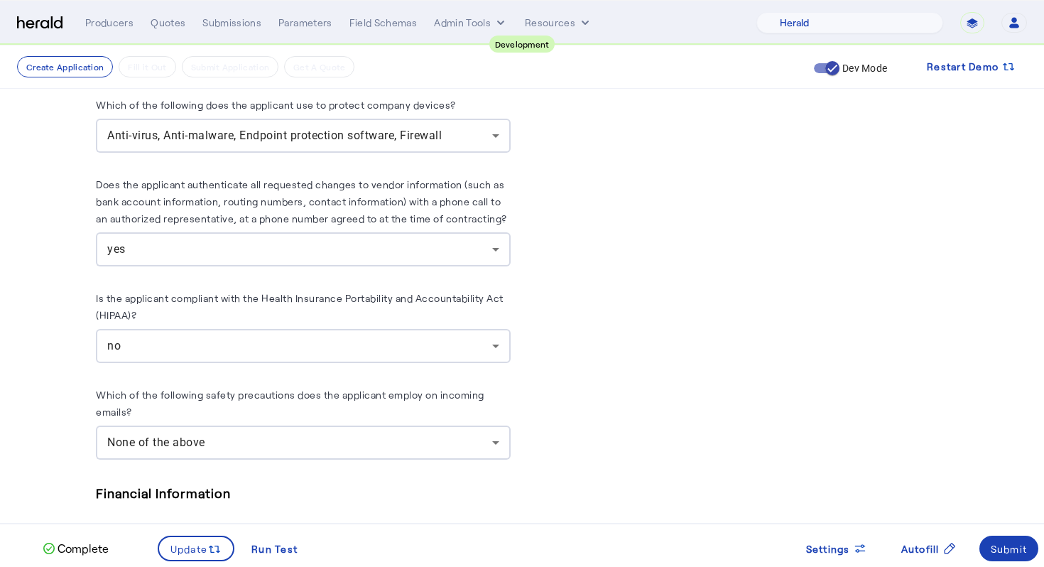
scroll to position [5430, 0]
click at [451, 357] on div "no" at bounding box center [303, 343] width 392 height 34
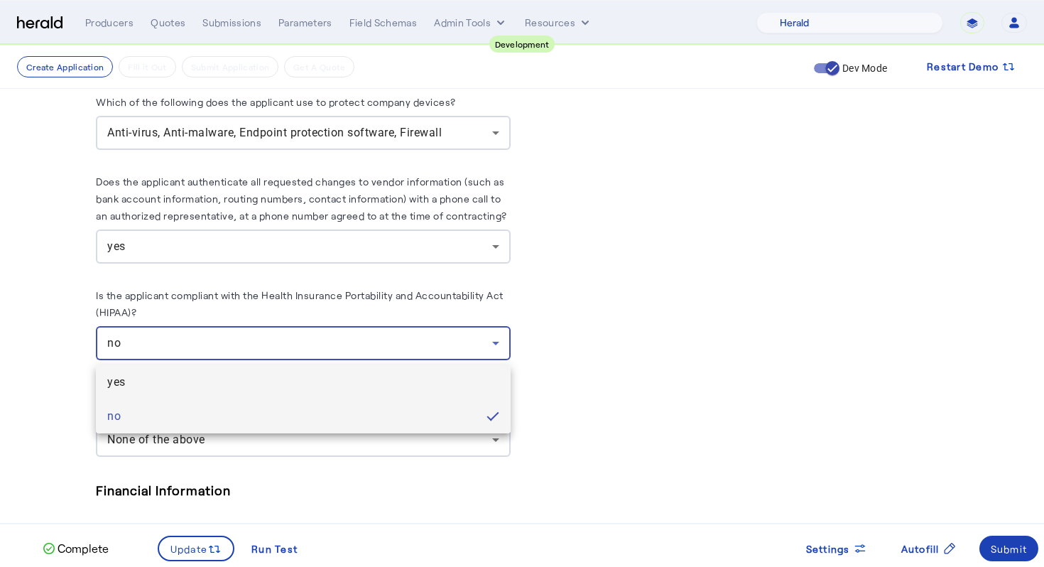
click at [442, 381] on span "yes" at bounding box center [303, 382] width 392 height 17
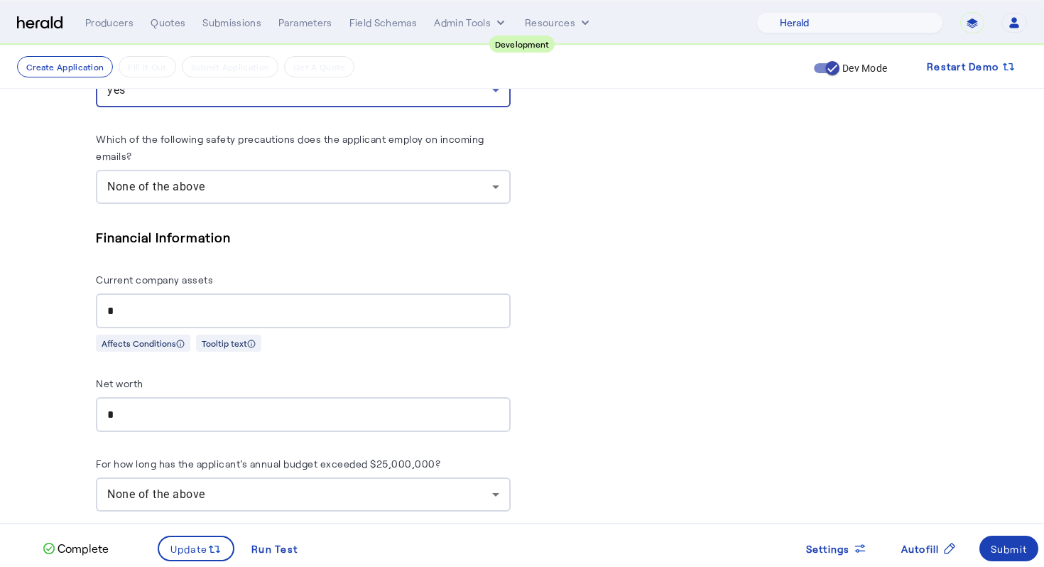
scroll to position [5686, 0]
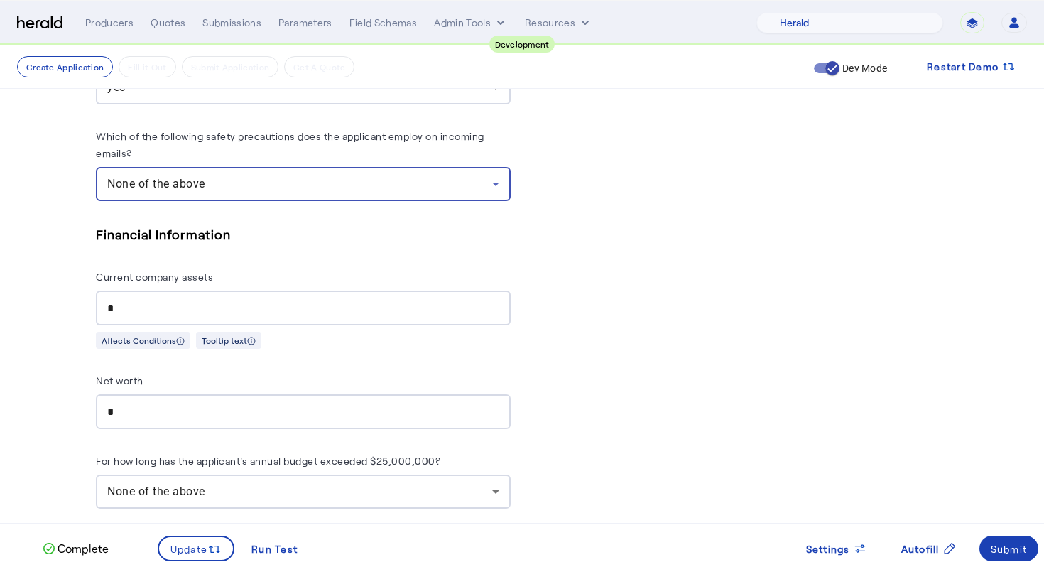
click at [382, 186] on div "None of the above" at bounding box center [299, 183] width 385 height 17
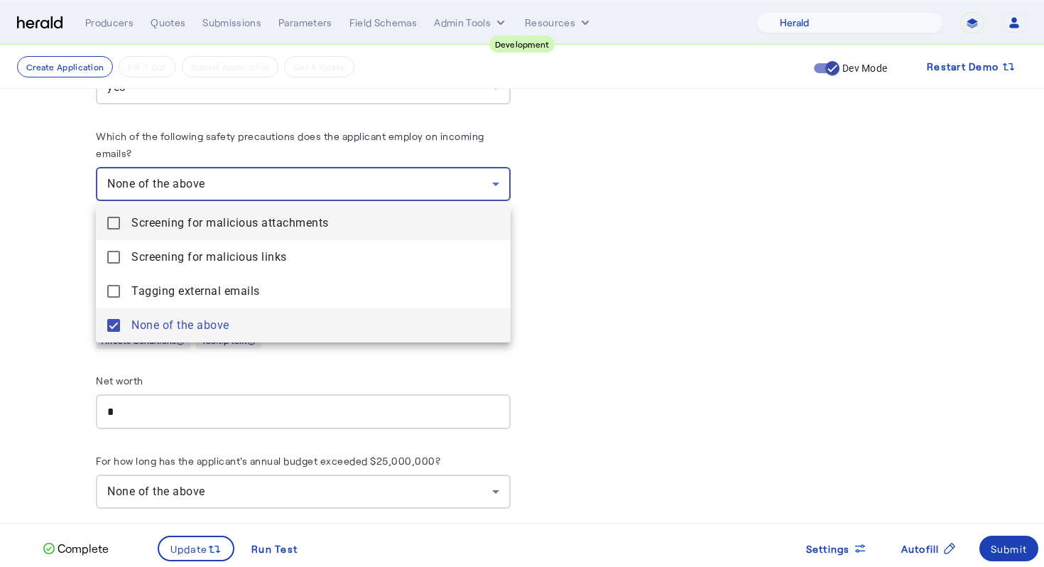
click at [363, 227] on span "Screening for malicious attachments" at bounding box center [315, 223] width 368 height 17
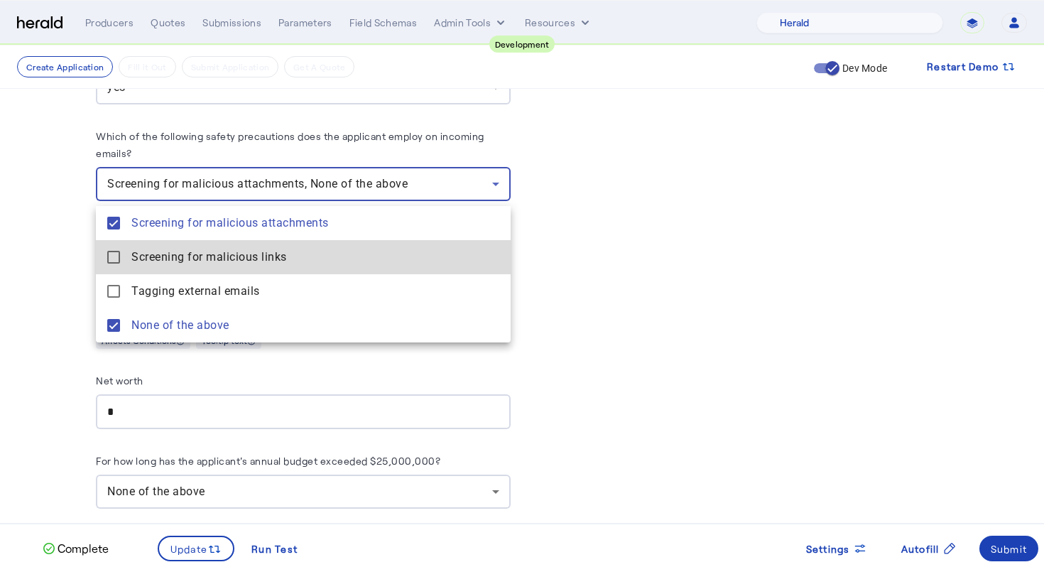
click at [359, 255] on span "Screening for malicious links" at bounding box center [315, 257] width 368 height 17
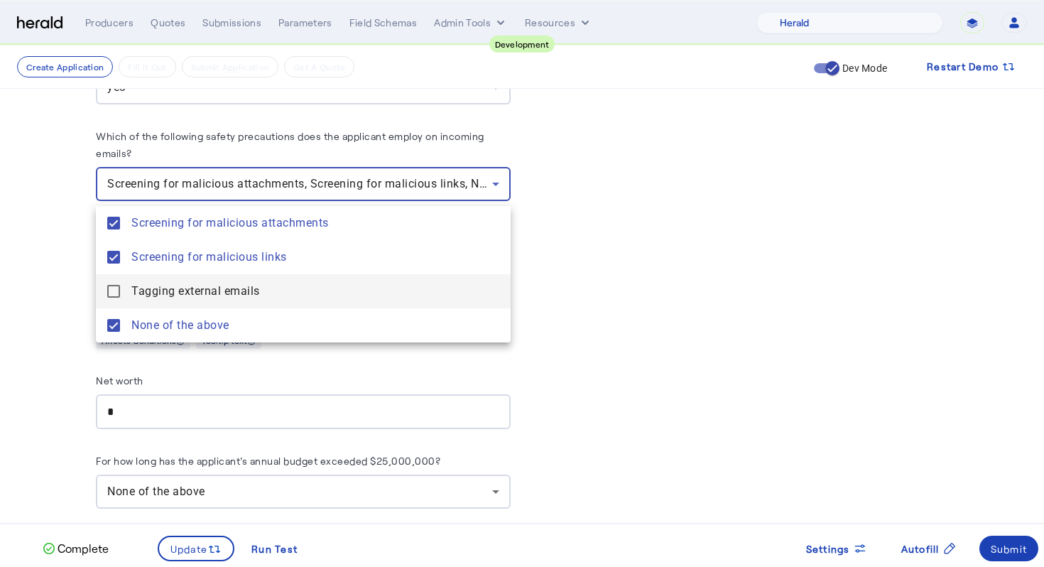
click at [352, 294] on span "Tagging external emails" at bounding box center [315, 291] width 368 height 17
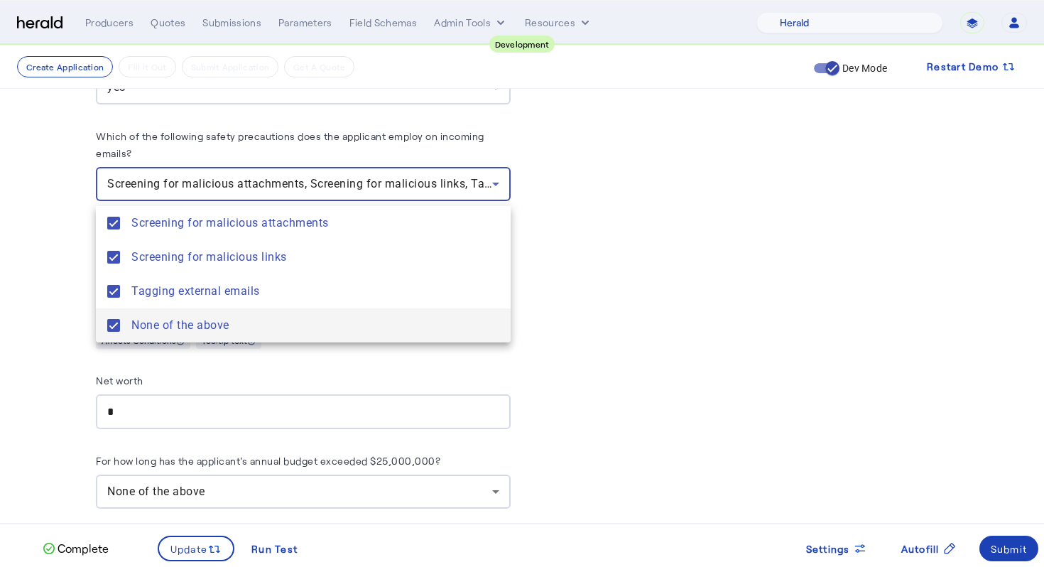
click at [342, 323] on span "None of the above" at bounding box center [315, 325] width 368 height 17
click at [663, 283] on div at bounding box center [522, 283] width 1044 height 567
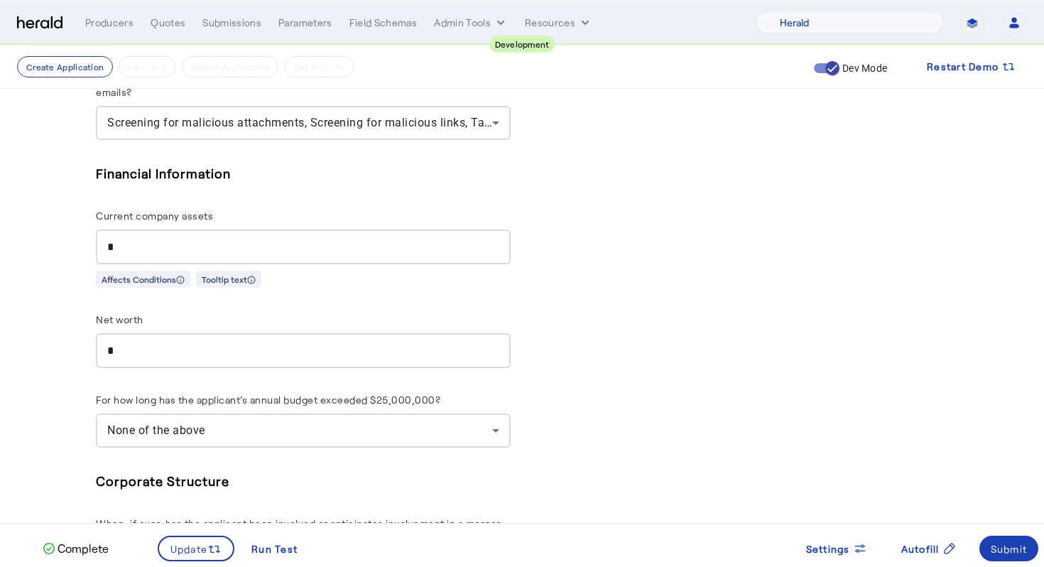
scroll to position [5752, 0]
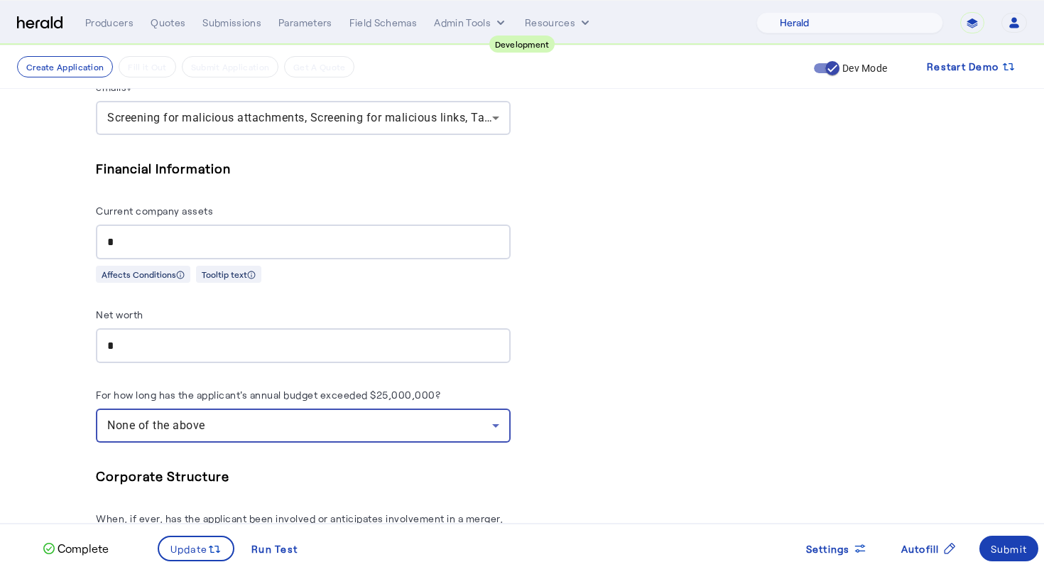
click at [472, 426] on div "None of the above" at bounding box center [299, 425] width 385 height 17
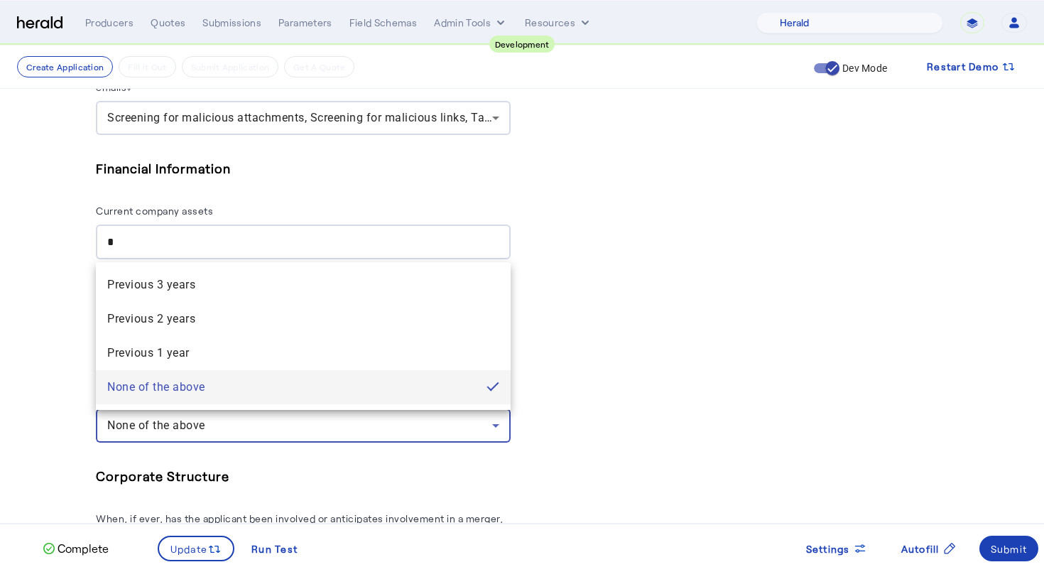
click at [621, 388] on div at bounding box center [522, 283] width 1044 height 567
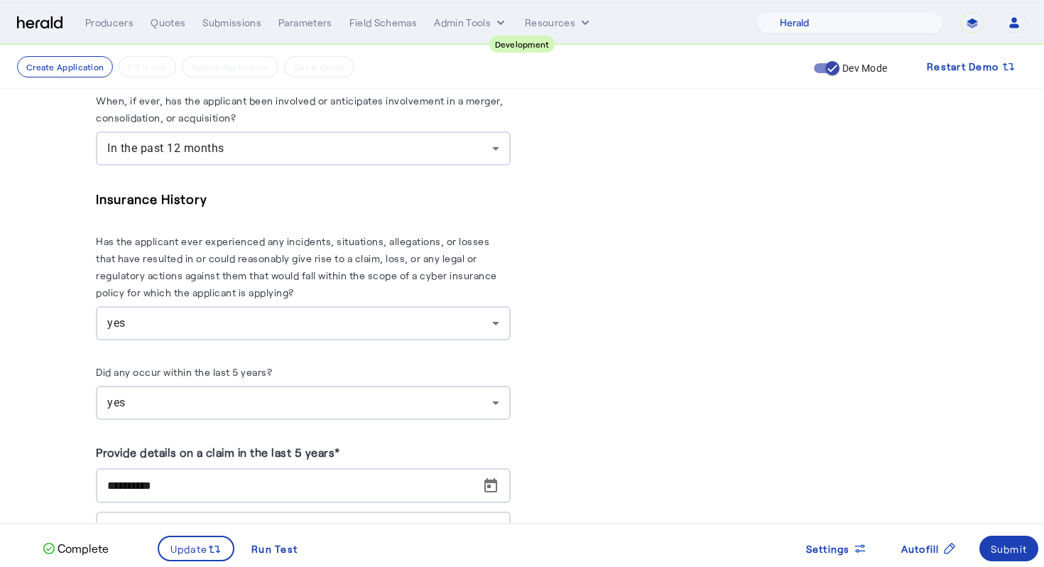
scroll to position [6248, 0]
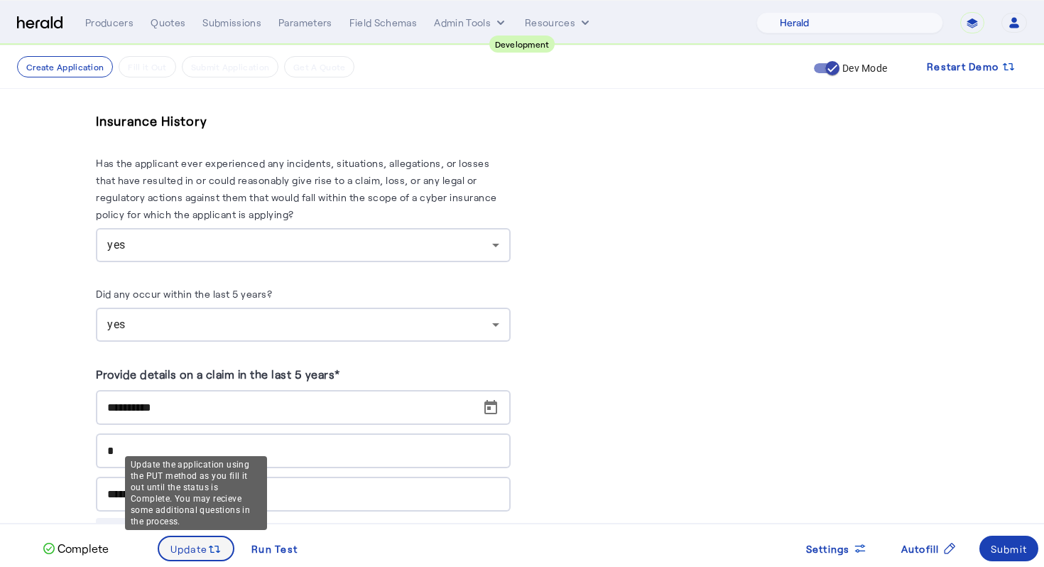
click at [224, 551] on span at bounding box center [196, 548] width 75 height 34
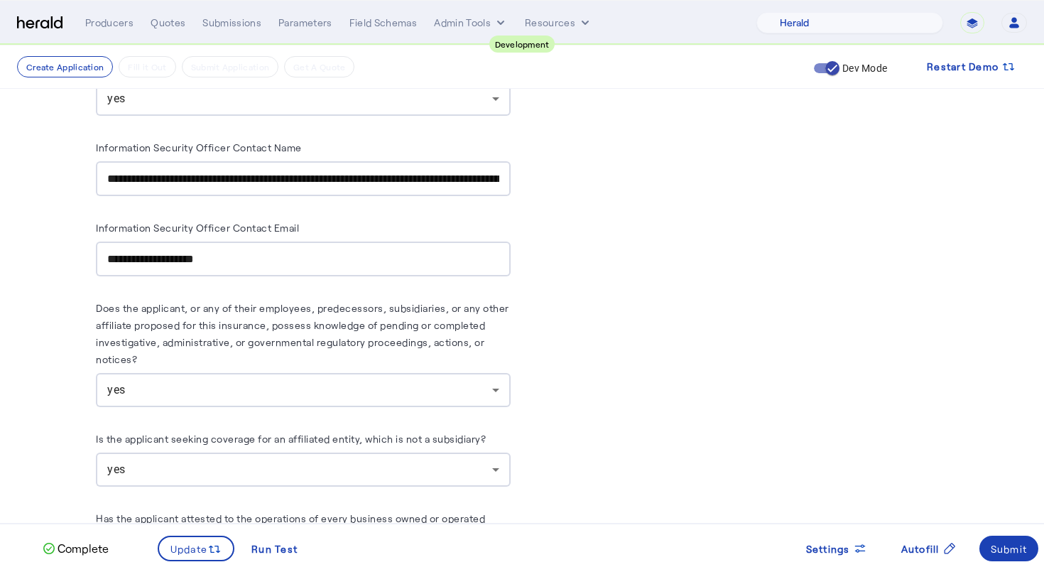
scroll to position [7645, 0]
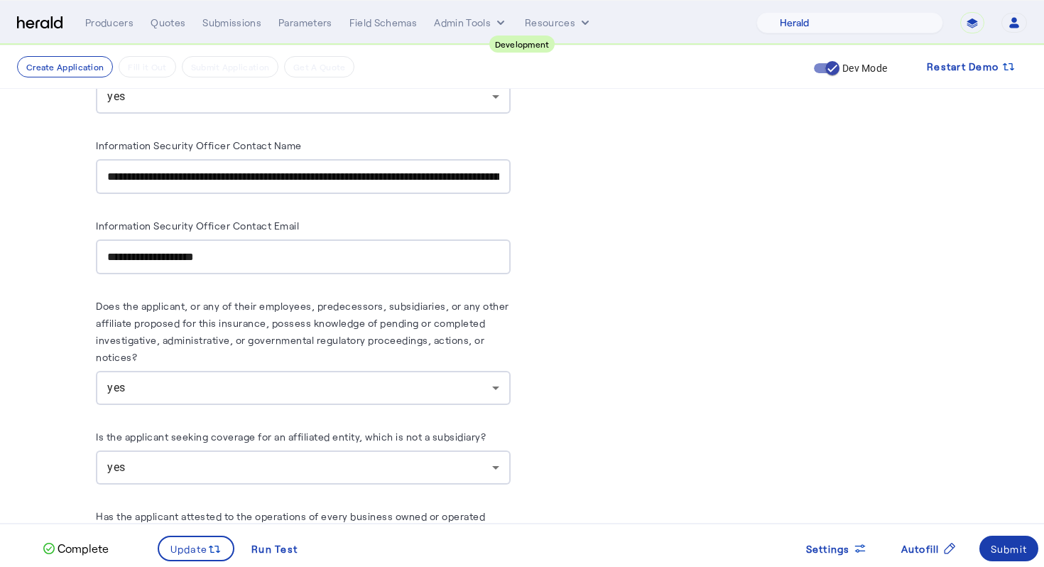
click at [1030, 551] on span at bounding box center [1010, 548] width 60 height 34
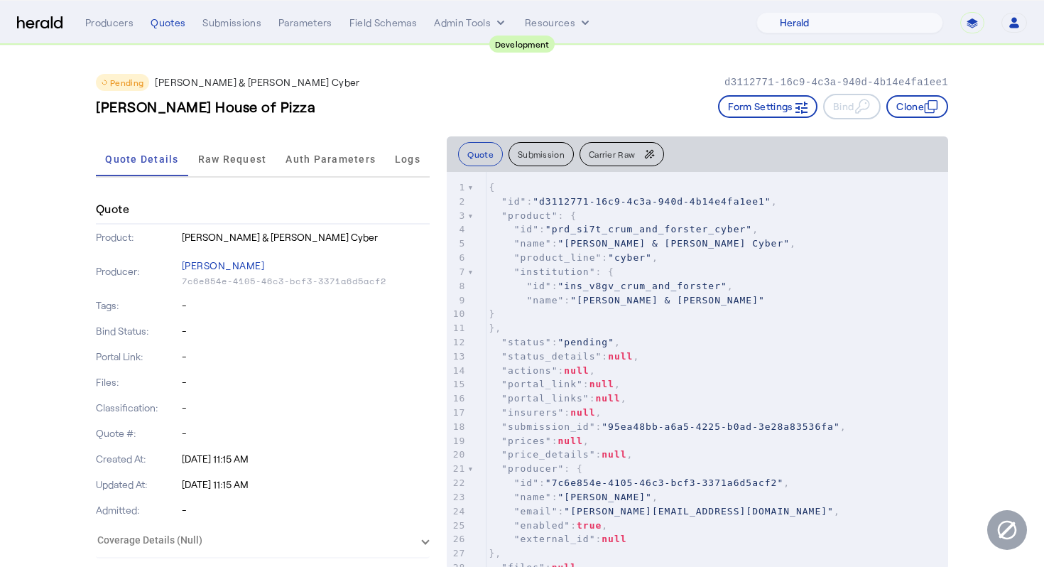
click at [529, 98] on div "Needham House of Pizza Form Settings Bind Clone" at bounding box center [522, 107] width 853 height 26
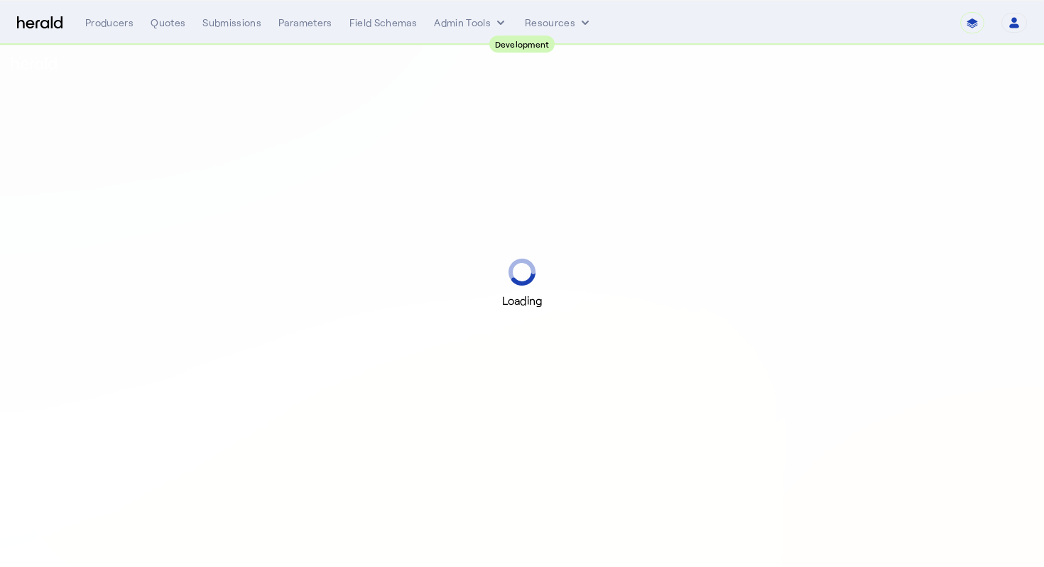
select select "pfm_2v8p_herald_api"
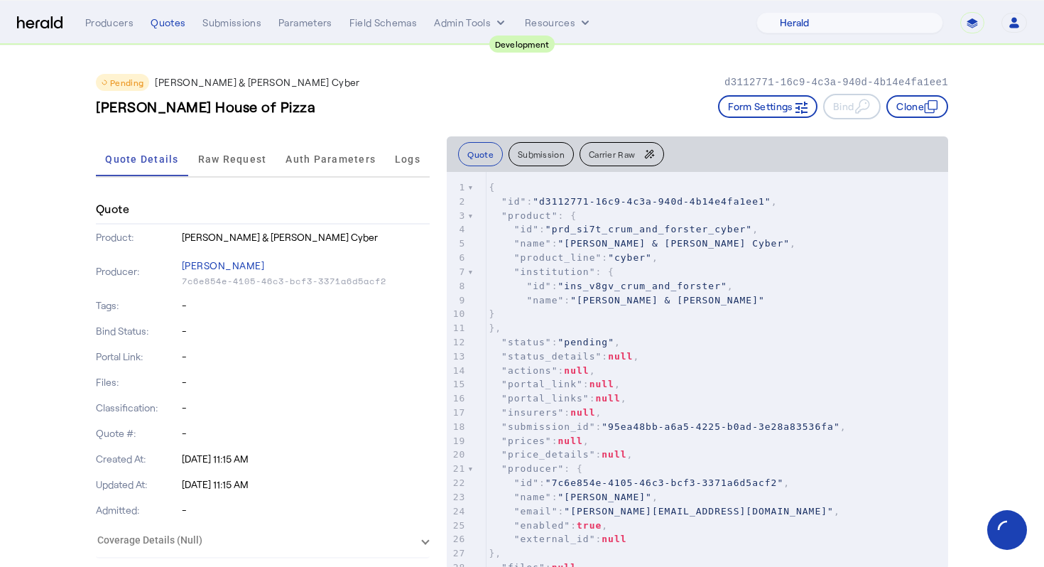
click at [529, 98] on div "[PERSON_NAME] House of Pizza Form Settings Bind Clone" at bounding box center [522, 107] width 853 height 26
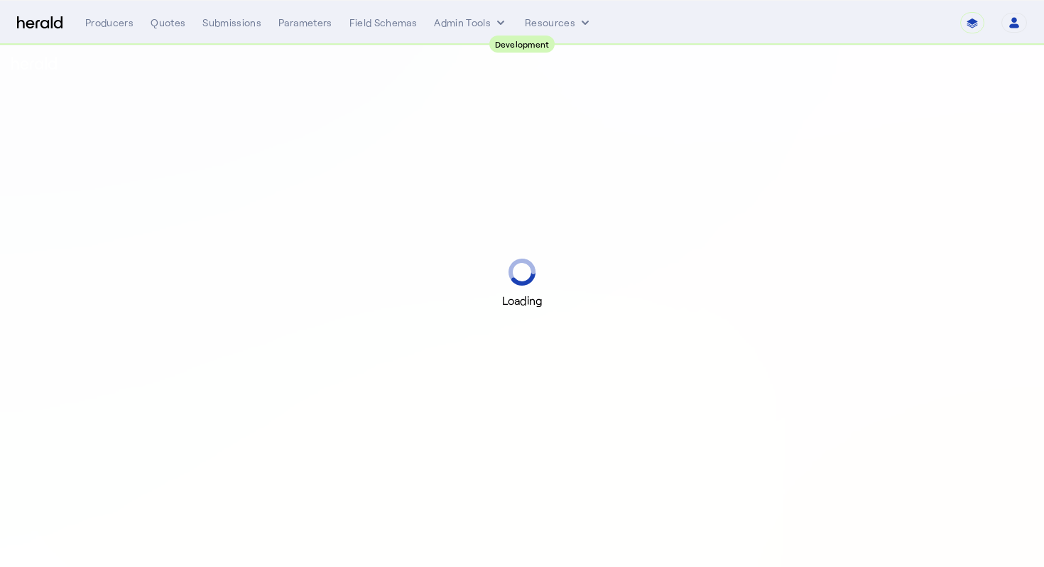
select select "pfm_2v8p_herald_api"
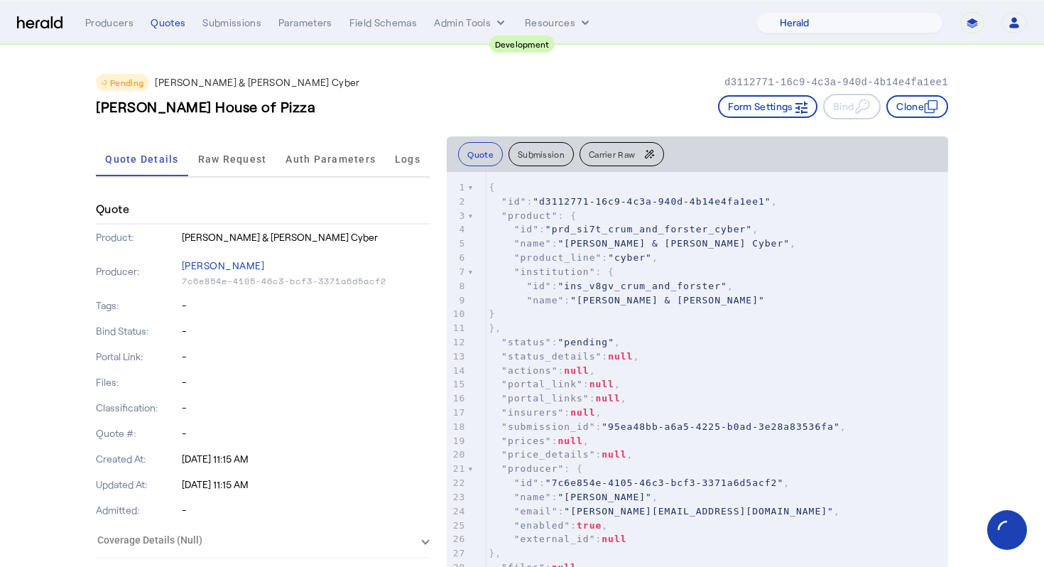
click at [529, 98] on div "Needham House of Pizza Form Settings Bind Clone" at bounding box center [522, 107] width 853 height 26
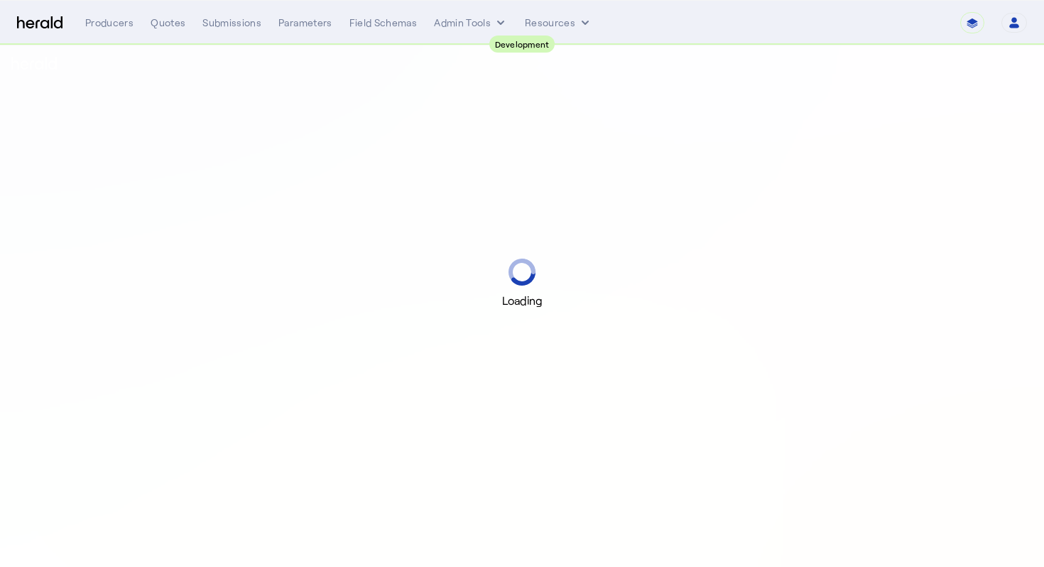
select select "pfm_2v8p_herald_api"
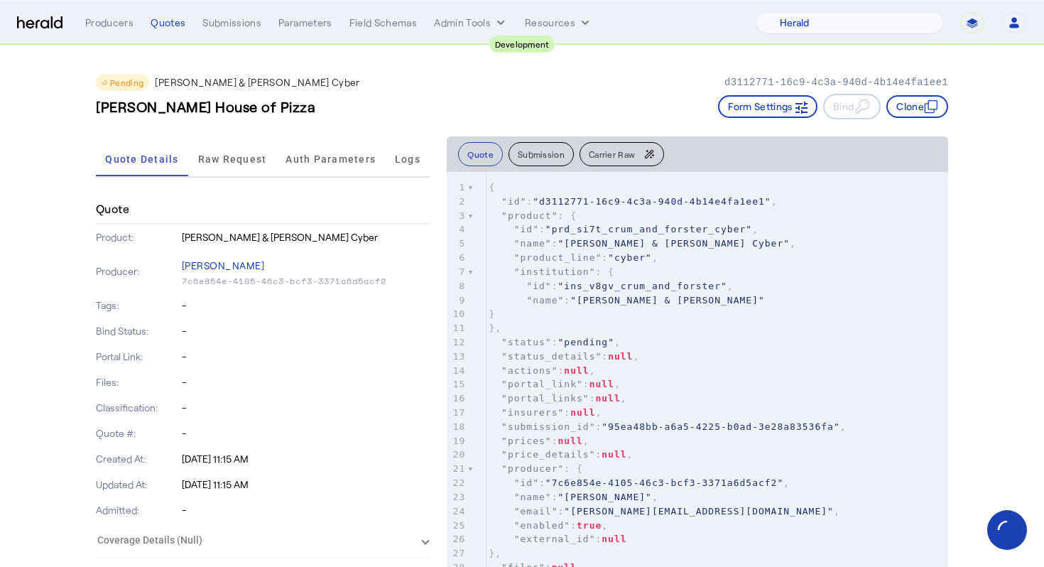
click at [529, 98] on div "Needham House of Pizza Form Settings Bind Clone" at bounding box center [522, 107] width 853 height 26
click at [215, 161] on span "Raw Request" at bounding box center [232, 159] width 69 height 10
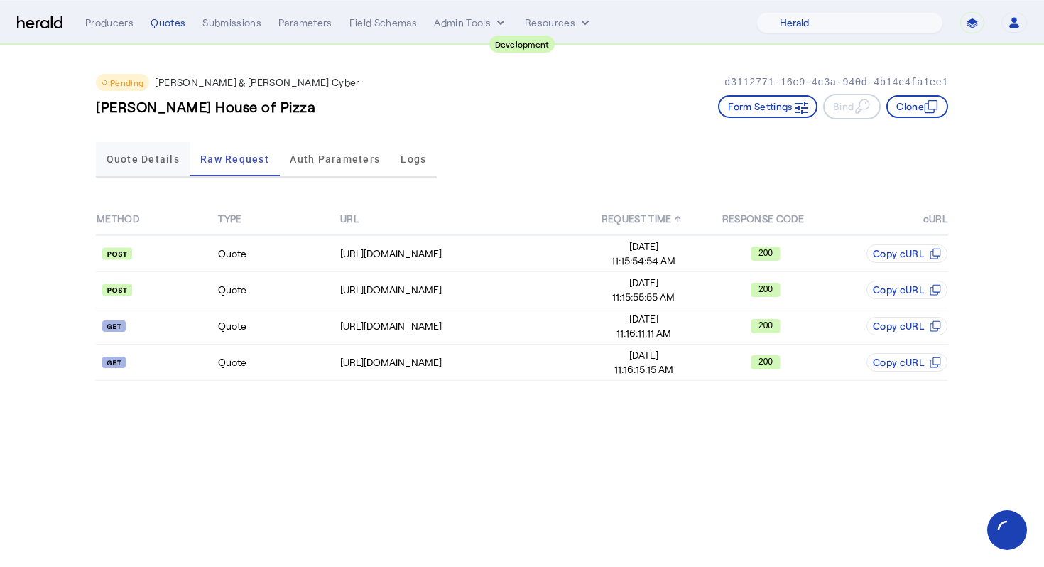
click at [125, 158] on span "Quote Details" at bounding box center [143, 159] width 73 height 10
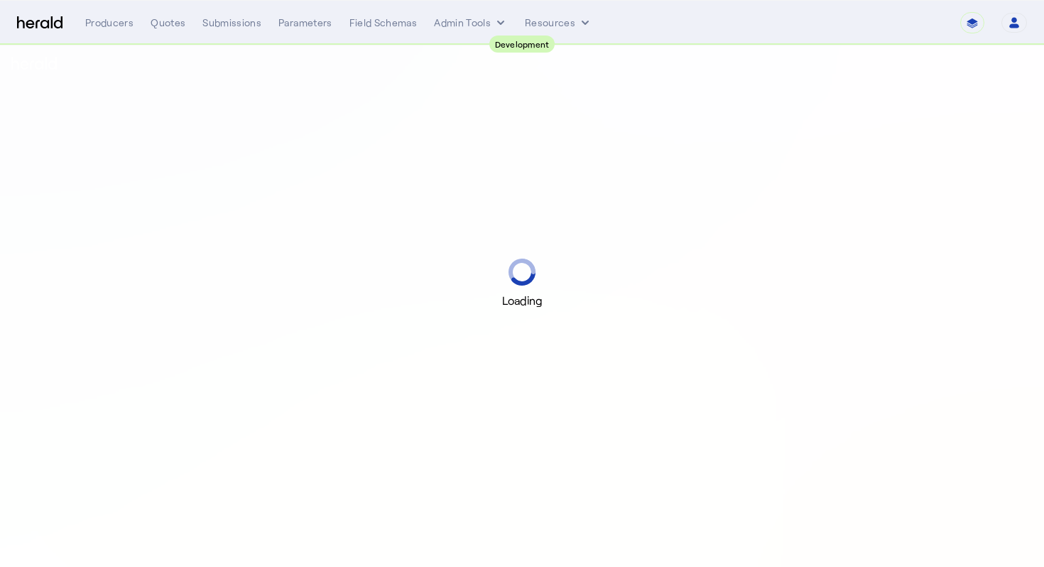
select select "pfm_2v8p_herald_api"
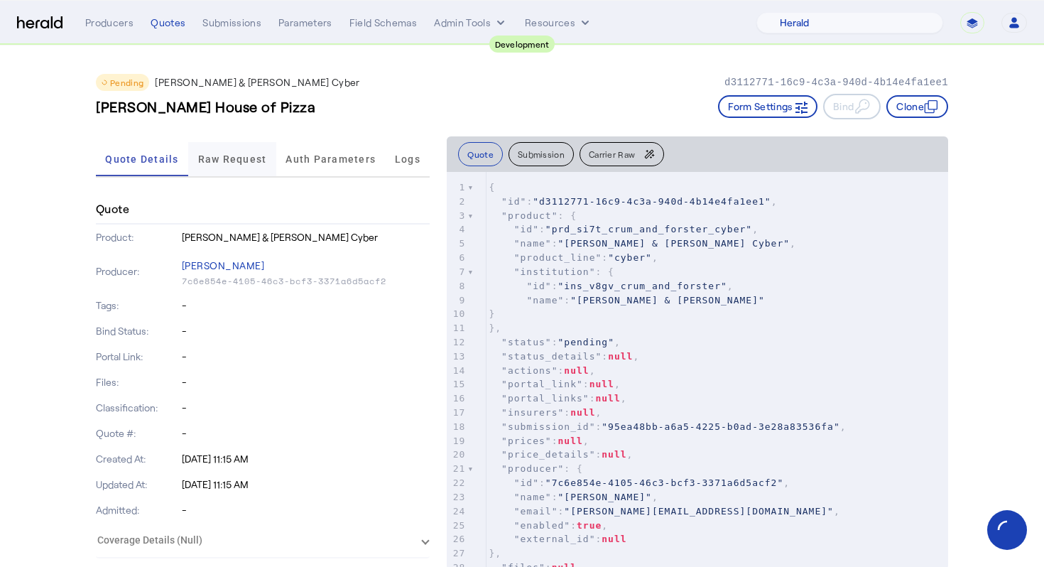
click at [239, 158] on span "Raw Request" at bounding box center [232, 159] width 69 height 10
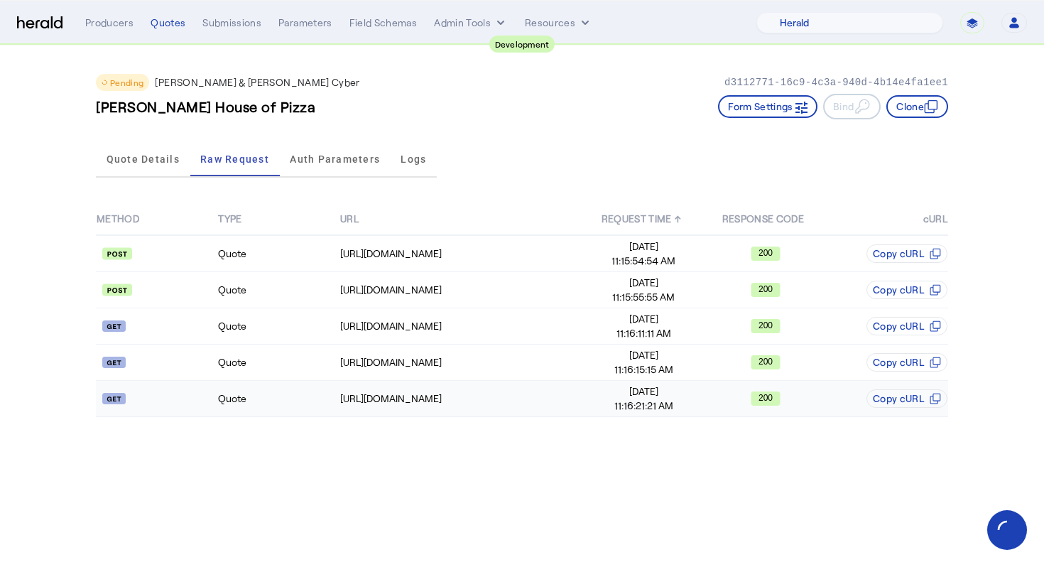
click at [205, 411] on td at bounding box center [156, 399] width 121 height 36
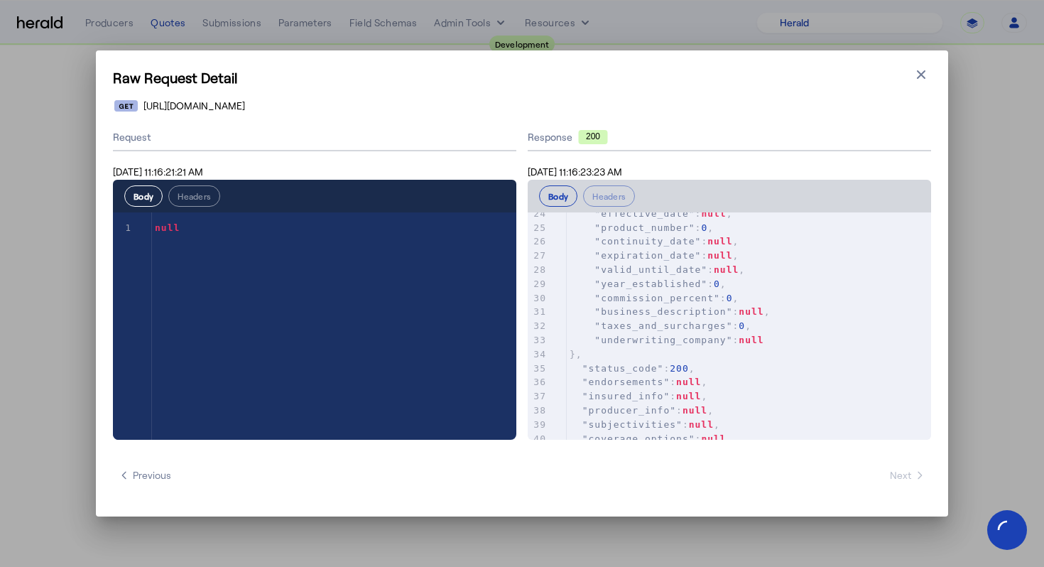
scroll to position [395, 0]
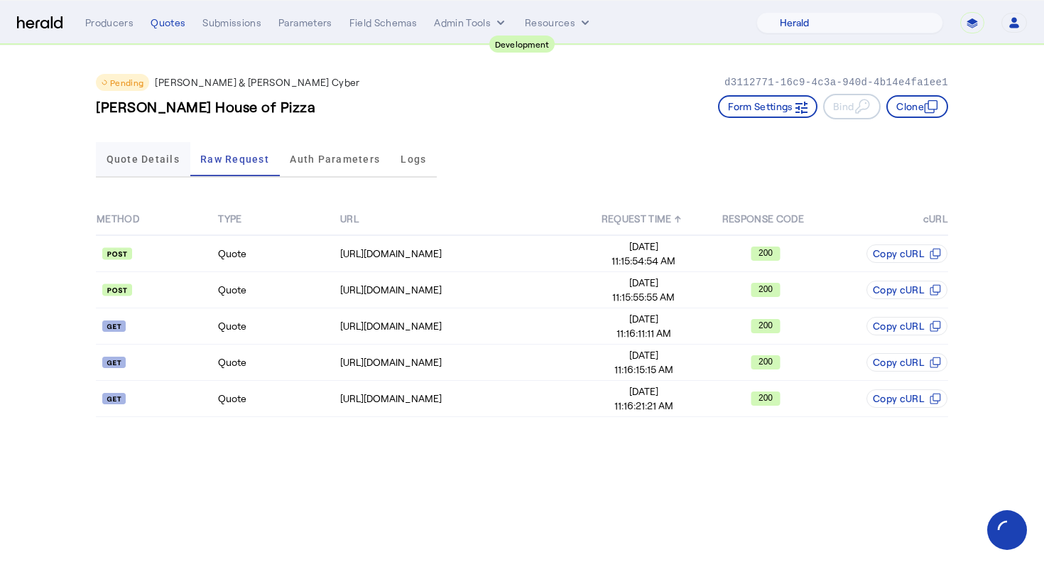
click at [114, 156] on span "Quote Details" at bounding box center [143, 159] width 73 height 10
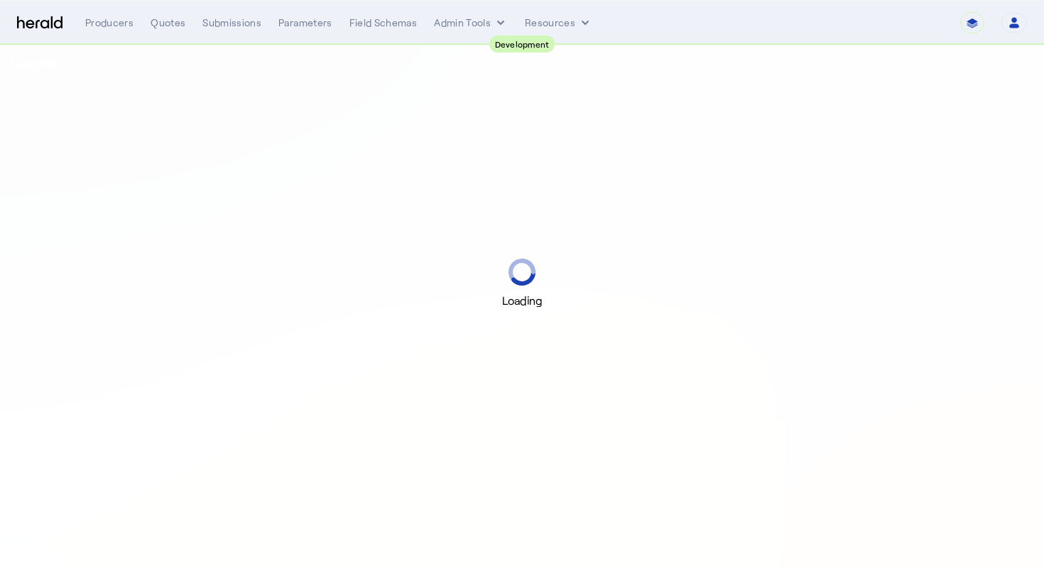
select select "pfm_2v8p_herald_api"
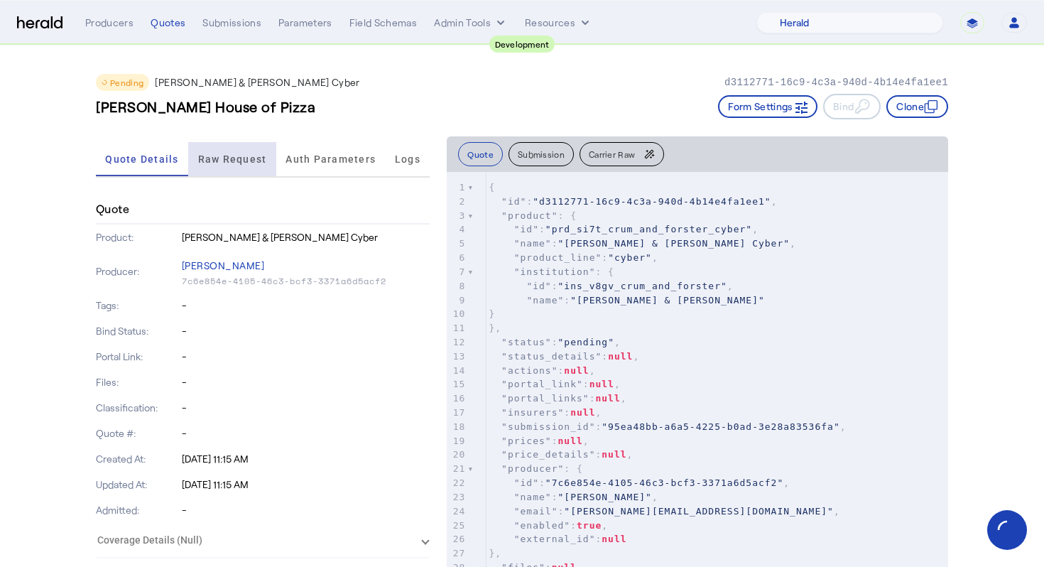
click at [248, 154] on span "Raw Request" at bounding box center [232, 159] width 69 height 10
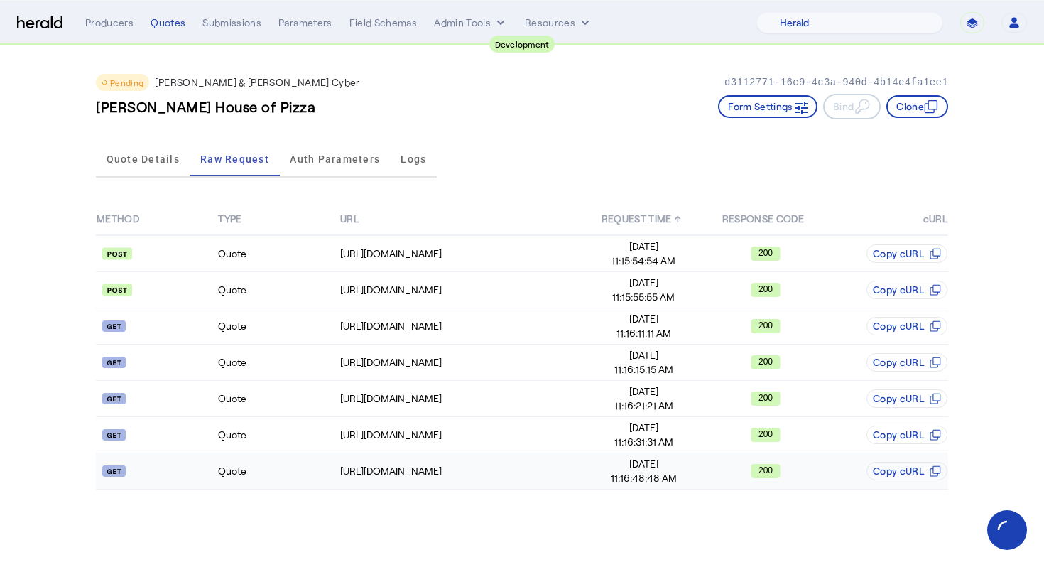
click at [245, 473] on td "Quote" at bounding box center [277, 471] width 121 height 36
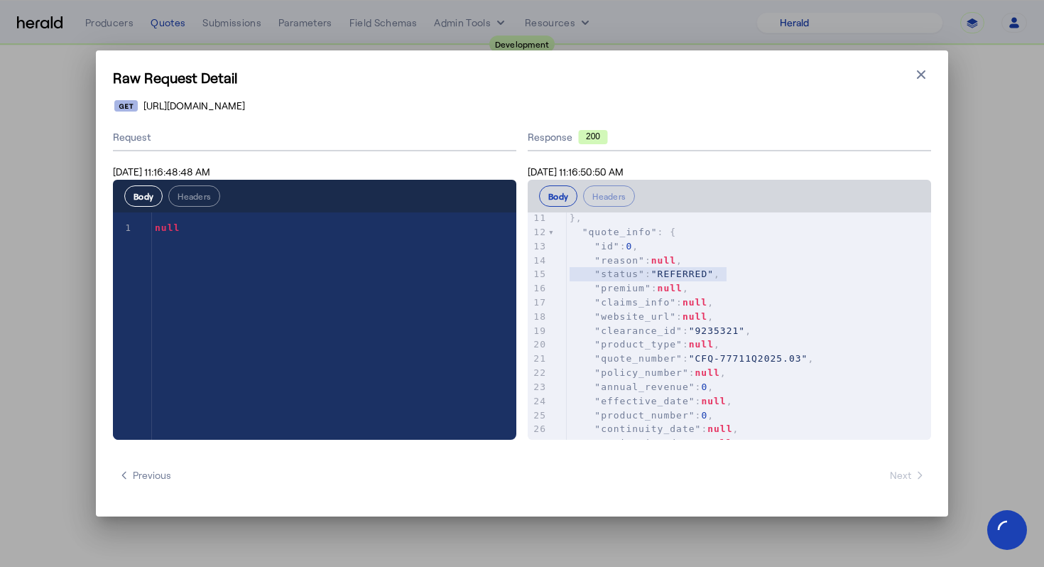
type textarea "**********"
drag, startPoint x: 764, startPoint y: 277, endPoint x: 536, endPoint y: 267, distance: 227.6
click at [567, 267] on div "15 "status" : "REFERRED" ," at bounding box center [749, 274] width 364 height 14
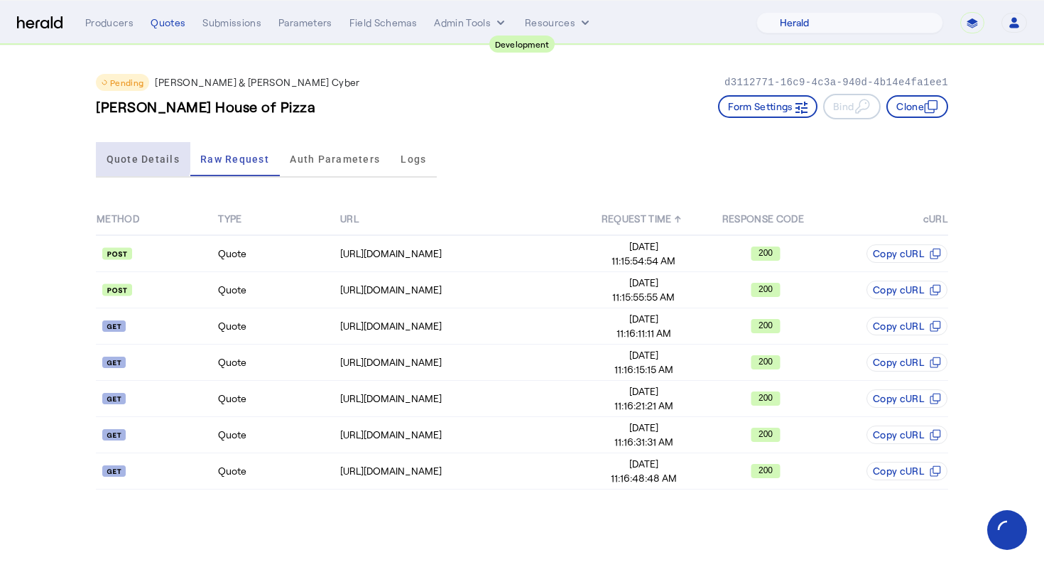
click at [115, 156] on span "Quote Details" at bounding box center [143, 159] width 73 height 10
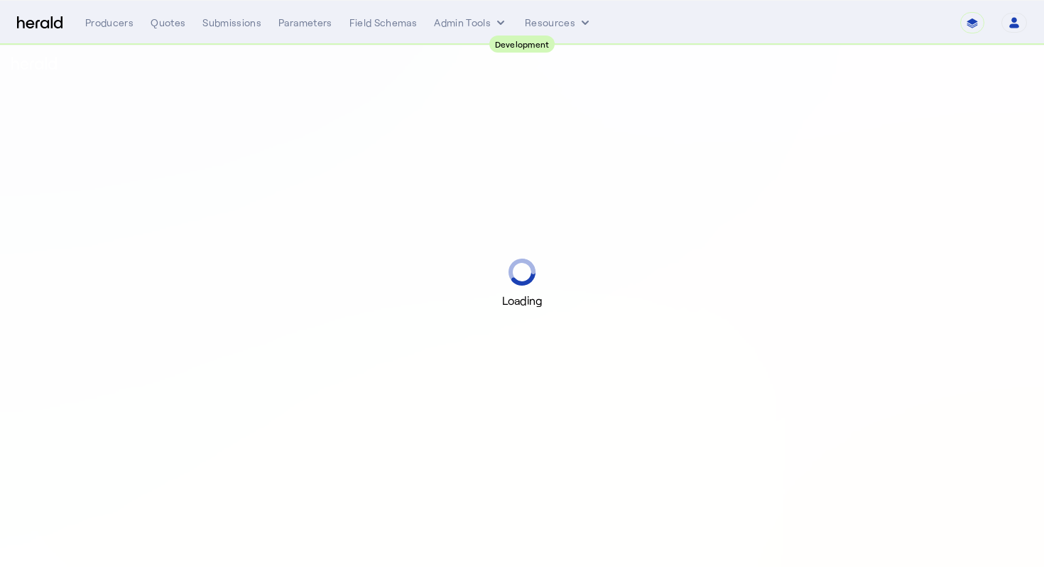
select select "pfm_2v8p_herald_api"
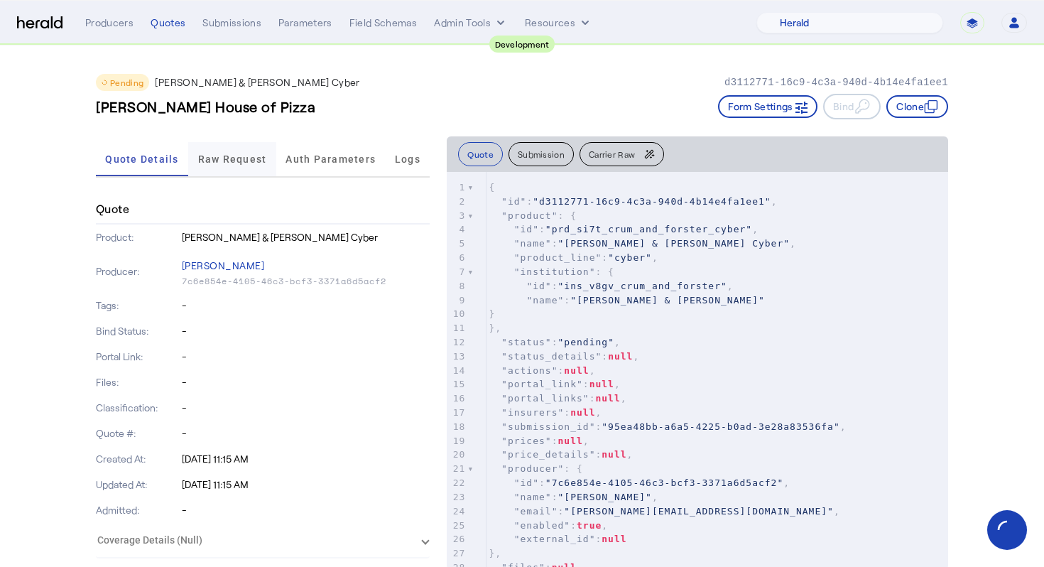
click at [239, 154] on span "Raw Request" at bounding box center [232, 159] width 69 height 10
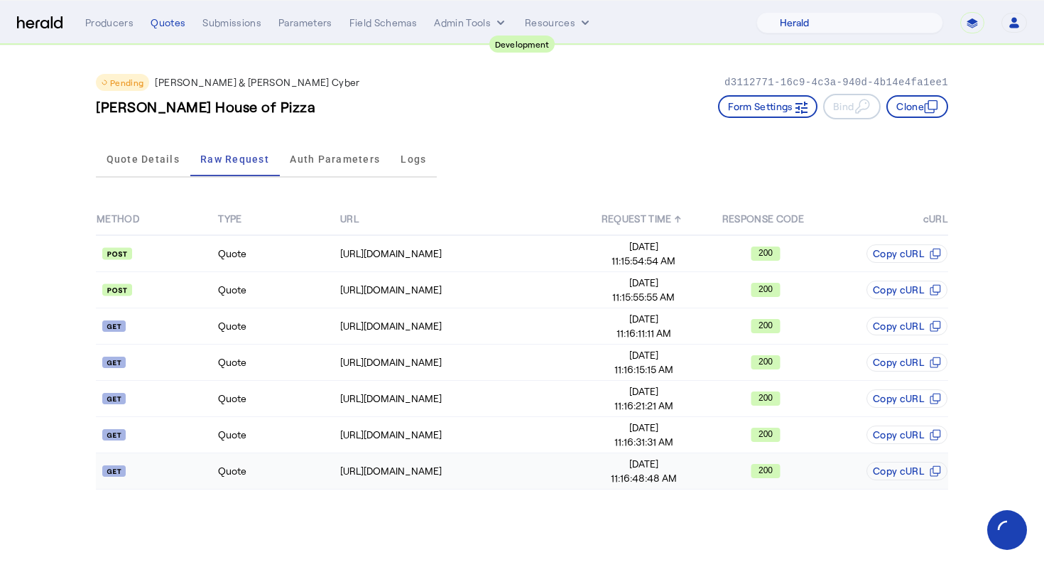
click at [323, 468] on td "Quote" at bounding box center [277, 471] width 121 height 36
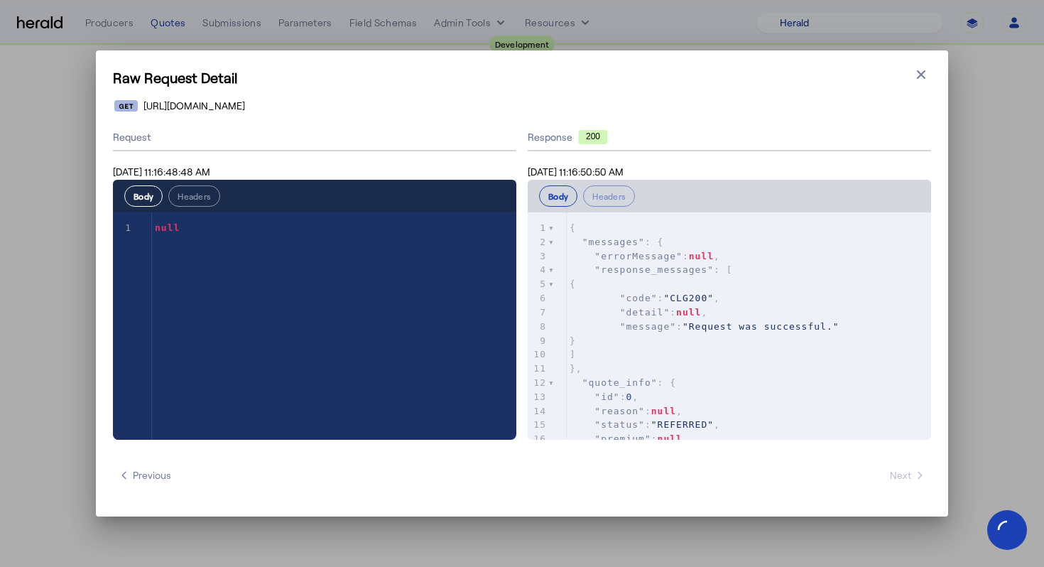
scroll to position [161, 0]
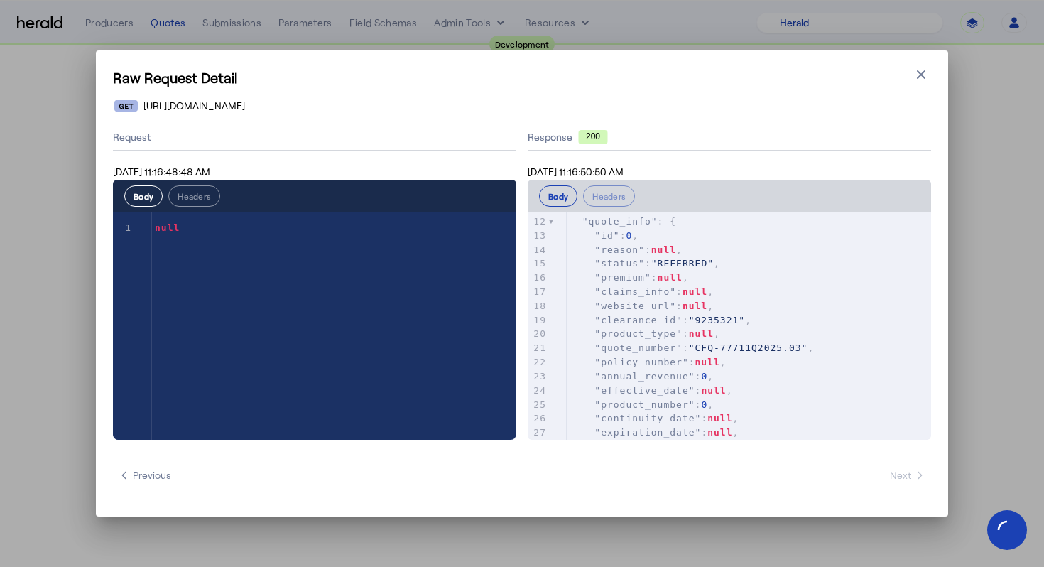
type textarea "**********"
drag, startPoint x: 737, startPoint y: 267, endPoint x: 547, endPoint y: 261, distance: 190.5
click at [567, 261] on div "15 "status" : "REFERRED" ," at bounding box center [749, 263] width 364 height 14
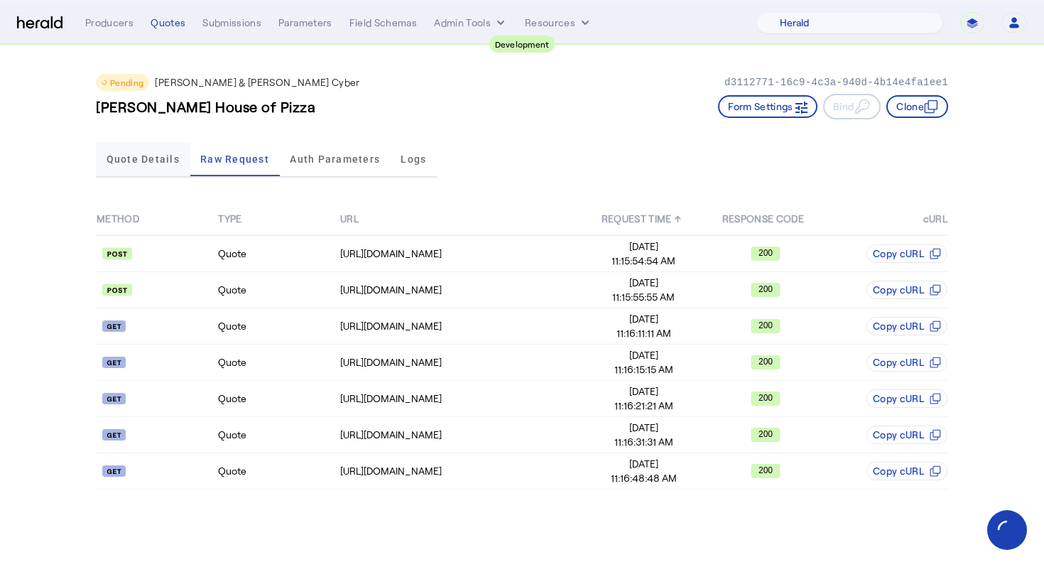
click at [158, 156] on span "Quote Details" at bounding box center [143, 159] width 73 height 10
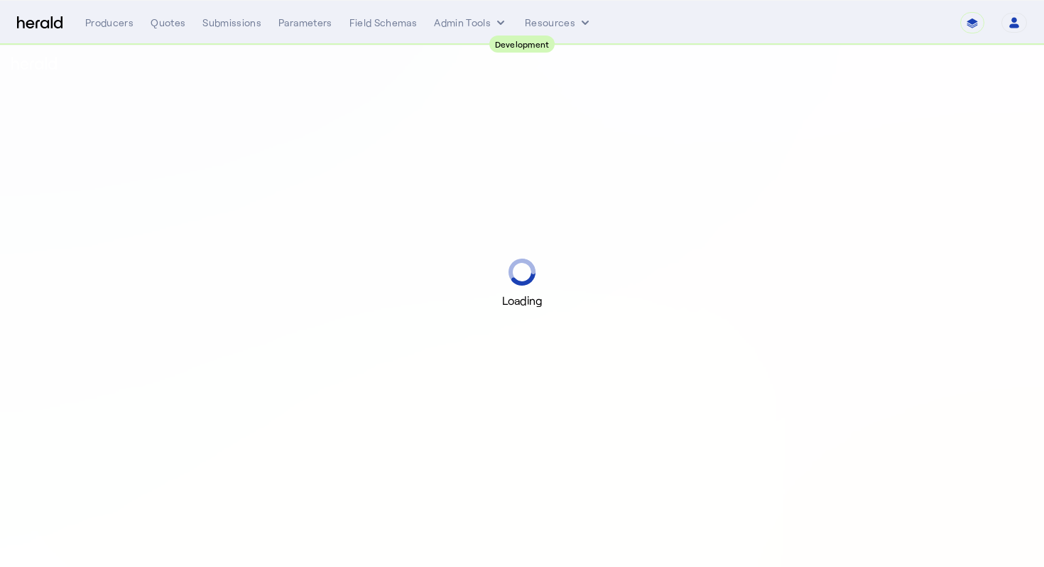
select select "pfm_2v8p_herald_api"
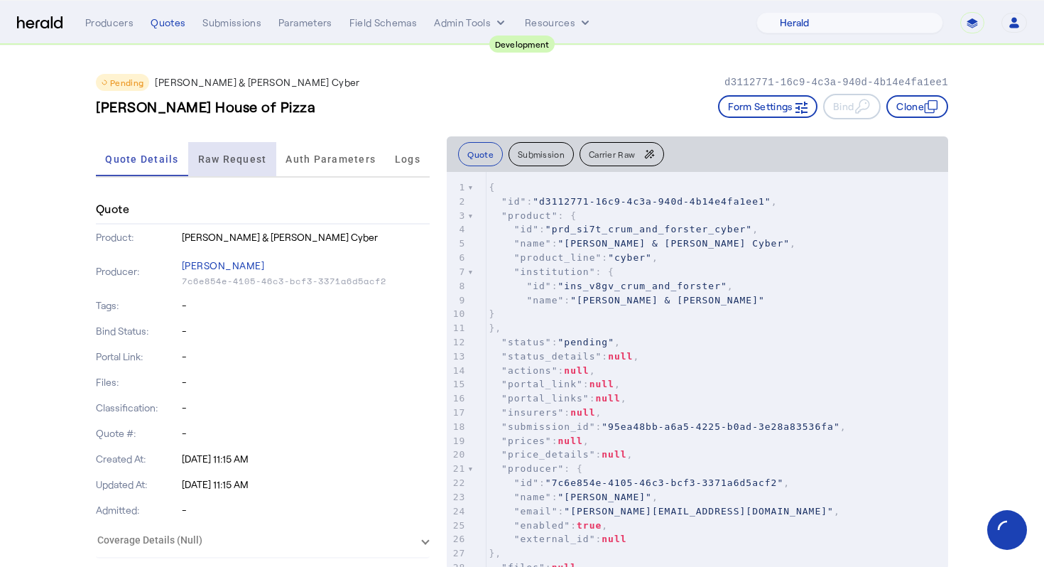
click at [215, 158] on span "Raw Request" at bounding box center [232, 159] width 69 height 10
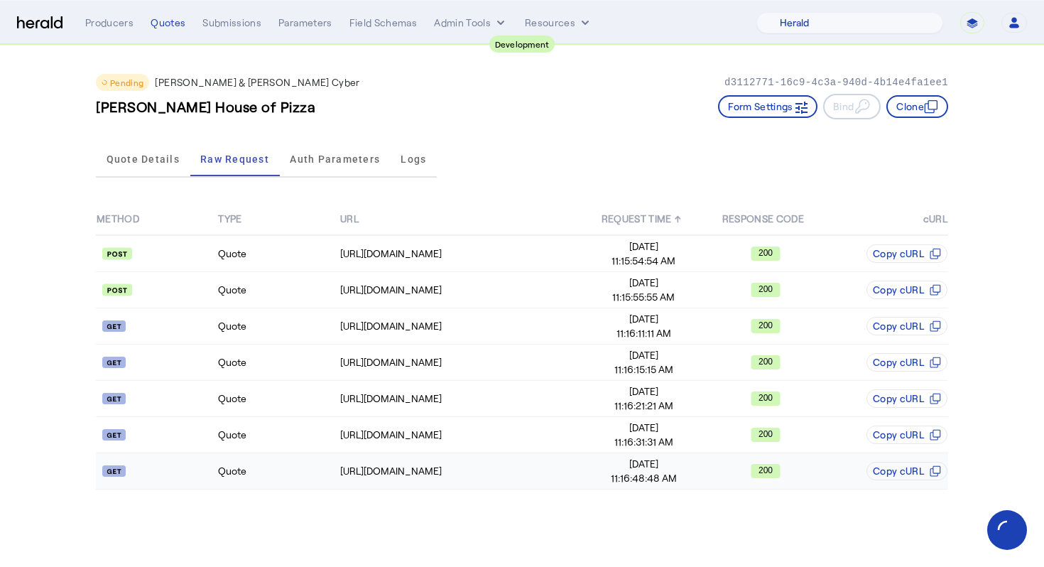
click at [323, 455] on td "Quote" at bounding box center [277, 471] width 121 height 36
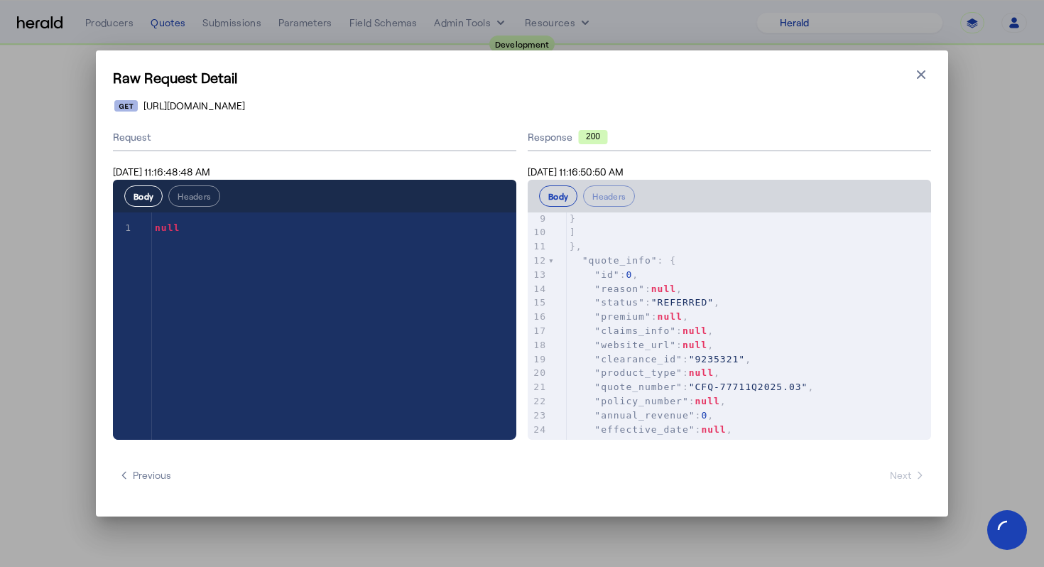
scroll to position [121, 0]
type textarea "**********"
drag, startPoint x: 751, startPoint y: 307, endPoint x: 568, endPoint y: 306, distance: 183.3
click at [568, 306] on pre ""status" : "REFERRED" ," at bounding box center [749, 304] width 364 height 14
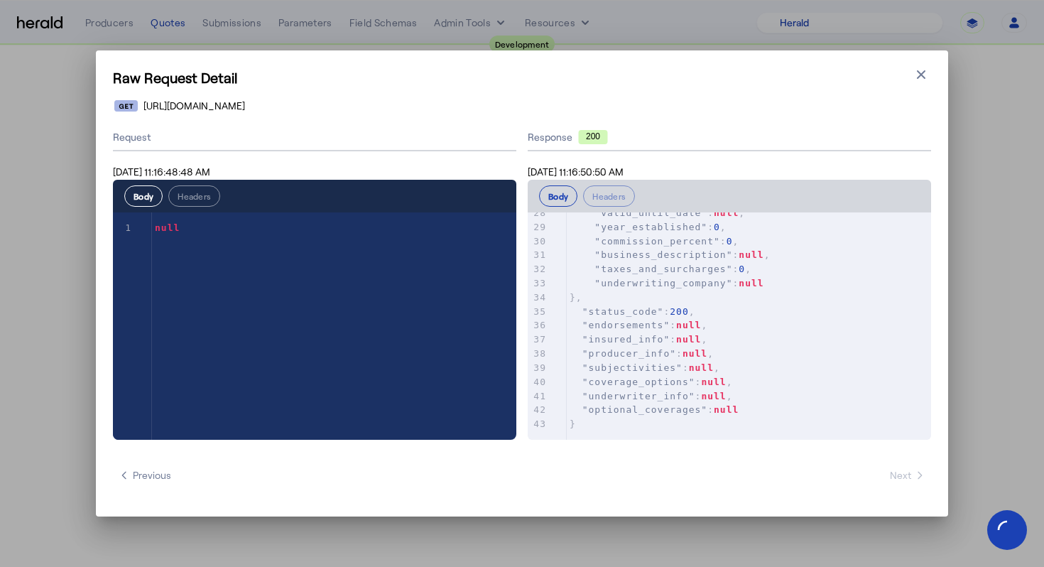
scroll to position [0, 0]
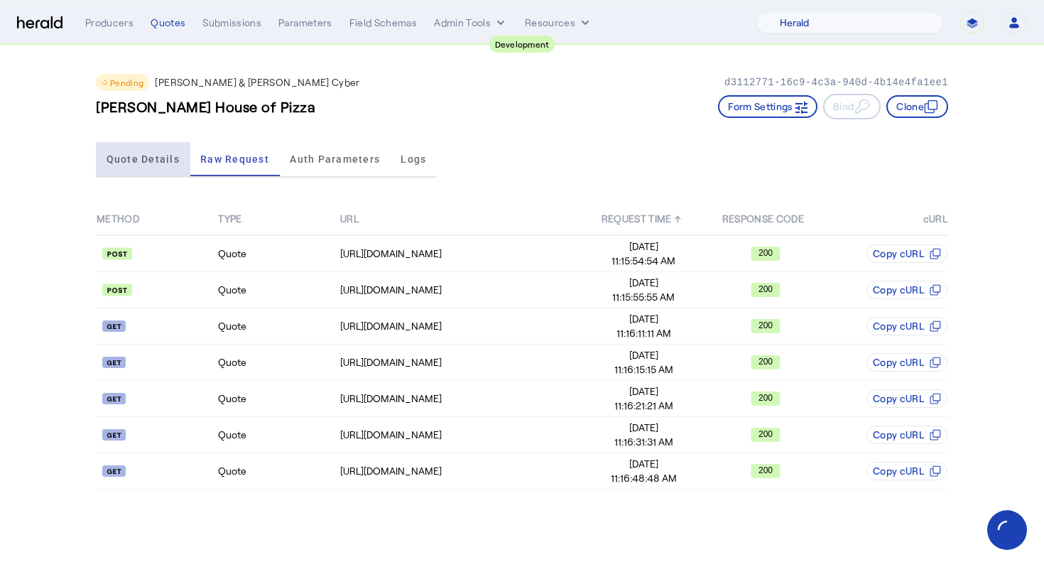
click at [145, 157] on span "Quote Details" at bounding box center [143, 159] width 73 height 10
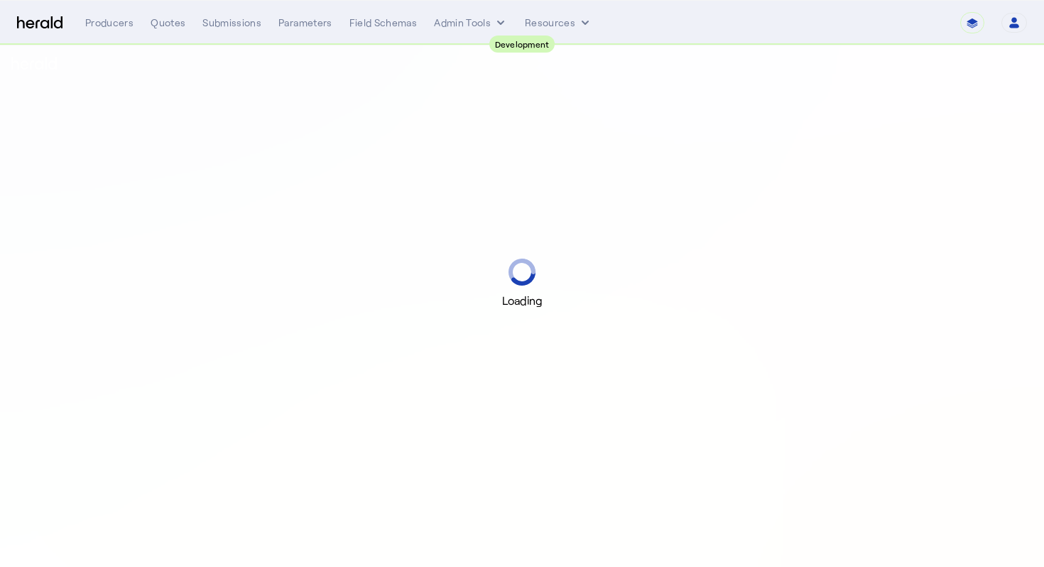
select select "pfm_2v8p_herald_api"
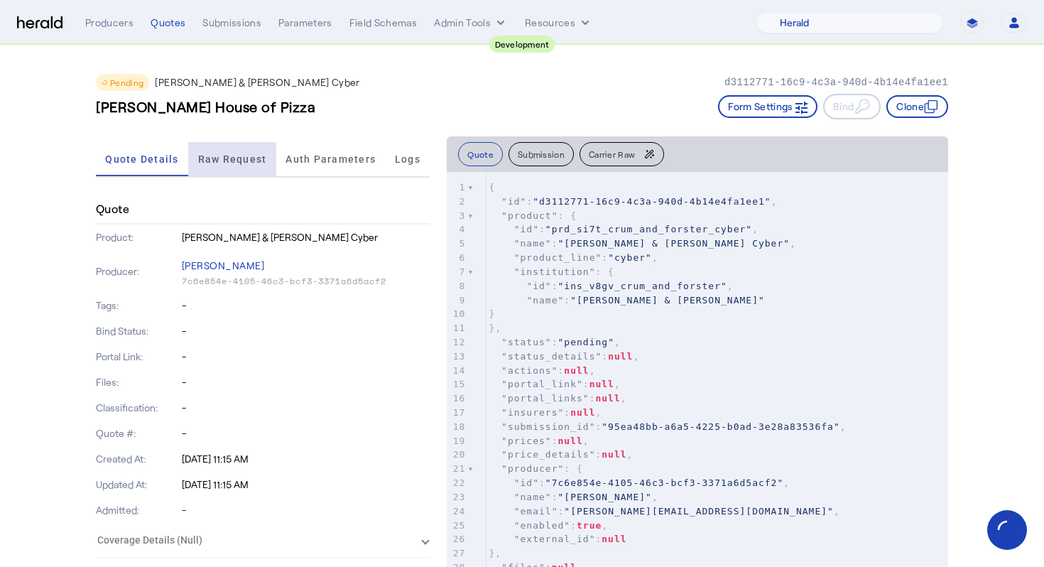
click at [226, 148] on span "Raw Request" at bounding box center [232, 159] width 69 height 34
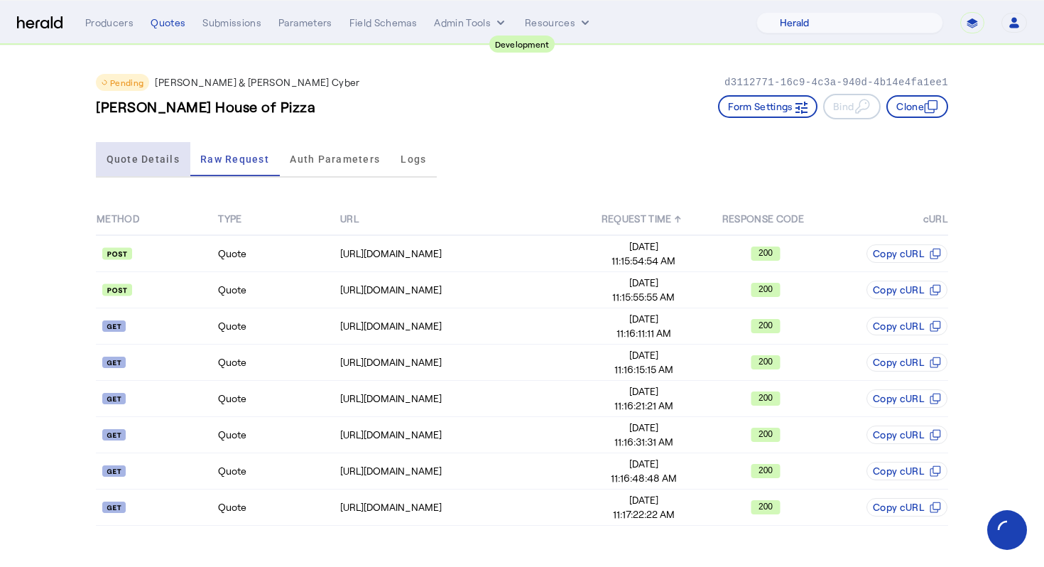
click at [163, 155] on span "Quote Details" at bounding box center [143, 159] width 73 height 10
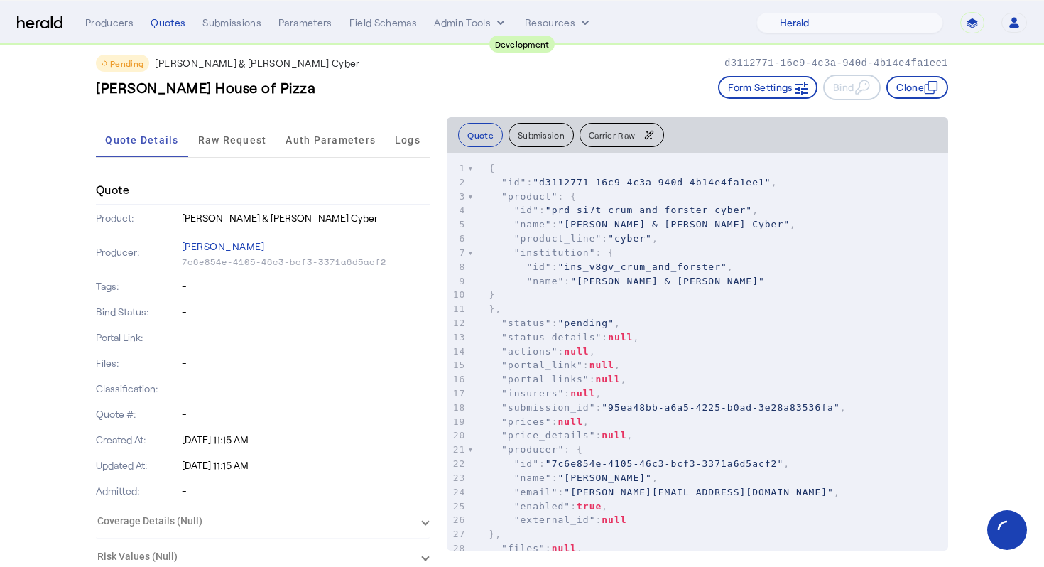
scroll to position [21, 0]
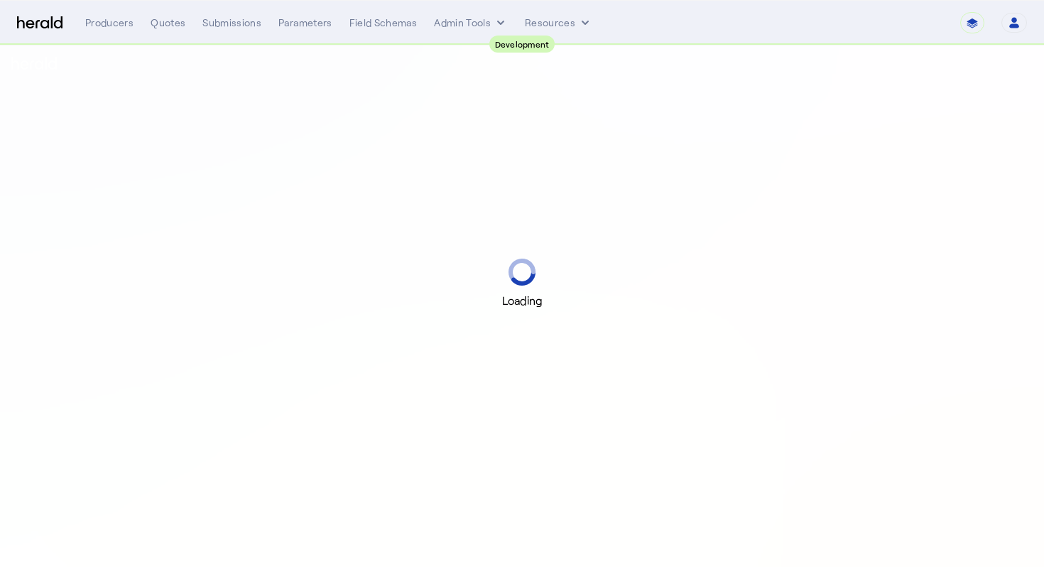
select select "pfm_2v8p_herald_api"
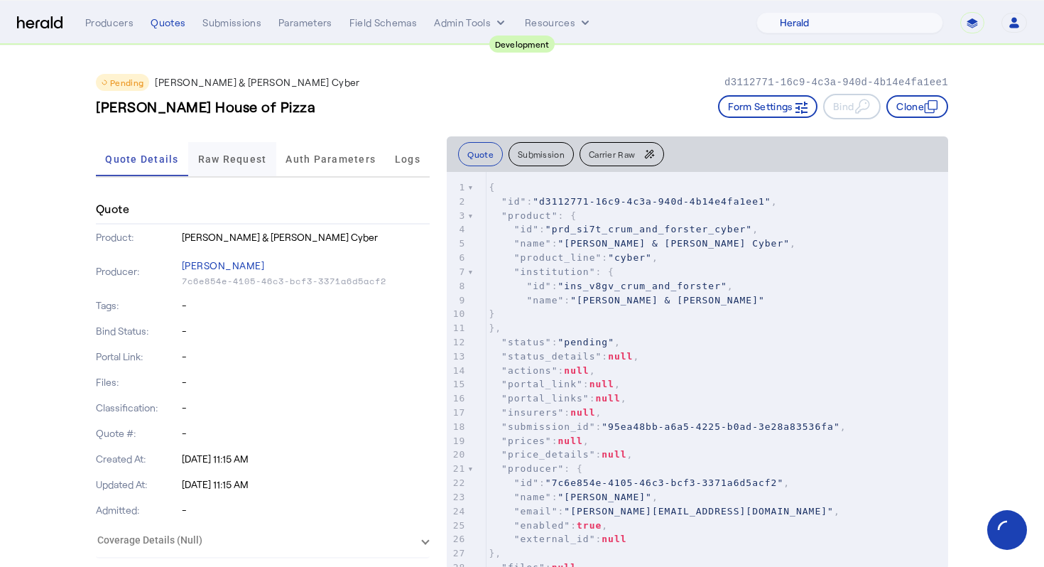
click at [239, 157] on span "Raw Request" at bounding box center [232, 159] width 69 height 10
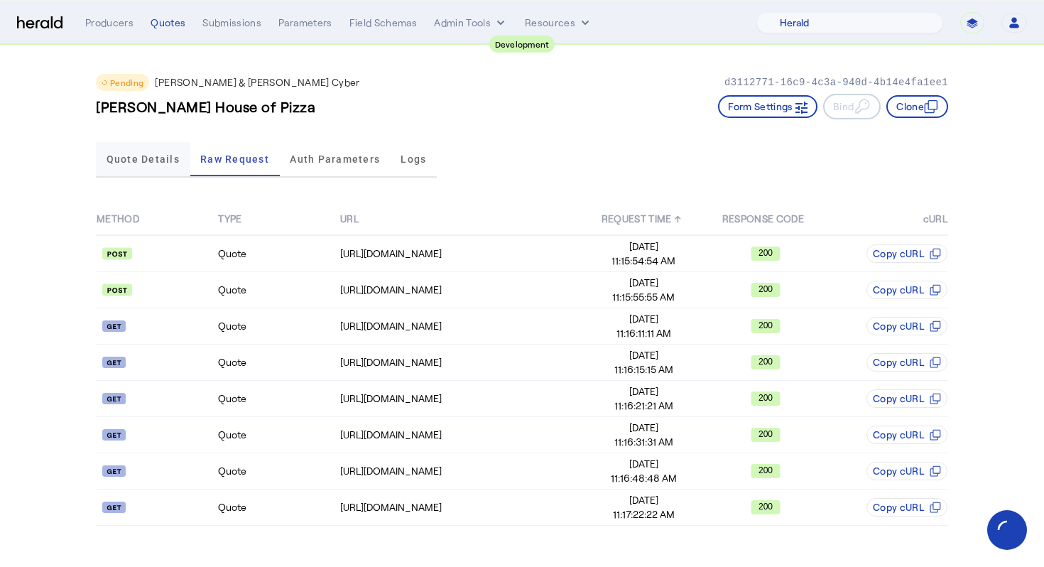
click at [142, 151] on span "Quote Details" at bounding box center [143, 159] width 73 height 34
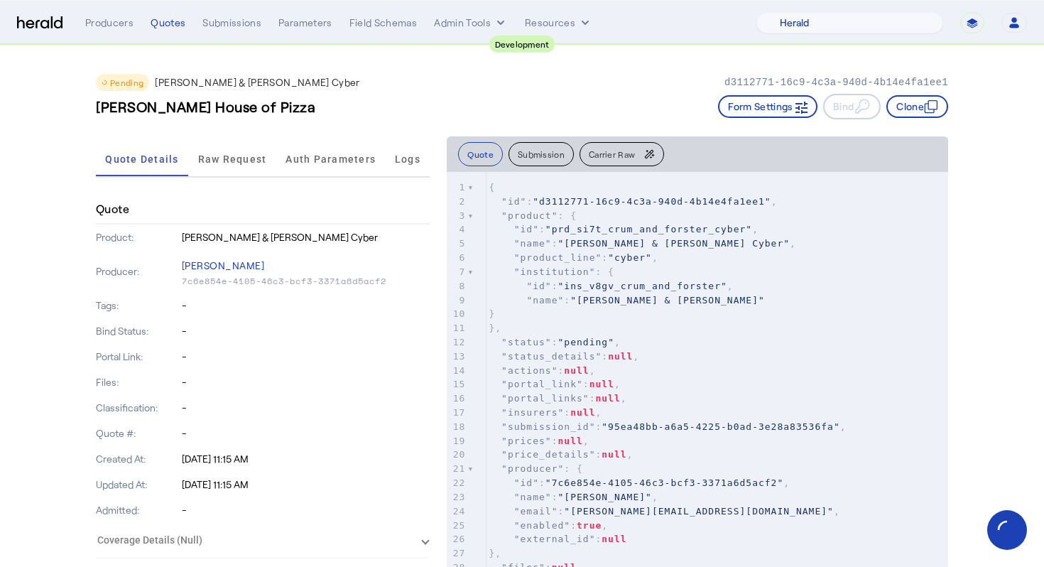
click at [305, 118] on div "[PERSON_NAME] House of Pizza Form Settings Bind Clone" at bounding box center [522, 107] width 853 height 26
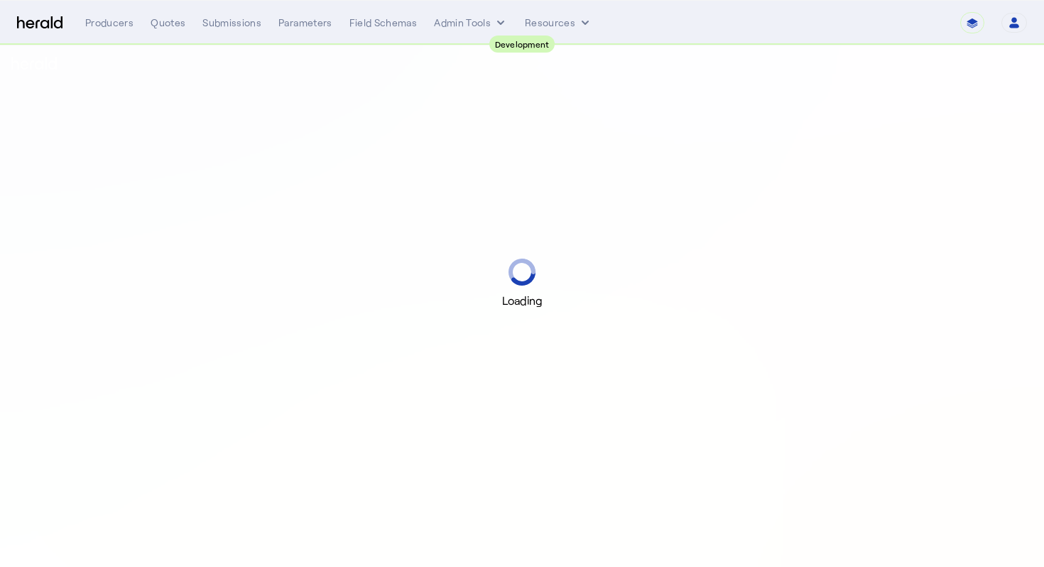
select select "pfm_2v8p_herald_api"
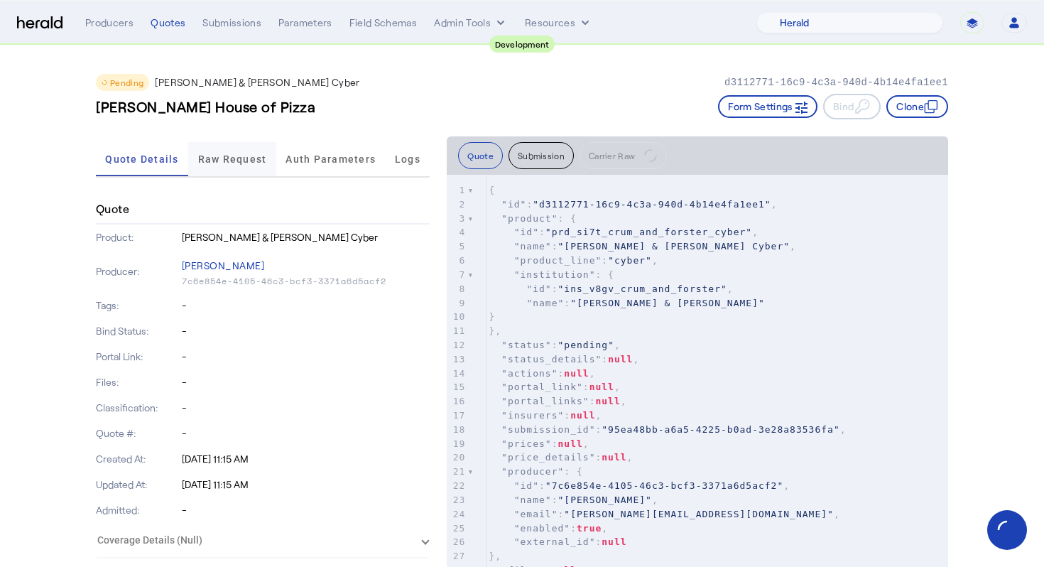
click at [227, 156] on span "Raw Request" at bounding box center [232, 159] width 69 height 10
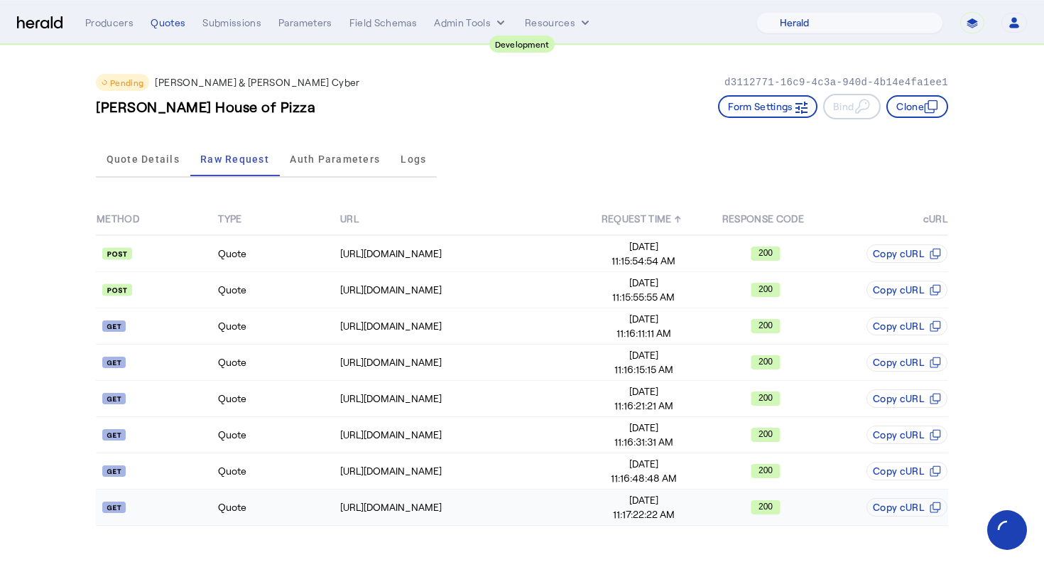
click at [296, 514] on td "Quote" at bounding box center [277, 507] width 121 height 36
click at [340, 504] on div "[URL][DOMAIN_NAME]" at bounding box center [461, 507] width 242 height 14
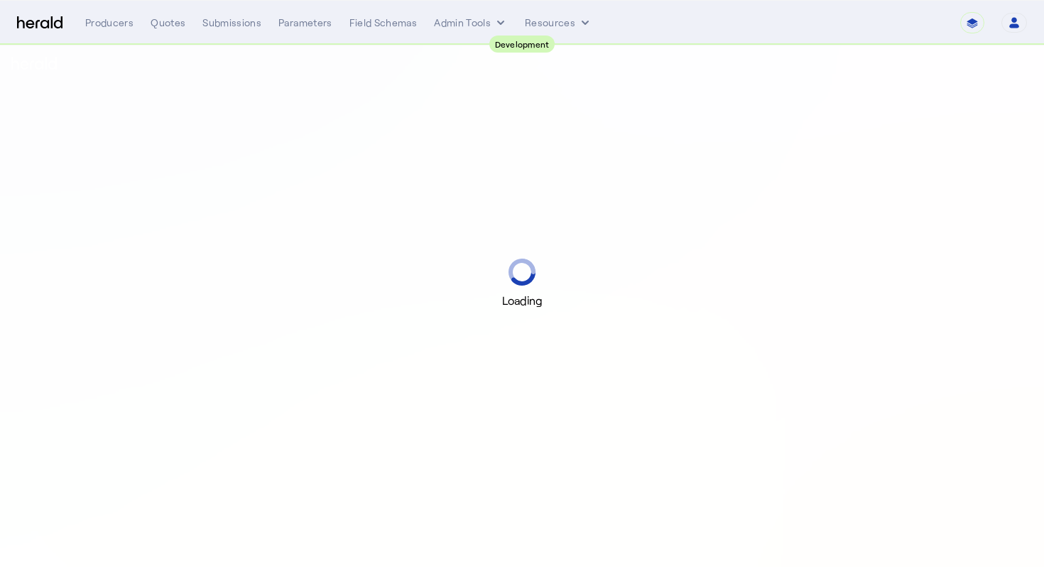
select select "pfm_2v8p_herald_api"
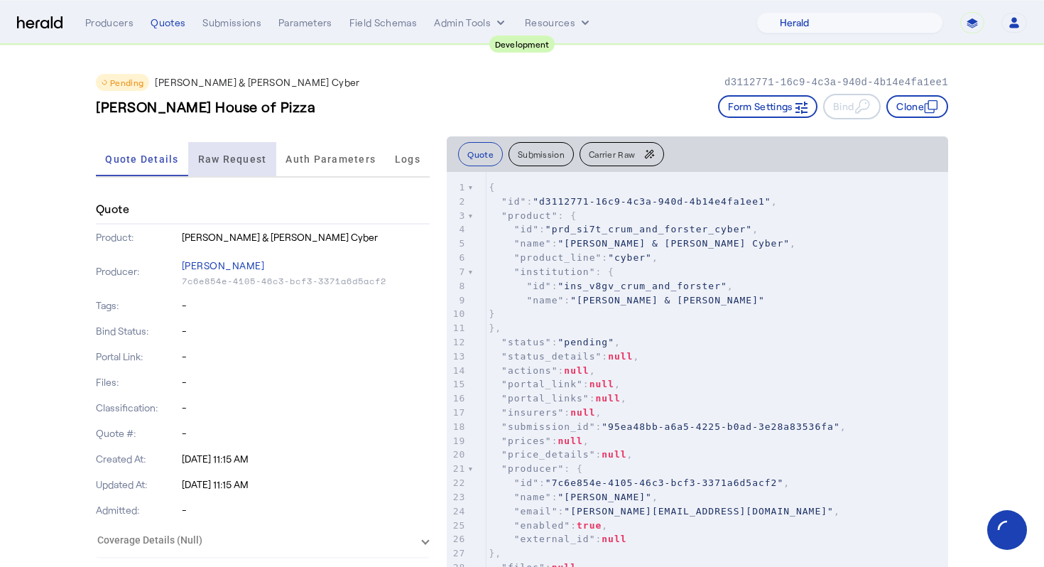
click at [218, 166] on span "Raw Request" at bounding box center [232, 159] width 69 height 34
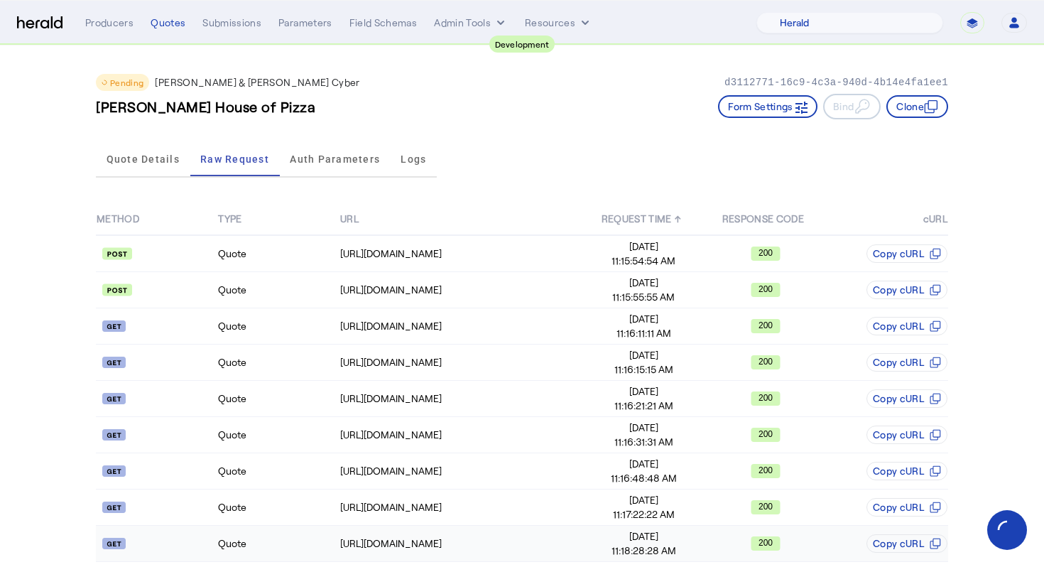
scroll to position [15, 0]
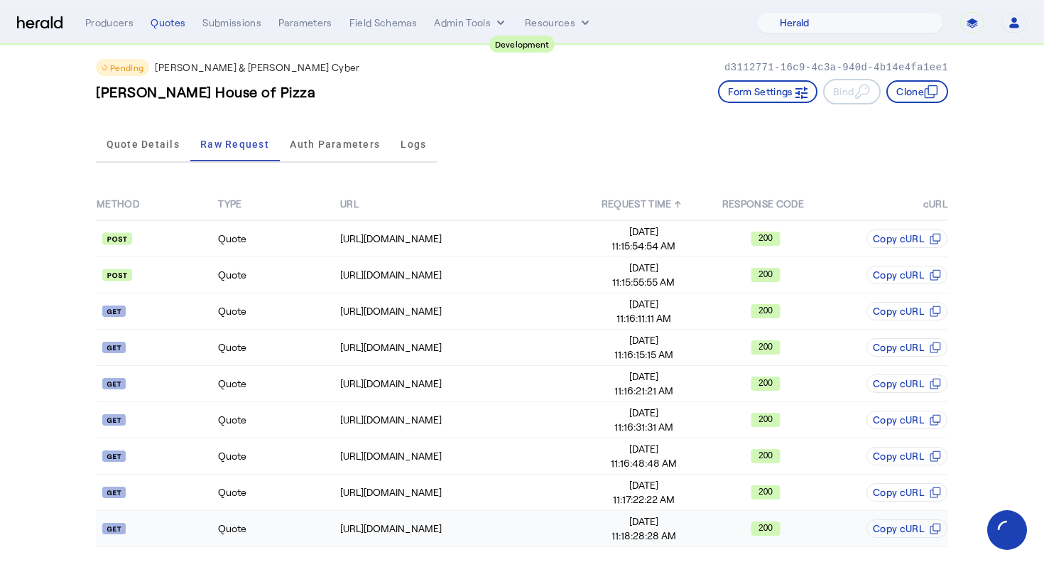
click at [266, 534] on td "Quote" at bounding box center [277, 529] width 121 height 36
click at [371, 263] on td "[URL][DOMAIN_NAME]" at bounding box center [462, 275] width 244 height 36
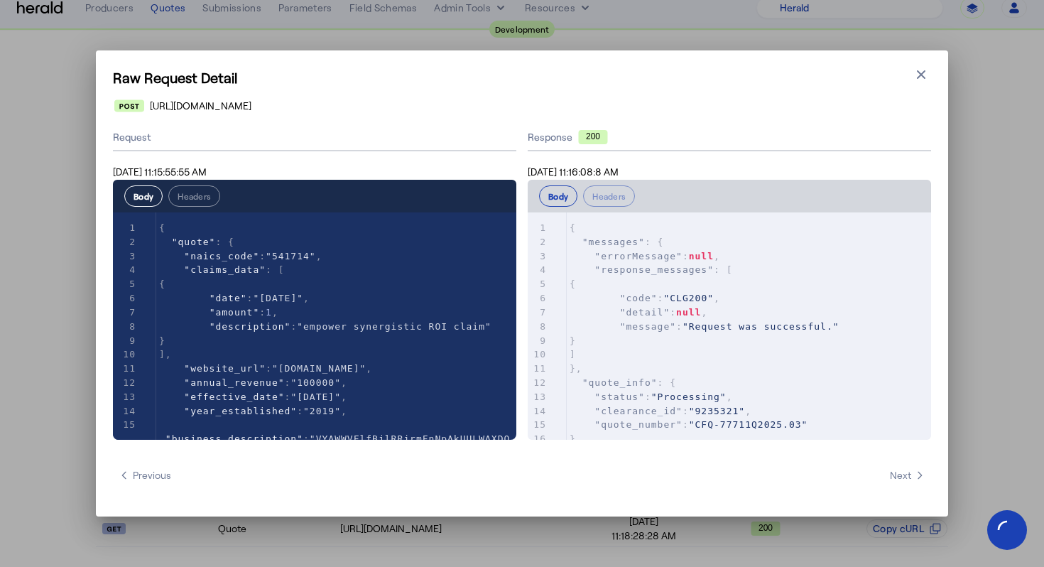
scroll to position [0, 0]
type textarea "******"
click at [925, 83] on button "Close modal" at bounding box center [921, 75] width 20 height 20
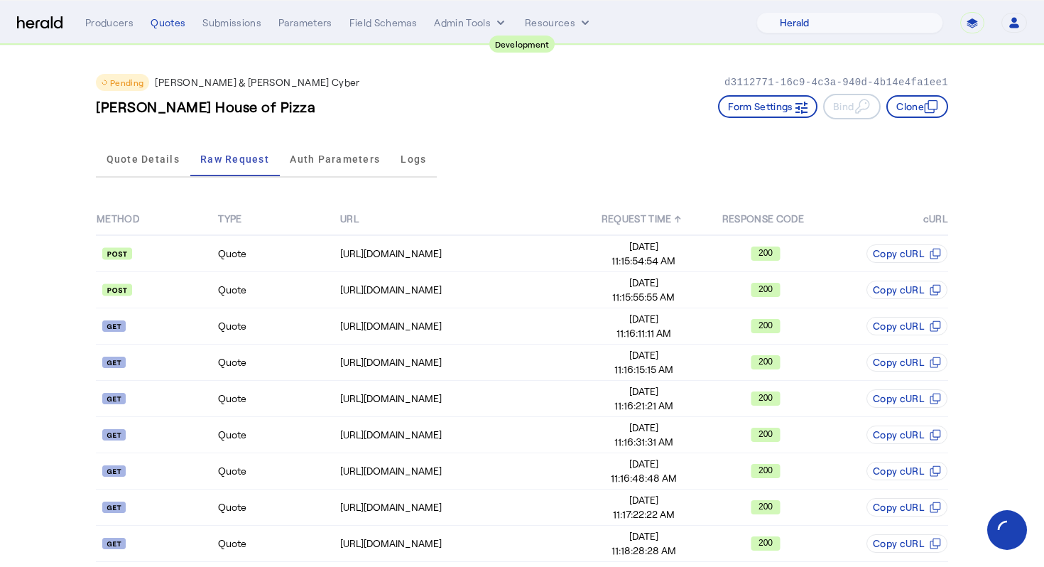
scroll to position [15, 0]
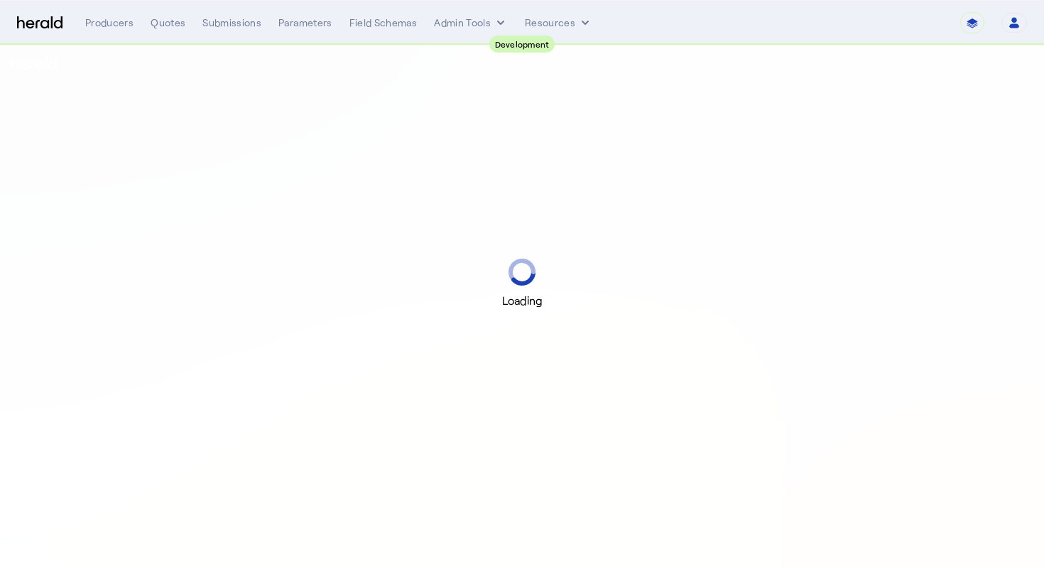
select select "pfm_2v8p_herald_api"
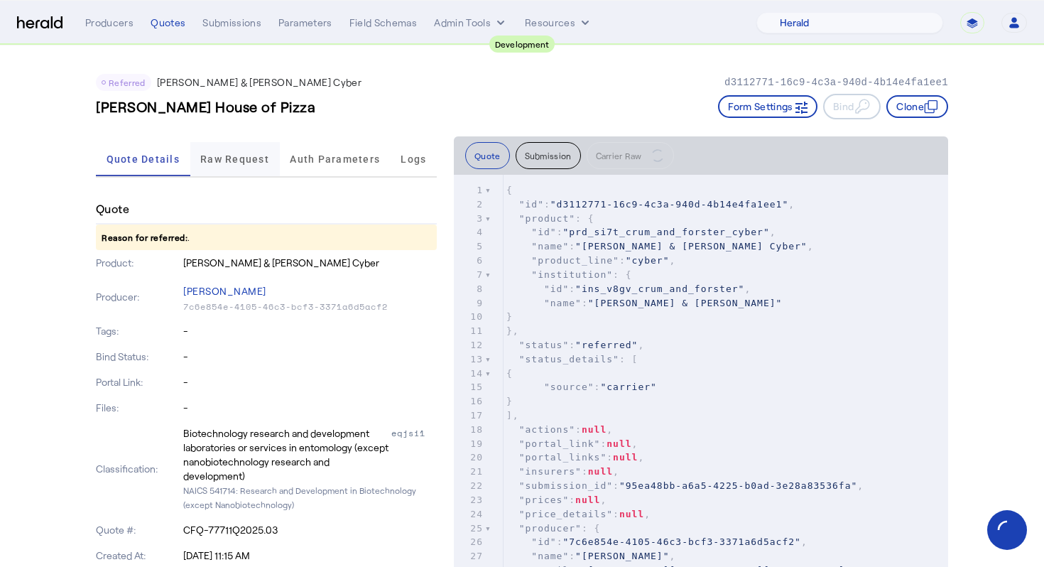
click at [204, 173] on span "Raw Request" at bounding box center [234, 159] width 69 height 34
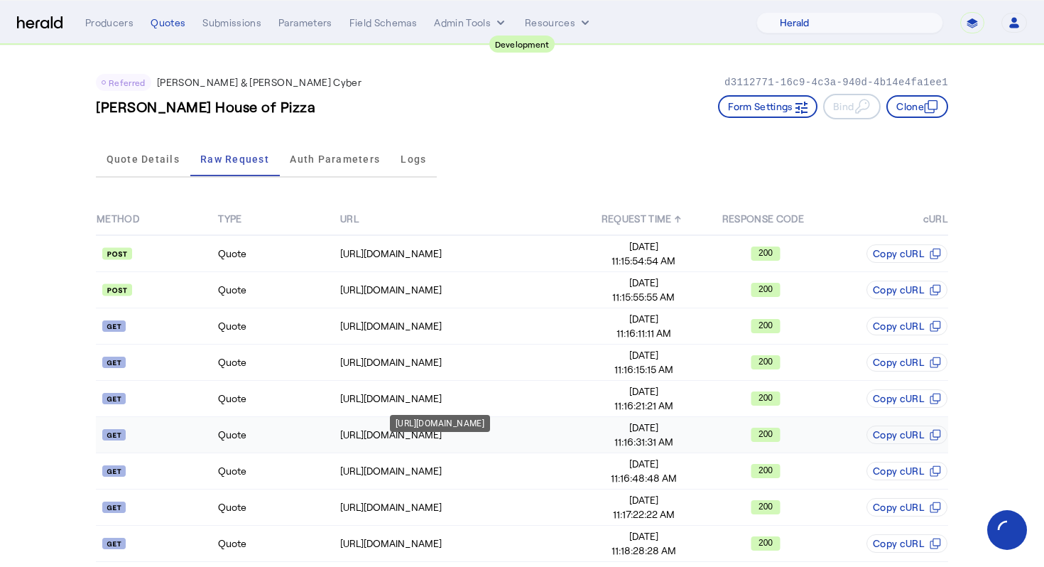
scroll to position [51, 0]
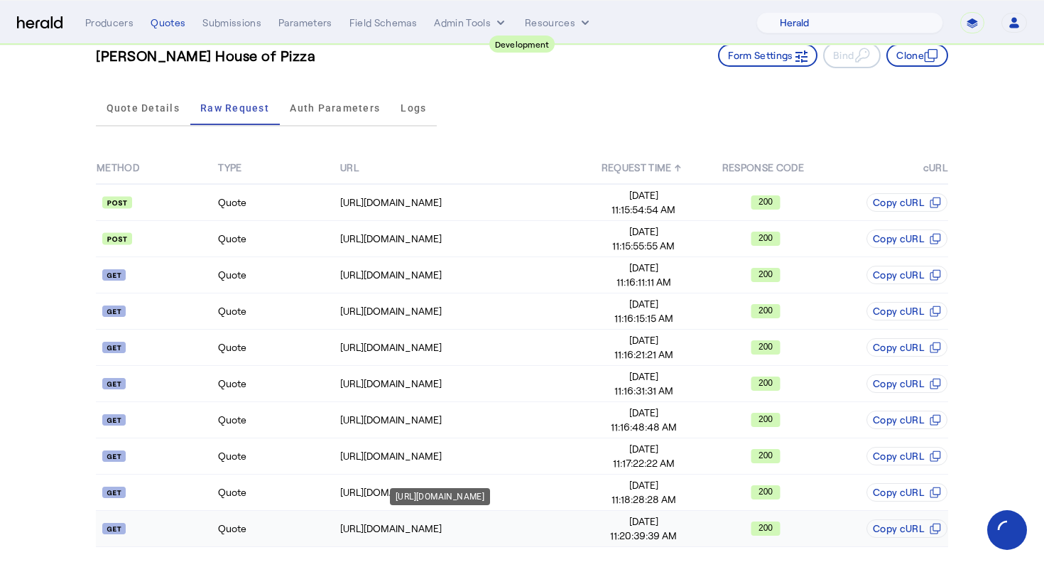
click at [430, 523] on div "[URL][DOMAIN_NAME]" at bounding box center [461, 528] width 242 height 14
click at [477, 452] on div "[URL][DOMAIN_NAME]" at bounding box center [440, 460] width 100 height 17
click at [500, 410] on td "[URL][DOMAIN_NAME]" at bounding box center [462, 420] width 244 height 36
click at [556, 100] on div "Quote Details Raw Request Auth Parameters Logs" at bounding box center [522, 108] width 853 height 47
